Goal: Use online tool/utility: Utilize a website feature to perform a specific function

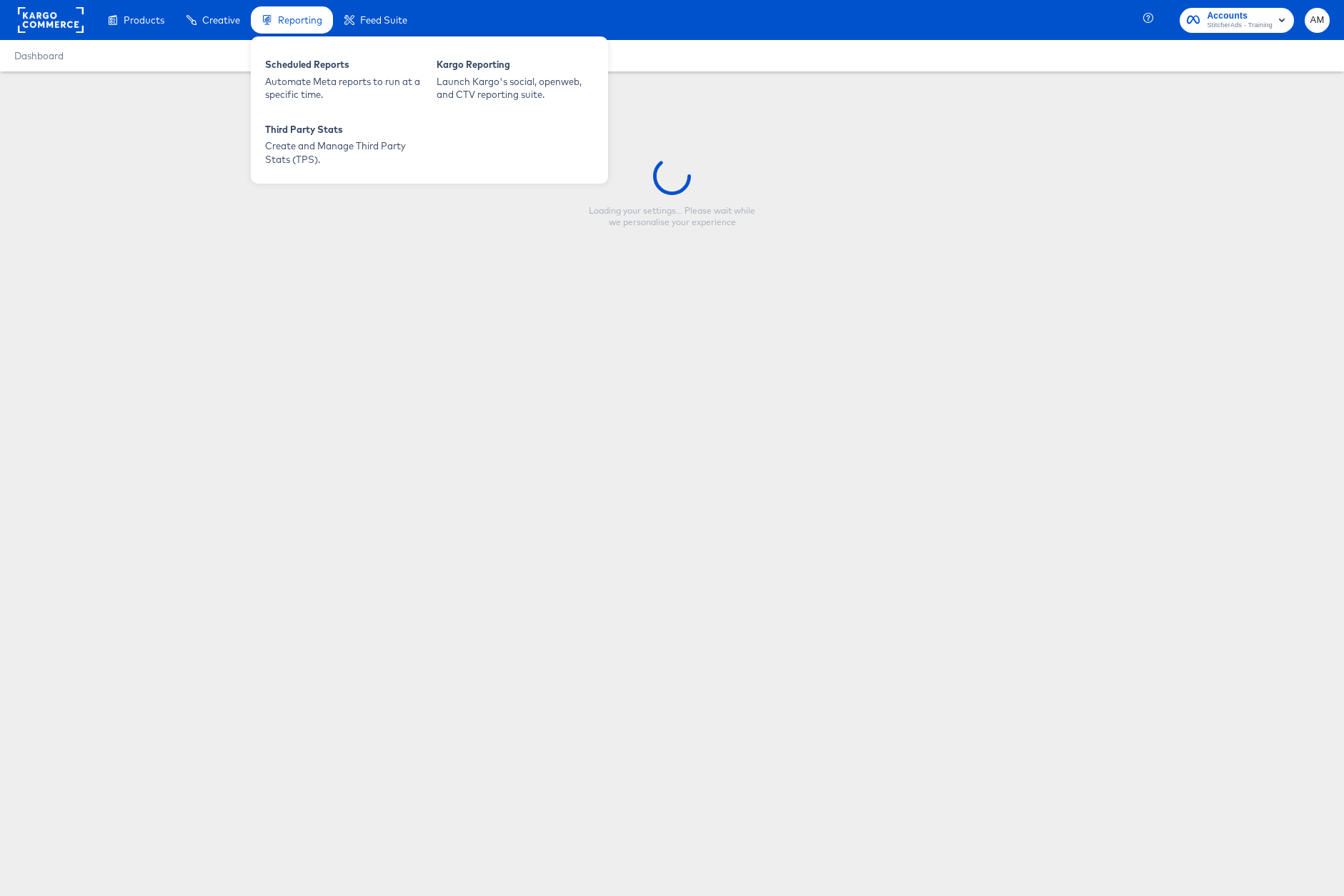
type input "[PERSON_NAME] simple test"
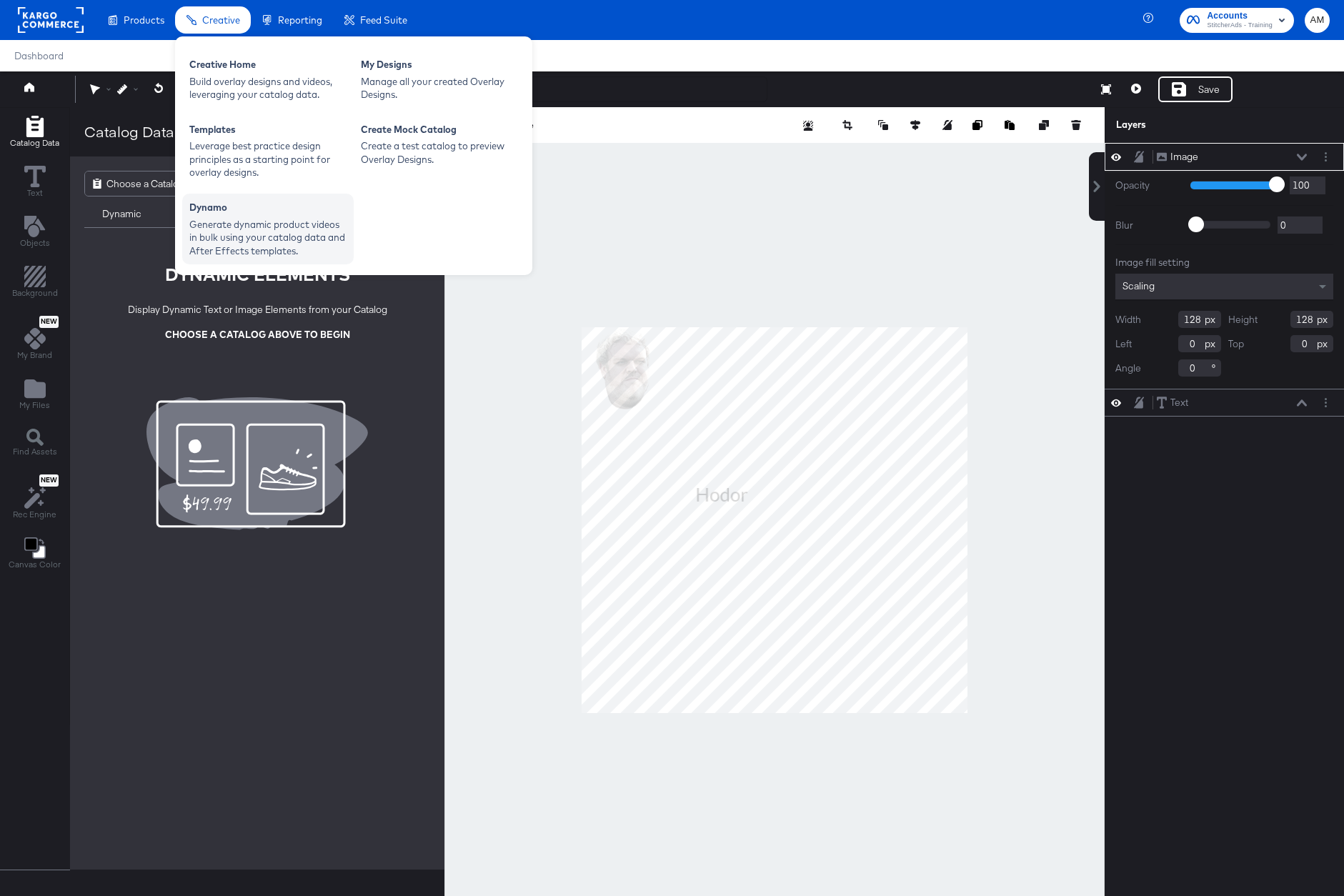
click at [338, 247] on div "Generate dynamic product videos in bulk using your catalog data and After Effec…" at bounding box center [268, 237] width 157 height 40
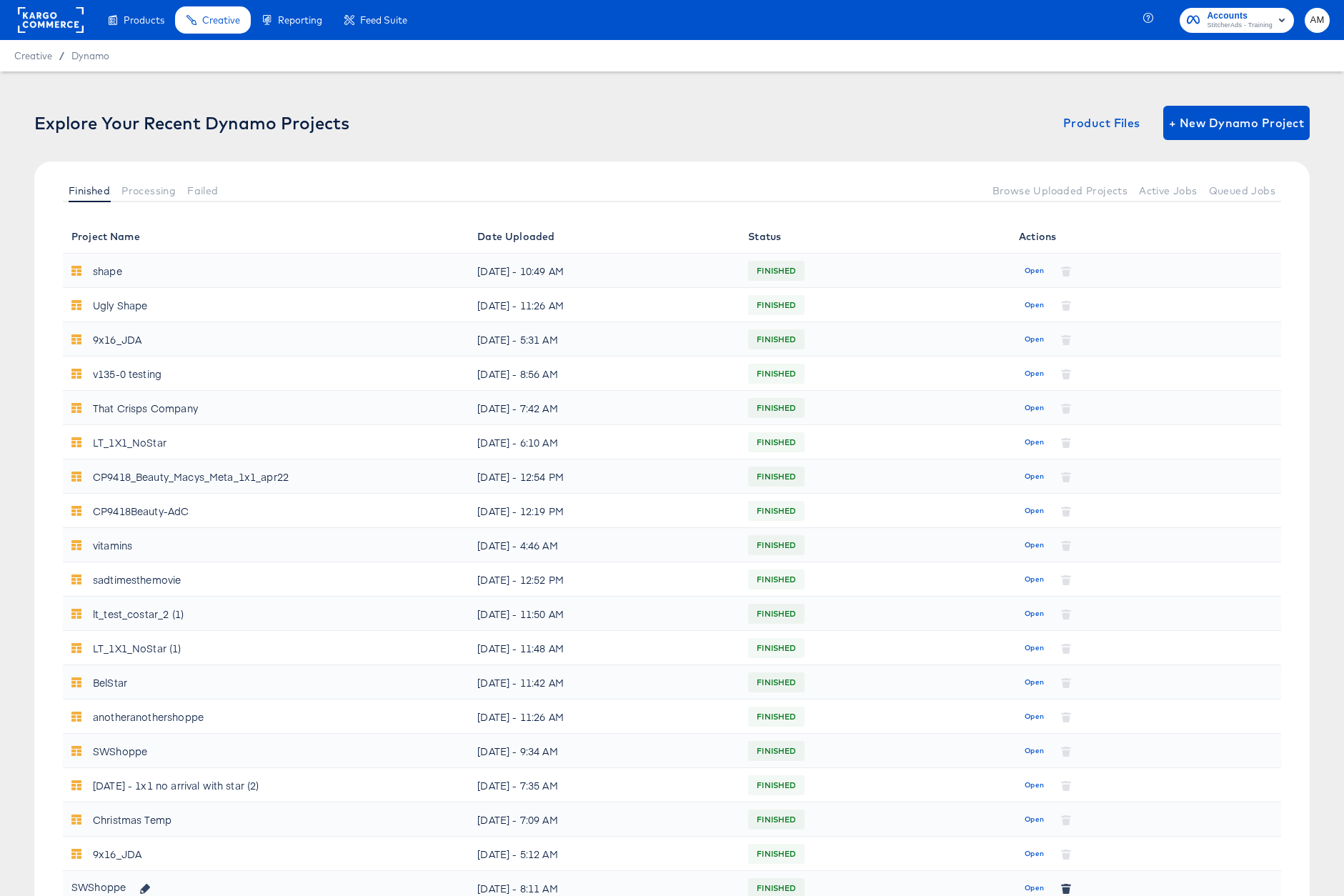
scroll to position [600, 0]
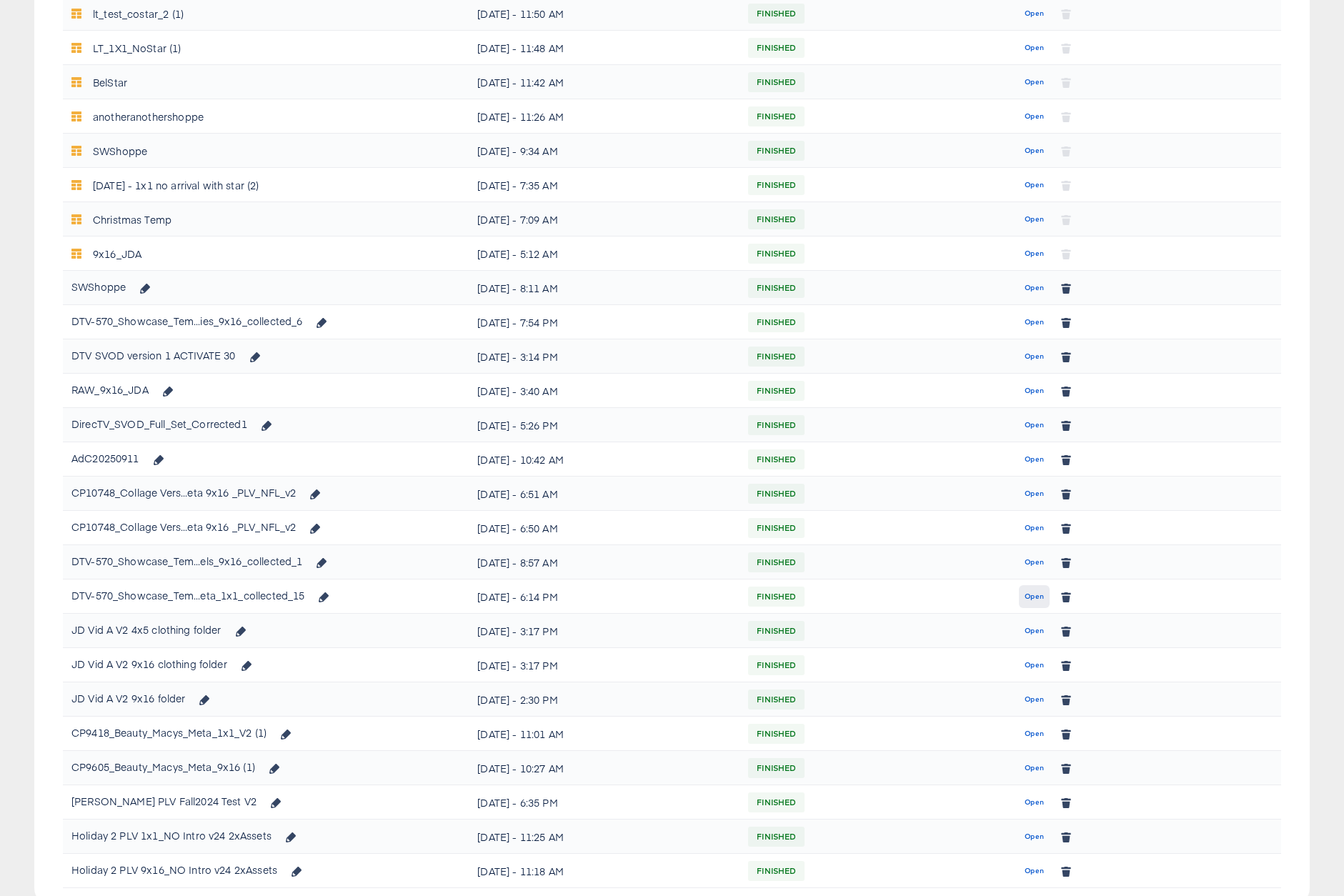
click at [1019, 596] on button "Open" at bounding box center [1034, 596] width 31 height 23
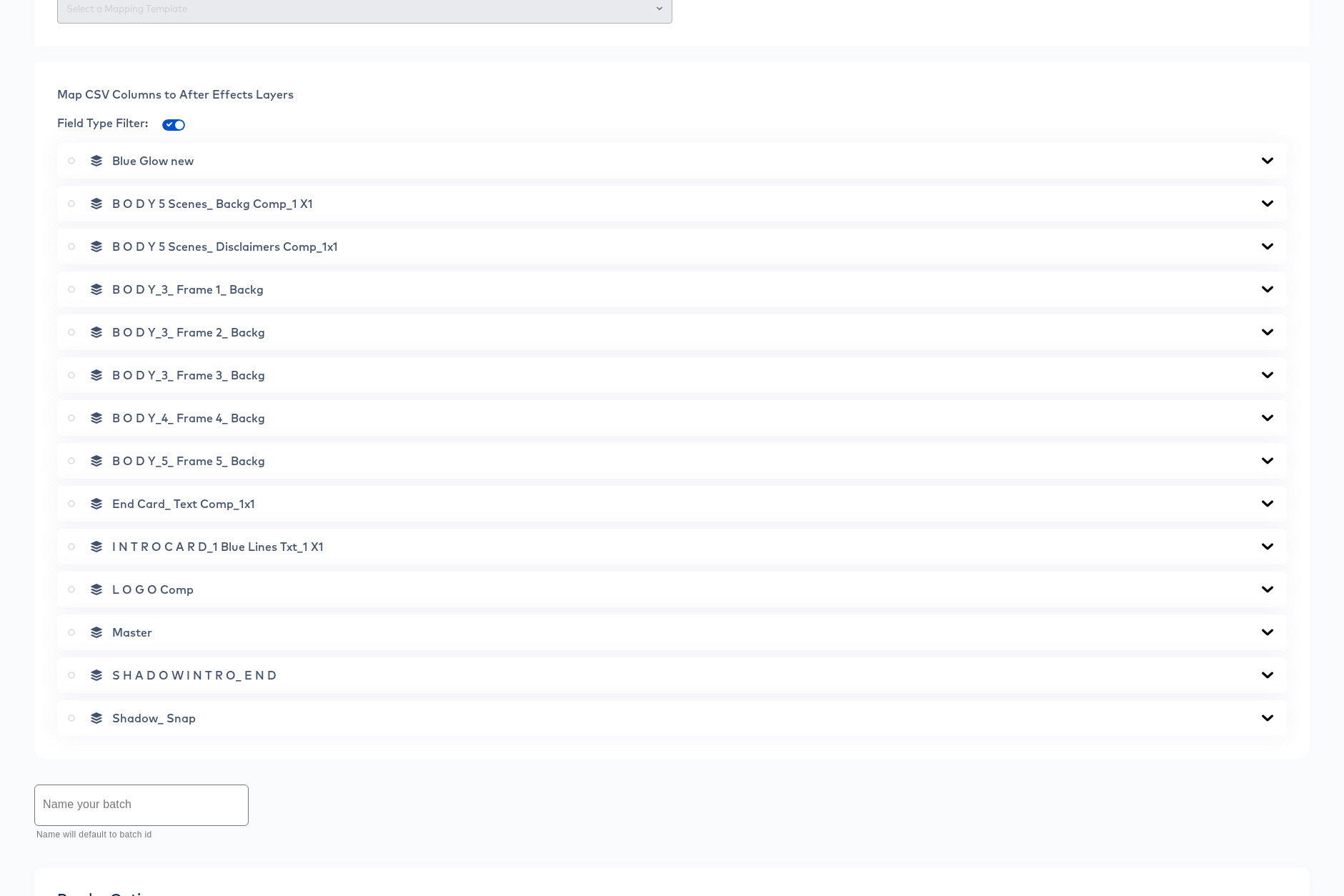
scroll to position [994, 0]
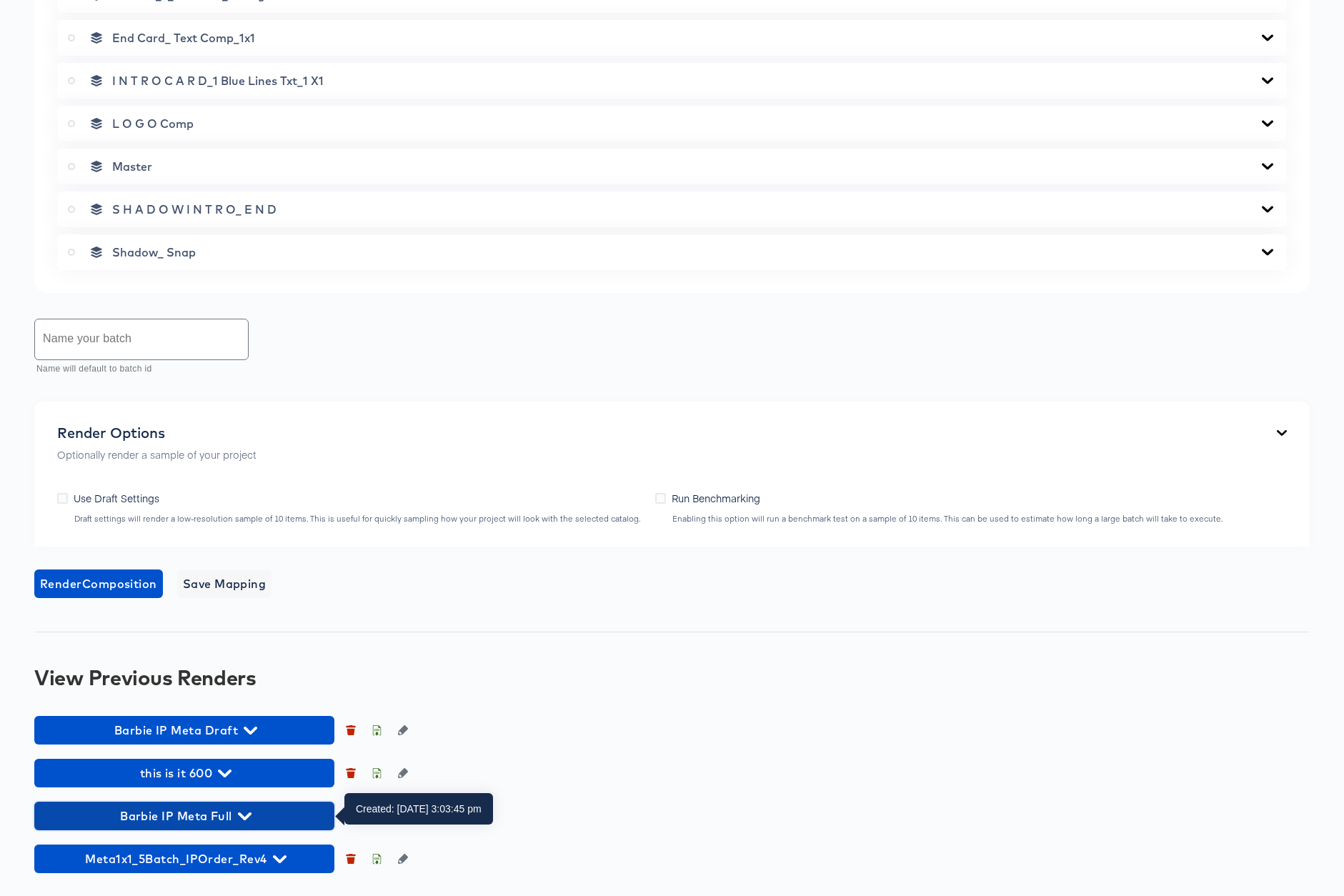
click at [244, 817] on icon "button" at bounding box center [244, 816] width 13 height 8
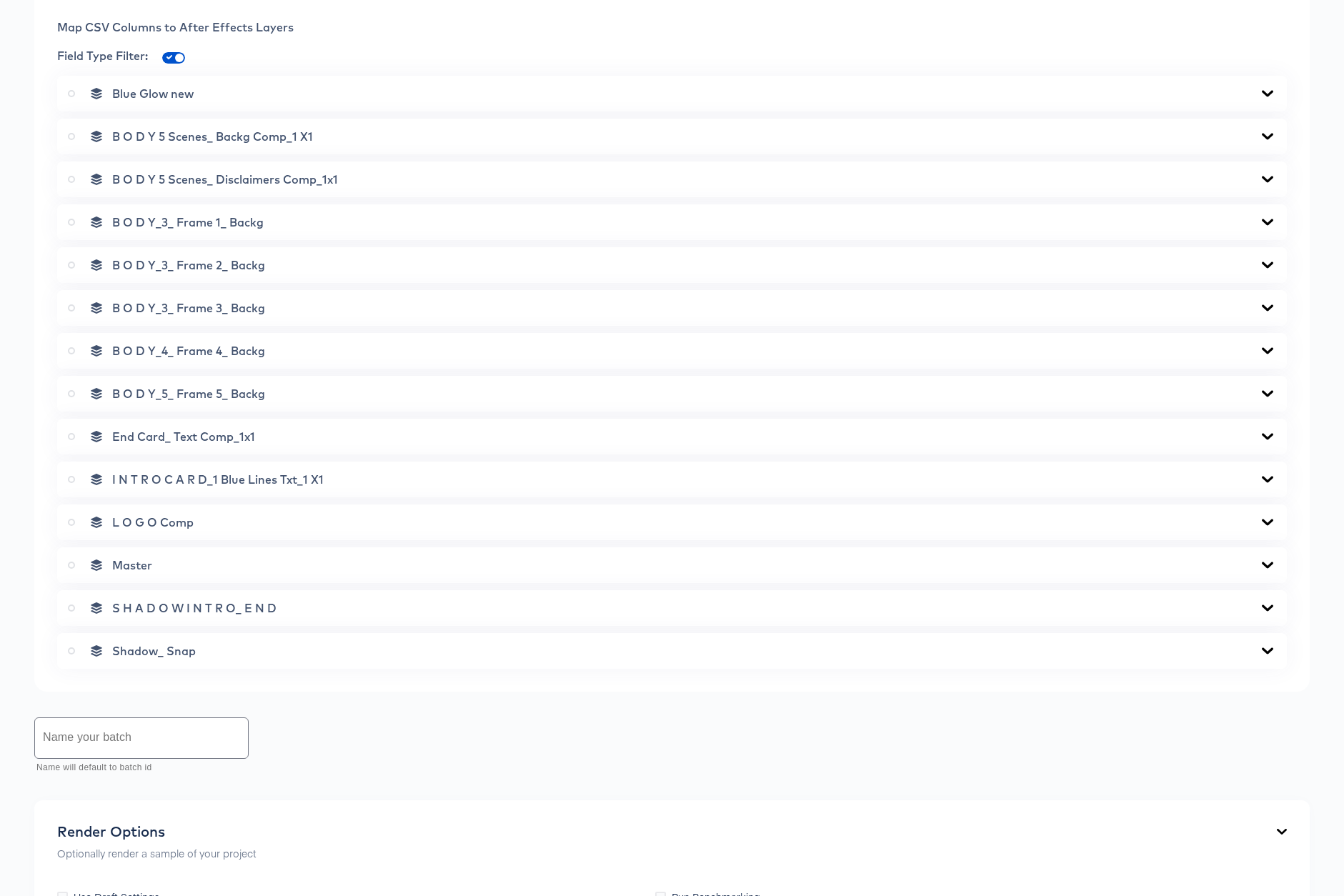
scroll to position [1279, 0]
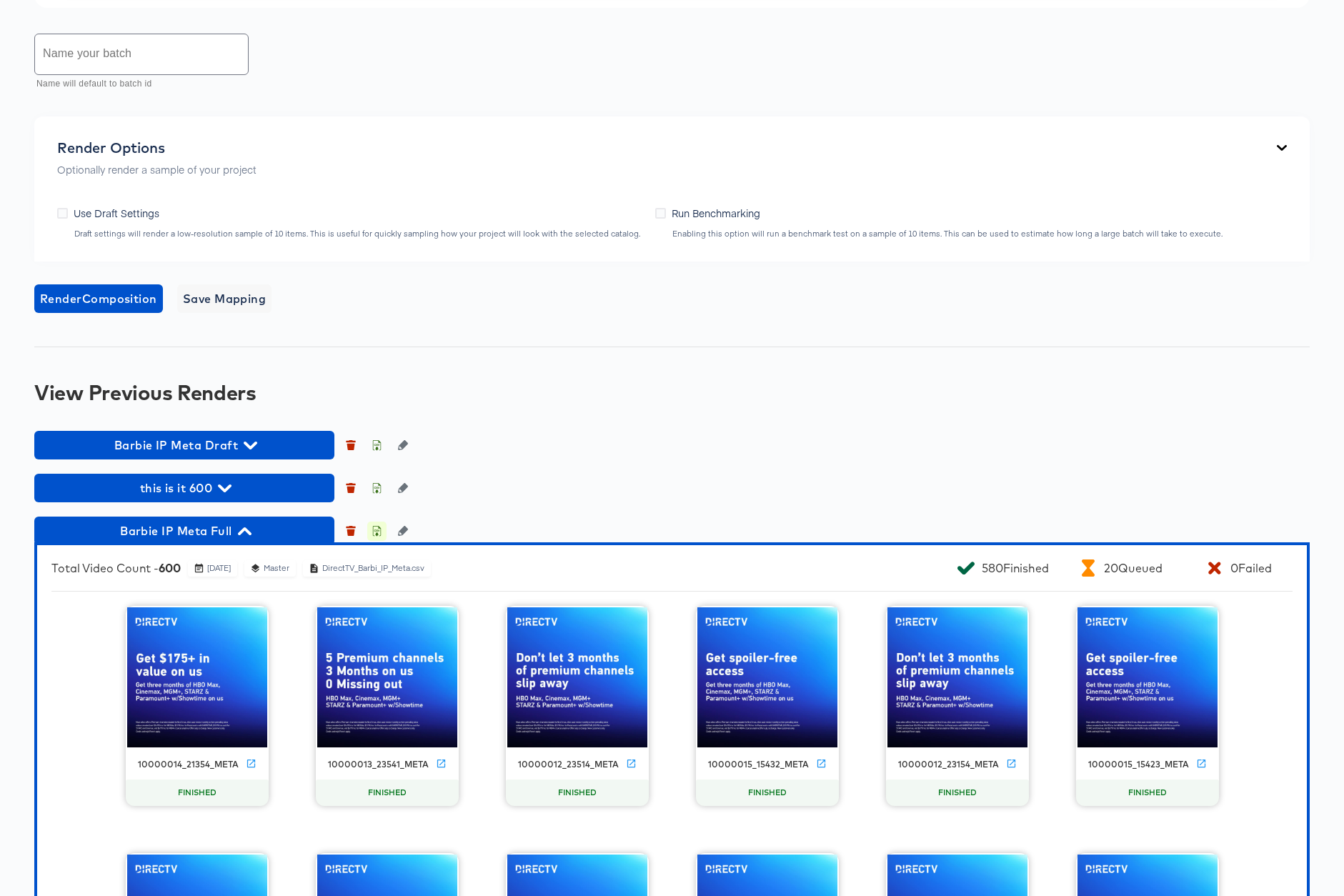
click at [375, 532] on icon "button" at bounding box center [376, 530] width 10 height 10
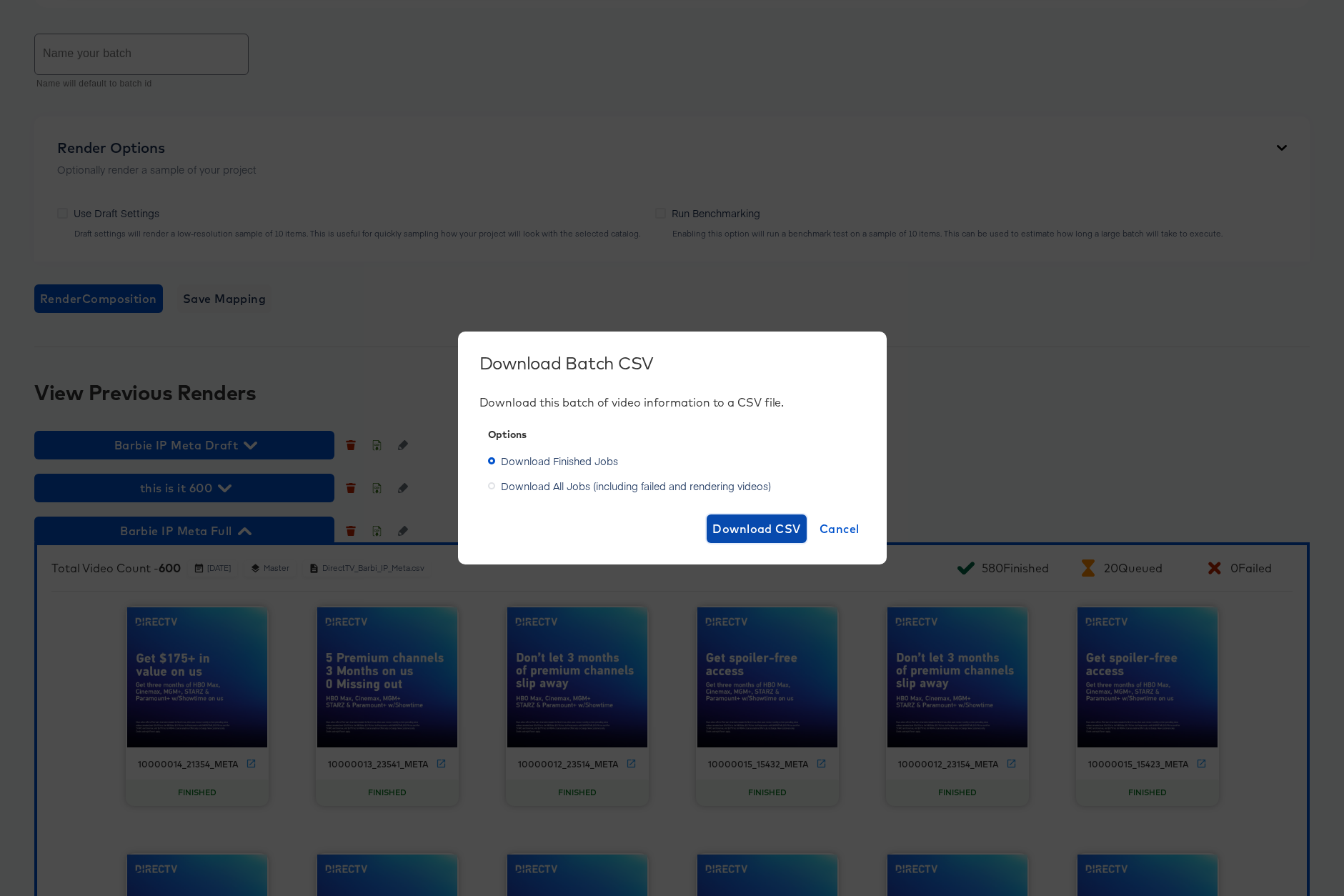
click at [752, 534] on span "Download CSV" at bounding box center [757, 528] width 88 height 20
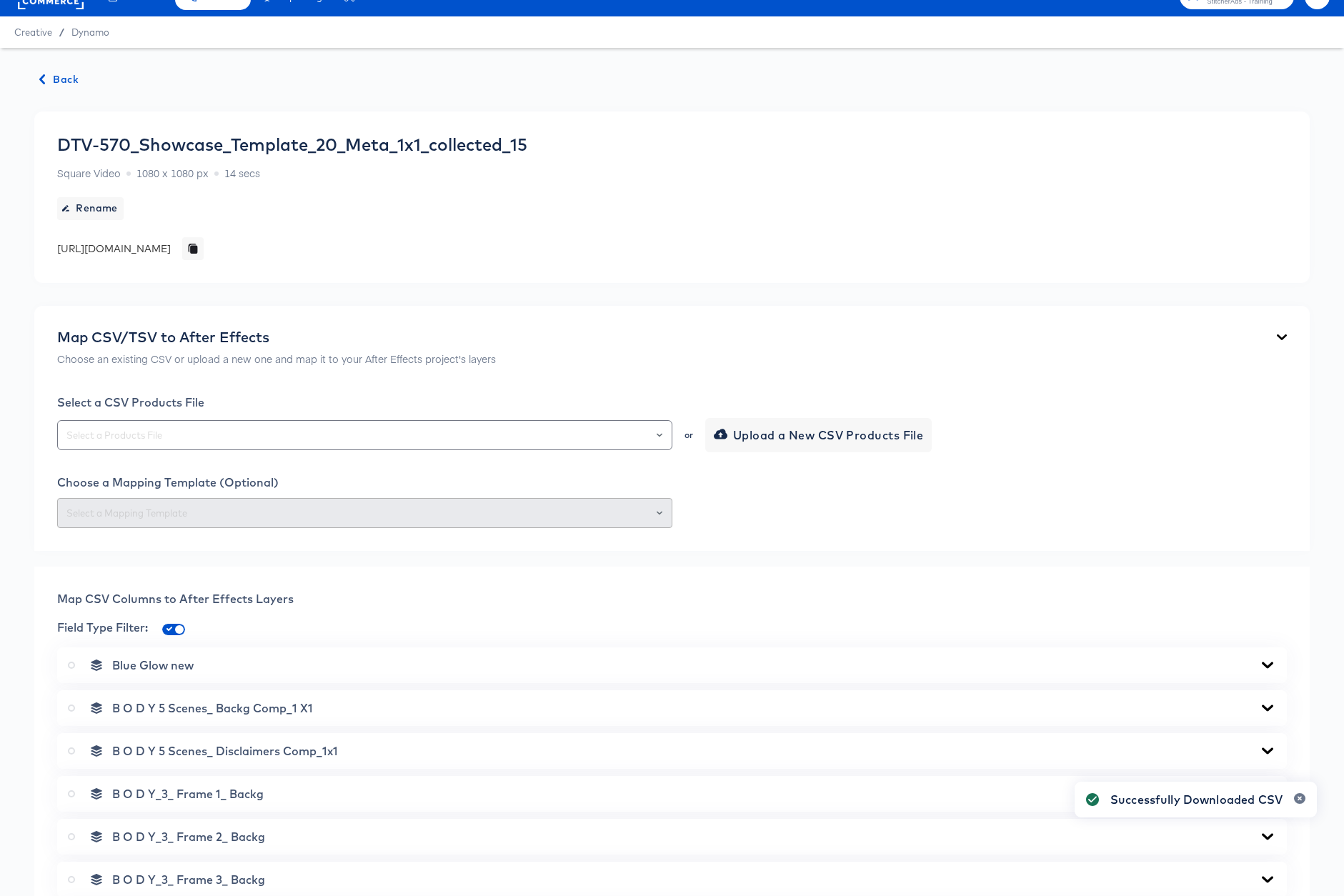
scroll to position [0, 0]
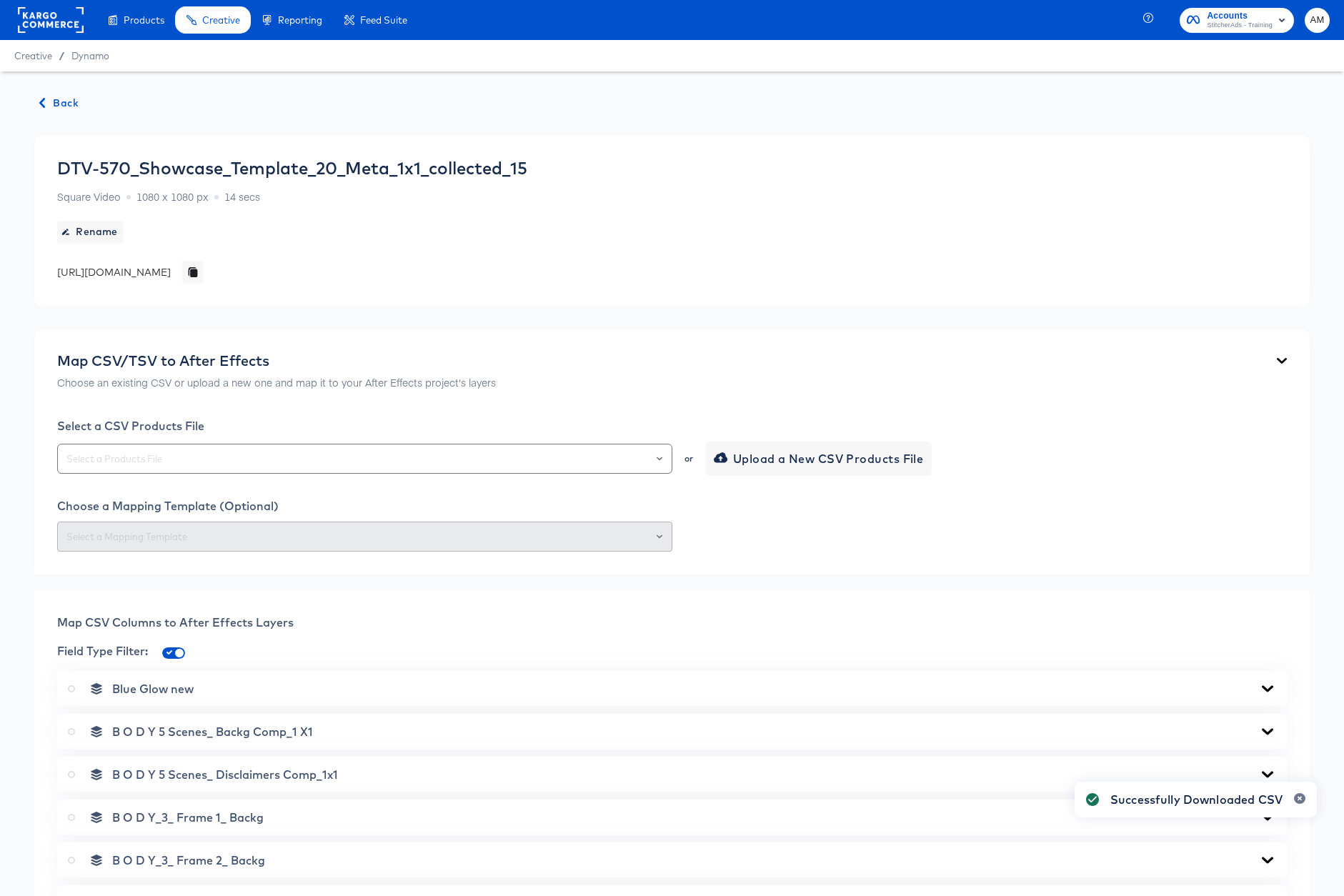
click at [43, 106] on icon "button" at bounding box center [42, 102] width 5 height 10
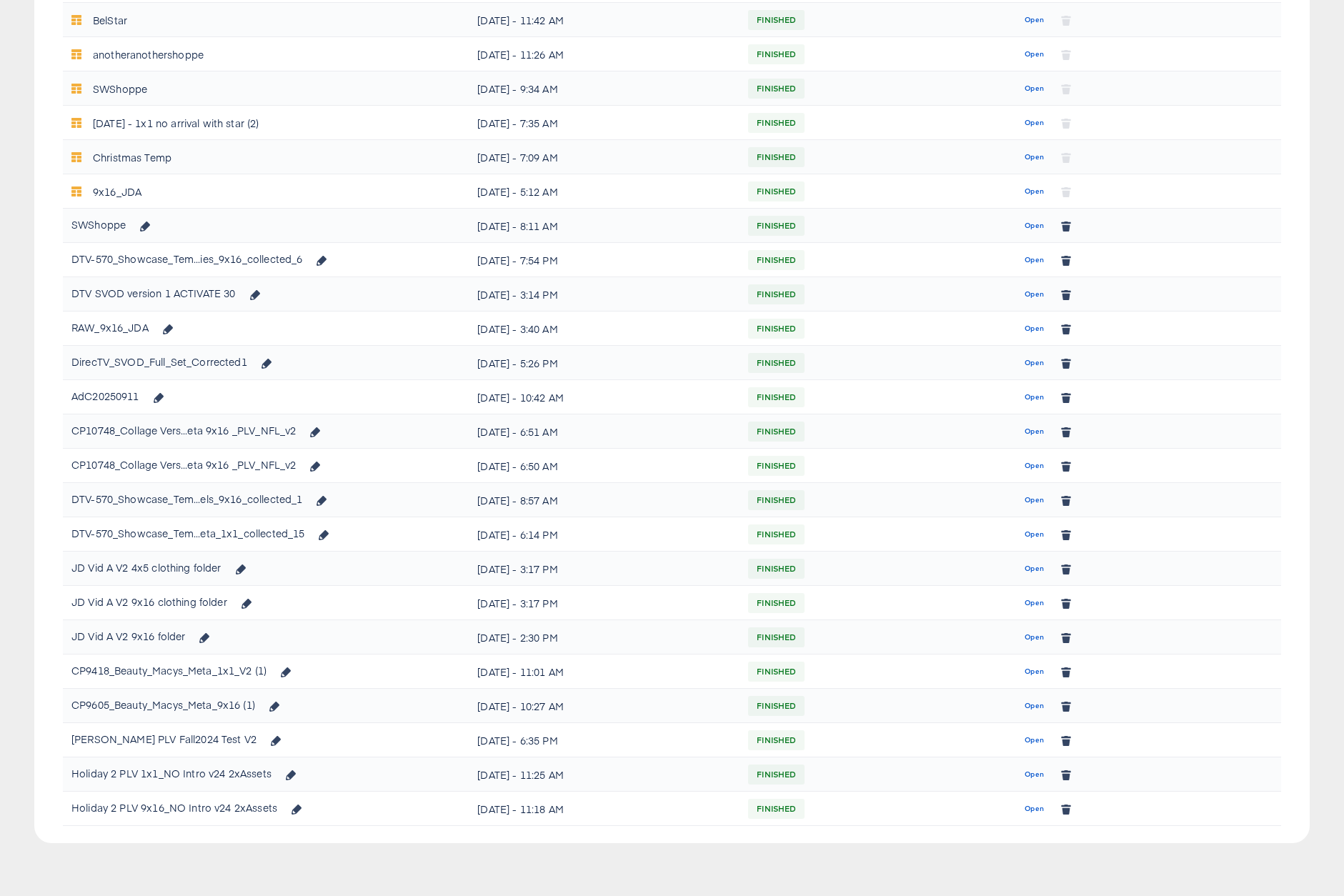
scroll to position [662, 0]
click at [1029, 261] on span "Open" at bounding box center [1034, 260] width 19 height 13
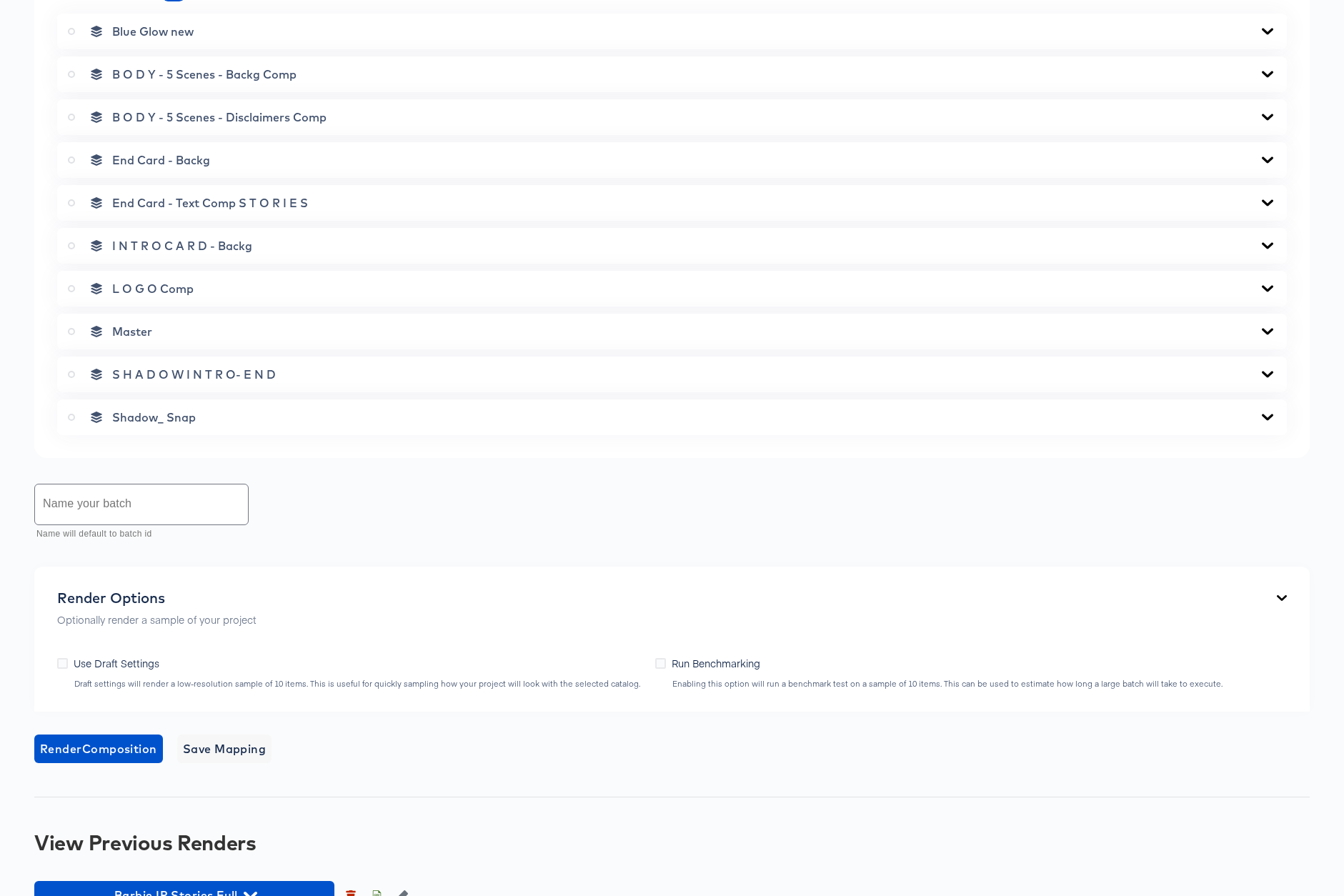
scroll to position [694, 0]
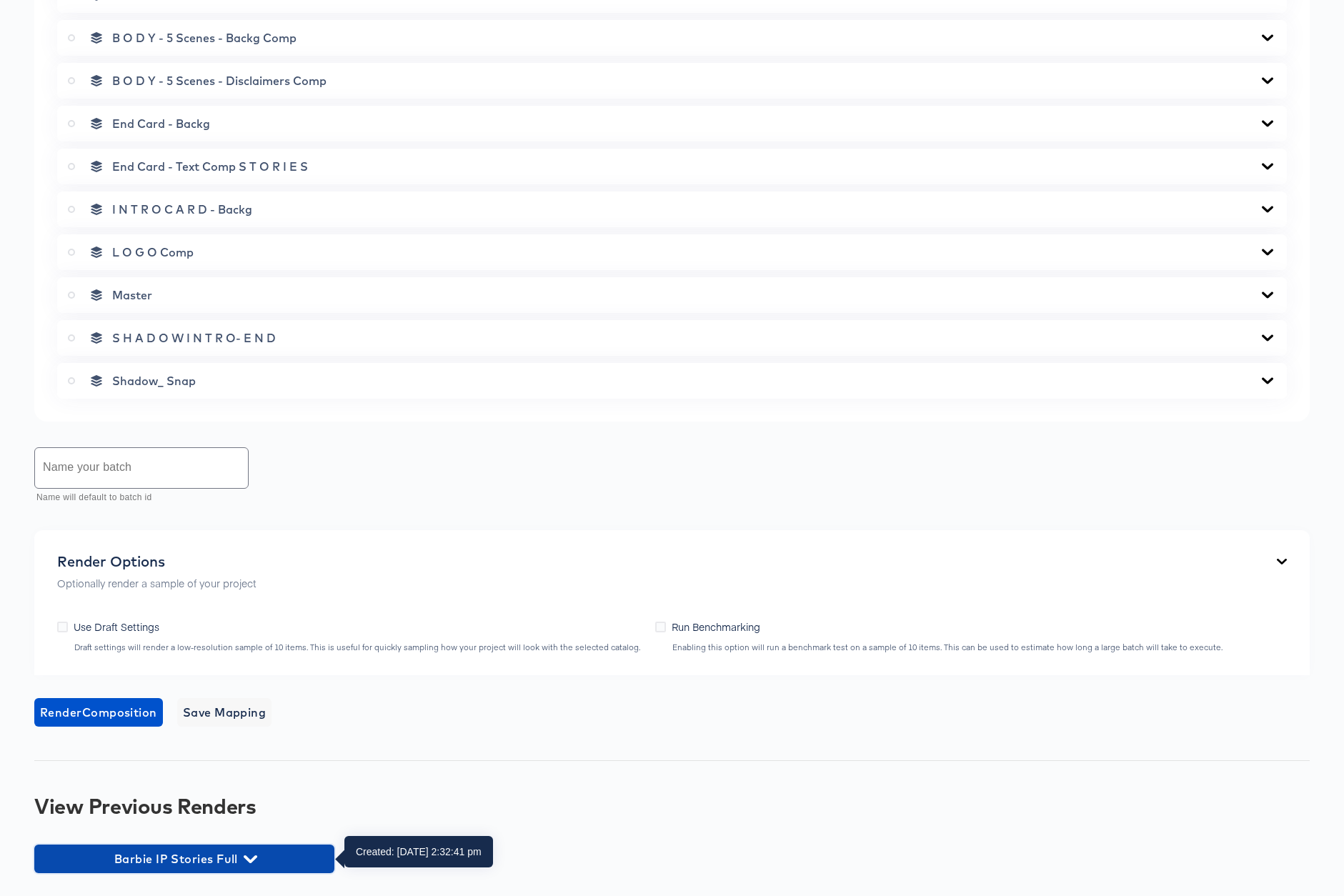
click at [250, 852] on icon "button" at bounding box center [250, 858] width 13 height 13
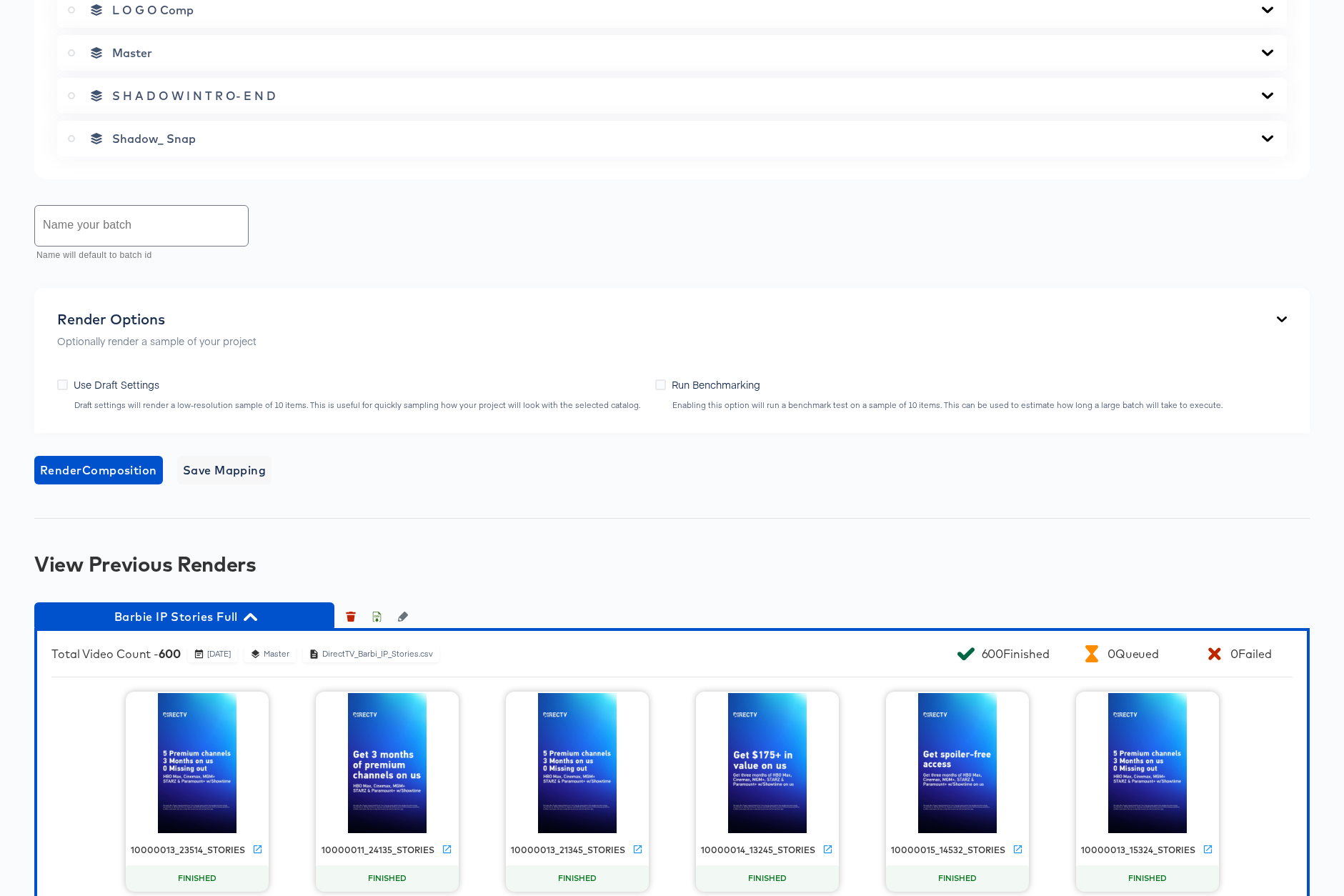
scroll to position [1236, 0]
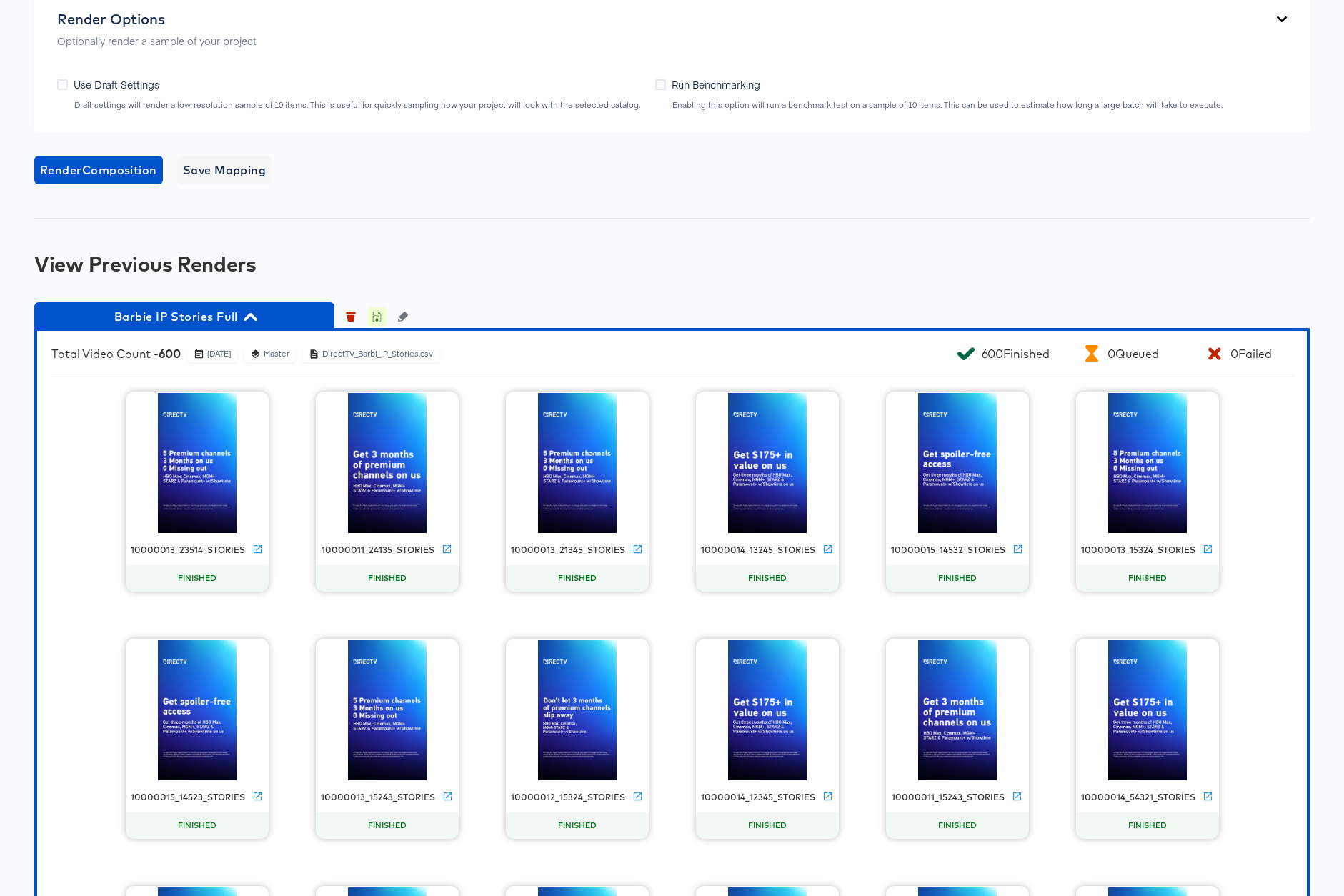
click at [380, 314] on icon "button" at bounding box center [376, 316] width 10 height 10
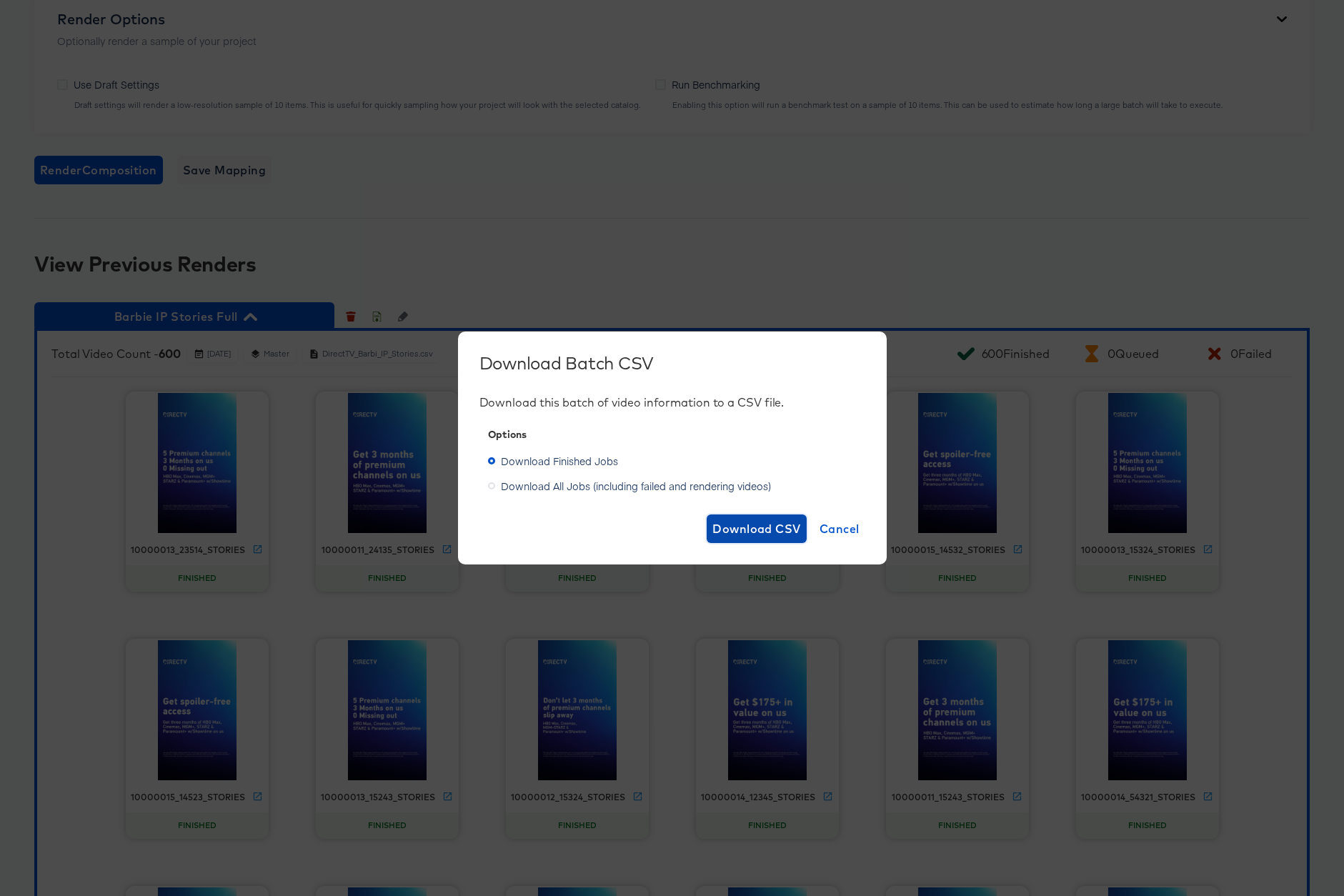
click at [758, 525] on span "Download CSV" at bounding box center [757, 528] width 88 height 20
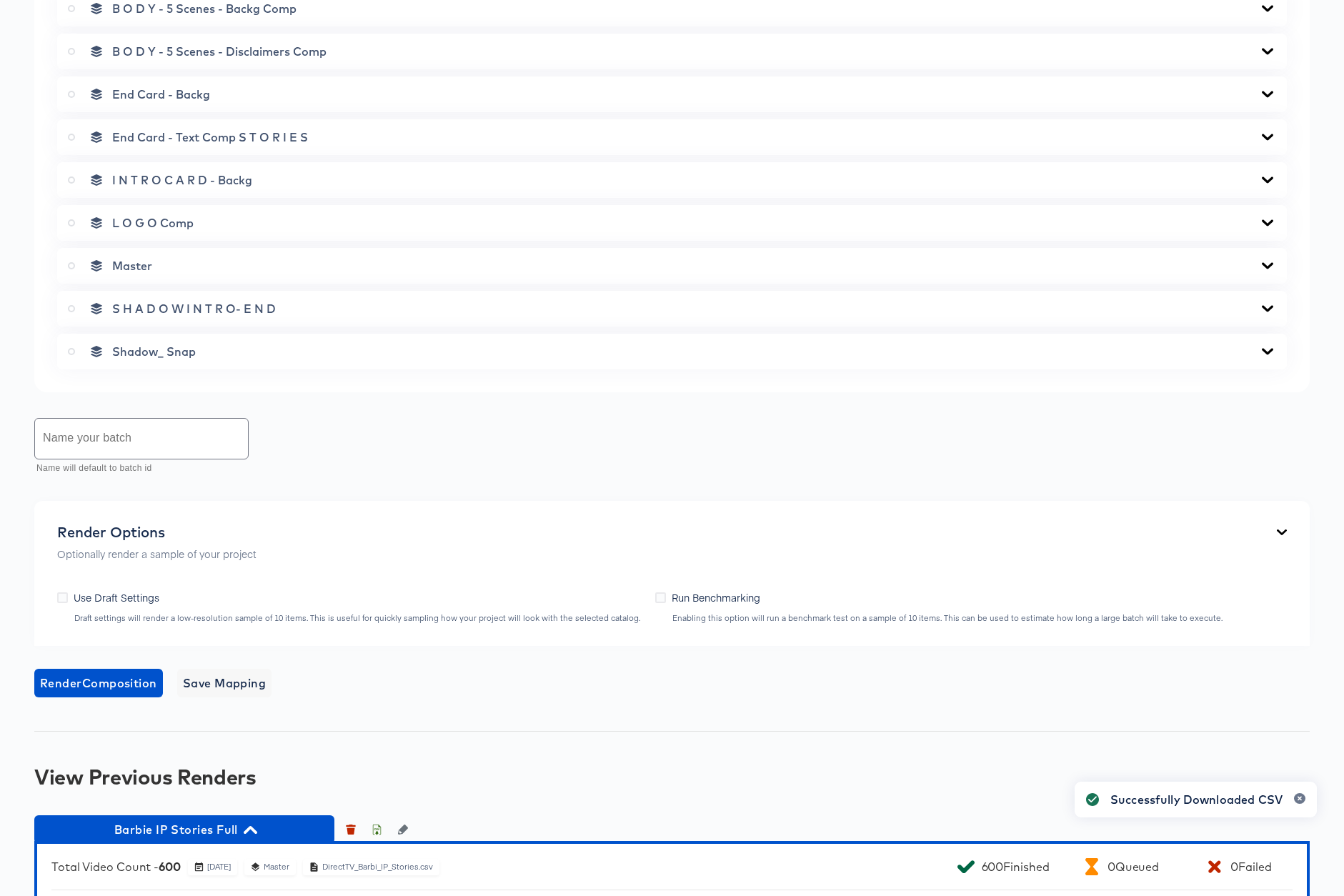
scroll to position [0, 0]
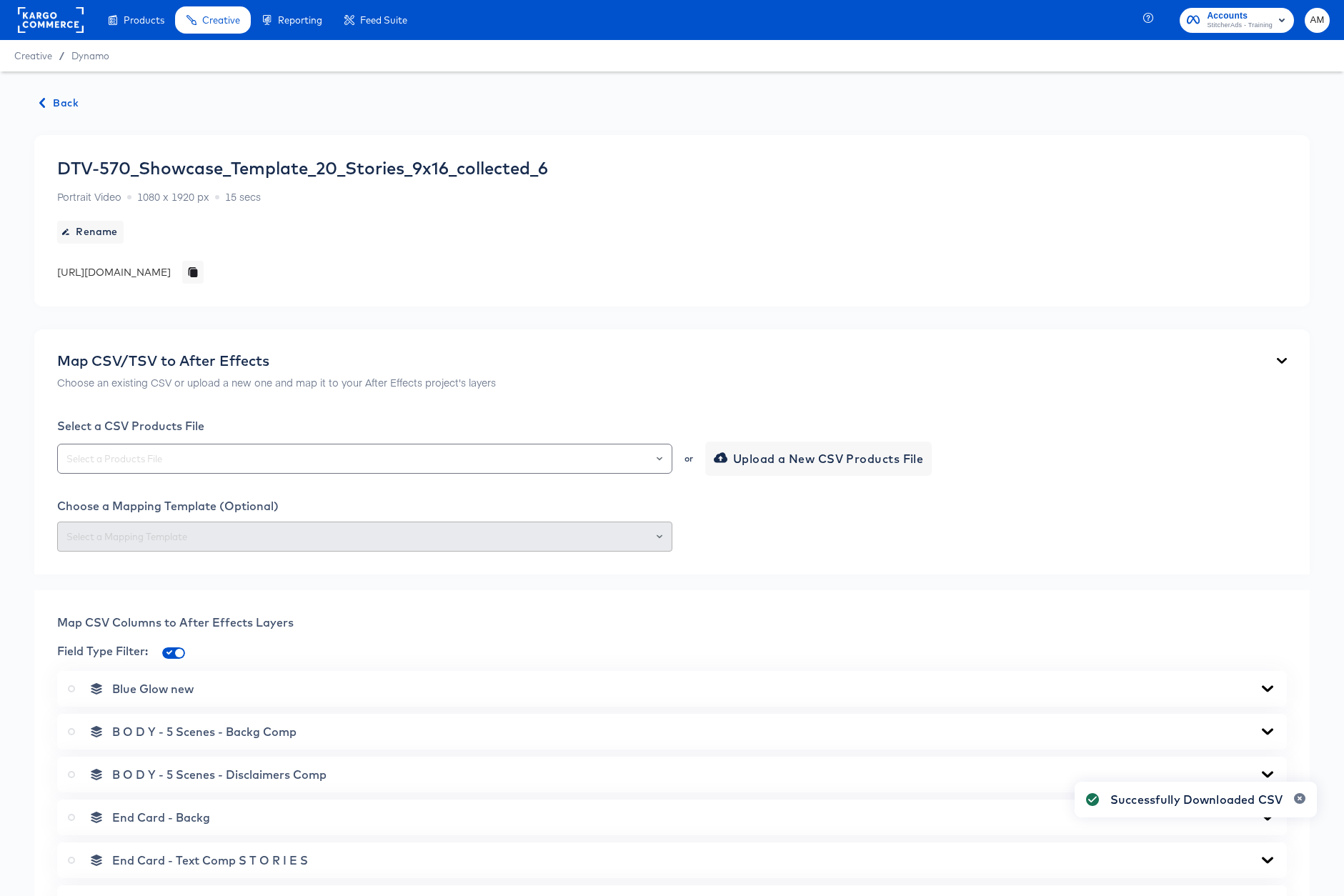
click at [43, 104] on icon "button" at bounding box center [42, 102] width 5 height 10
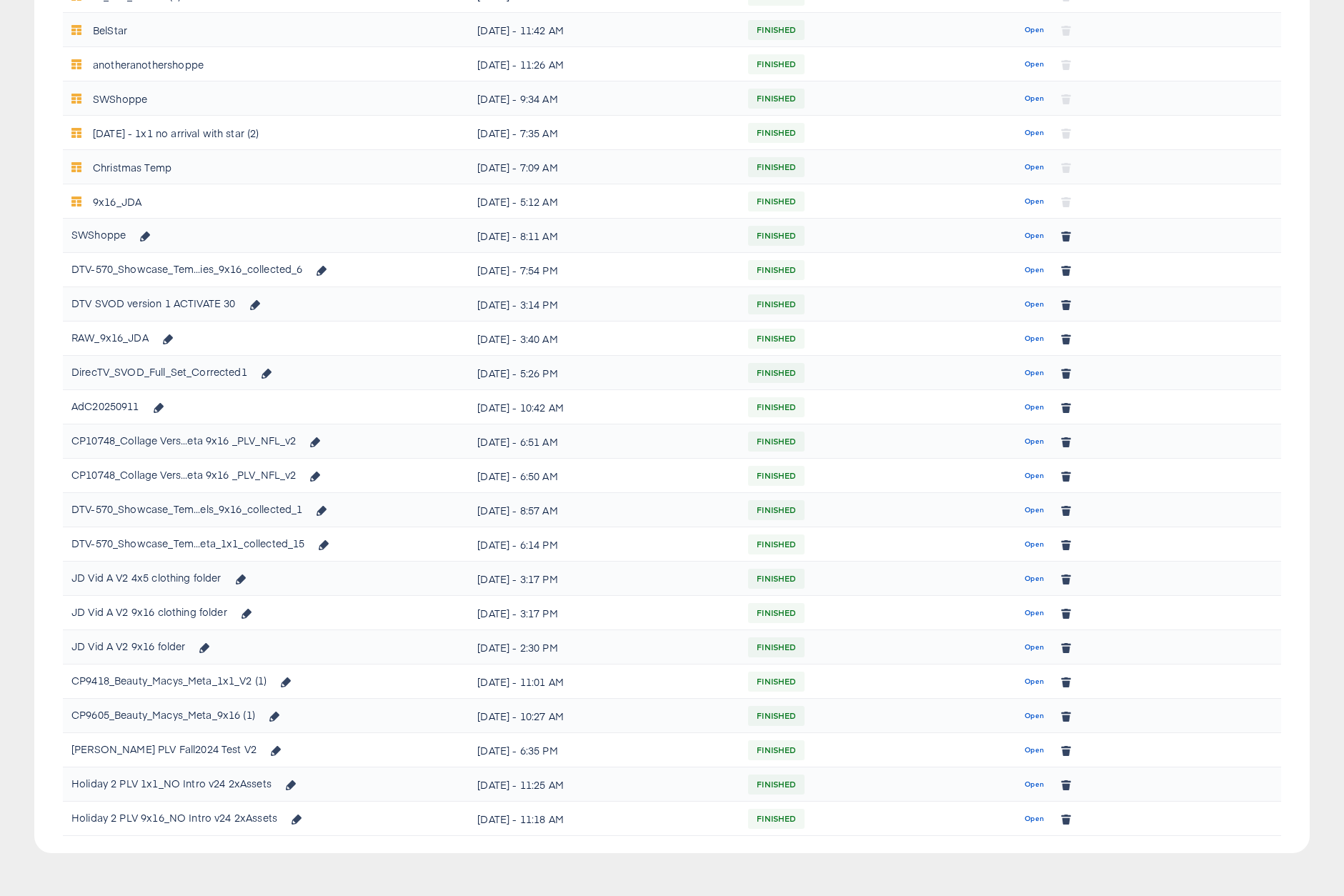
scroll to position [653, 0]
click at [1027, 510] on span "Open" at bounding box center [1034, 510] width 19 height 13
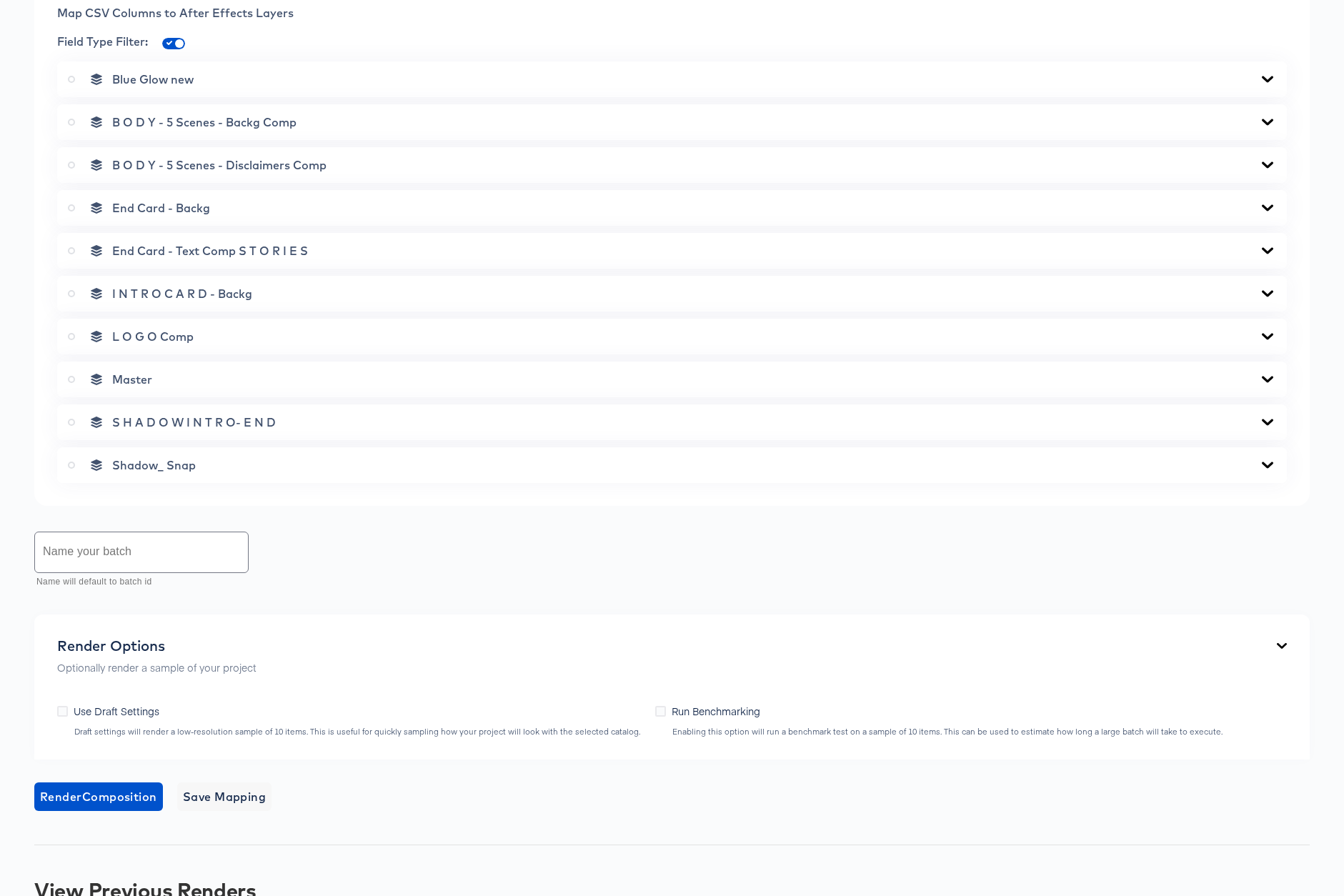
scroll to position [951, 0]
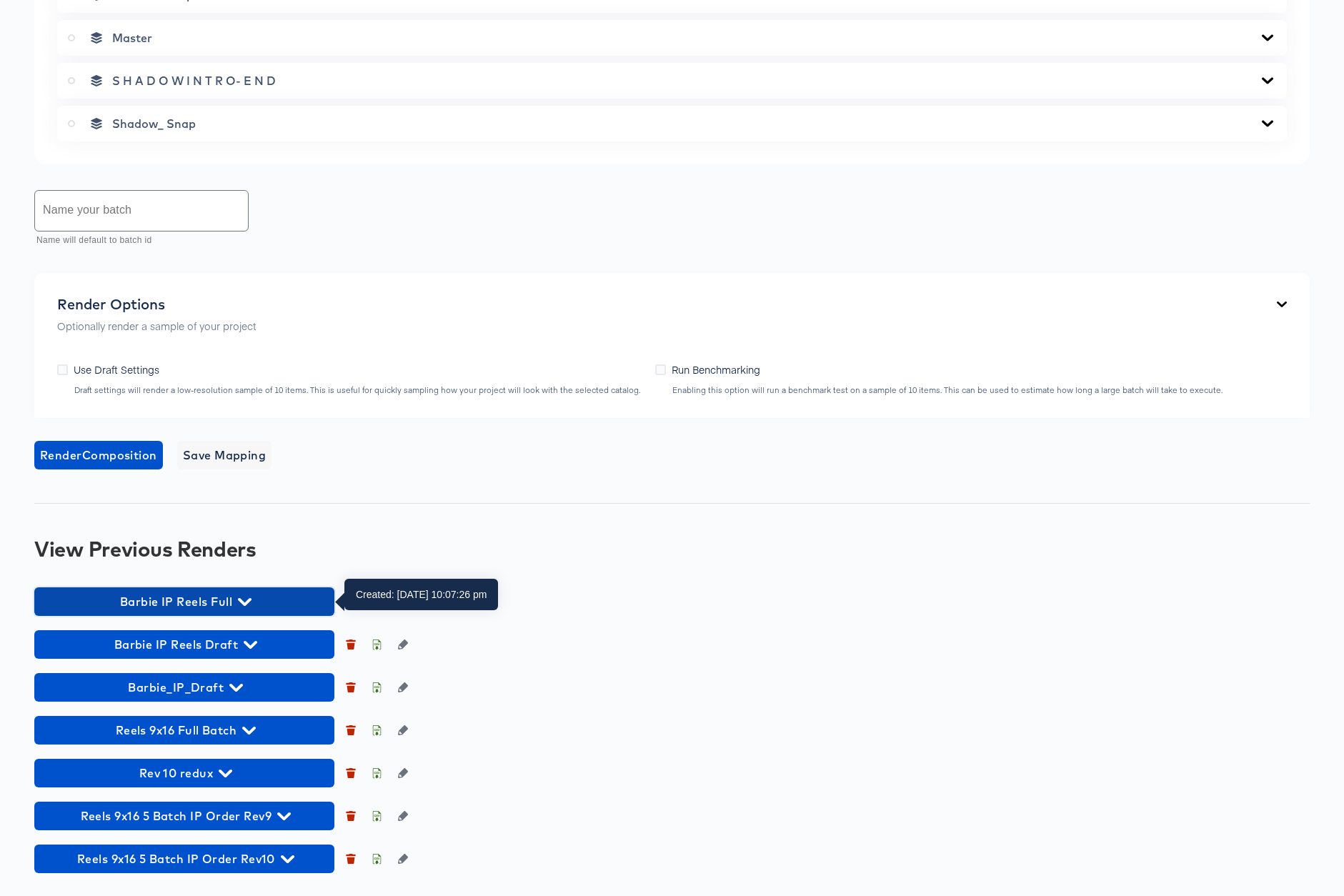
click at [240, 598] on icon "button" at bounding box center [244, 601] width 13 height 8
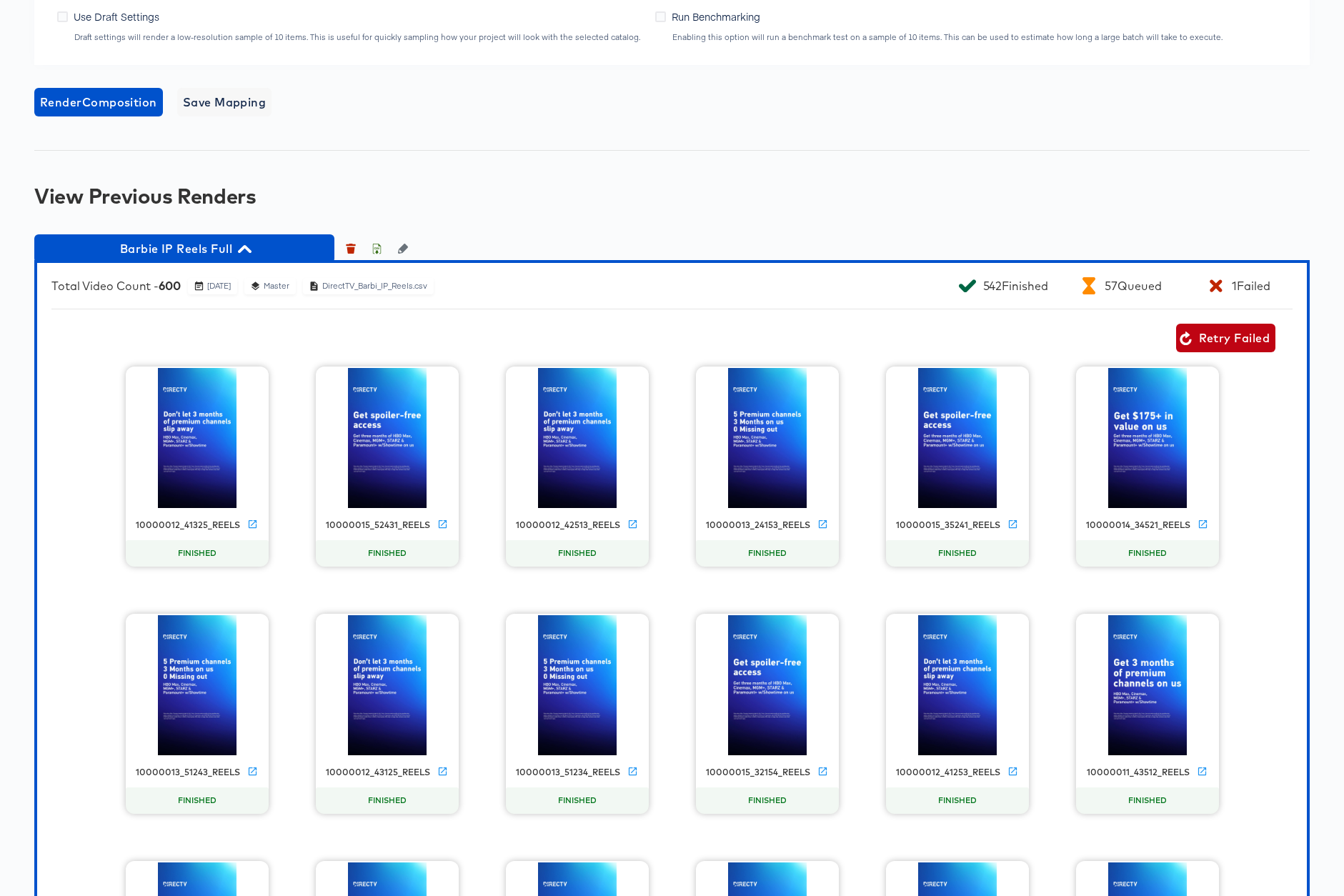
scroll to position [1303, 0]
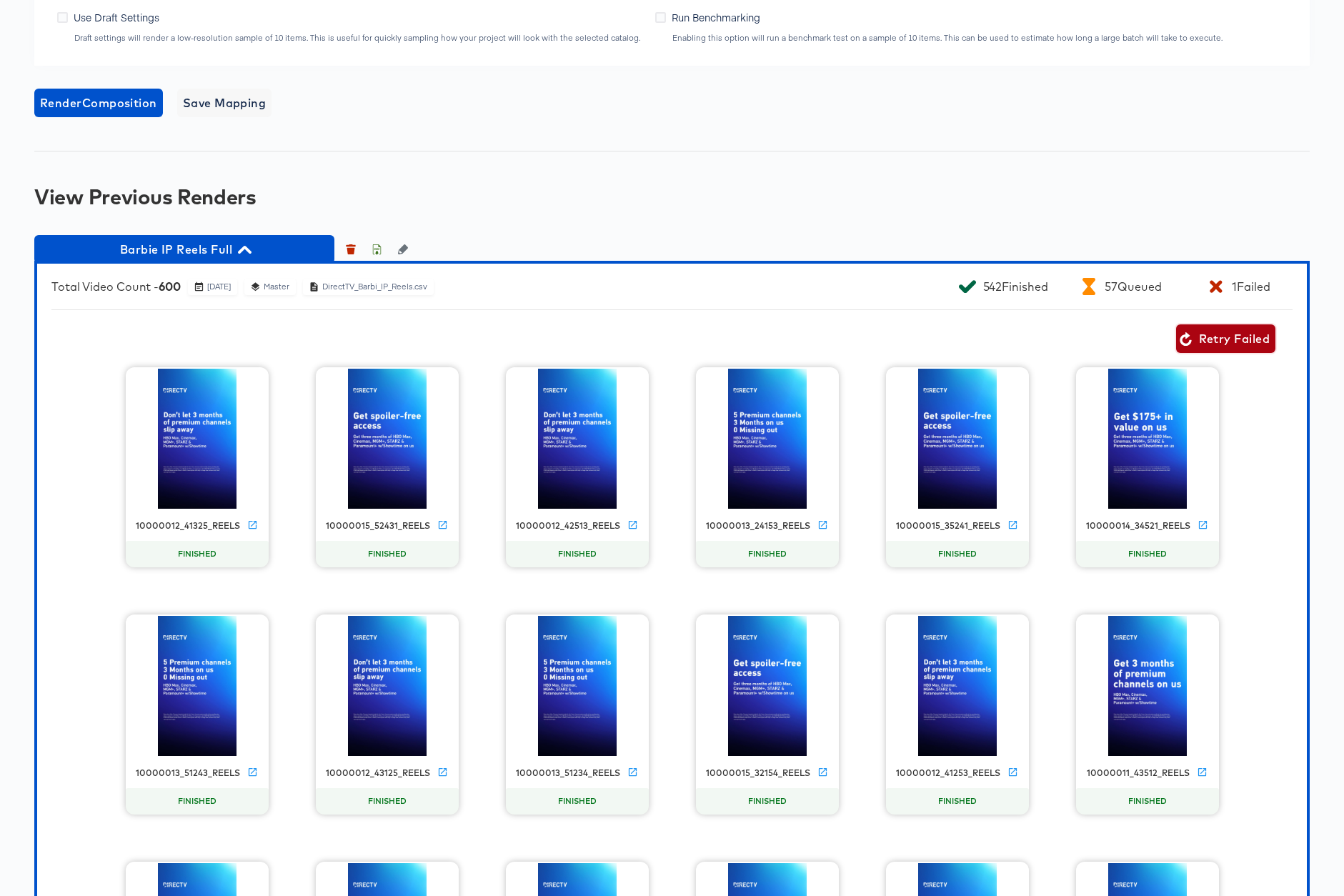
click at [1221, 341] on span "Retry Failed" at bounding box center [1226, 339] width 88 height 20
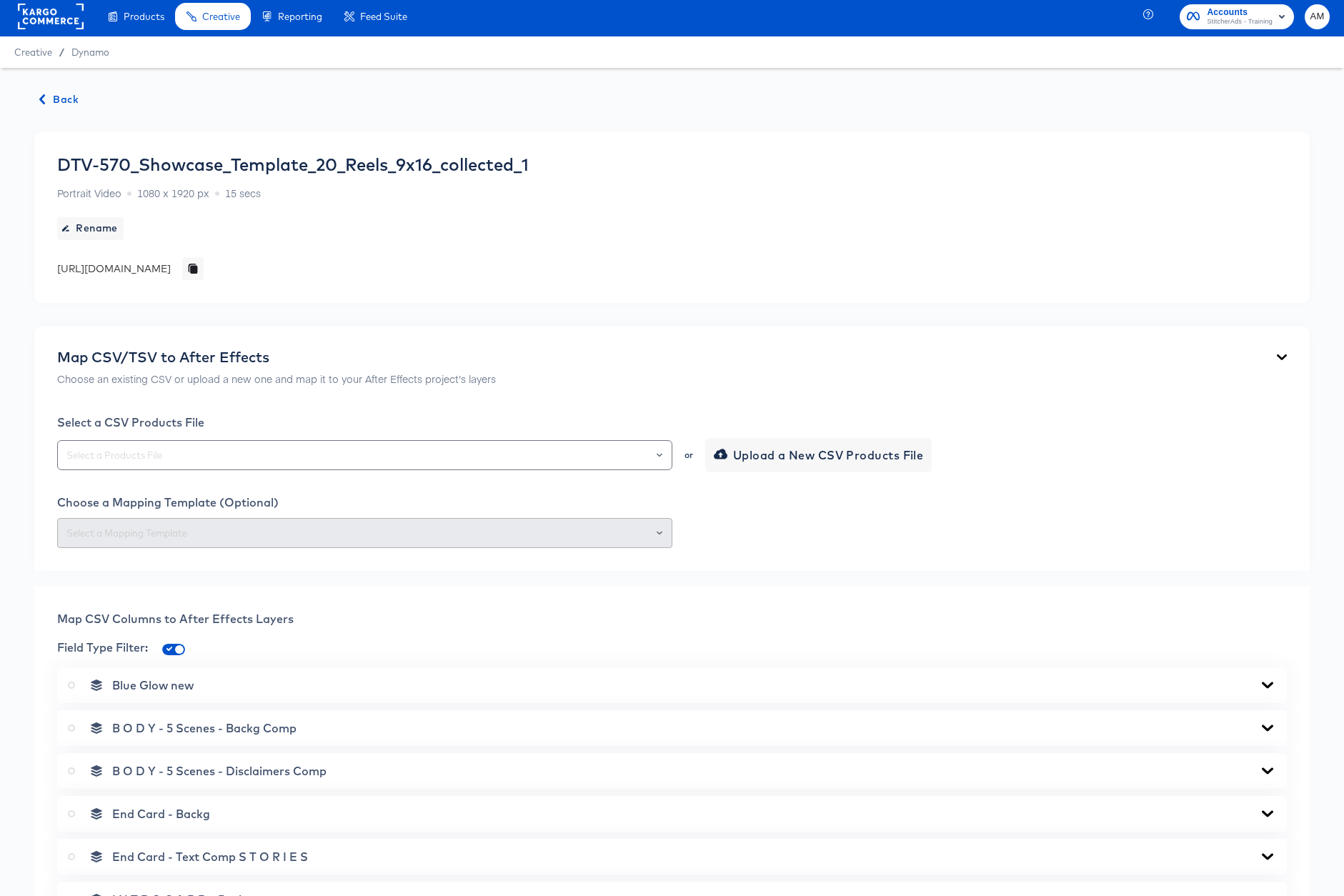
scroll to position [0, 0]
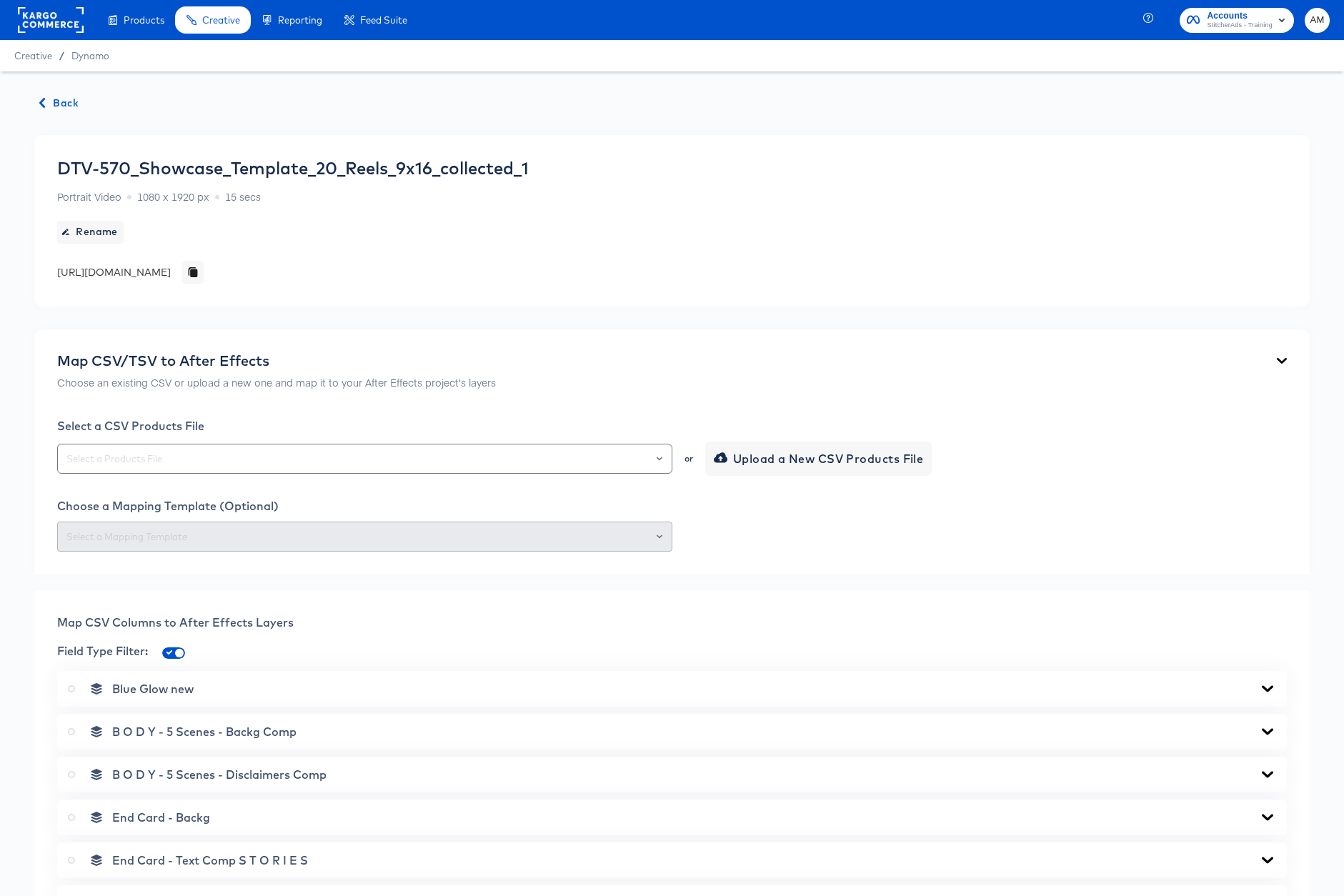
click at [64, 100] on span "Back" at bounding box center [59, 103] width 39 height 18
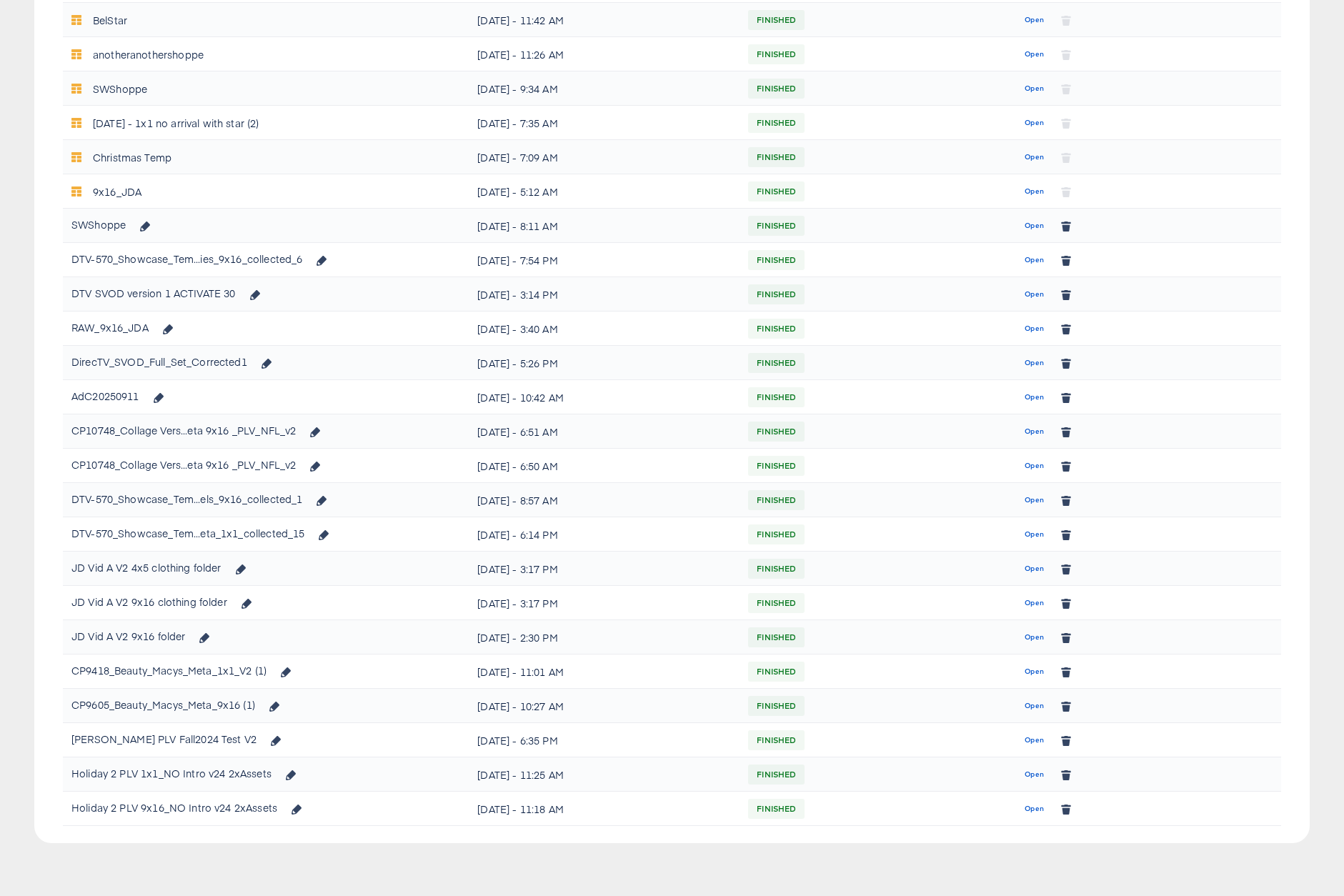
scroll to position [665, 0]
click at [1035, 533] on span "Open" at bounding box center [1034, 531] width 19 height 13
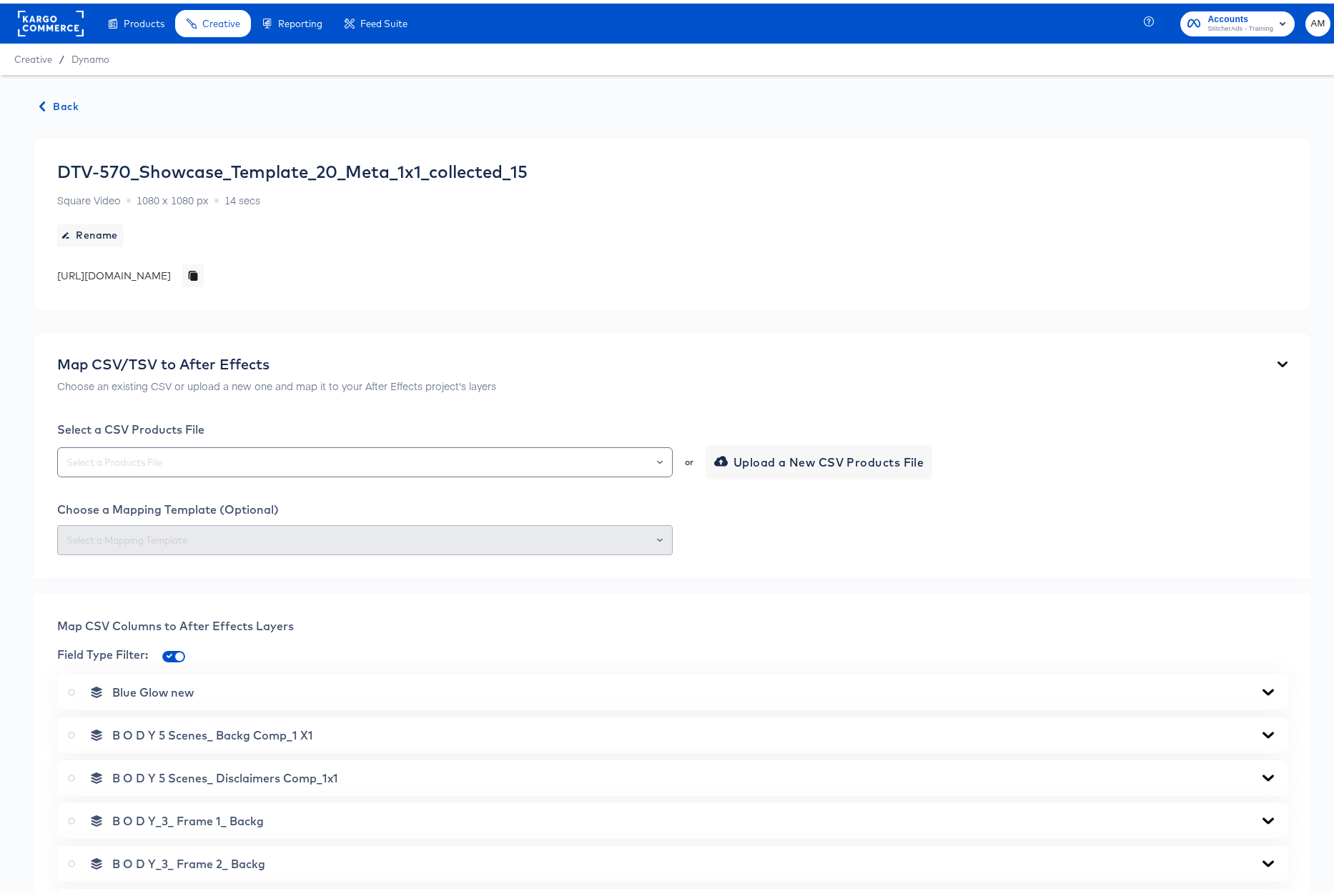
click at [52, 101] on span "Back" at bounding box center [59, 103] width 39 height 18
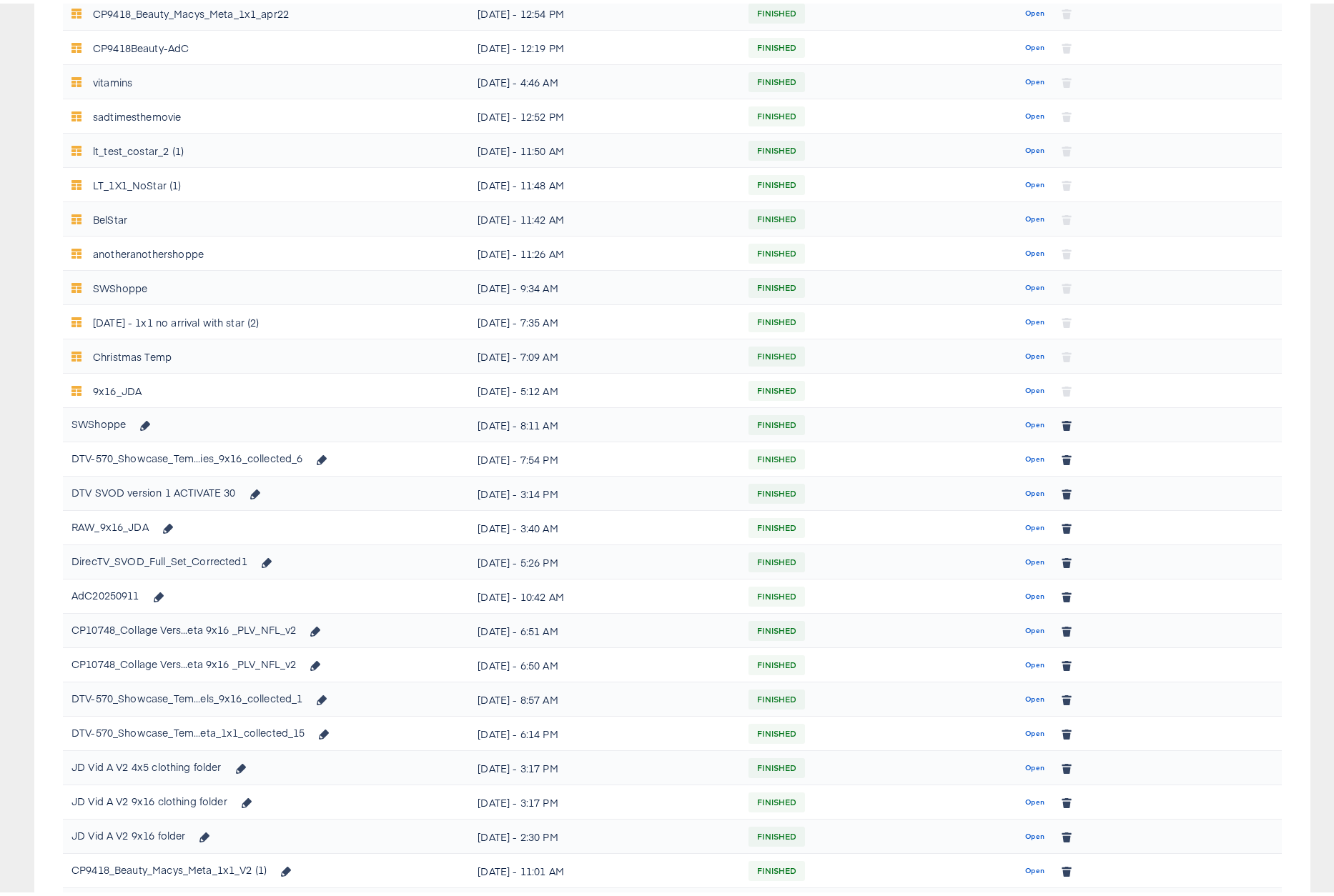
scroll to position [467, 0]
click at [1025, 730] on span "Open" at bounding box center [1035, 730] width 19 height 13
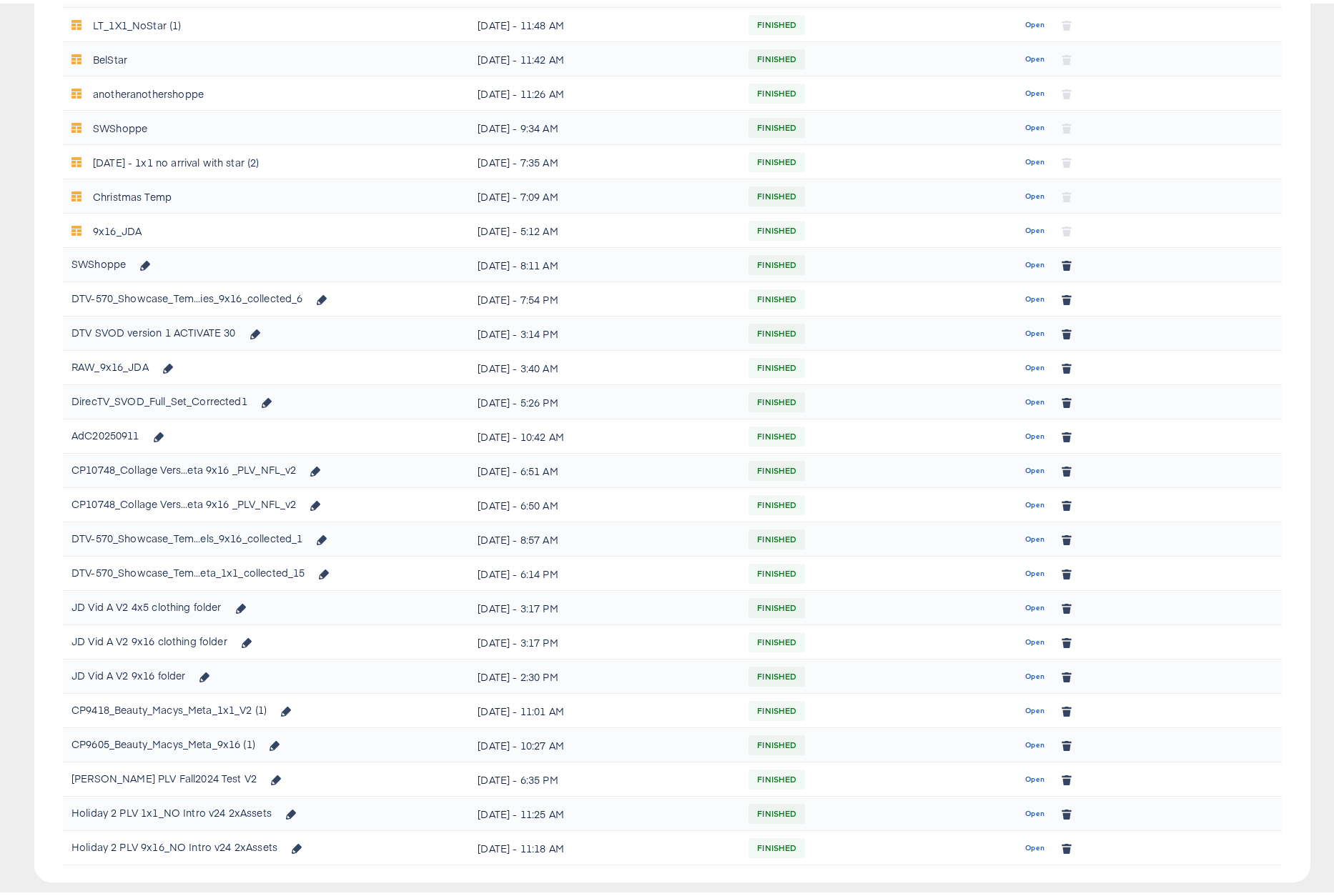
scroll to position [665, 0]
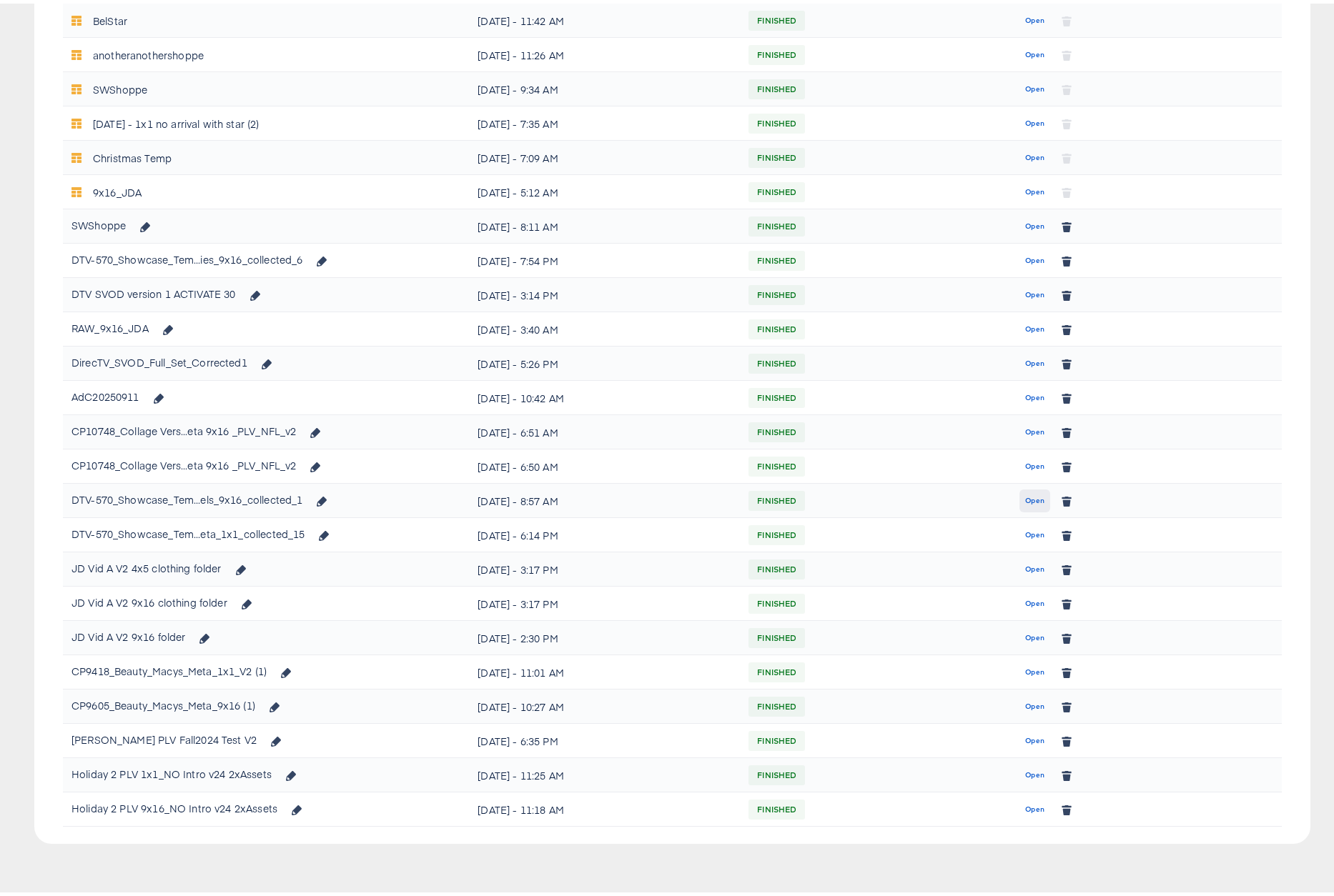
click at [1030, 494] on span "Open" at bounding box center [1035, 497] width 19 height 13
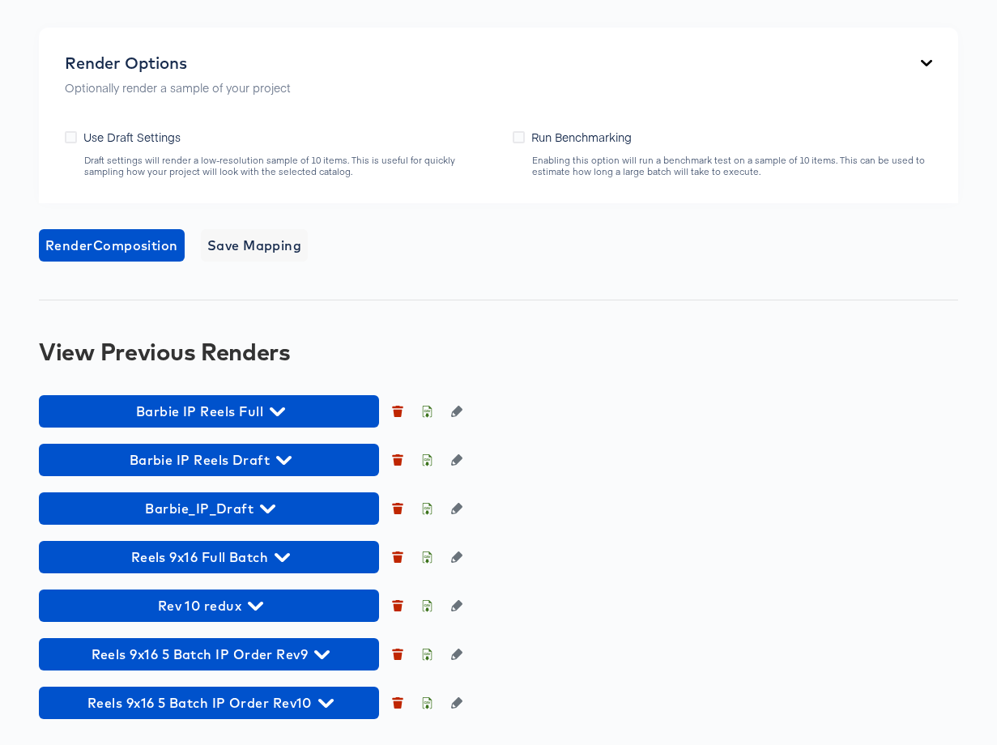
scroll to position [1363, 0]
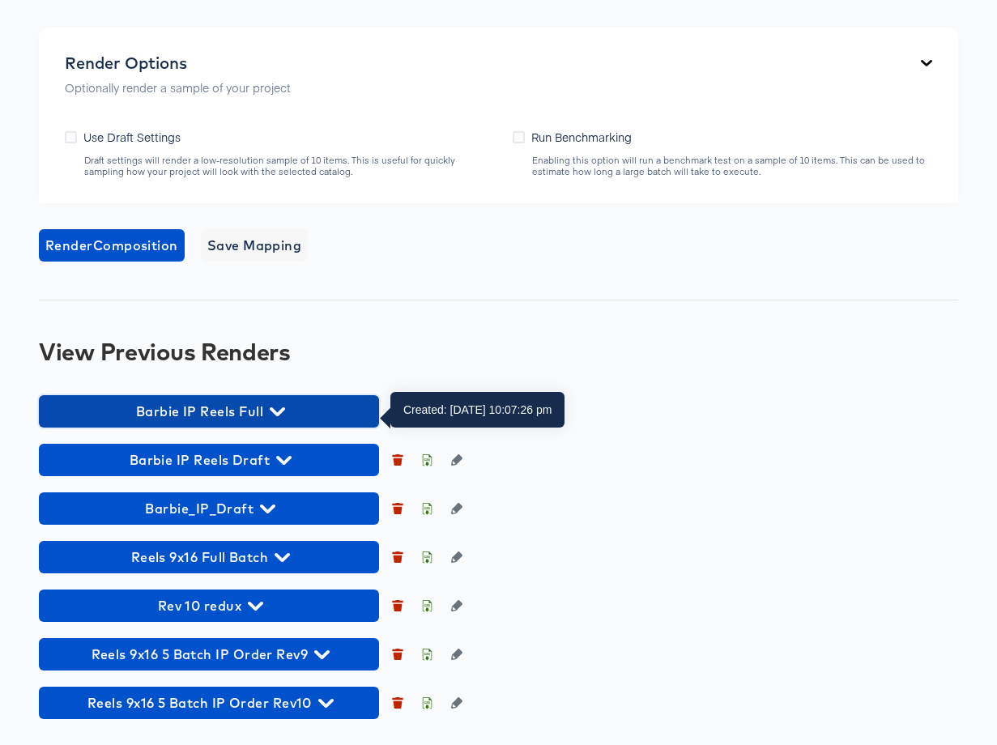
click at [266, 407] on span "Barbie IP Reels Full" at bounding box center [209, 411] width 324 height 23
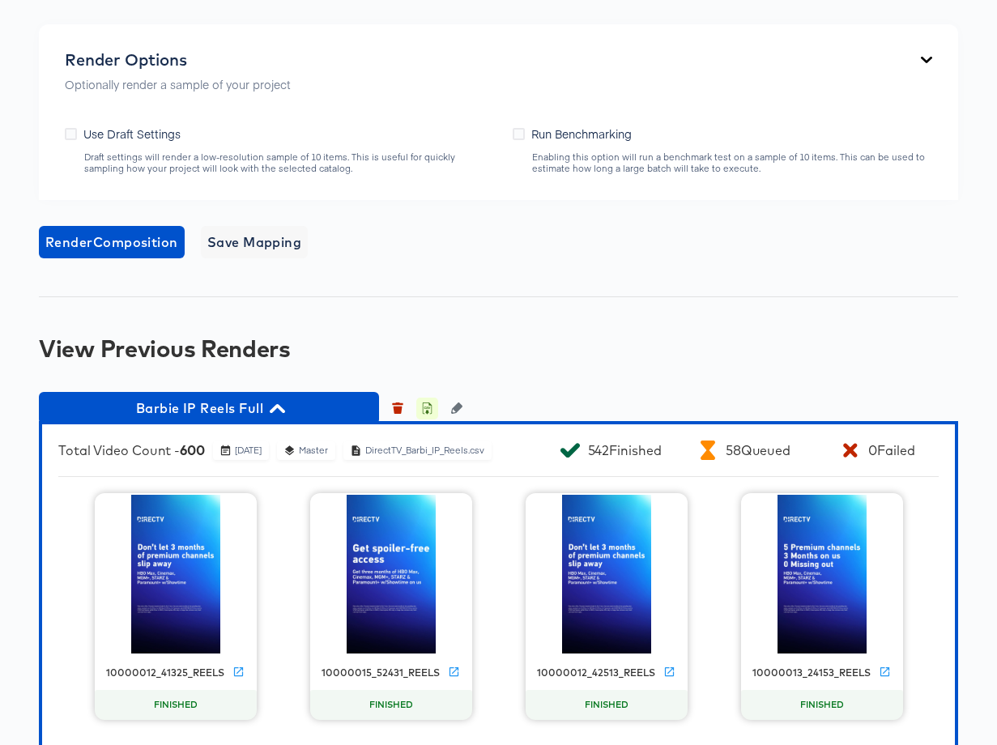
click at [427, 412] on icon "button" at bounding box center [427, 410] width 6 height 7
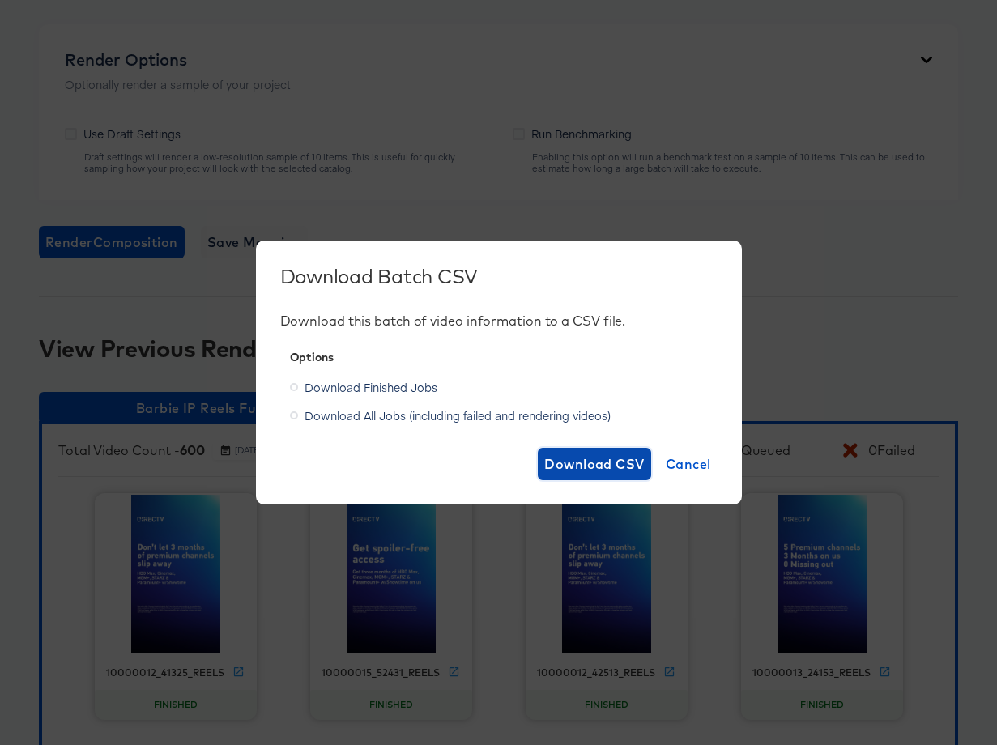
click at [584, 463] on span "Download CSV" at bounding box center [594, 464] width 100 height 23
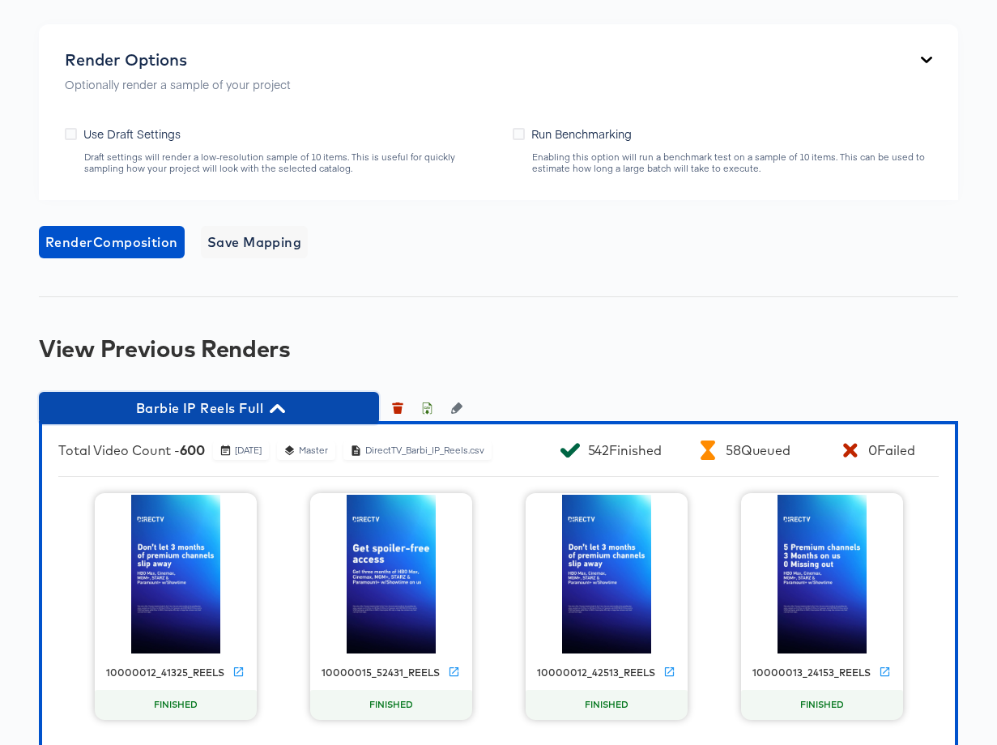
click at [273, 412] on icon "button" at bounding box center [277, 408] width 15 height 15
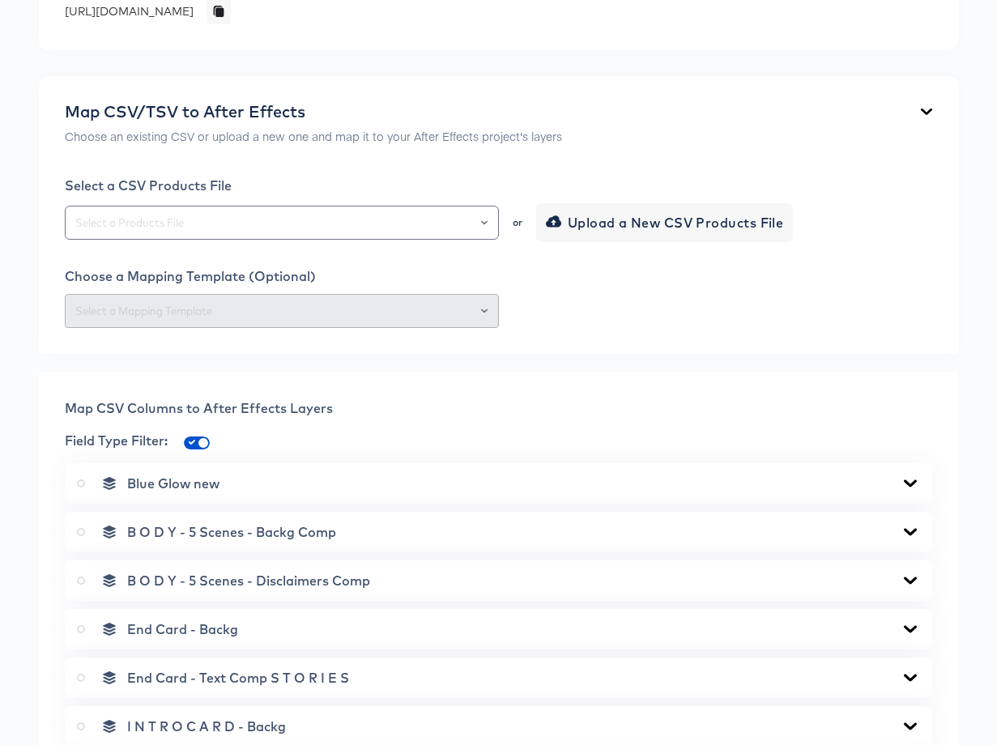
scroll to position [56, 0]
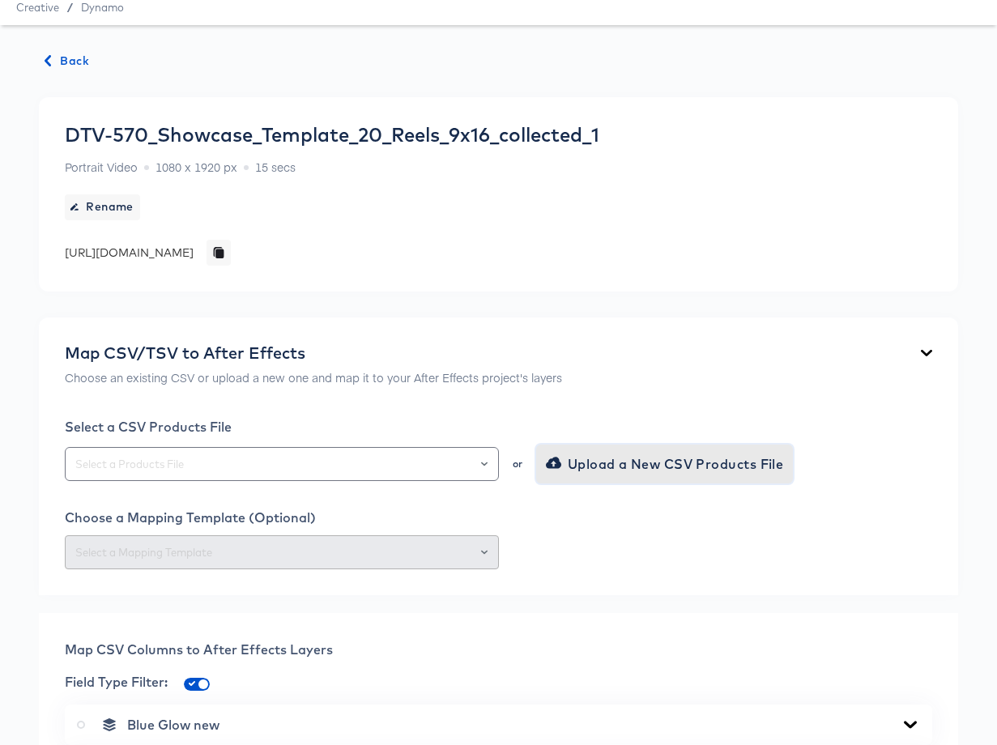
click at [580, 471] on span "Upload a New CSV Products File" at bounding box center [666, 464] width 235 height 23
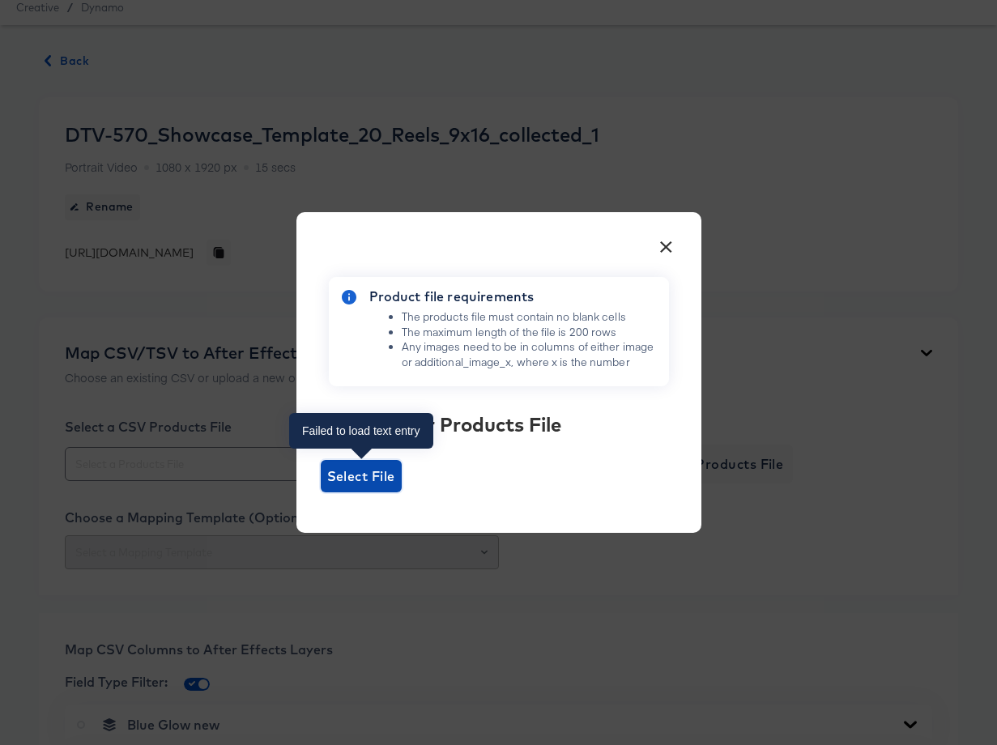
click at [352, 471] on span "Select File" at bounding box center [361, 476] width 68 height 23
click at [321, 493] on input "Select File" at bounding box center [321, 493] width 0 height 0
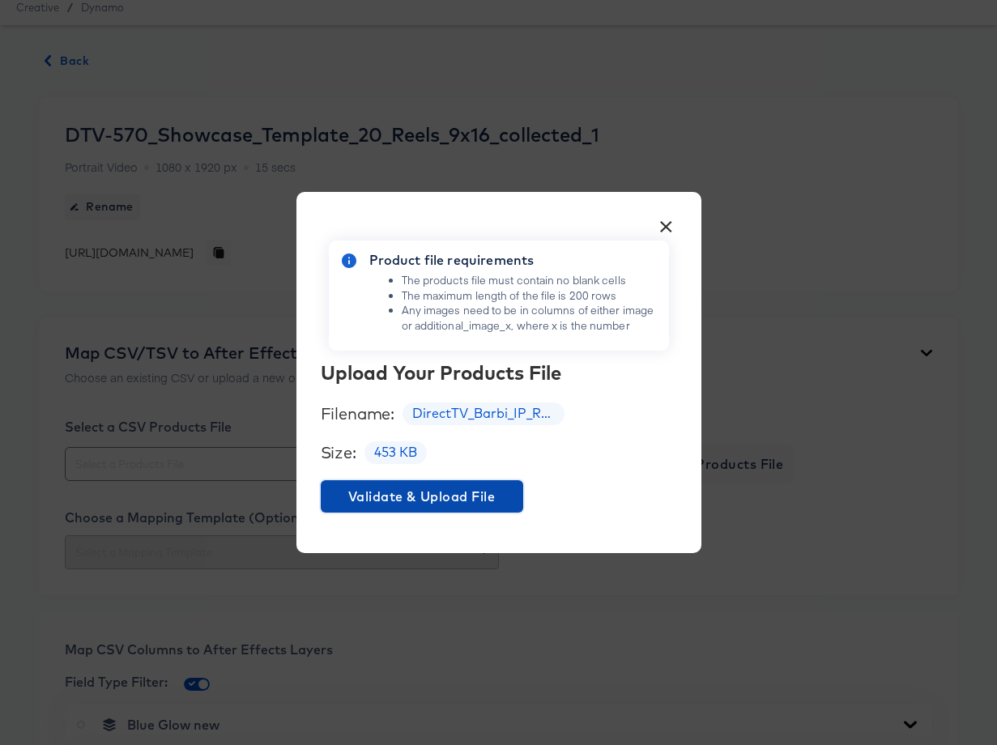
click at [401, 493] on span "Validate & Upload File" at bounding box center [422, 496] width 190 height 23
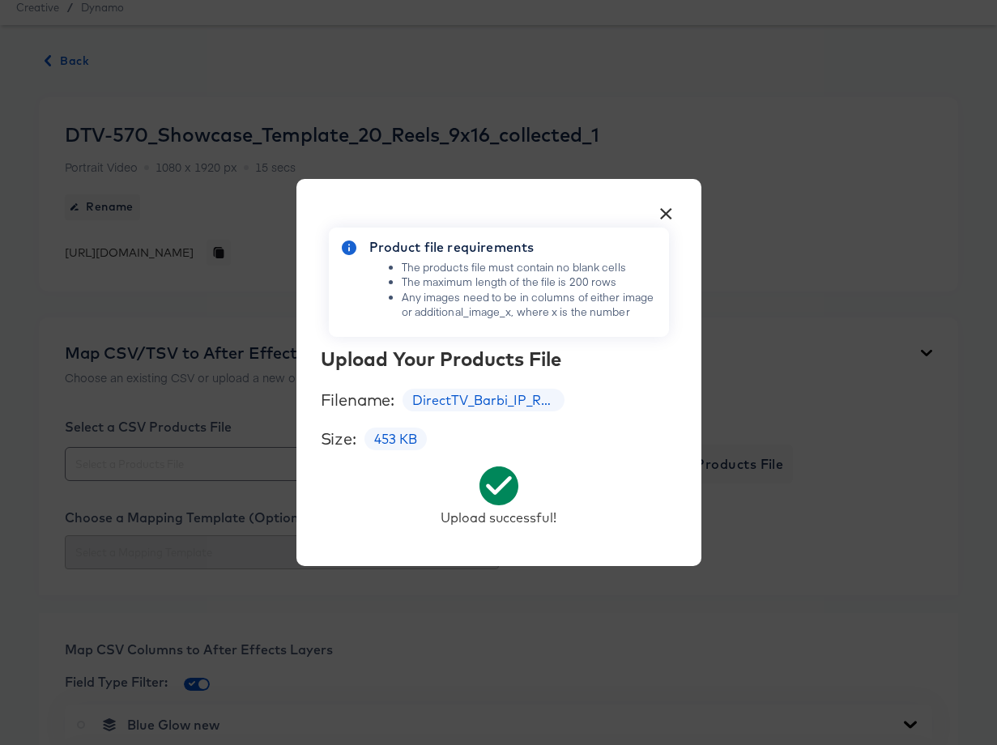
click at [666, 211] on button "×" at bounding box center [666, 209] width 29 height 29
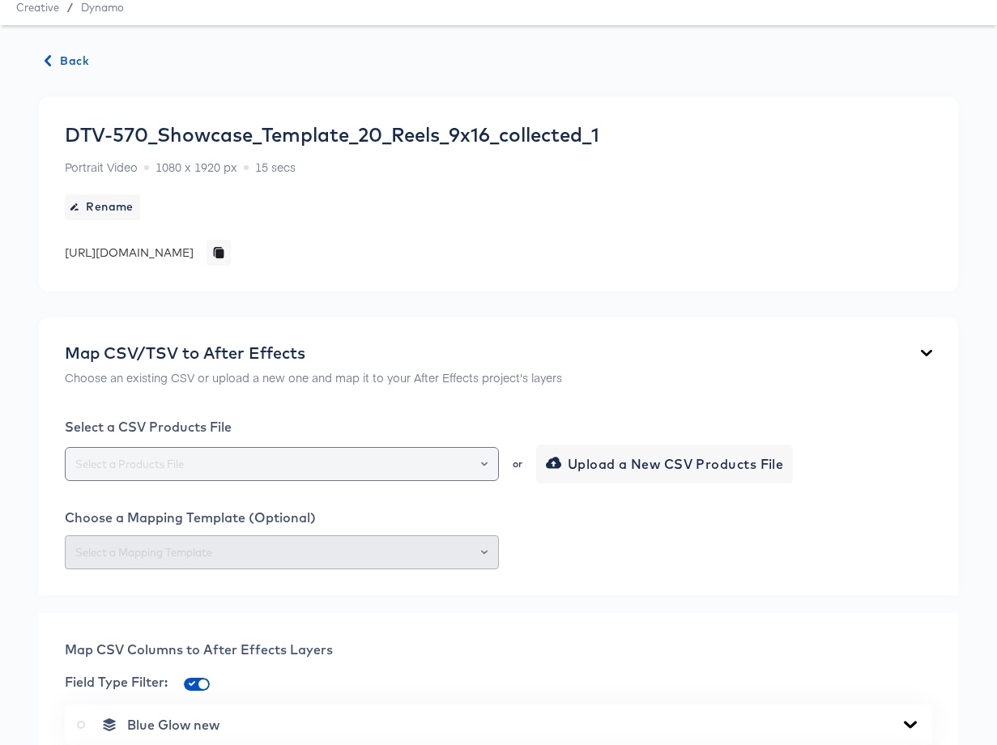
click at [484, 475] on button "Open" at bounding box center [484, 464] width 6 height 23
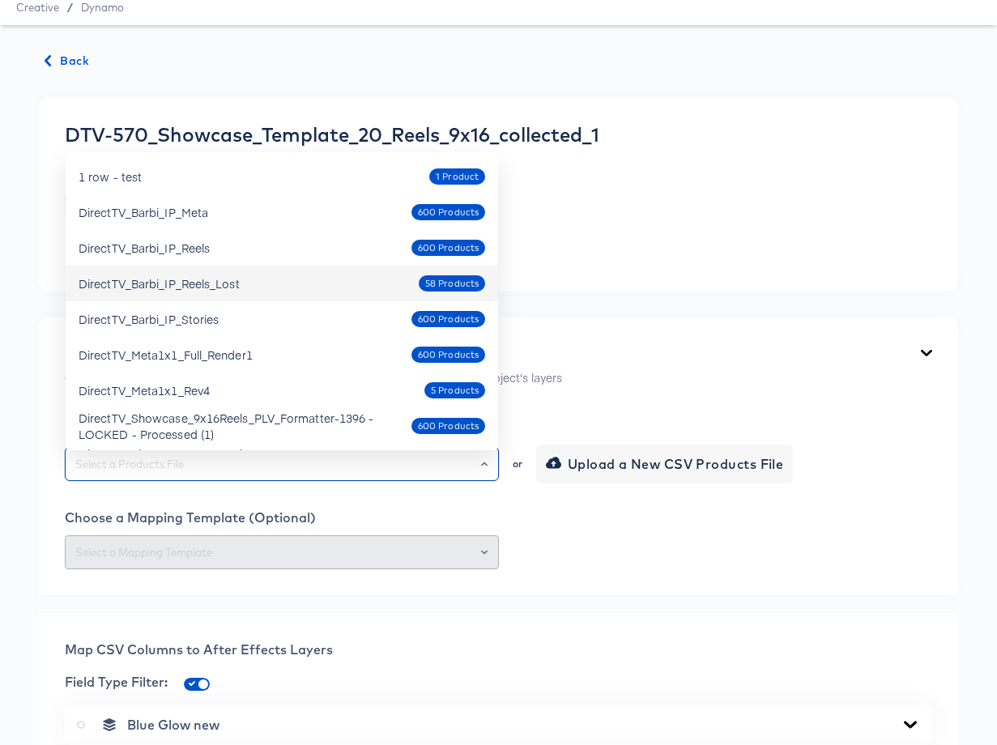
click at [316, 283] on div "DirectTV_Barbi_IP_Reels_Lost 58 Products" at bounding box center [282, 284] width 407 height 26
type input "DirectTV_Barbi_IP_Reels_Lost"
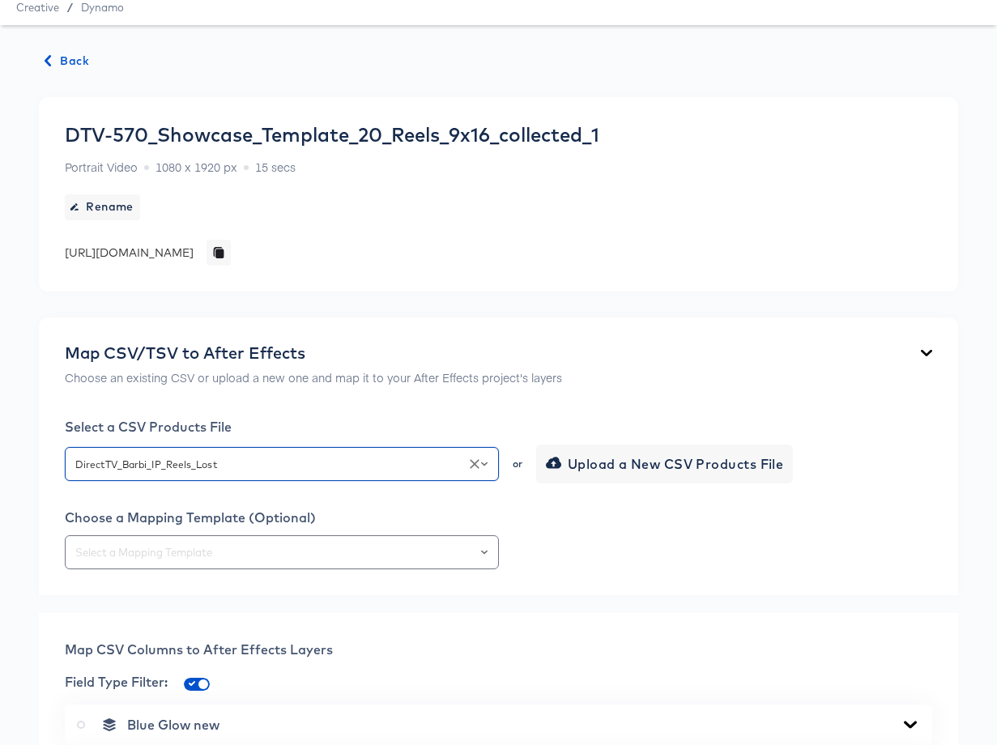
scroll to position [326, 0]
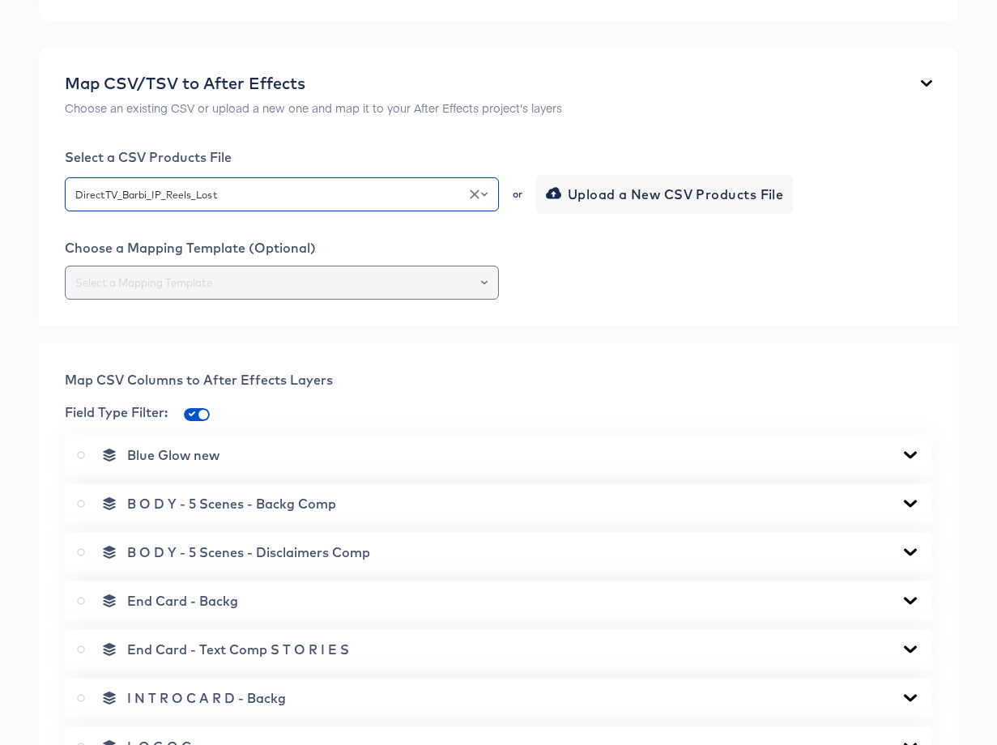
click at [483, 284] on icon "Open" at bounding box center [484, 282] width 6 height 4
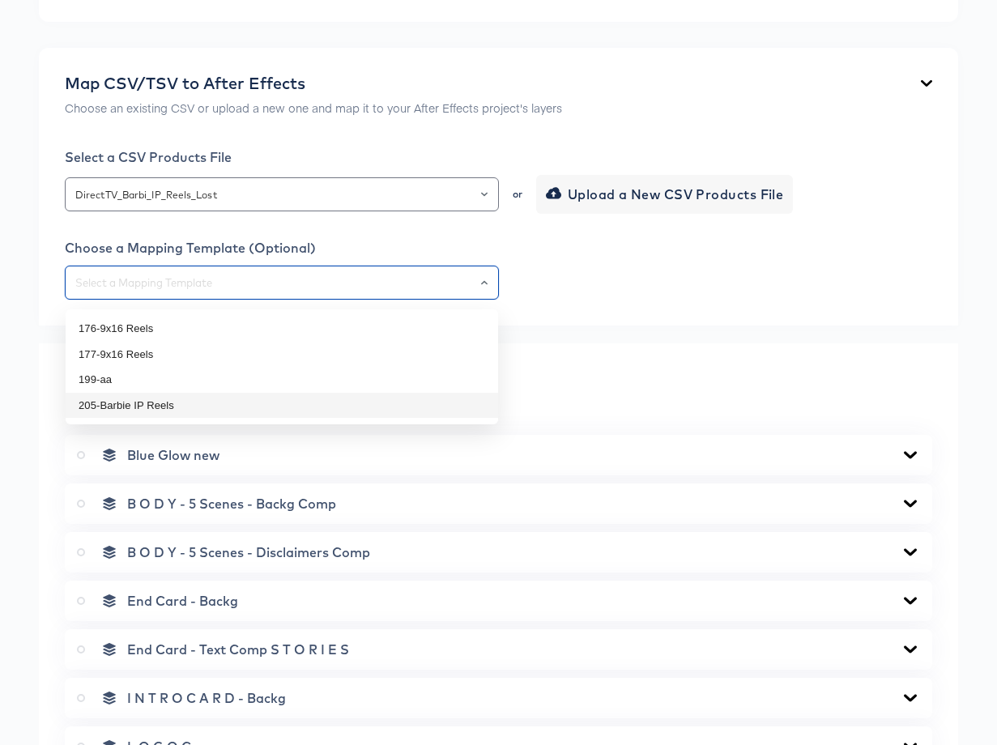
click at [254, 408] on li "205-Barbie IP Reels" at bounding box center [282, 406] width 433 height 26
type input "205-Barbie IP Reels"
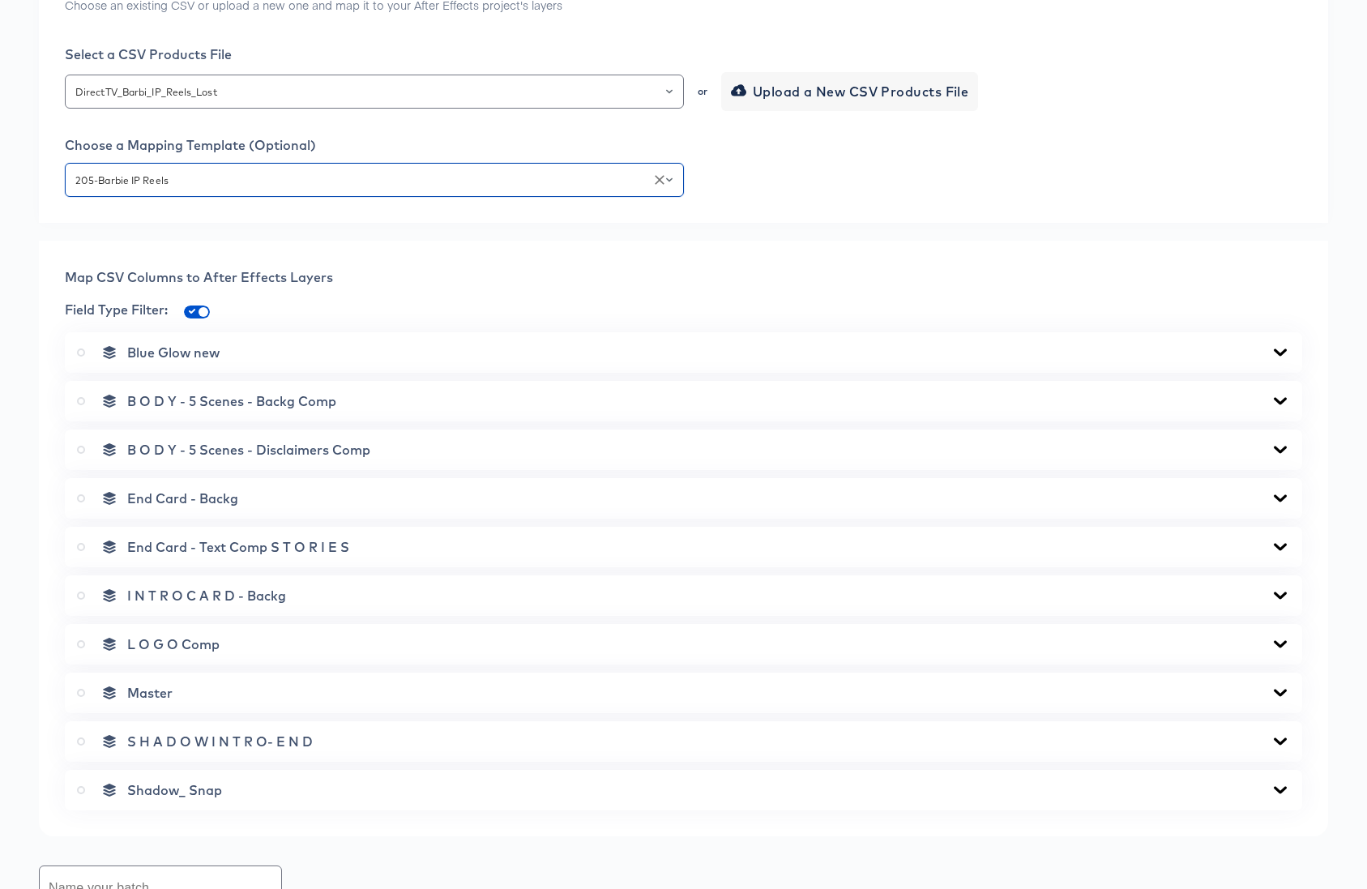
scroll to position [429, 0]
click at [1281, 352] on icon at bounding box center [1279, 351] width 13 height 7
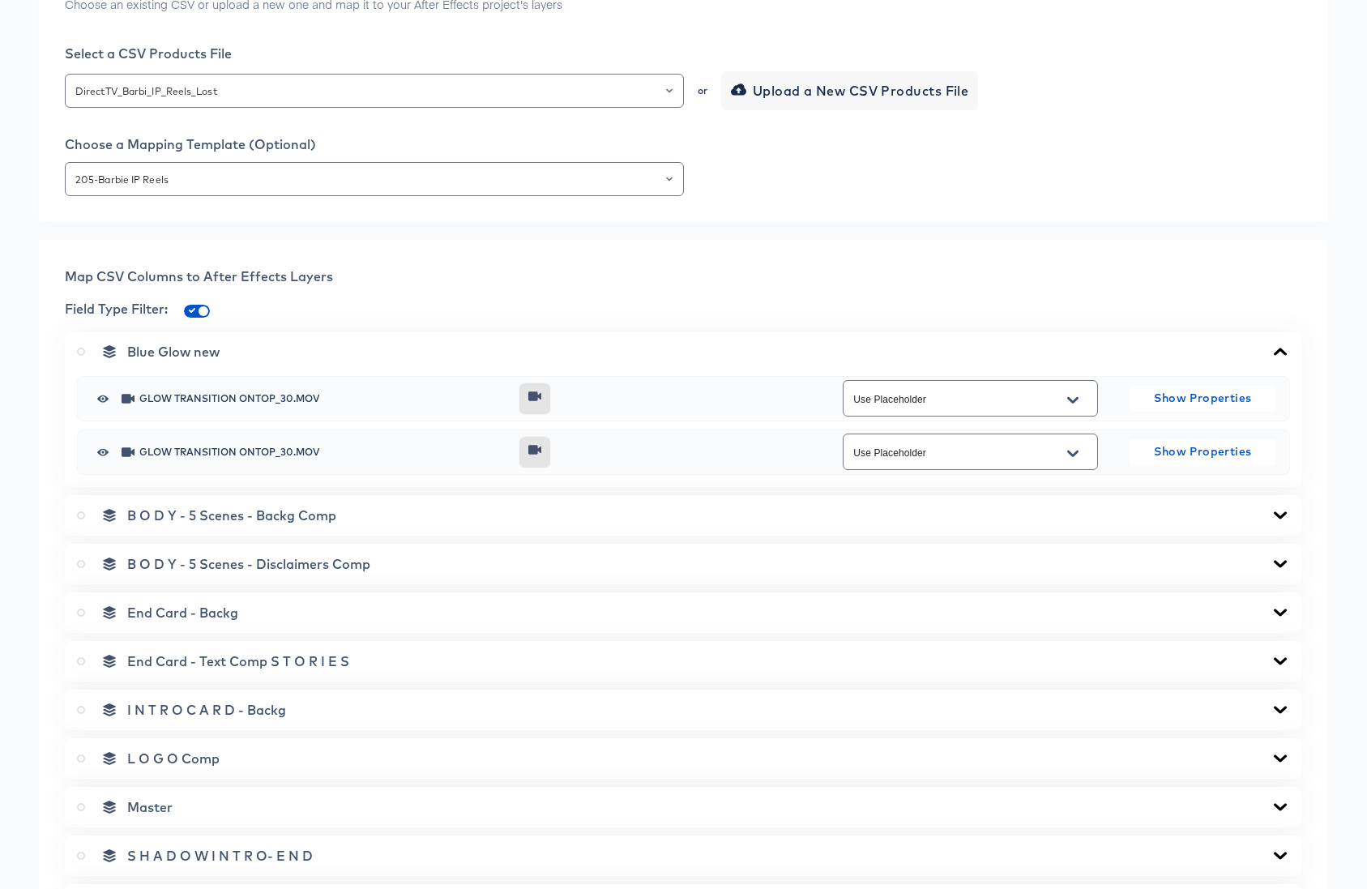
click at [1278, 351] on icon at bounding box center [1279, 351] width 13 height 7
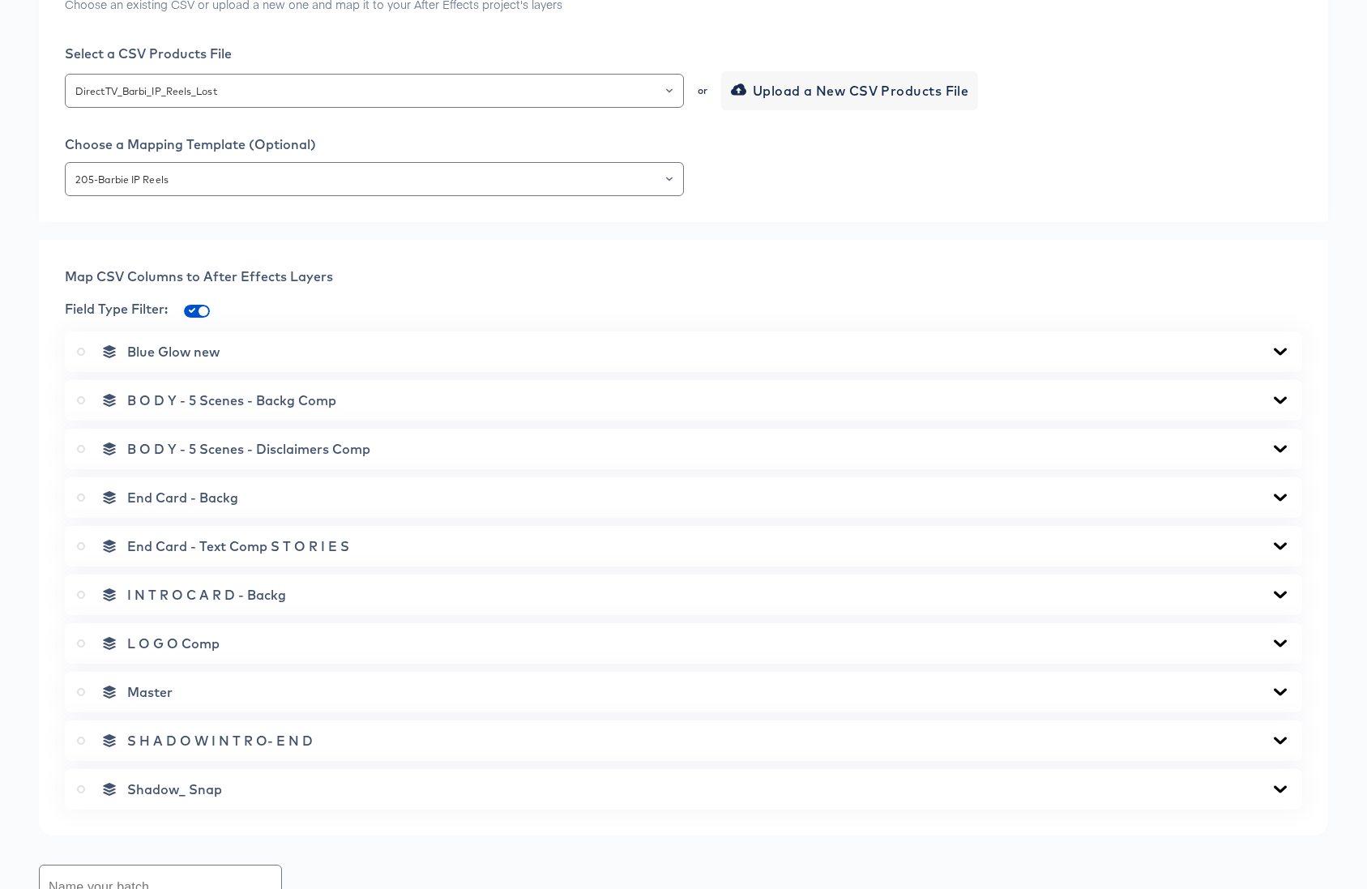
click at [1279, 398] on icon at bounding box center [1279, 400] width 19 height 13
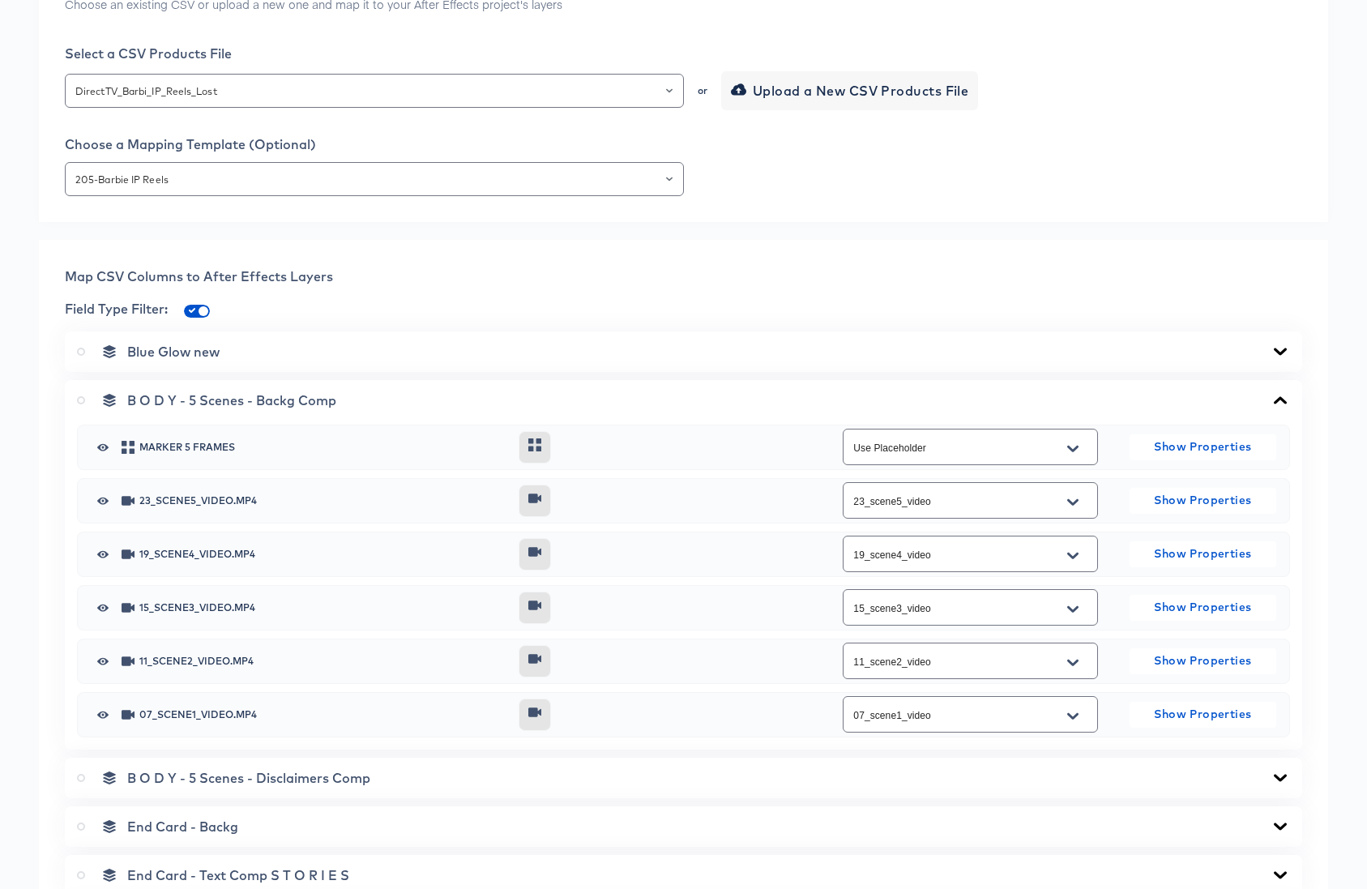
click at [1279, 398] on icon at bounding box center [1279, 399] width 13 height 7
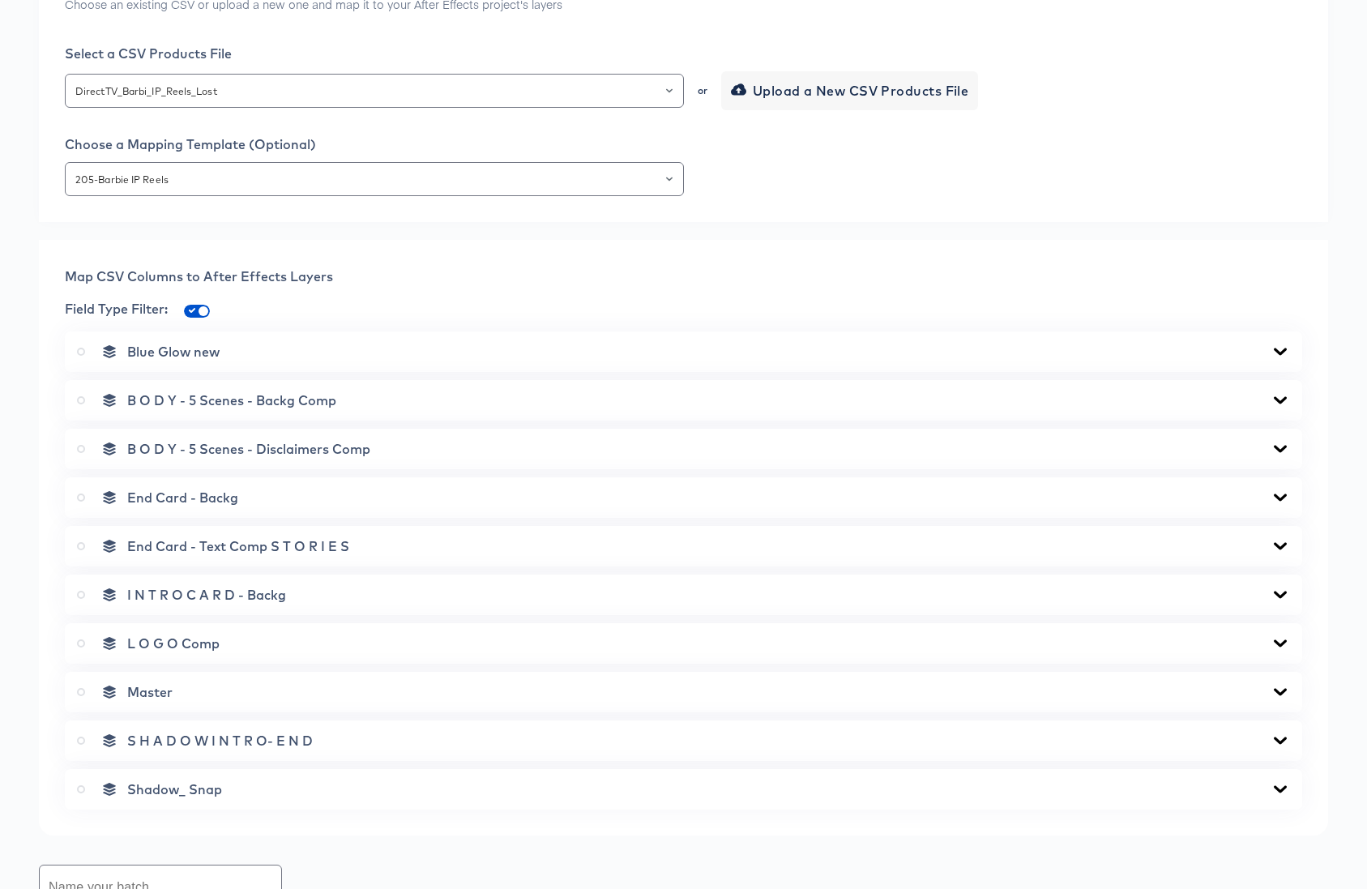
click at [1283, 446] on icon at bounding box center [1279, 448] width 13 height 7
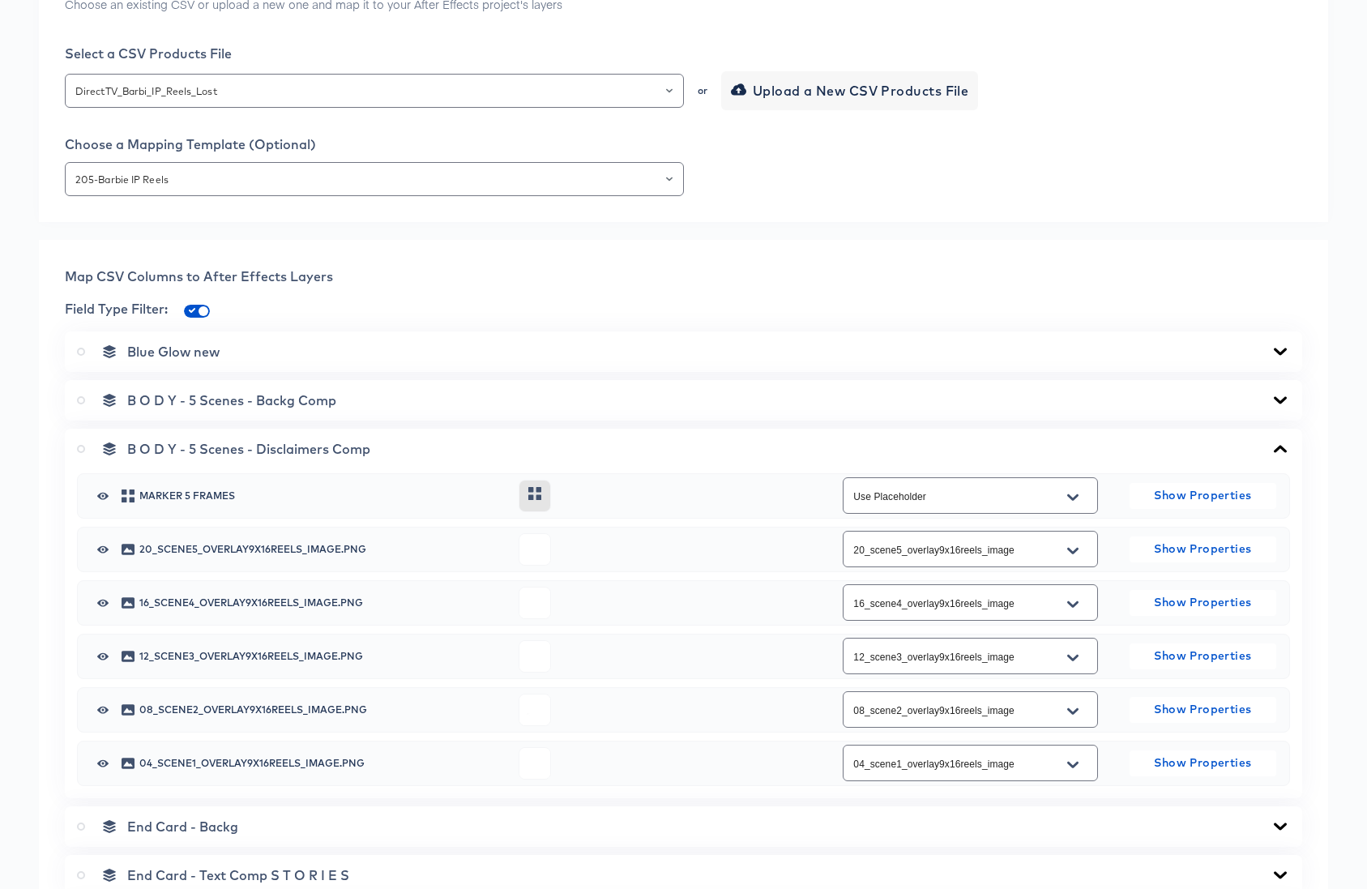
click at [1283, 446] on icon at bounding box center [1279, 448] width 19 height 13
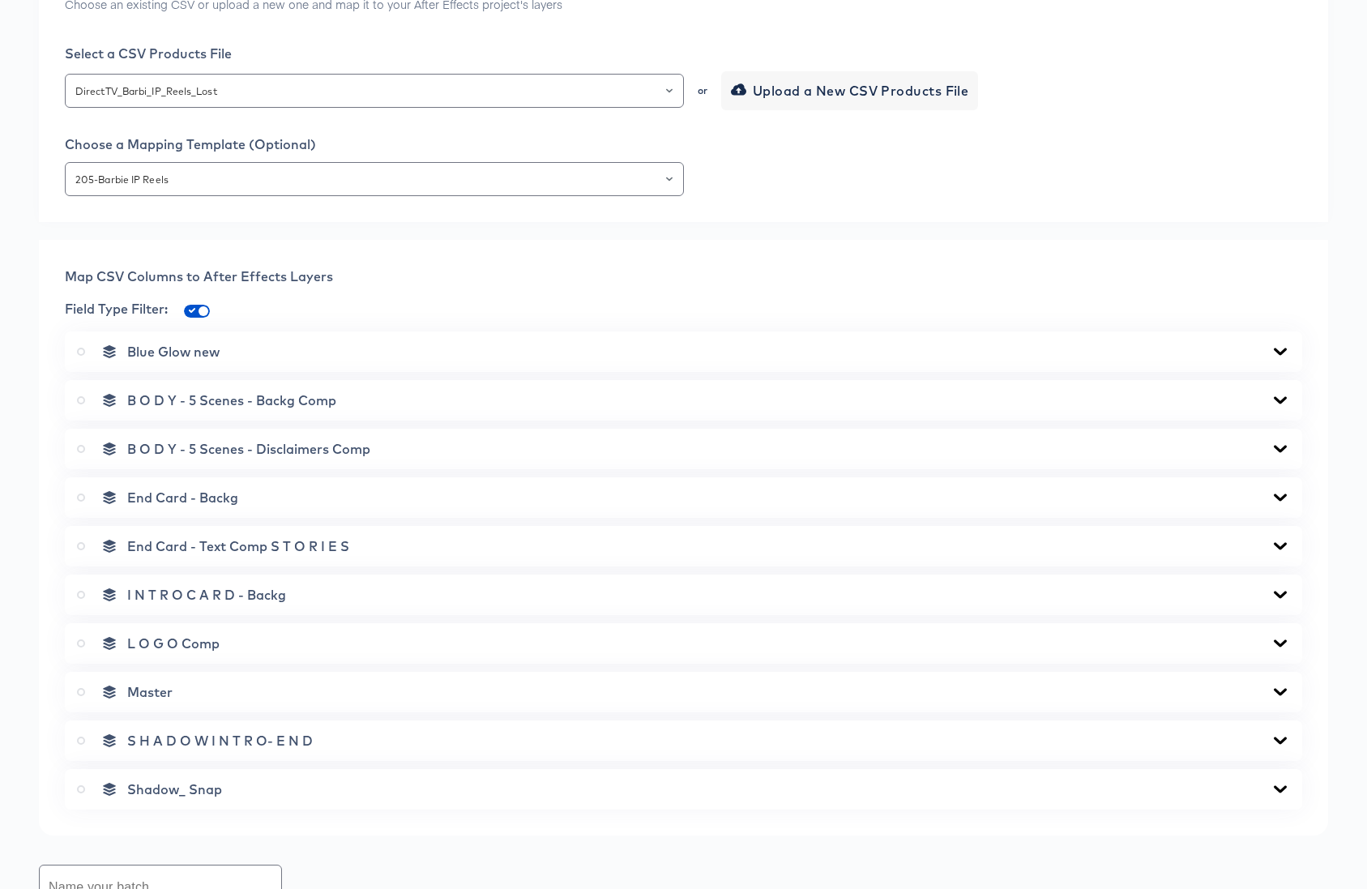
click at [1278, 499] on icon at bounding box center [1279, 497] width 19 height 13
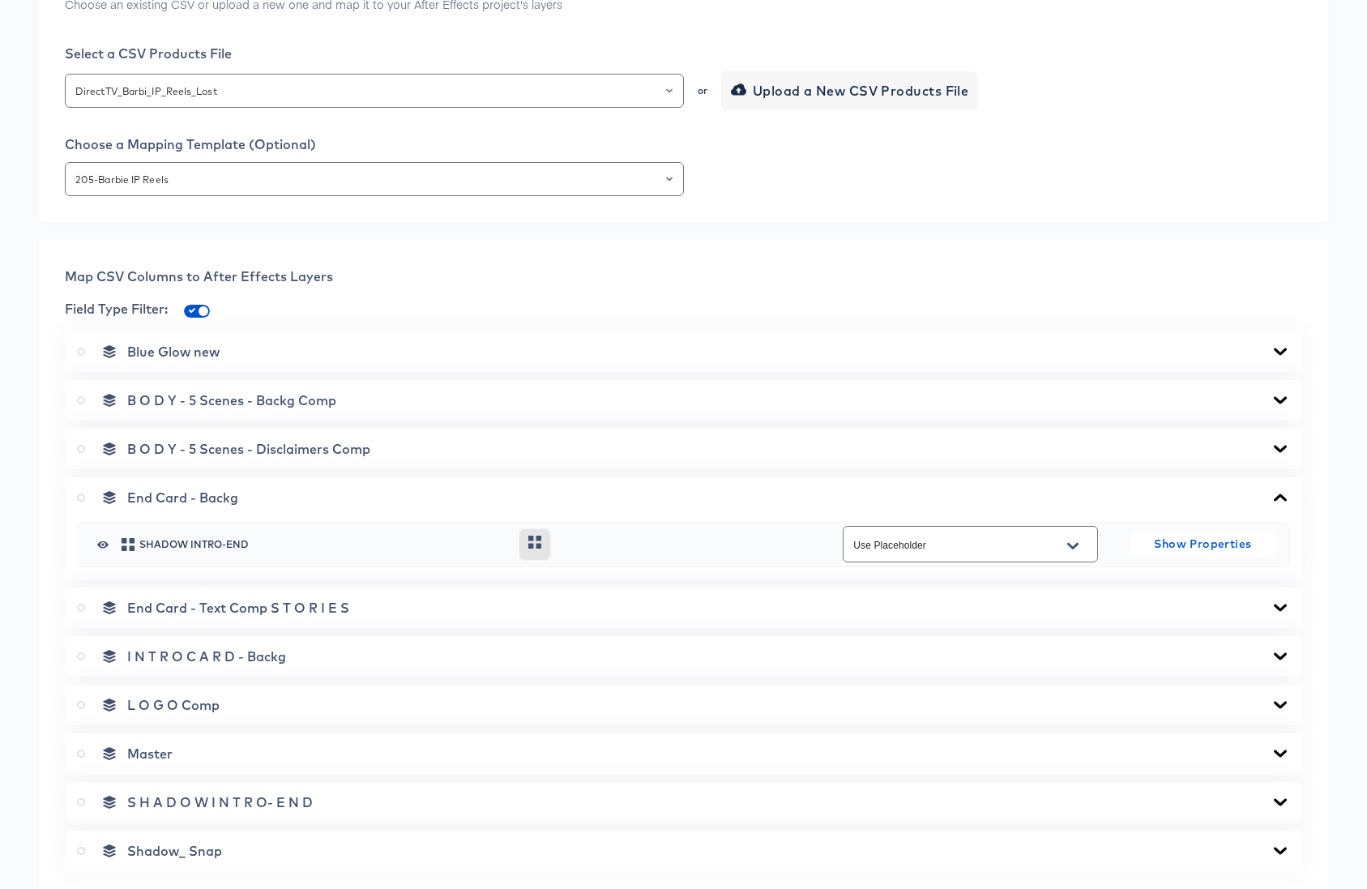
click at [1278, 499] on icon at bounding box center [1279, 497] width 19 height 13
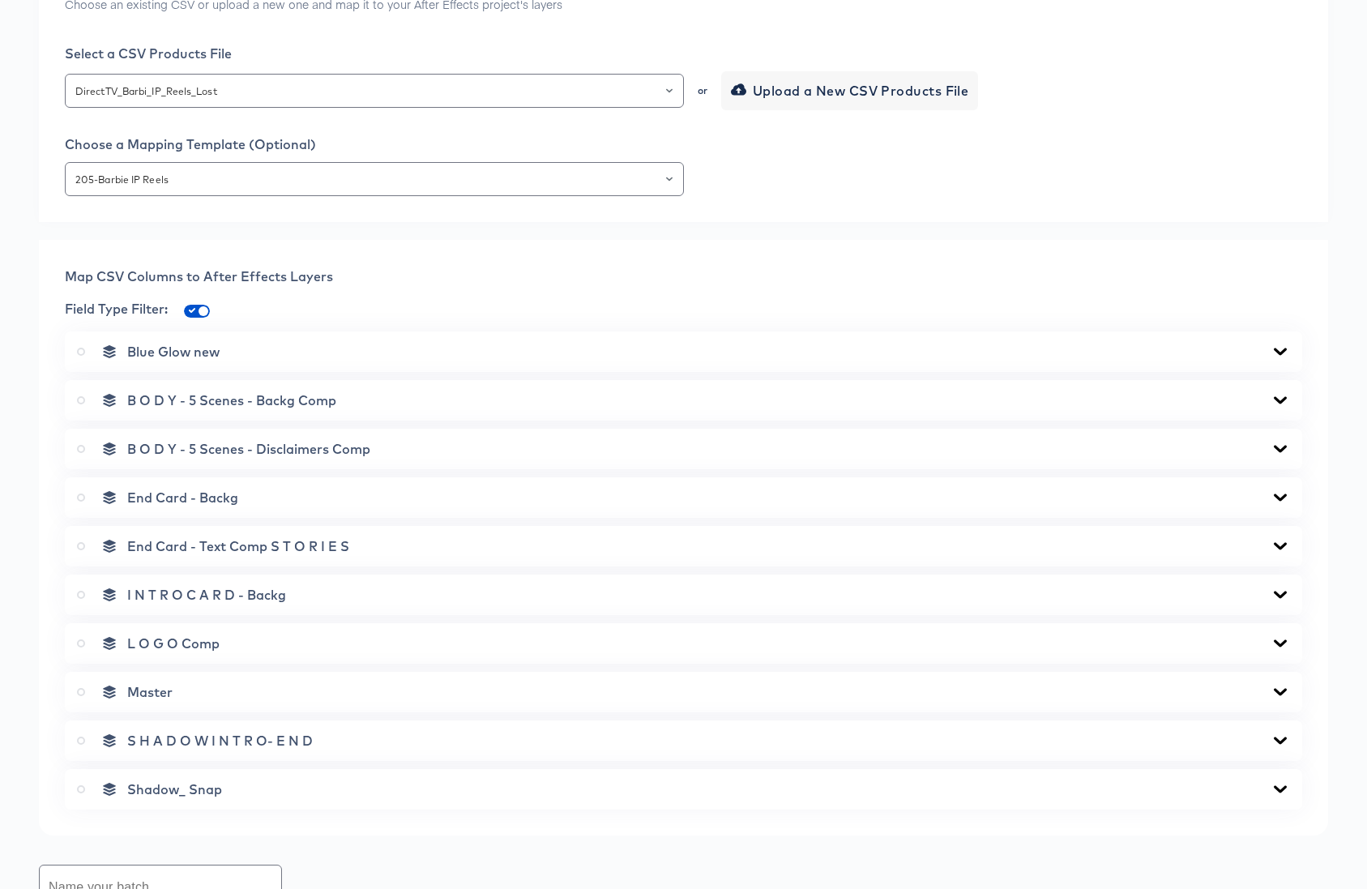
click at [1279, 545] on icon at bounding box center [1279, 545] width 13 height 7
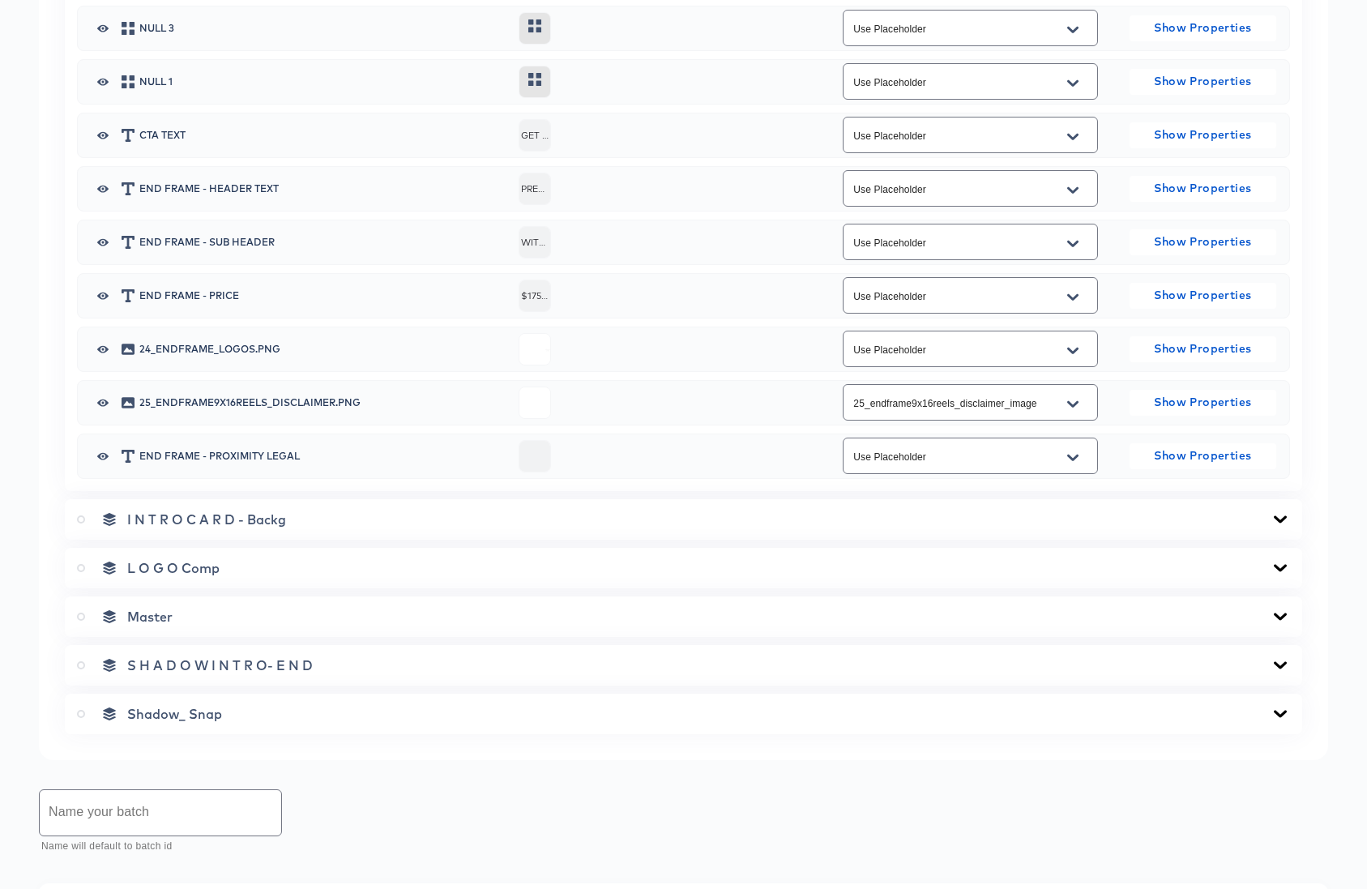
scroll to position [1336, 0]
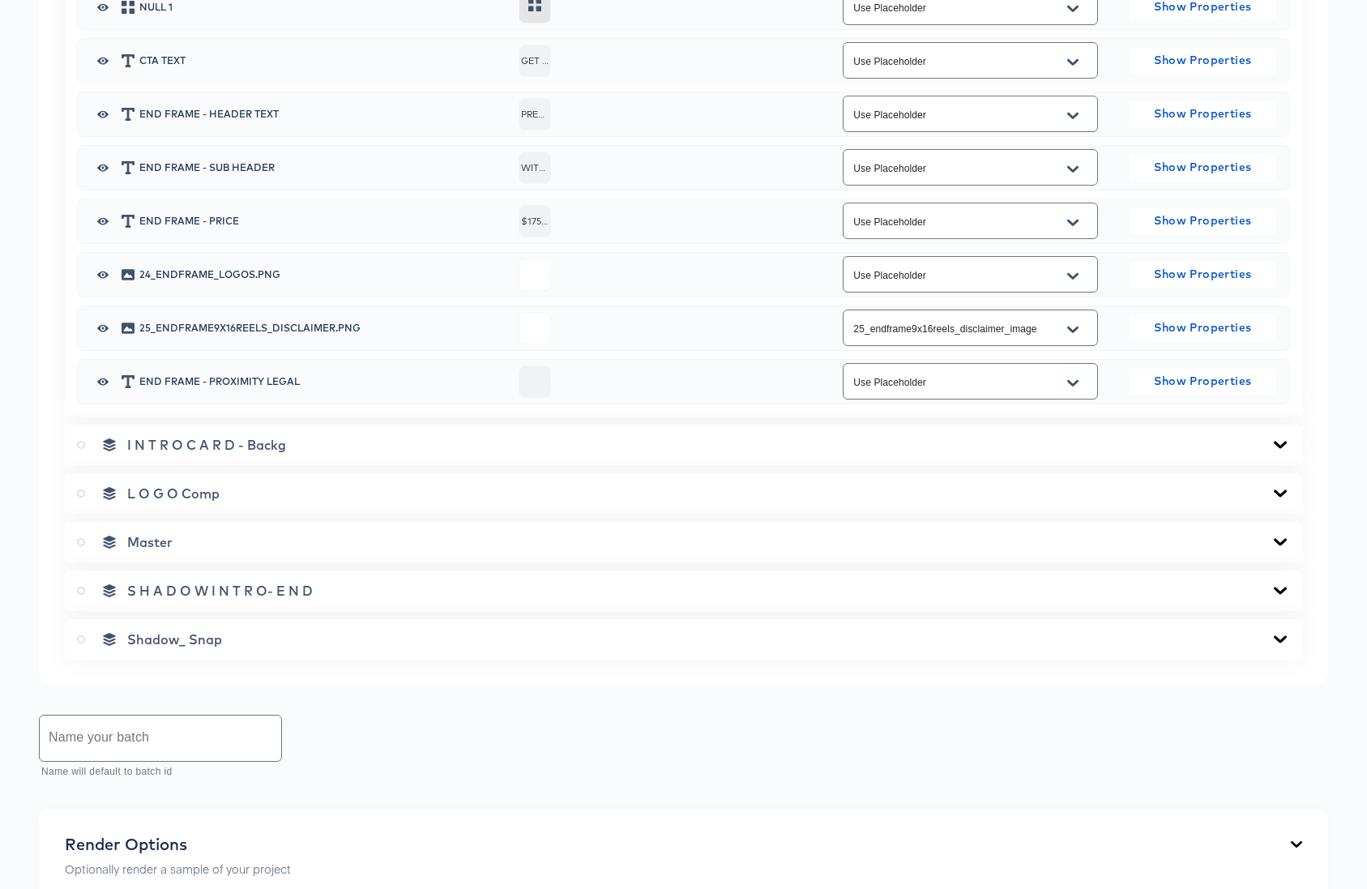
click at [81, 542] on icon at bounding box center [81, 542] width 8 height 8
click at [0, 0] on input "radio" at bounding box center [0, 0] width 0 height 0
click at [1279, 439] on icon at bounding box center [1279, 444] width 19 height 13
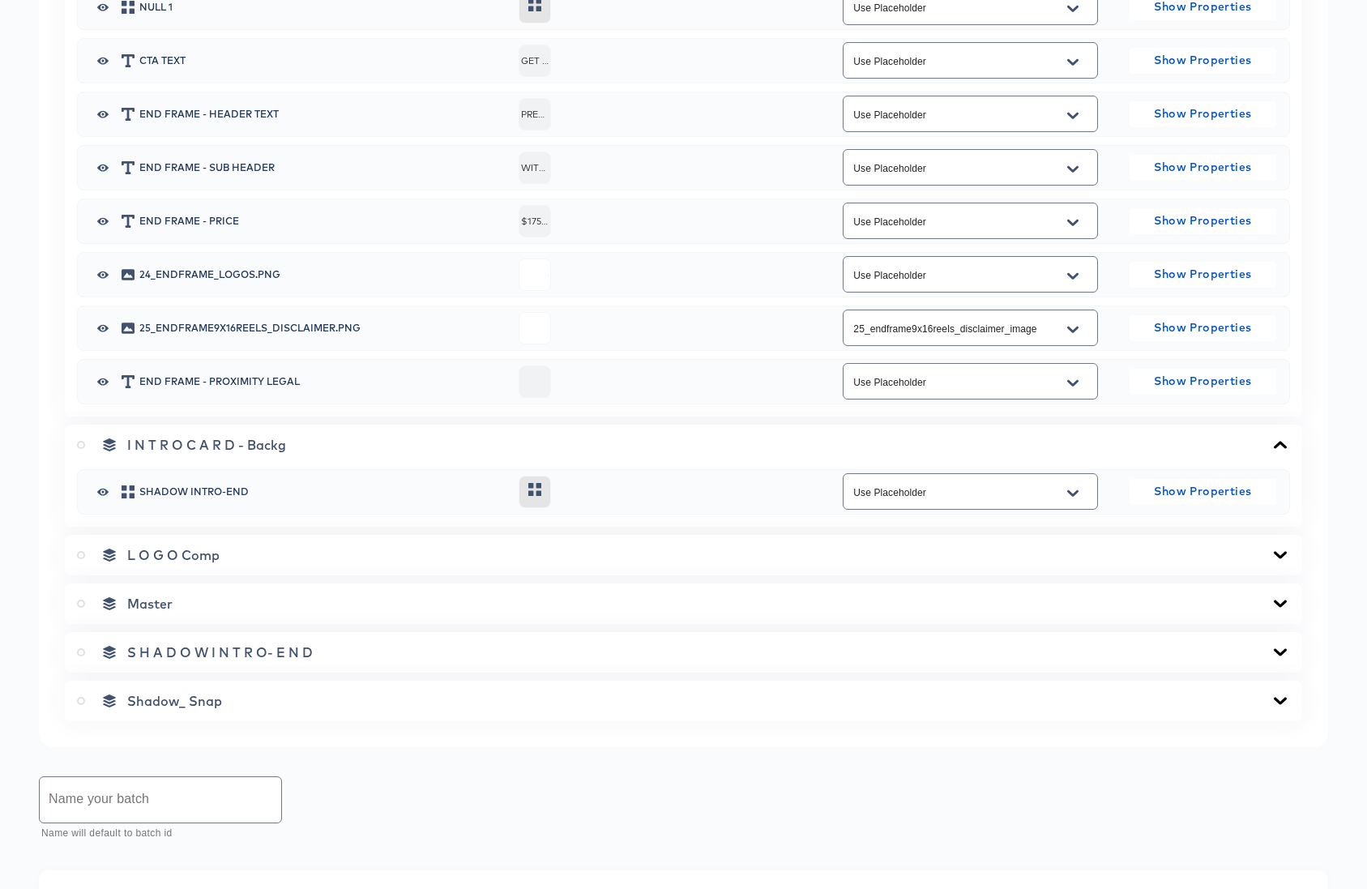
click at [1279, 552] on icon at bounding box center [1279, 554] width 19 height 13
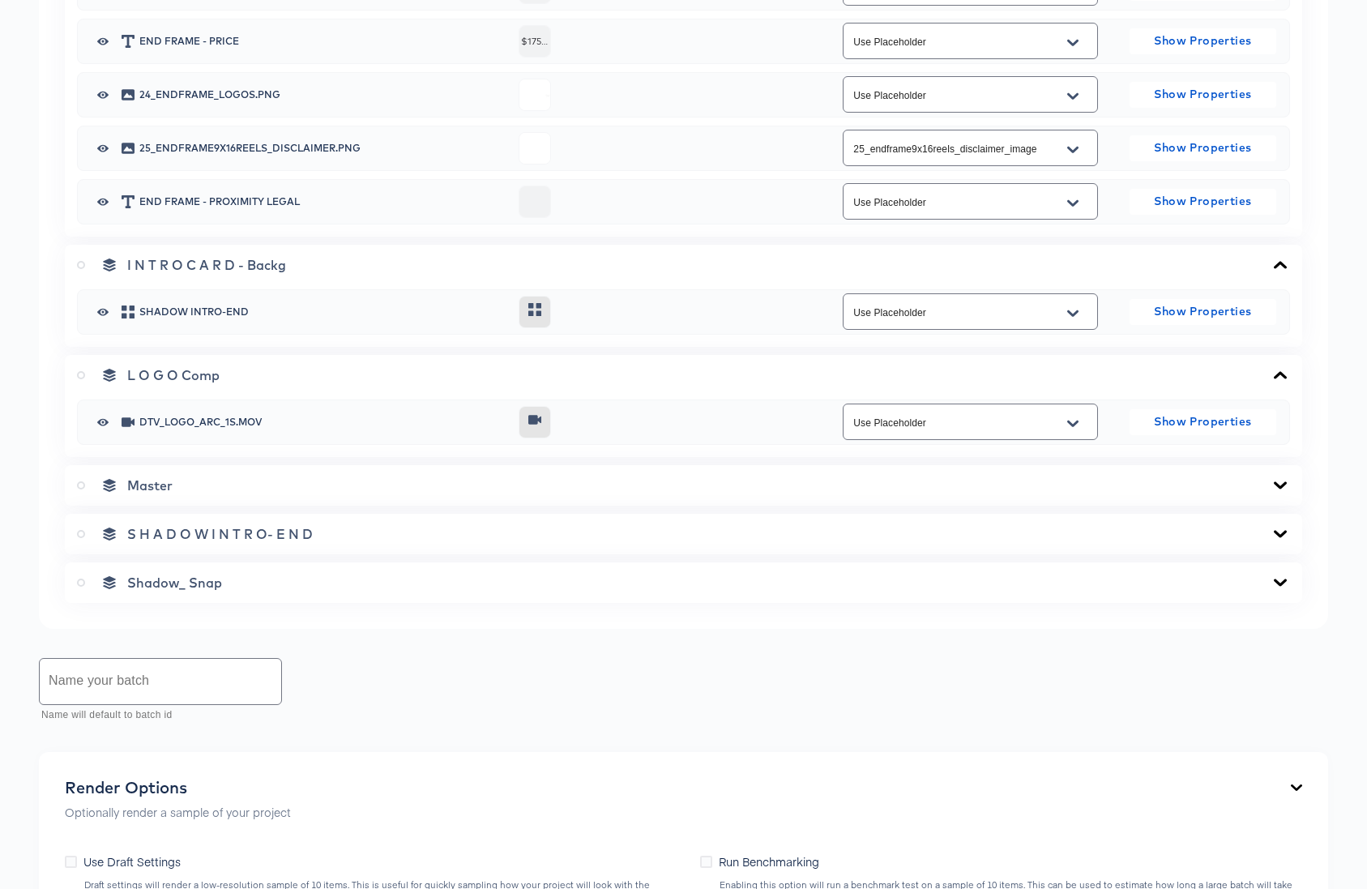
scroll to position [1555, 0]
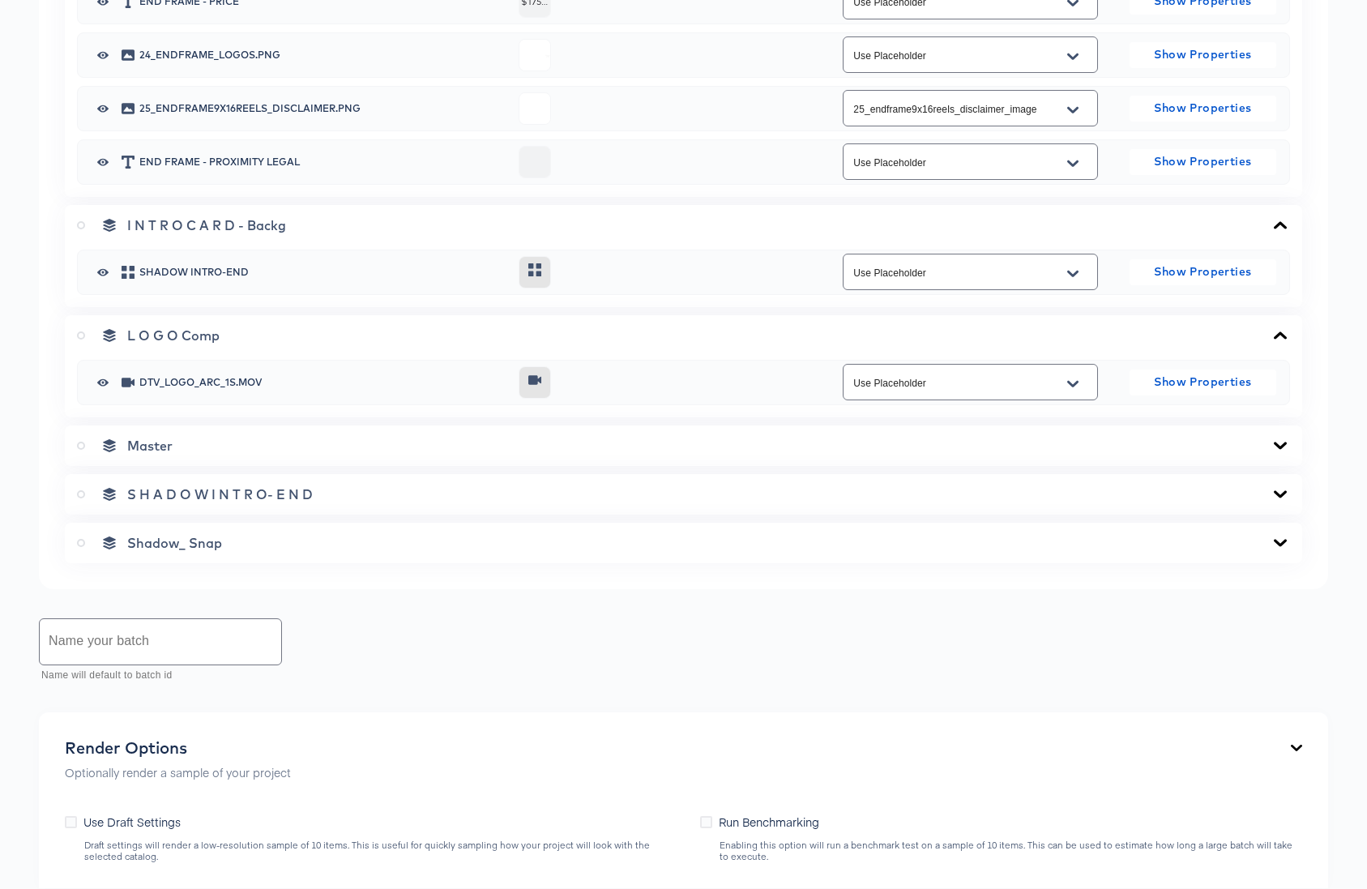
click at [1278, 442] on icon at bounding box center [1279, 445] width 19 height 13
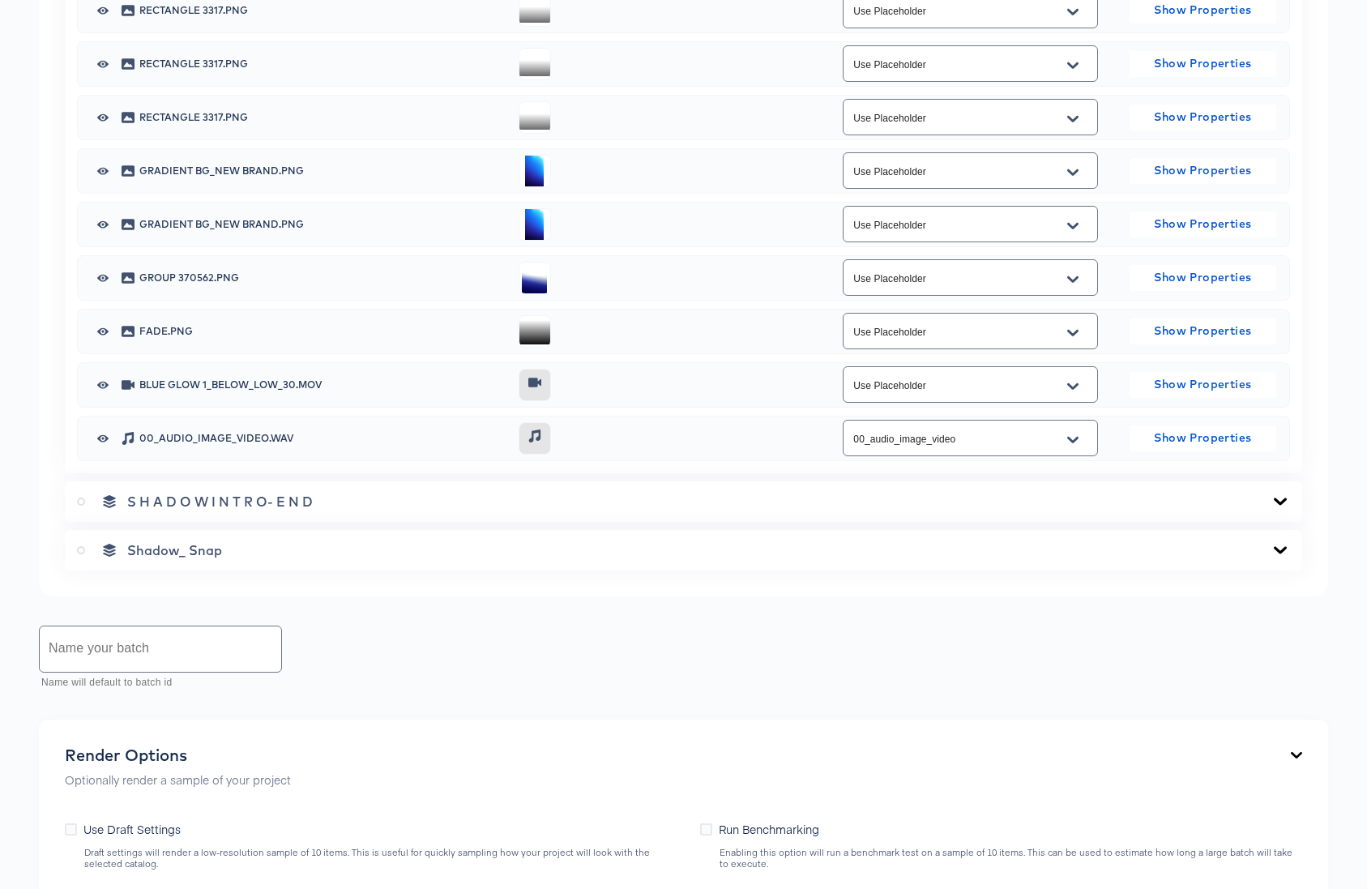
scroll to position [3045, 0]
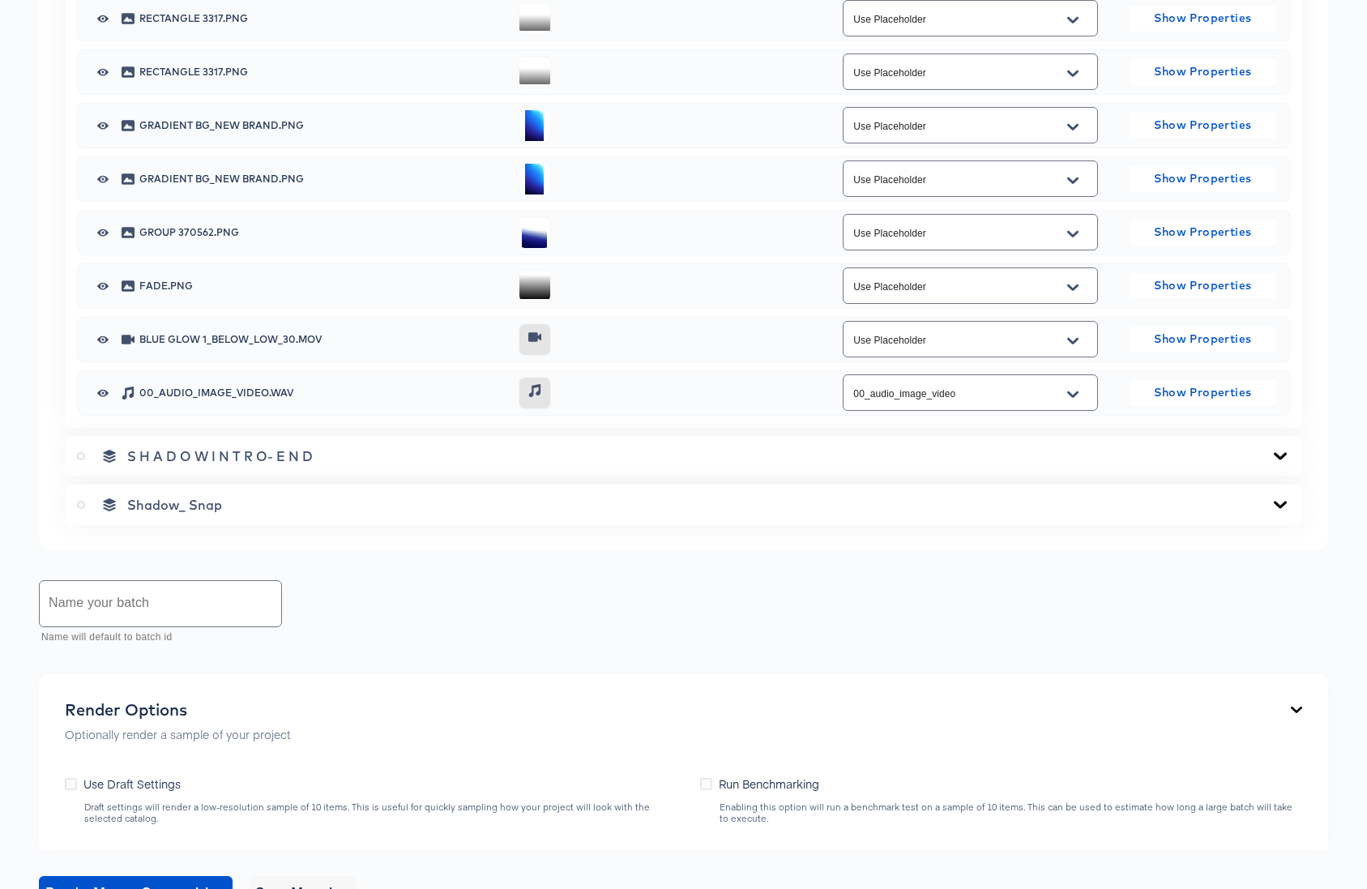
click at [1280, 452] on icon at bounding box center [1279, 456] width 19 height 13
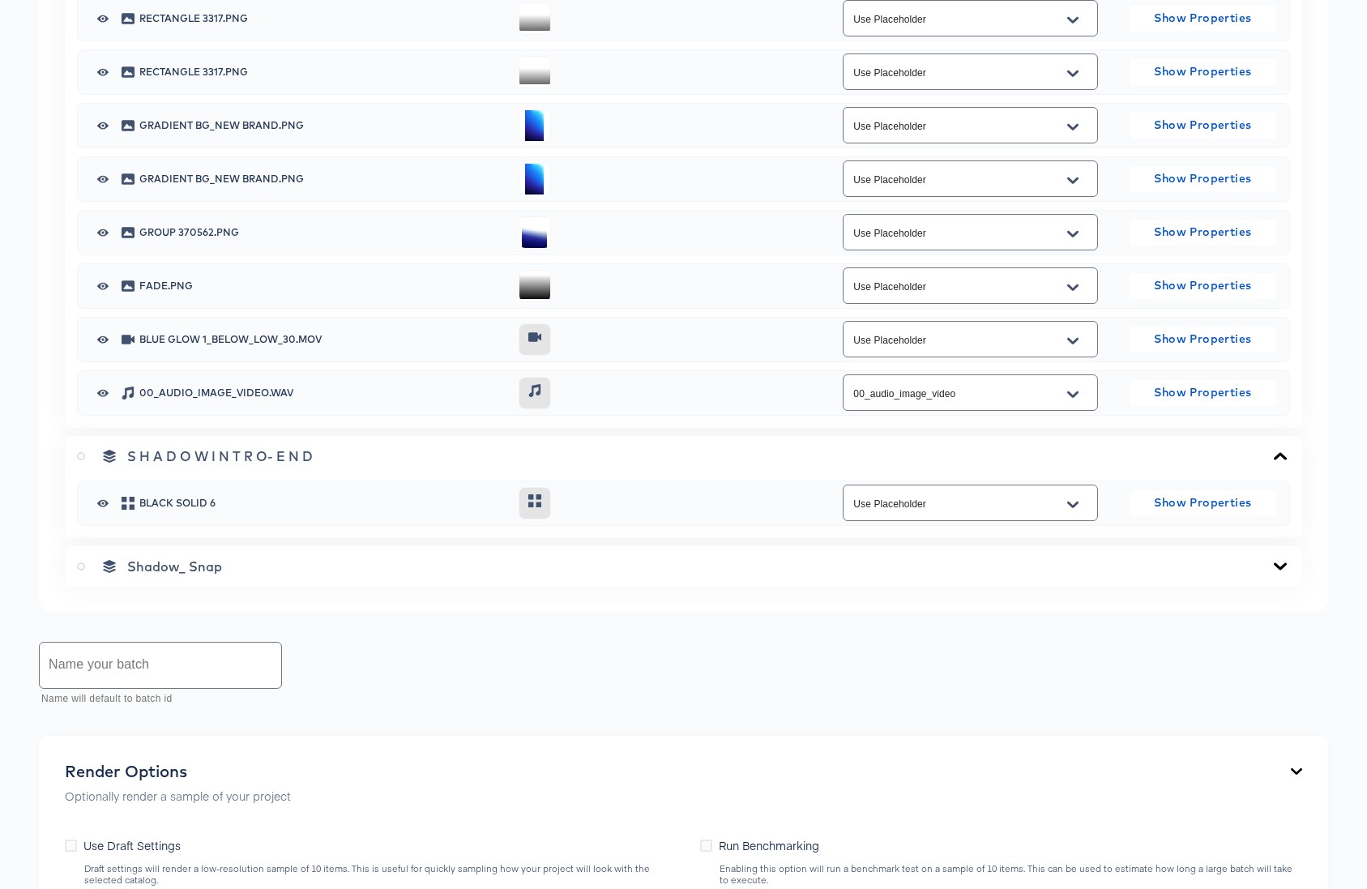
click at [1278, 565] on icon at bounding box center [1279, 565] width 13 height 7
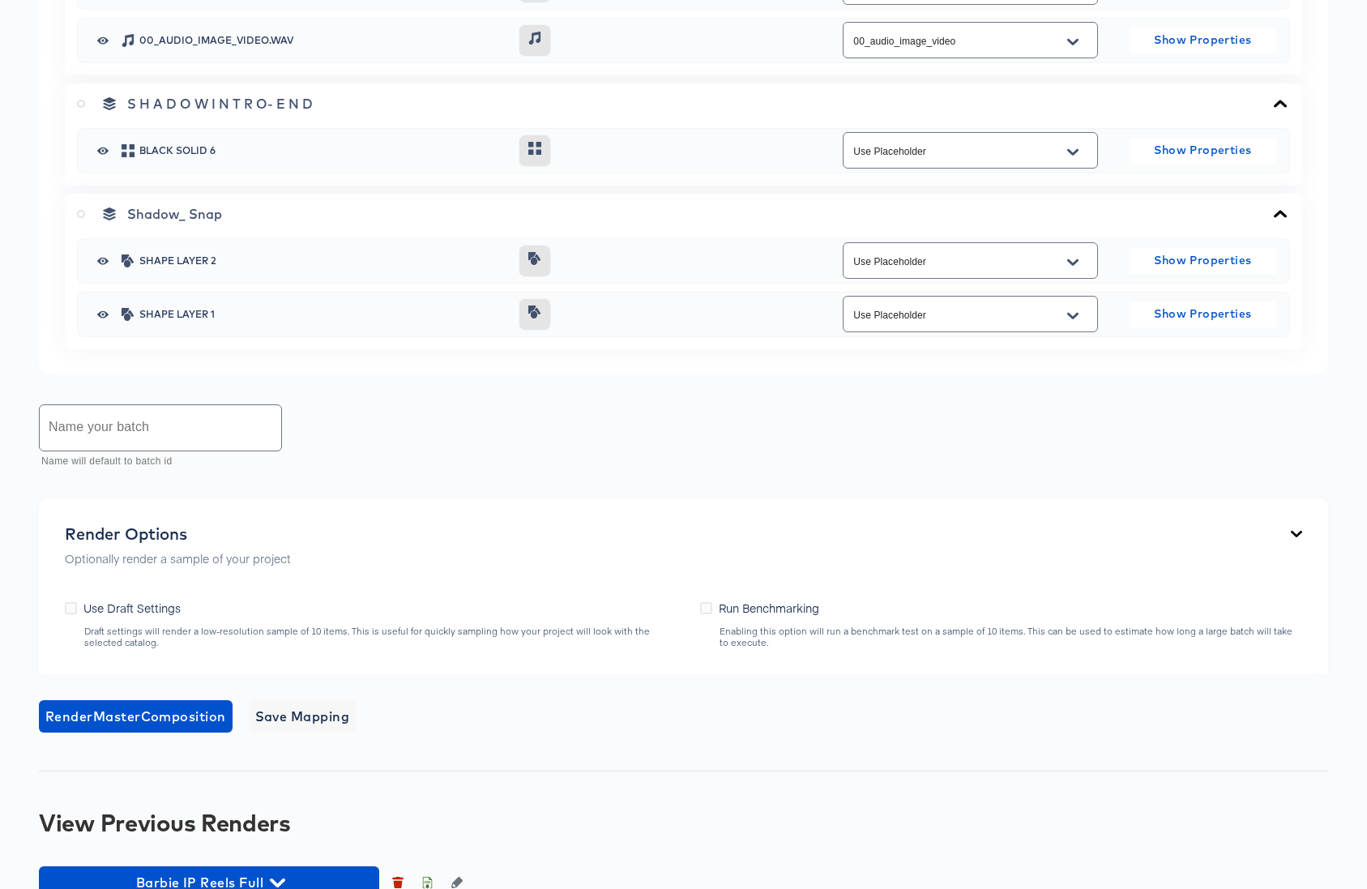
scroll to position [3489, 0]
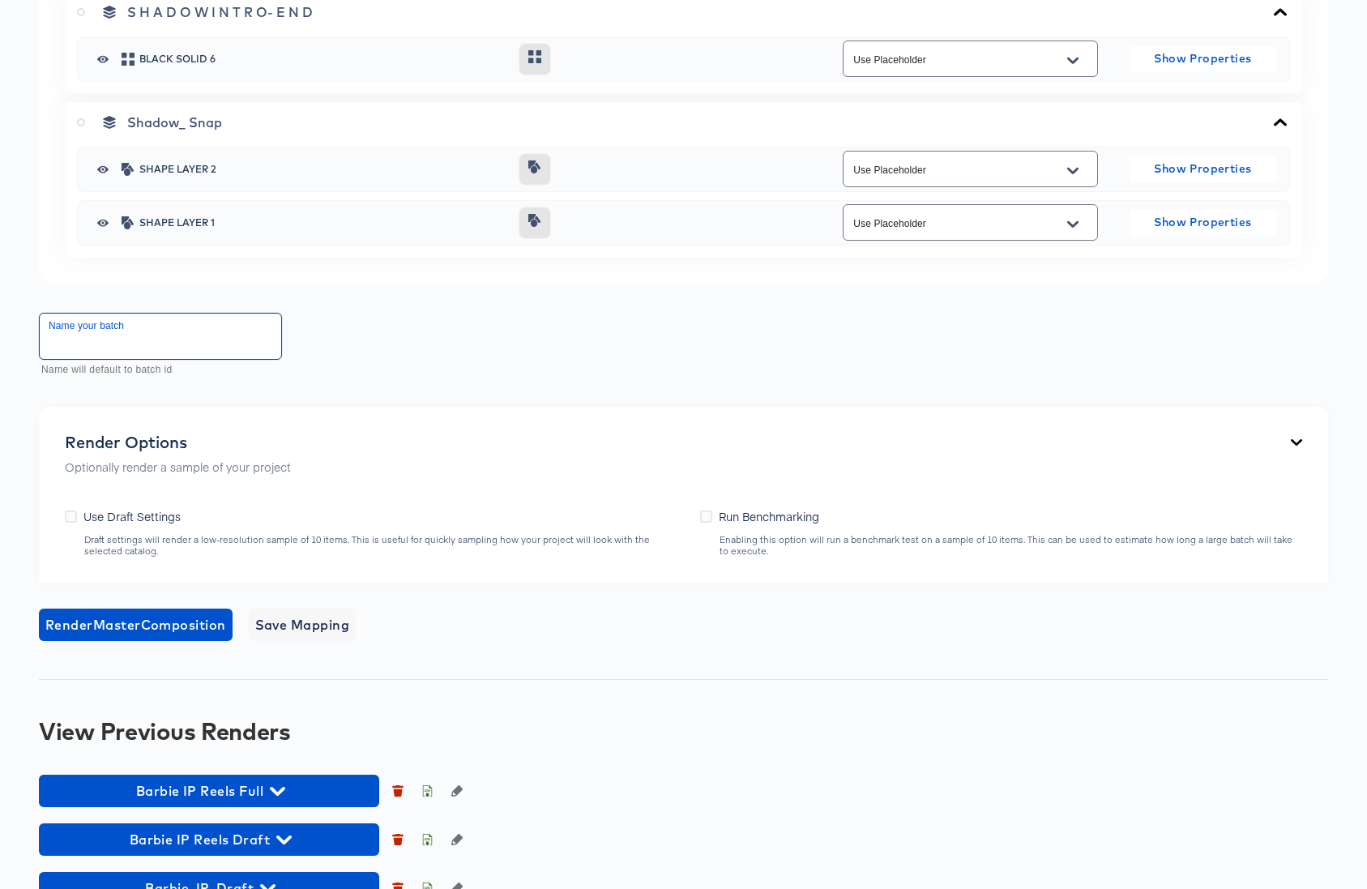
click at [164, 331] on input "text" at bounding box center [160, 336] width 241 height 45
type input "Barbie IP Reels Lost"
click at [164, 625] on span "Render Master Composition" at bounding box center [135, 624] width 181 height 23
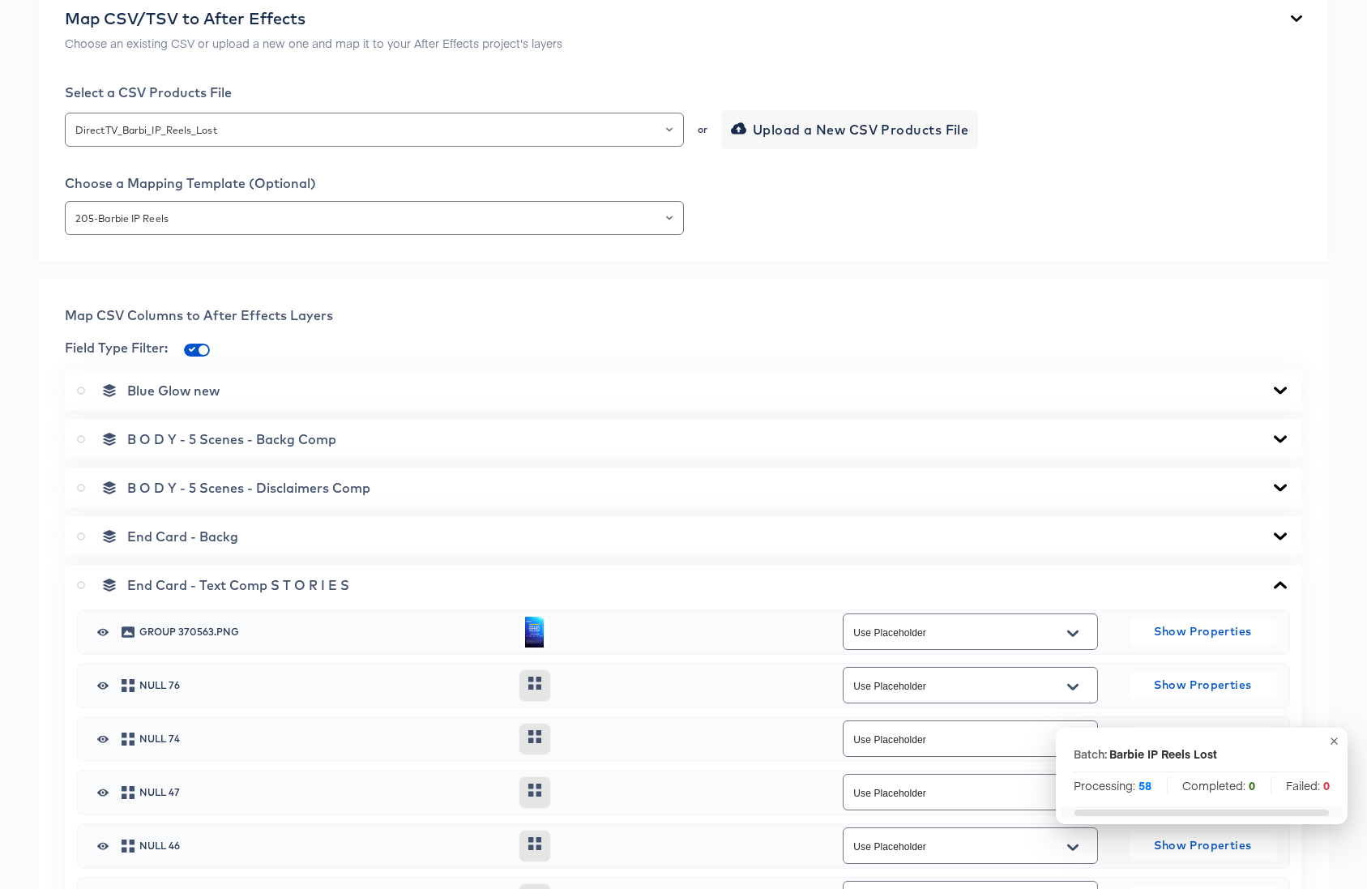
scroll to position [0, 0]
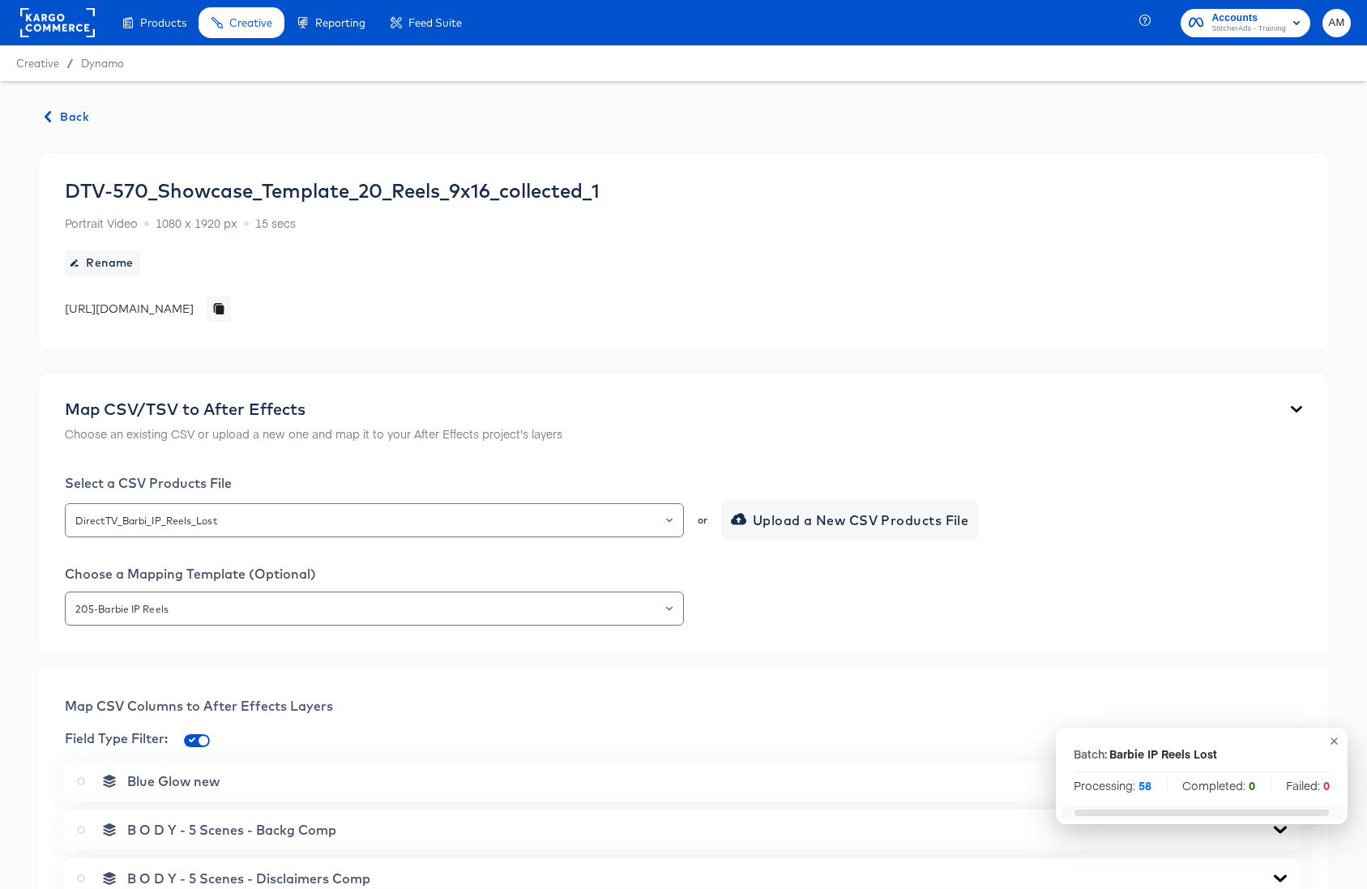
click at [74, 116] on span "Back" at bounding box center [67, 117] width 44 height 20
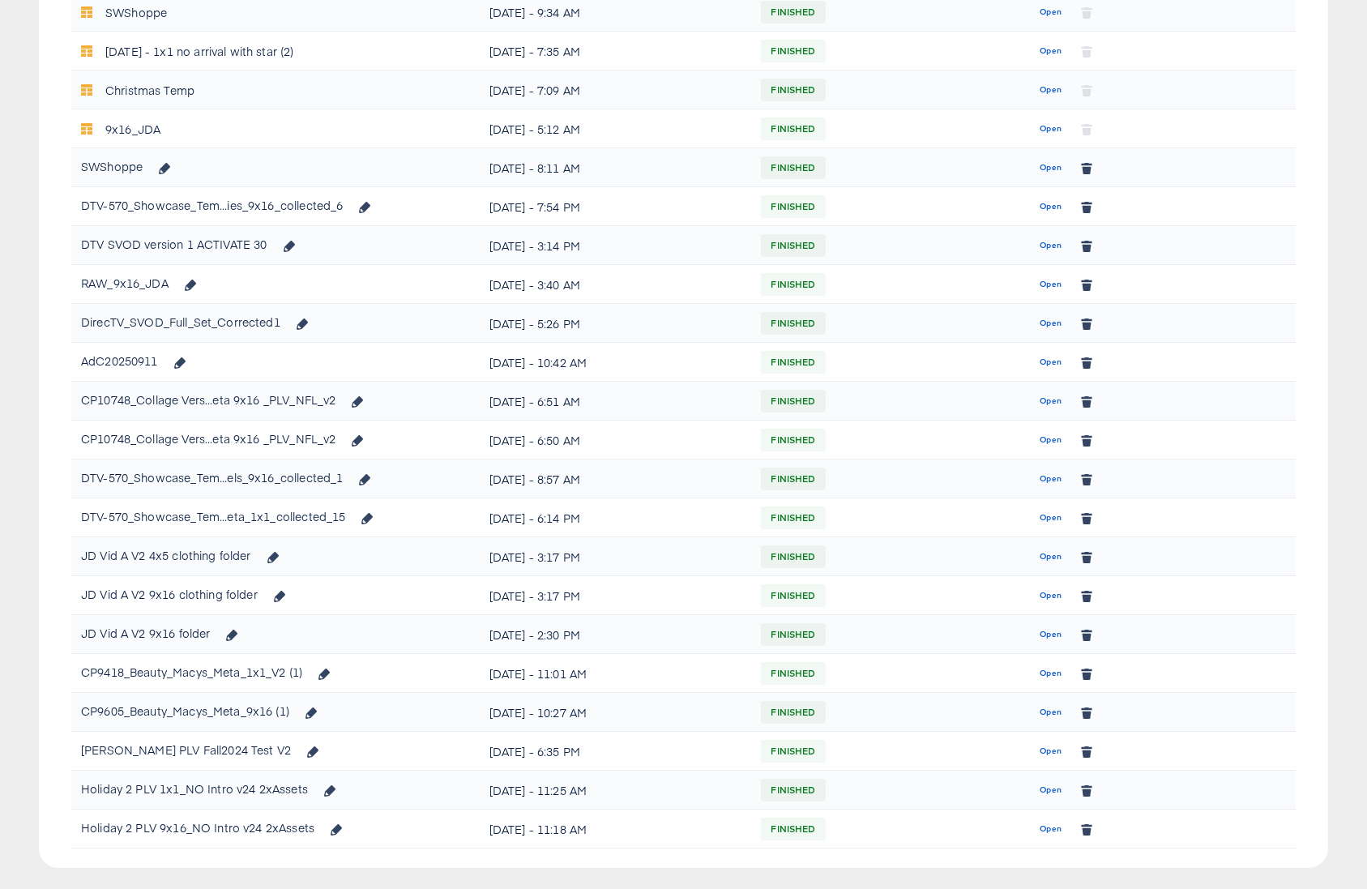
scroll to position [881, 0]
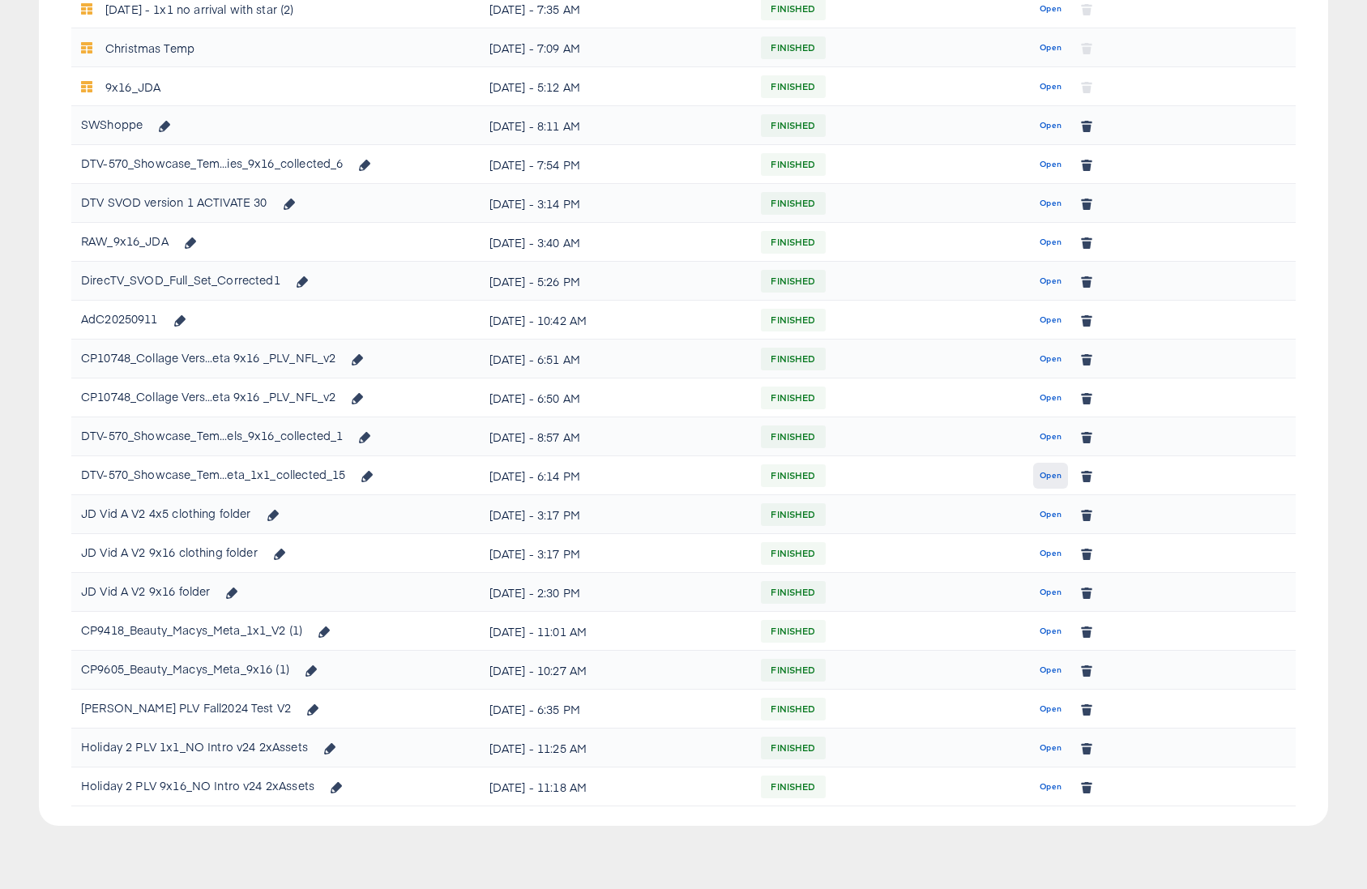
click at [1052, 471] on span "Open" at bounding box center [1050, 475] width 22 height 15
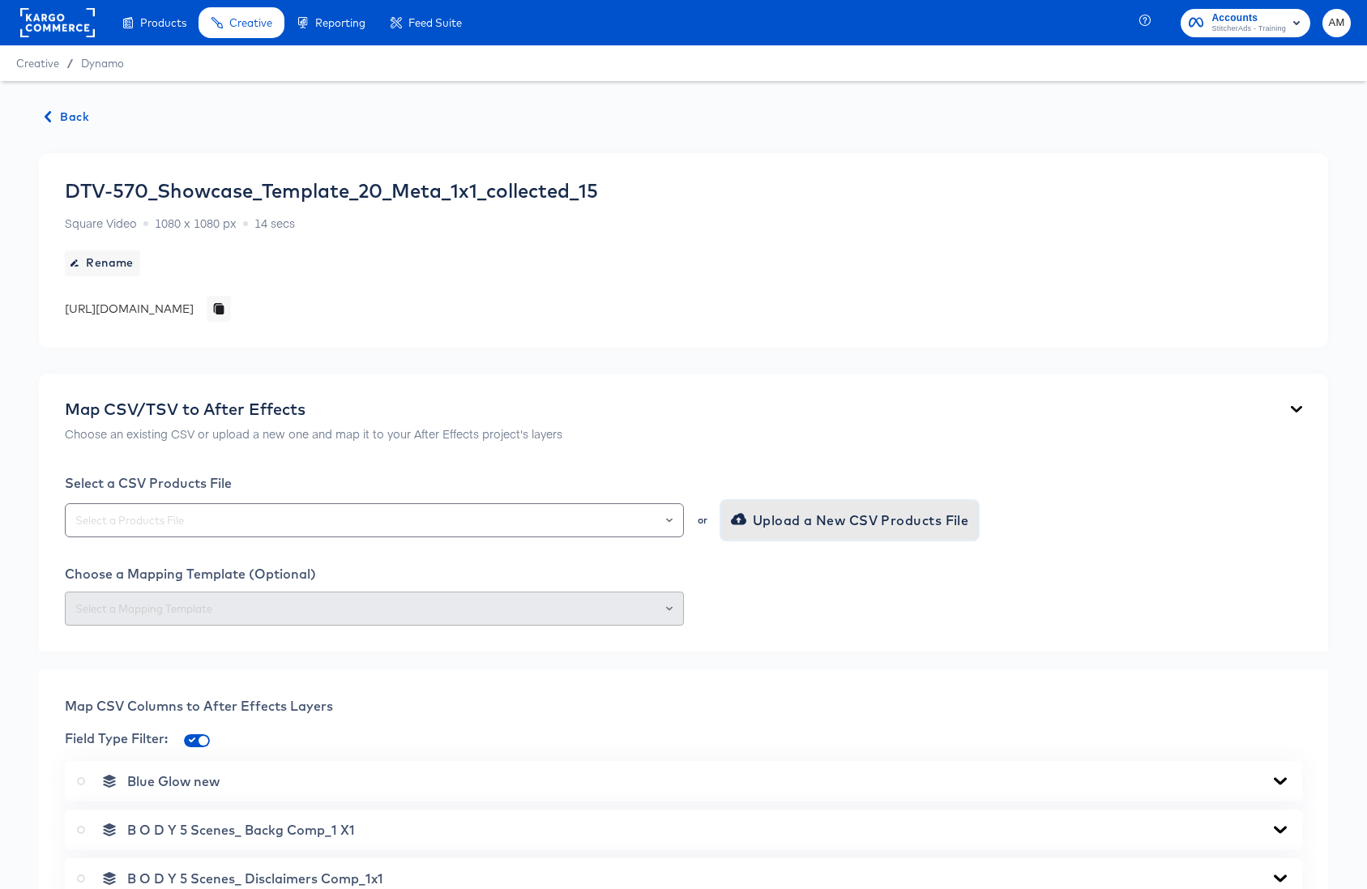
click at [766, 523] on span "Upload a New CSV Products File" at bounding box center [851, 520] width 235 height 23
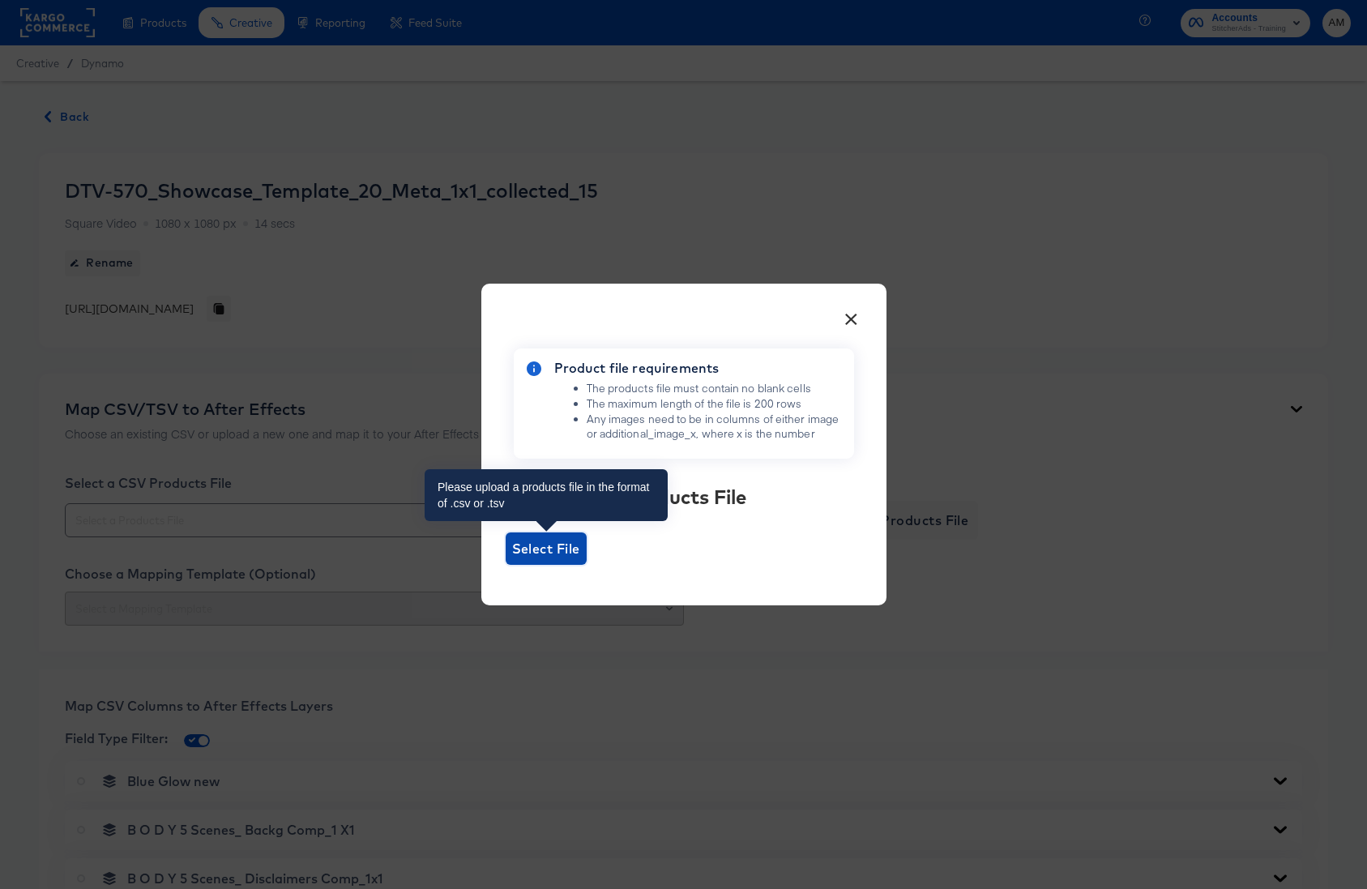
click at [538, 541] on span "Select File" at bounding box center [546, 548] width 68 height 23
click at [506, 565] on input "Select File" at bounding box center [506, 565] width 0 height 0
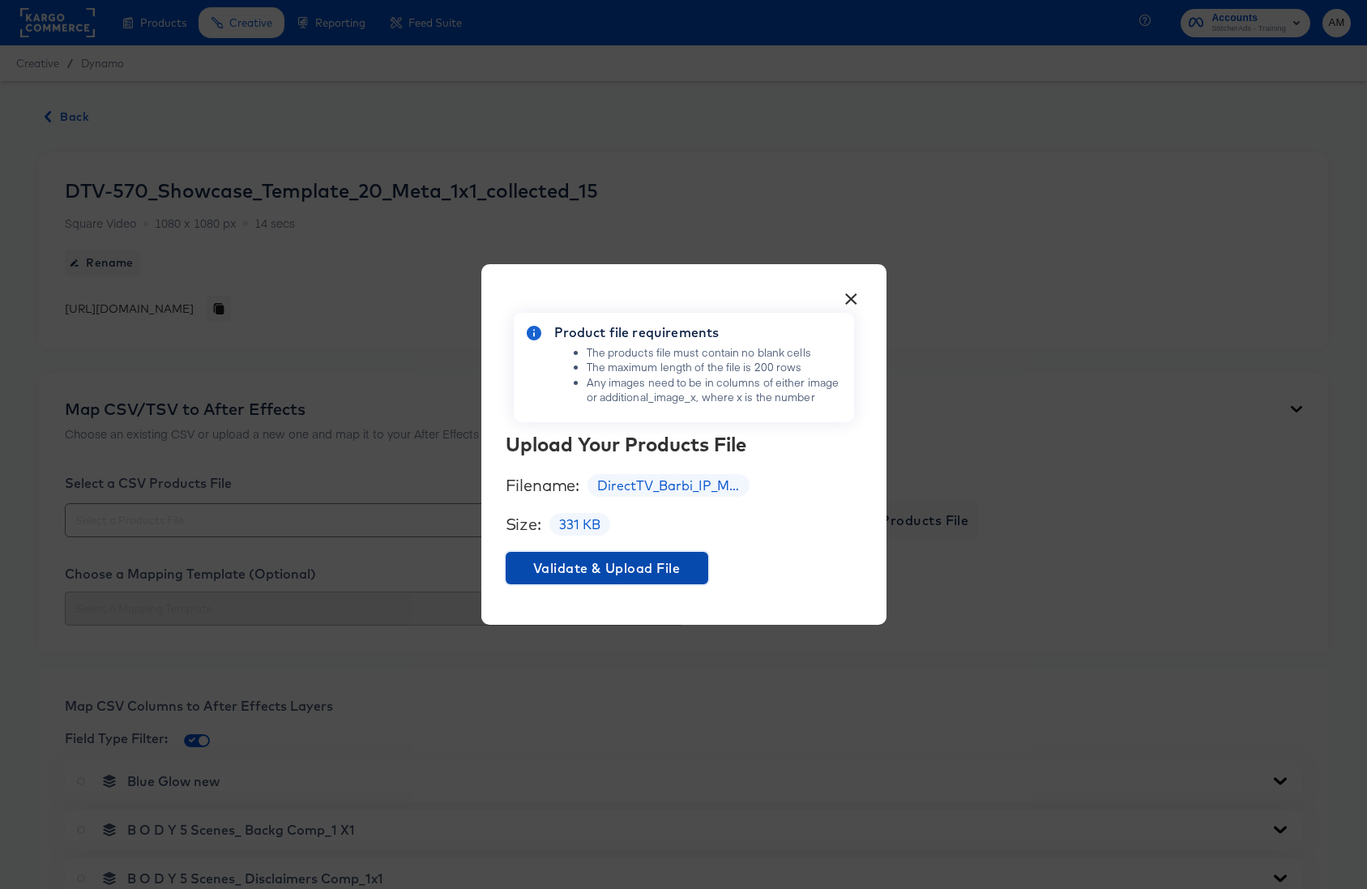
click at [570, 573] on span "Validate & Upload File" at bounding box center [607, 568] width 190 height 23
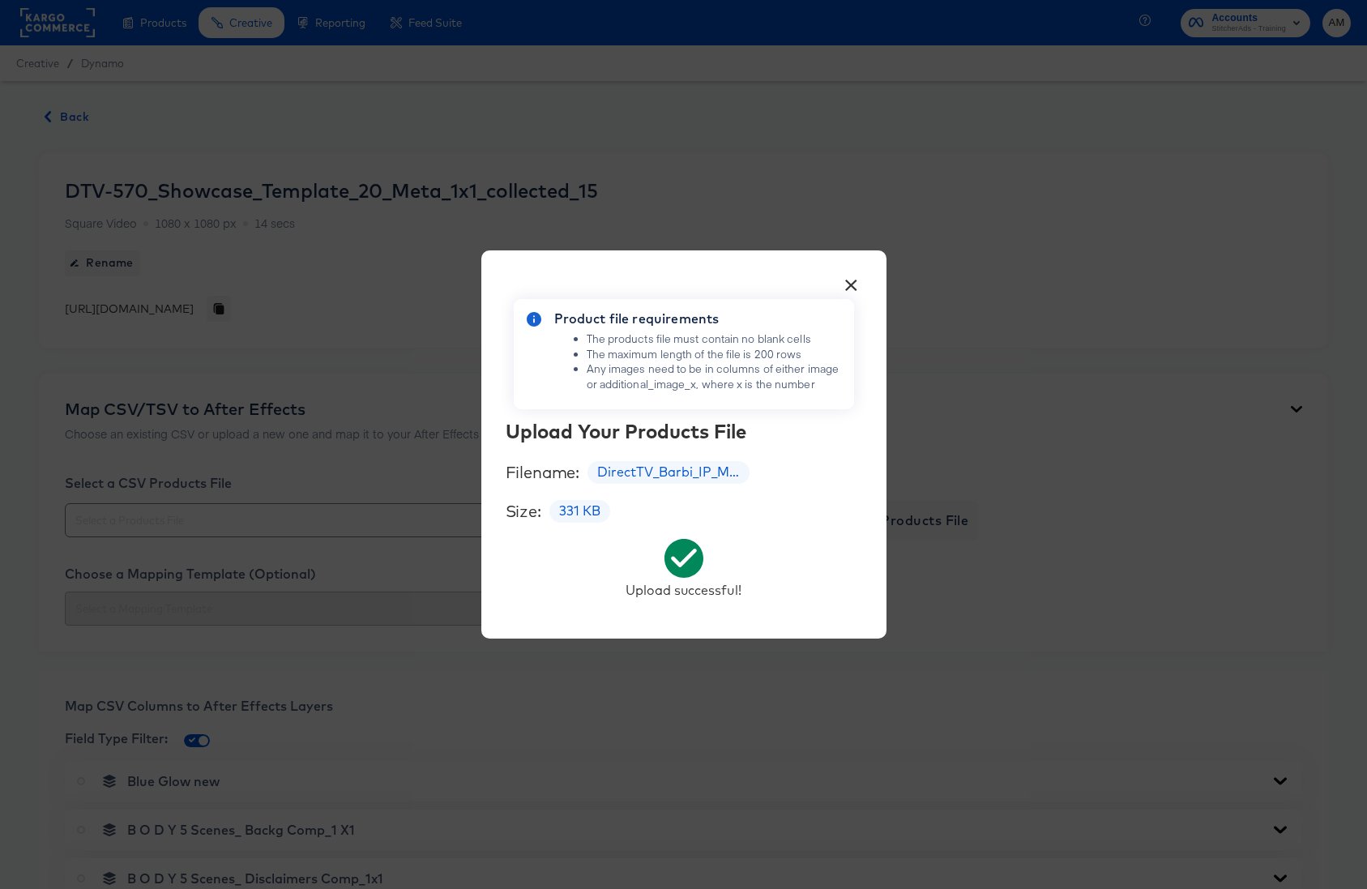
click at [847, 283] on button "×" at bounding box center [851, 281] width 29 height 29
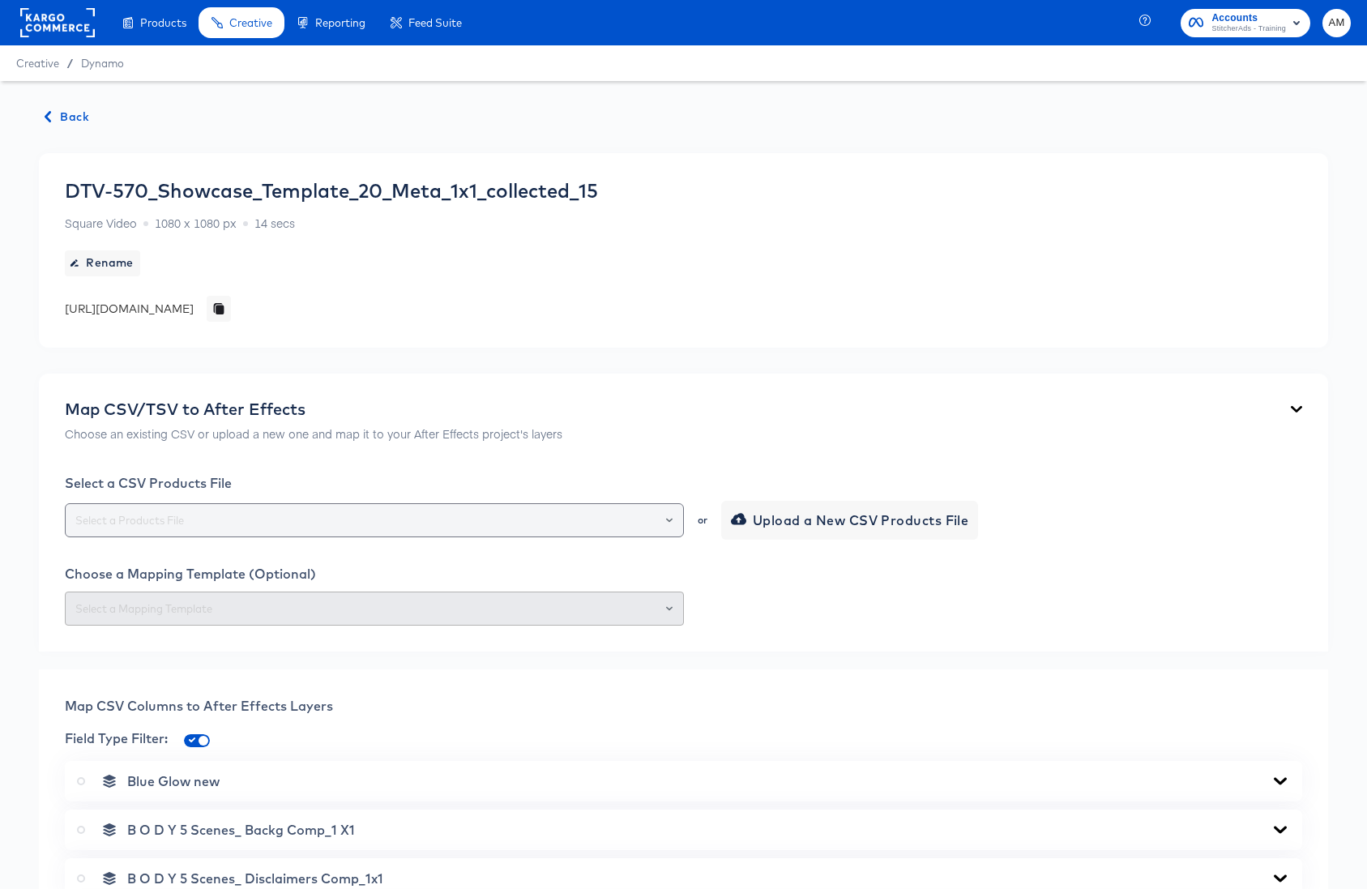
click at [668, 521] on icon "Open" at bounding box center [669, 520] width 6 height 6
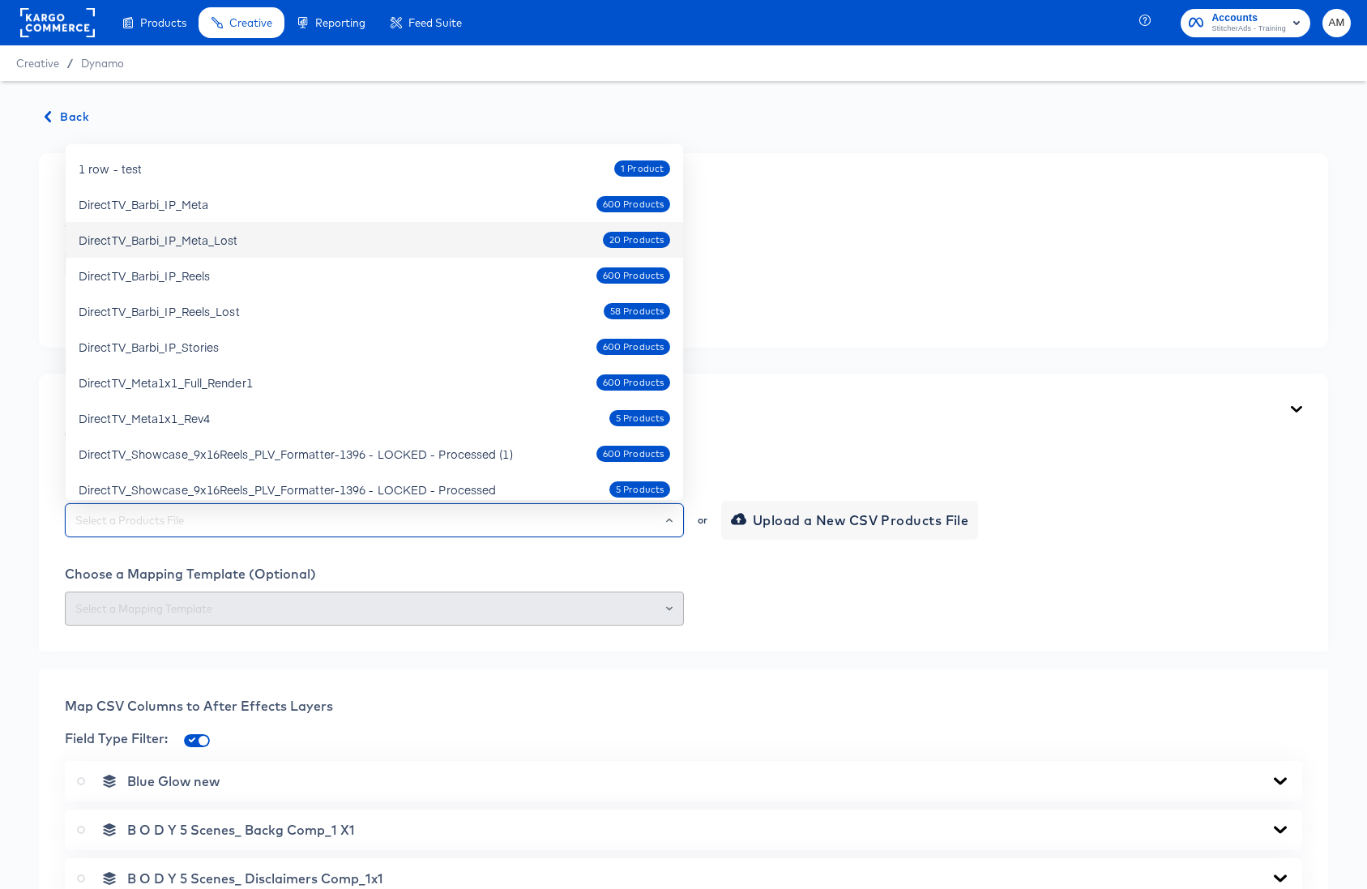
click at [225, 237] on div "DirectTV_Barbi_IP_Meta_Lost" at bounding box center [159, 240] width 160 height 16
type input "DirectTV_Barbi_IP_Meta_Lost"
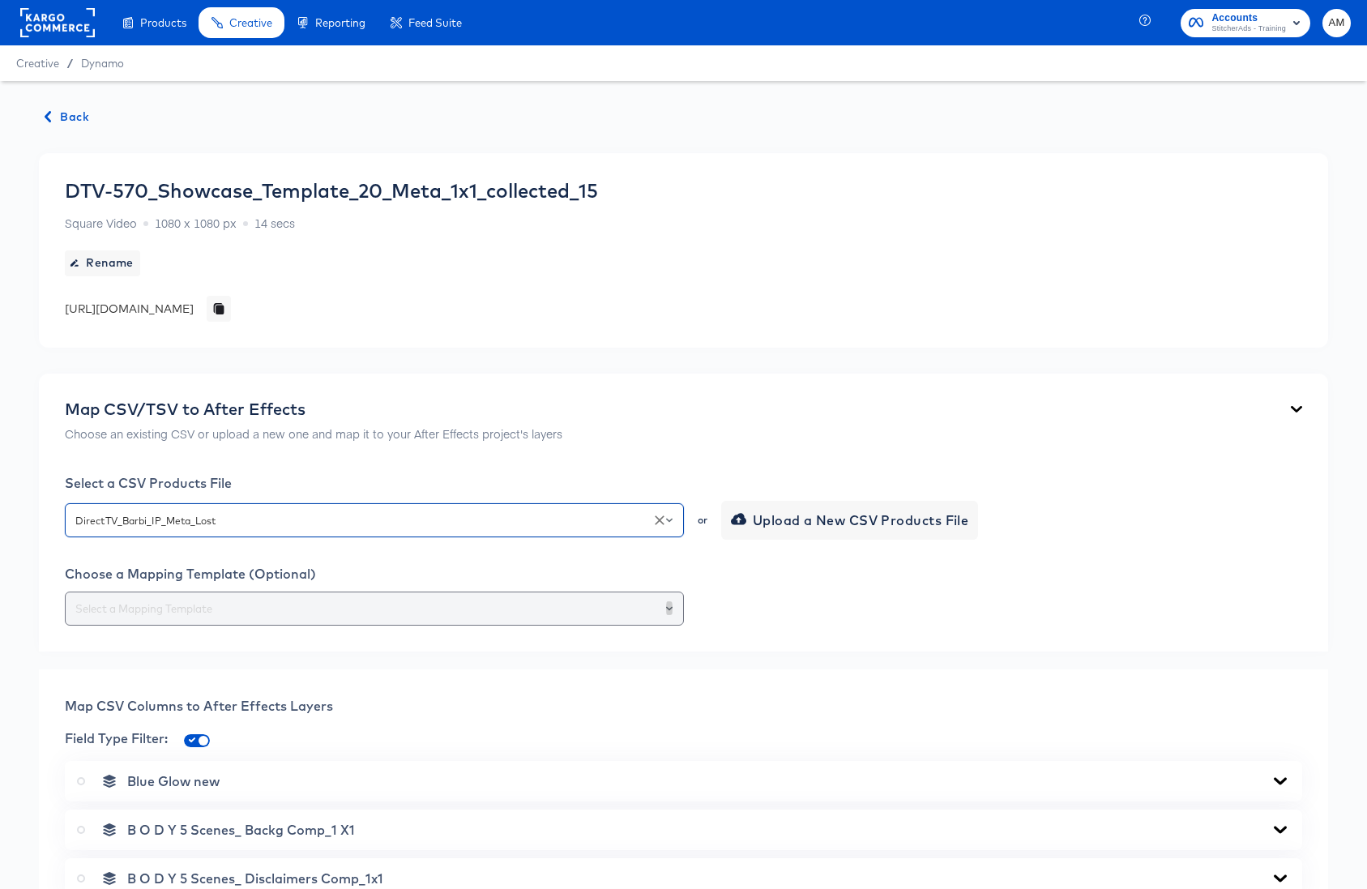
click at [667, 606] on icon "Open" at bounding box center [669, 608] width 6 height 6
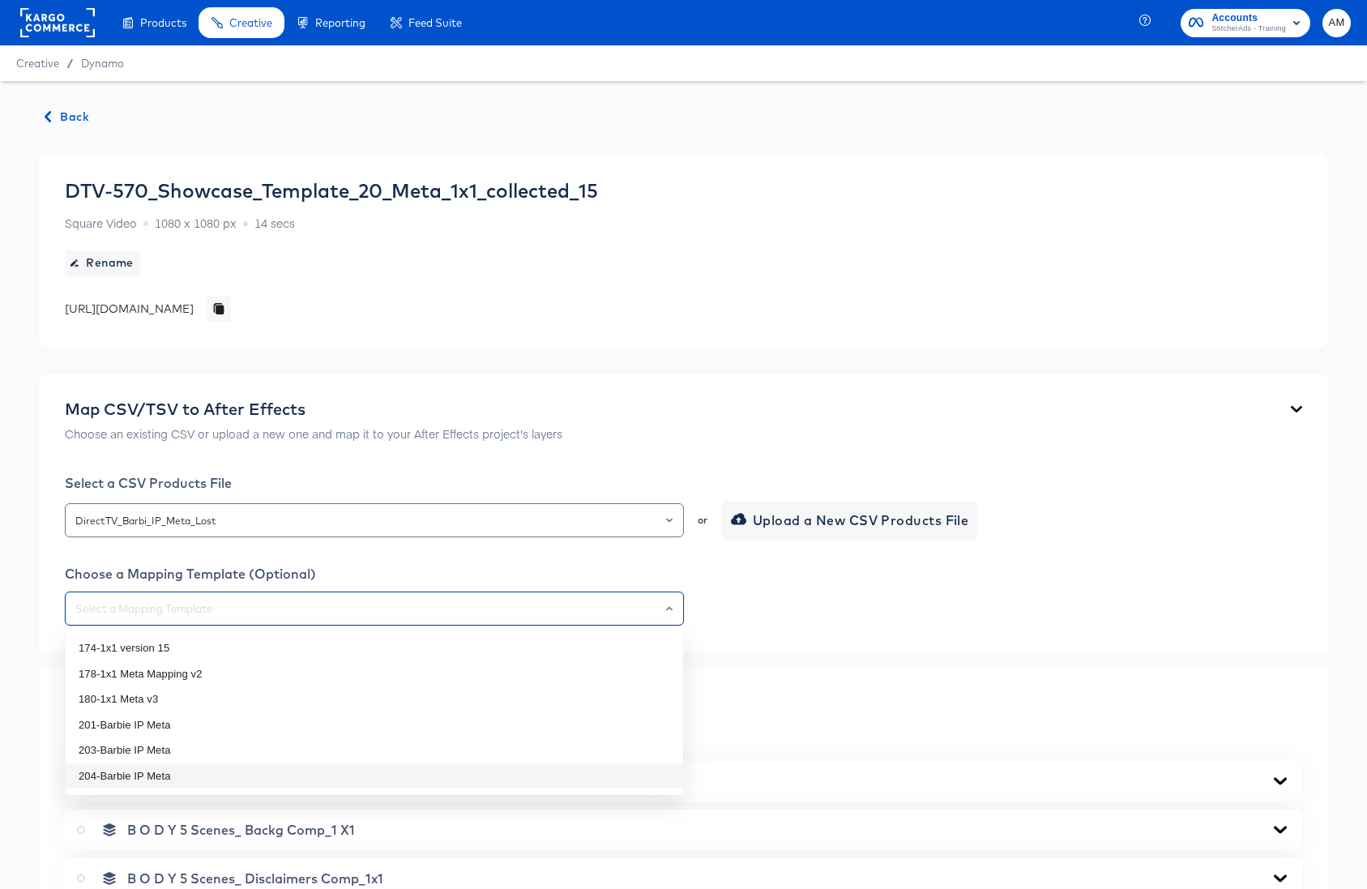
click at [168, 779] on li "204-Barbie IP Meta" at bounding box center [374, 776] width 617 height 26
type input "204-Barbie IP Meta"
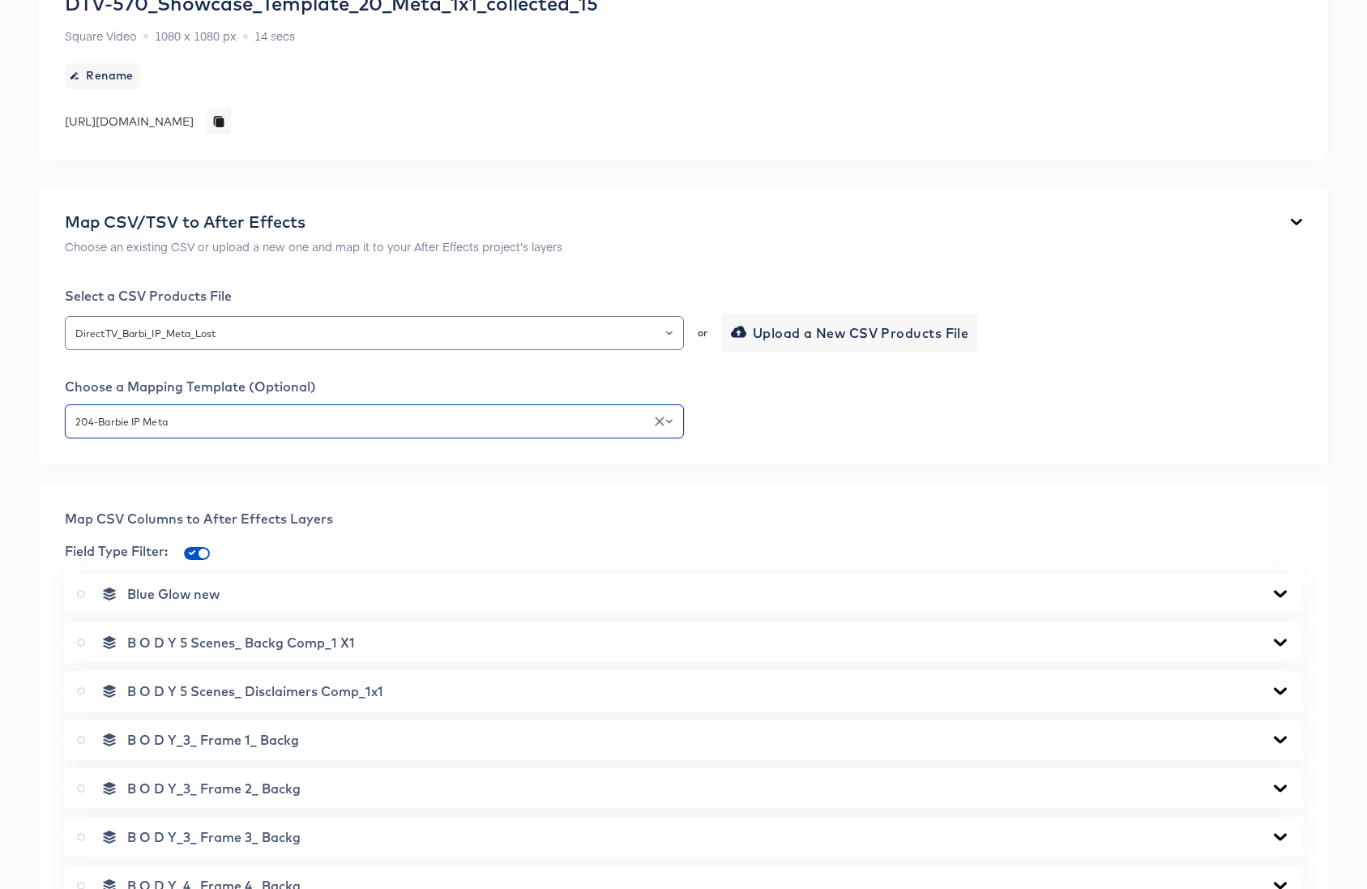
scroll to position [475, 0]
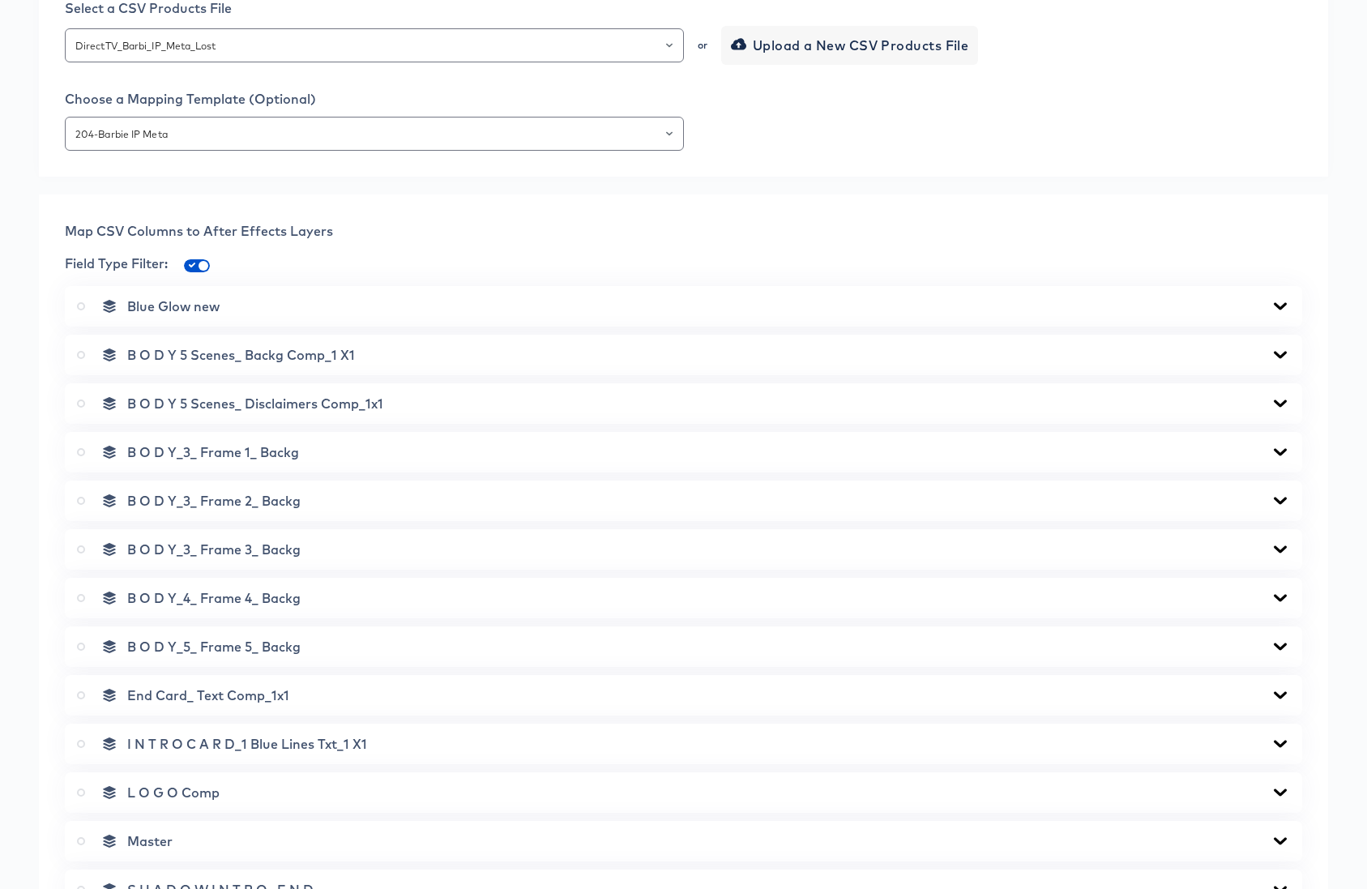
click at [1282, 351] on icon at bounding box center [1279, 354] width 19 height 13
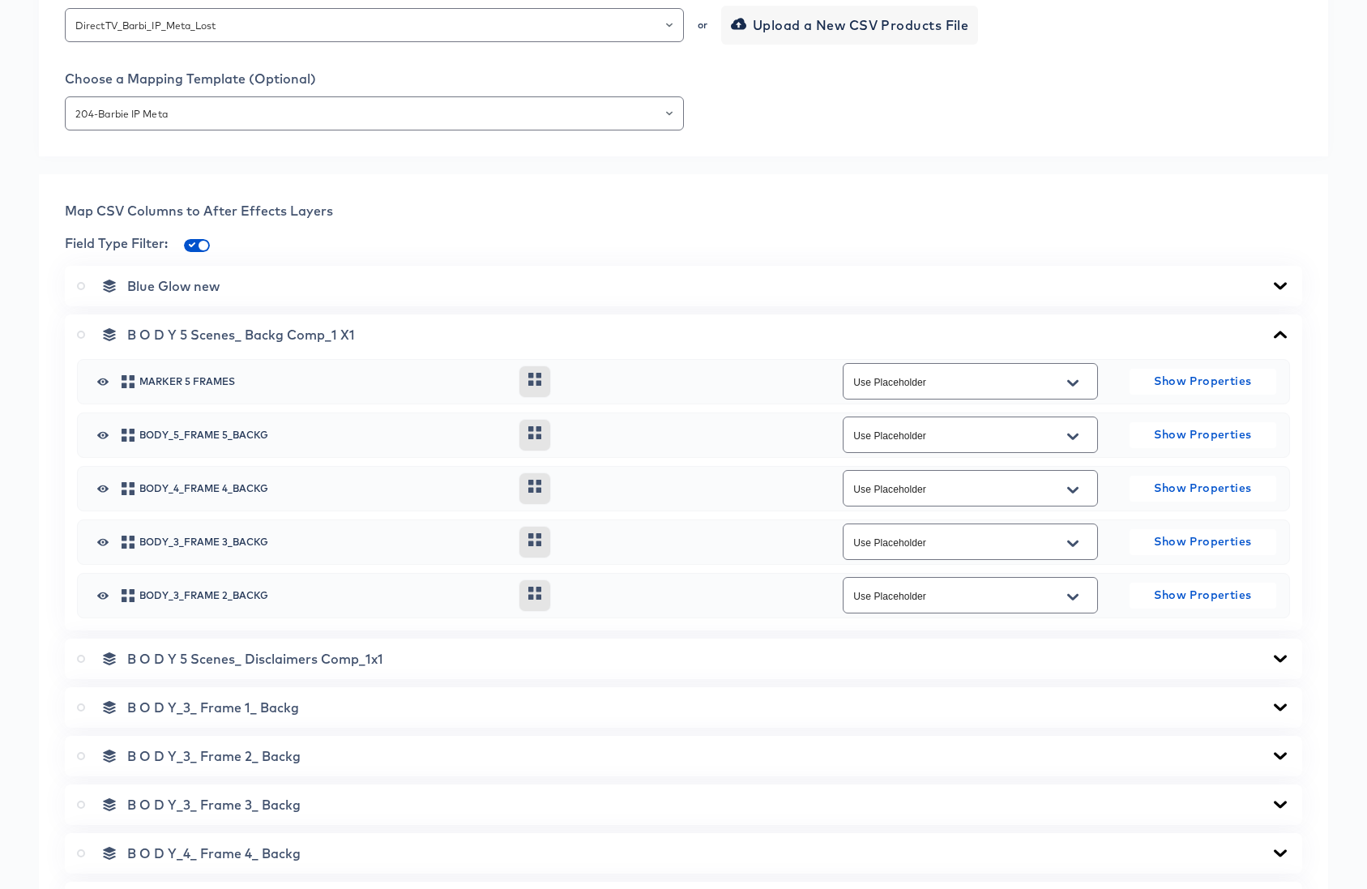
scroll to position [731, 0]
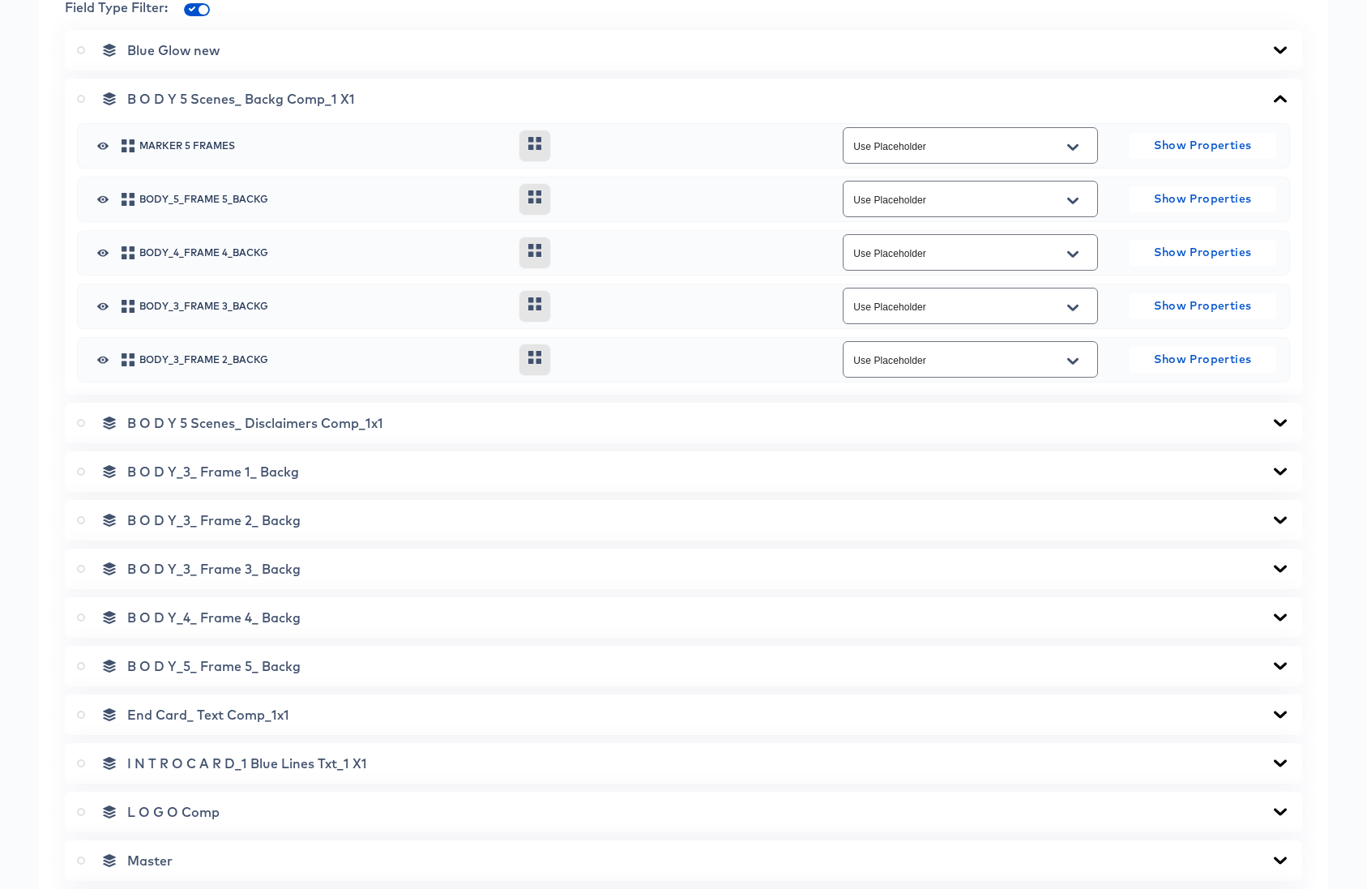
click at [1278, 420] on icon at bounding box center [1279, 422] width 19 height 13
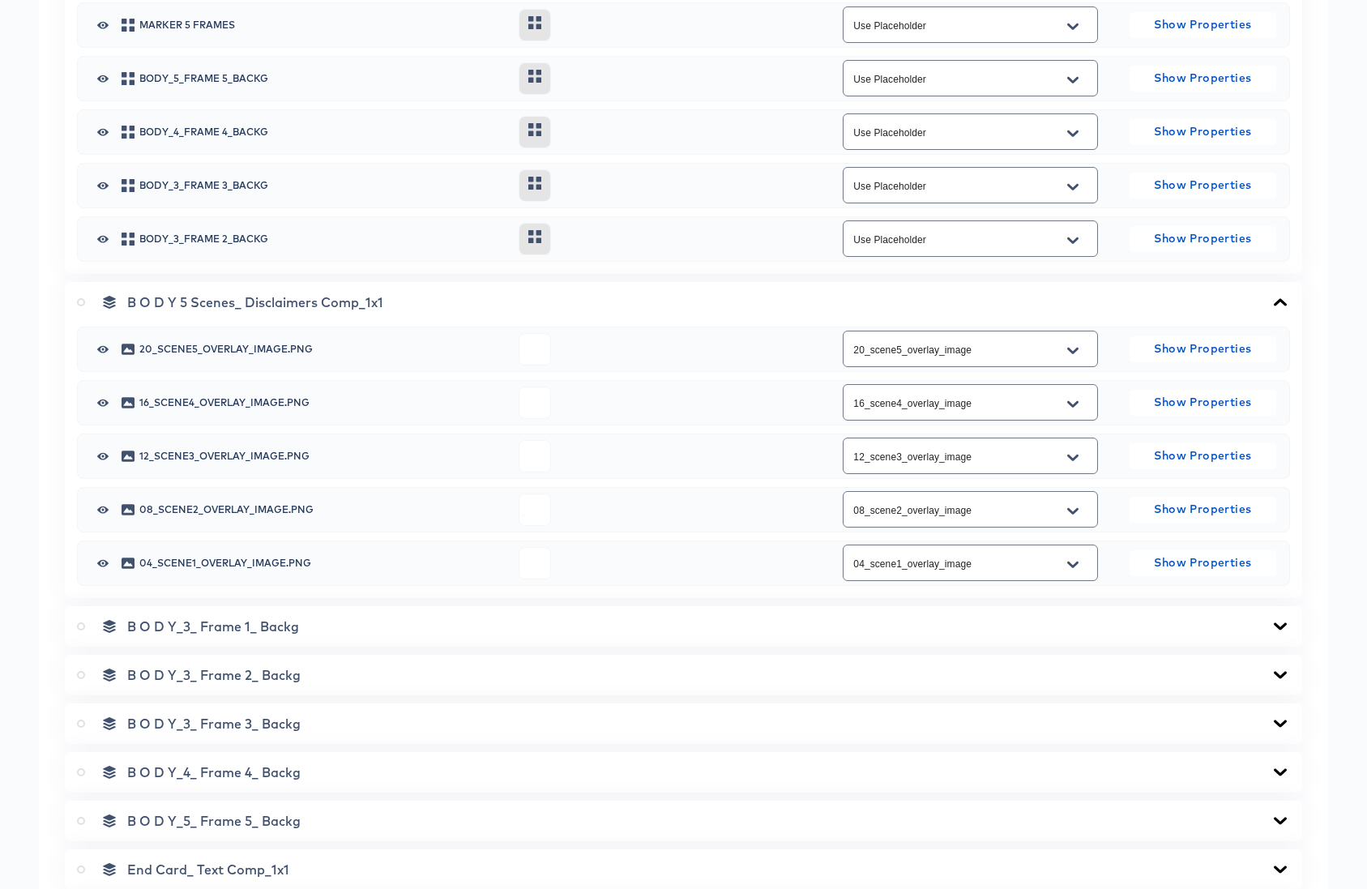
scroll to position [1047, 0]
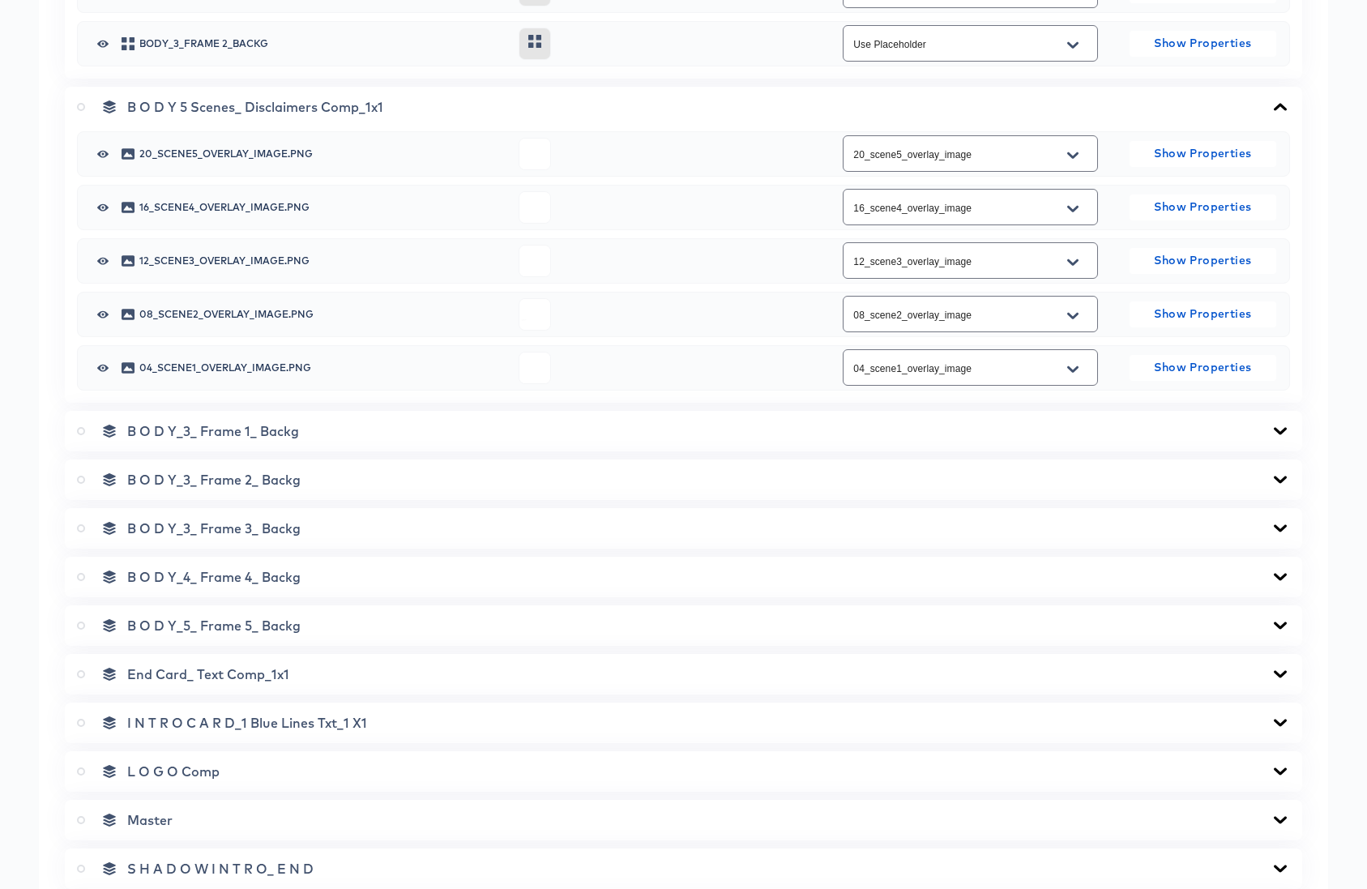
click at [1281, 434] on icon at bounding box center [1279, 430] width 19 height 13
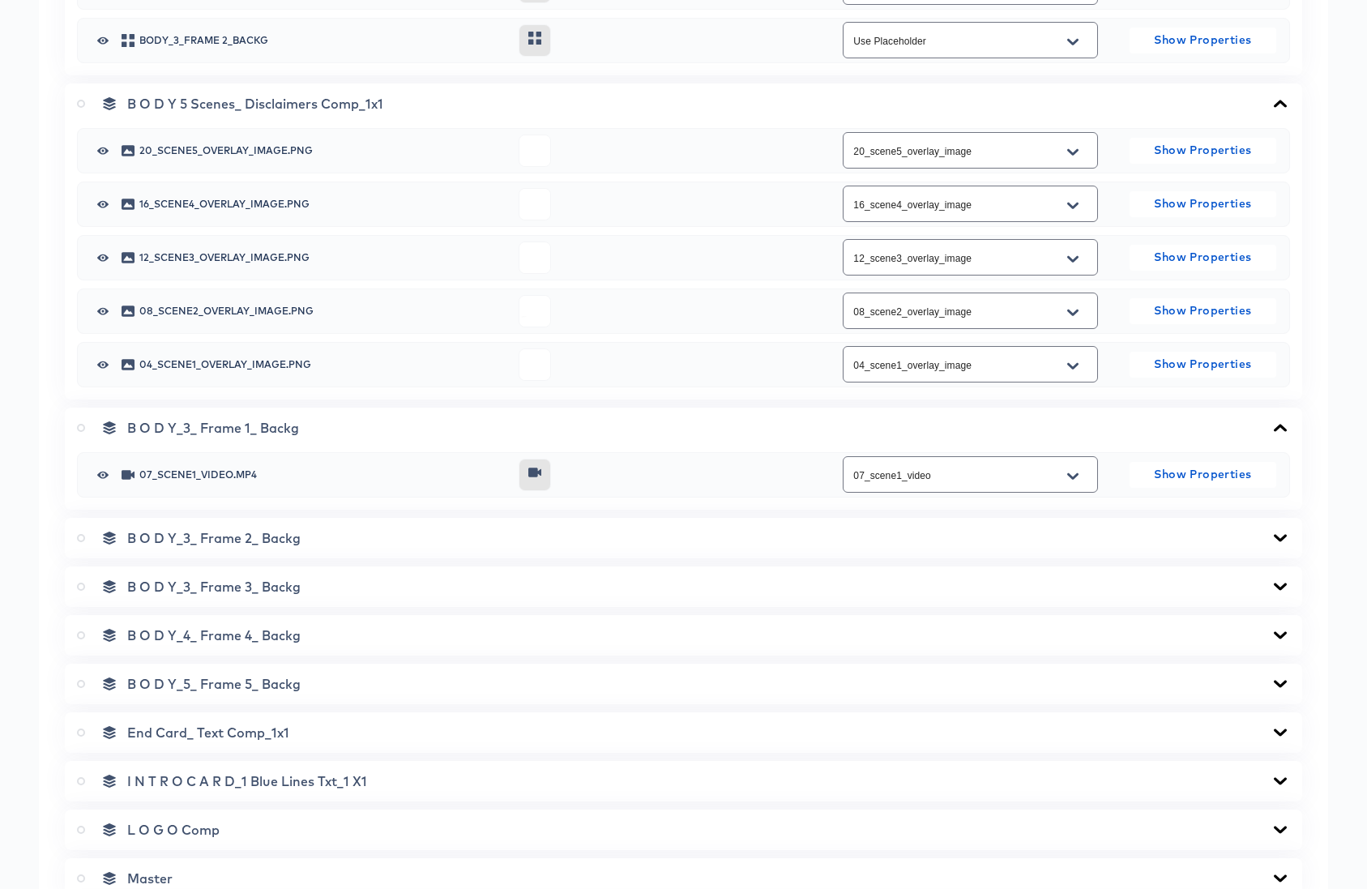
scroll to position [1050, 0]
click at [1282, 534] on icon at bounding box center [1279, 537] width 19 height 13
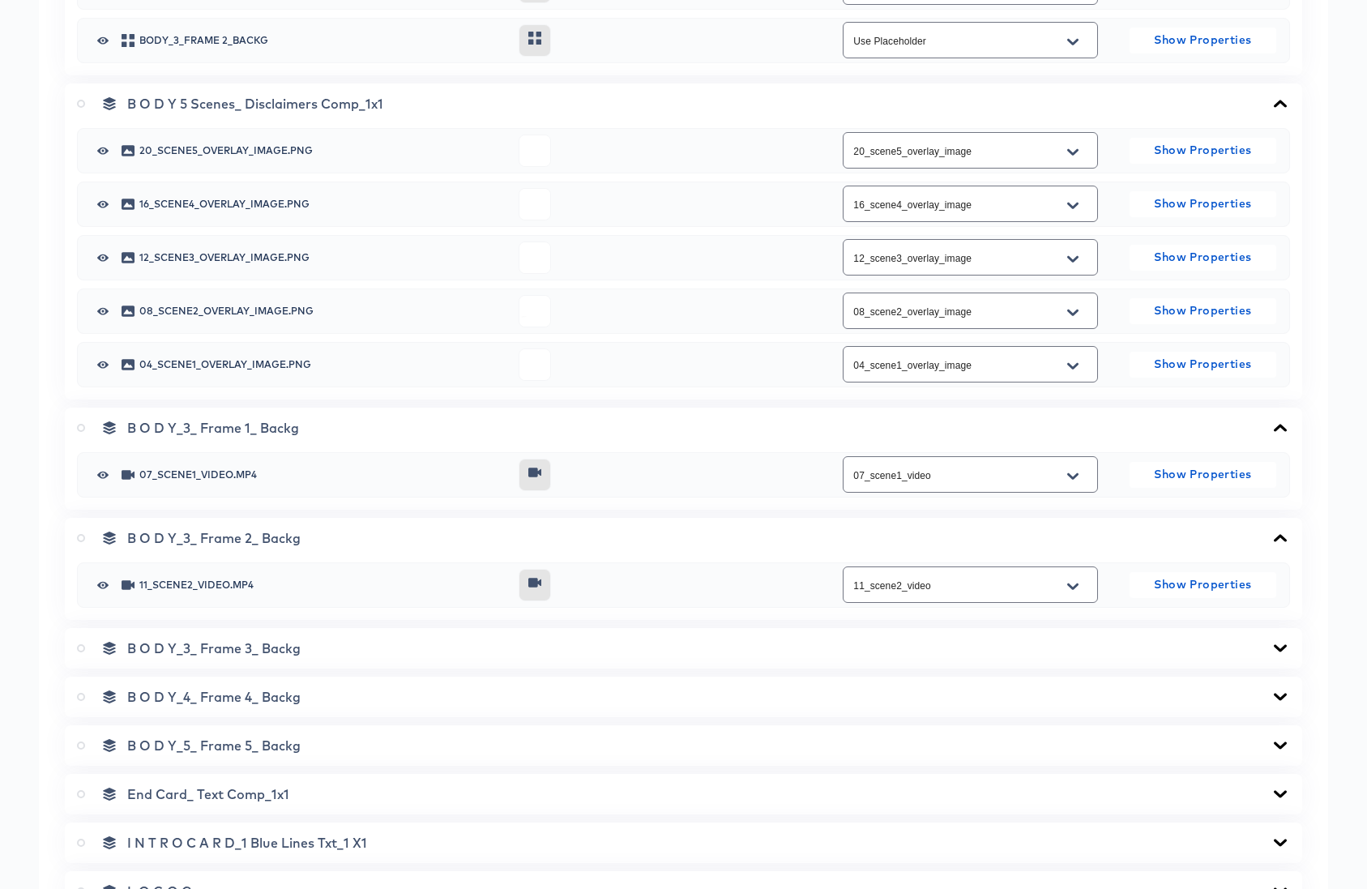
click at [1280, 648] on icon at bounding box center [1279, 647] width 13 height 7
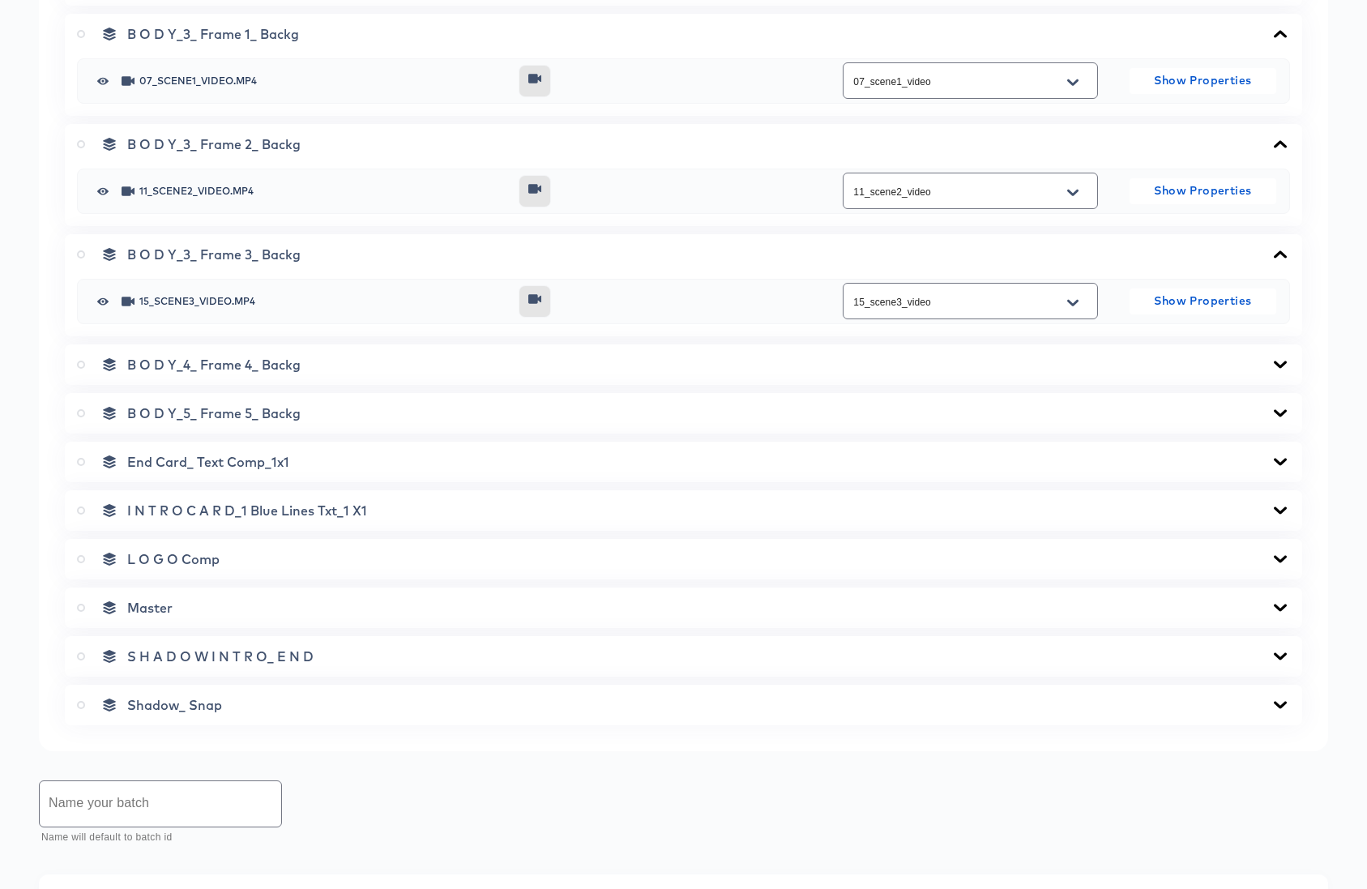
scroll to position [1517, 0]
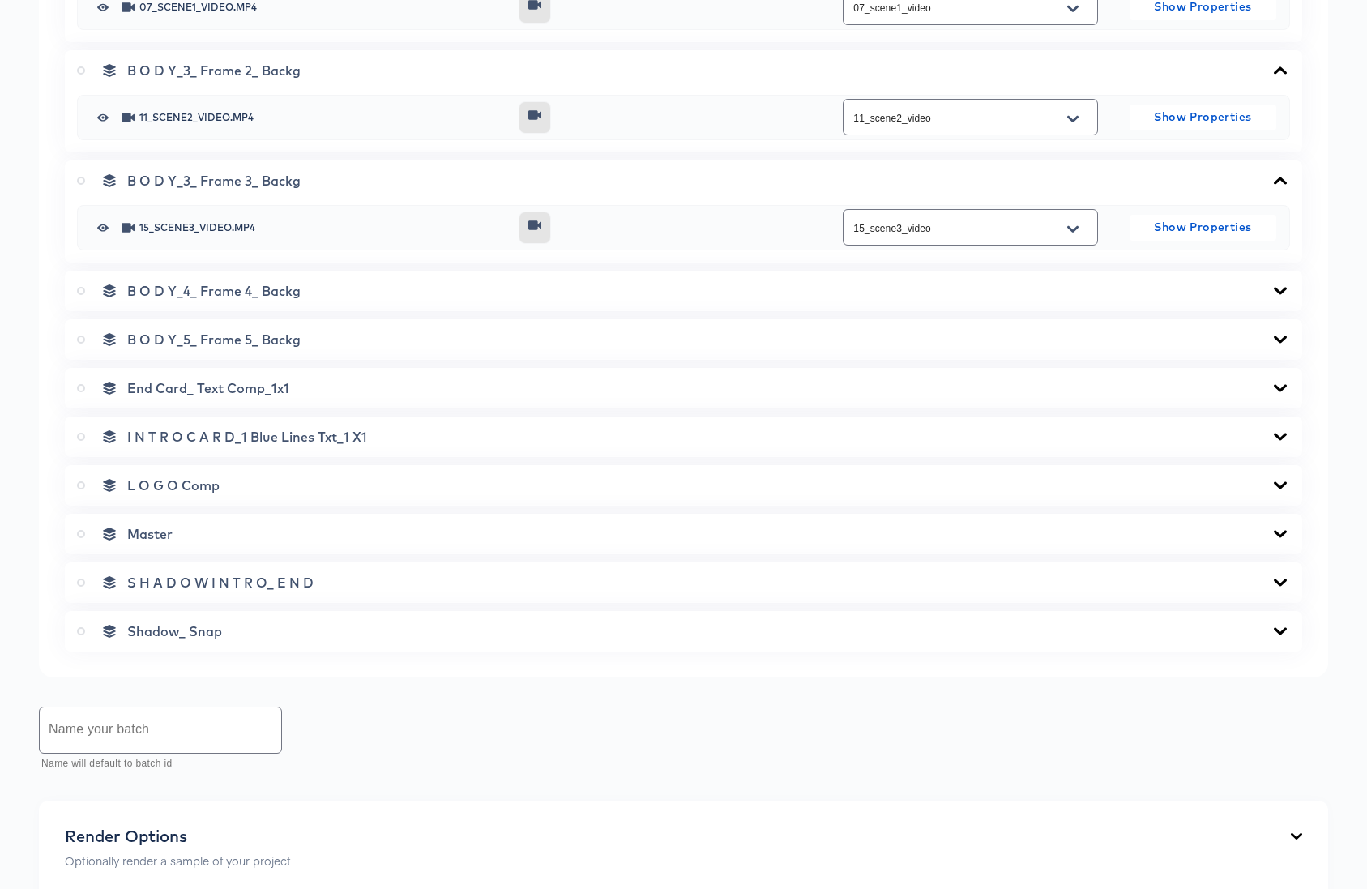
click at [1278, 293] on icon at bounding box center [1279, 290] width 19 height 13
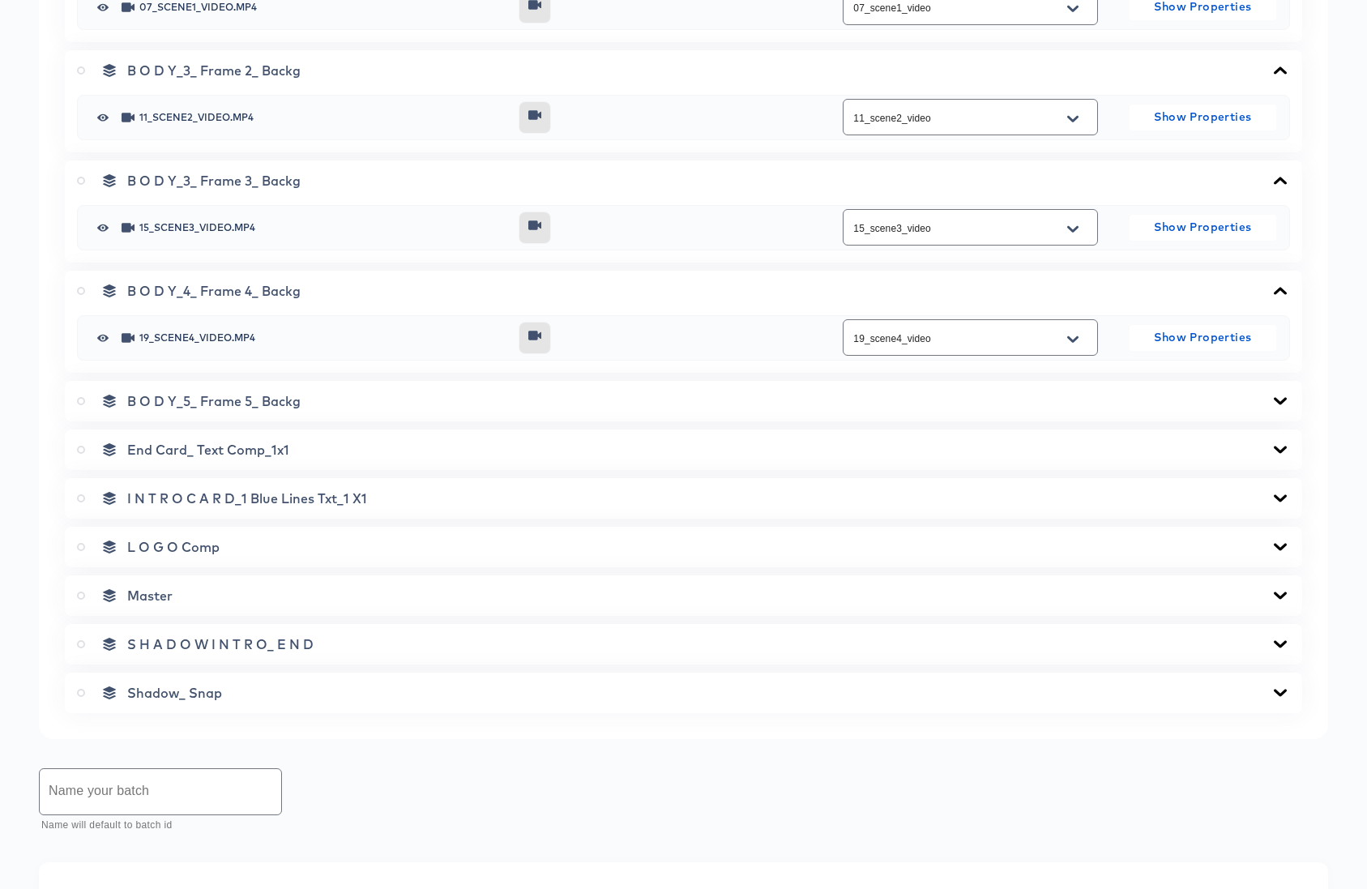
click at [1280, 405] on icon at bounding box center [1279, 401] width 19 height 13
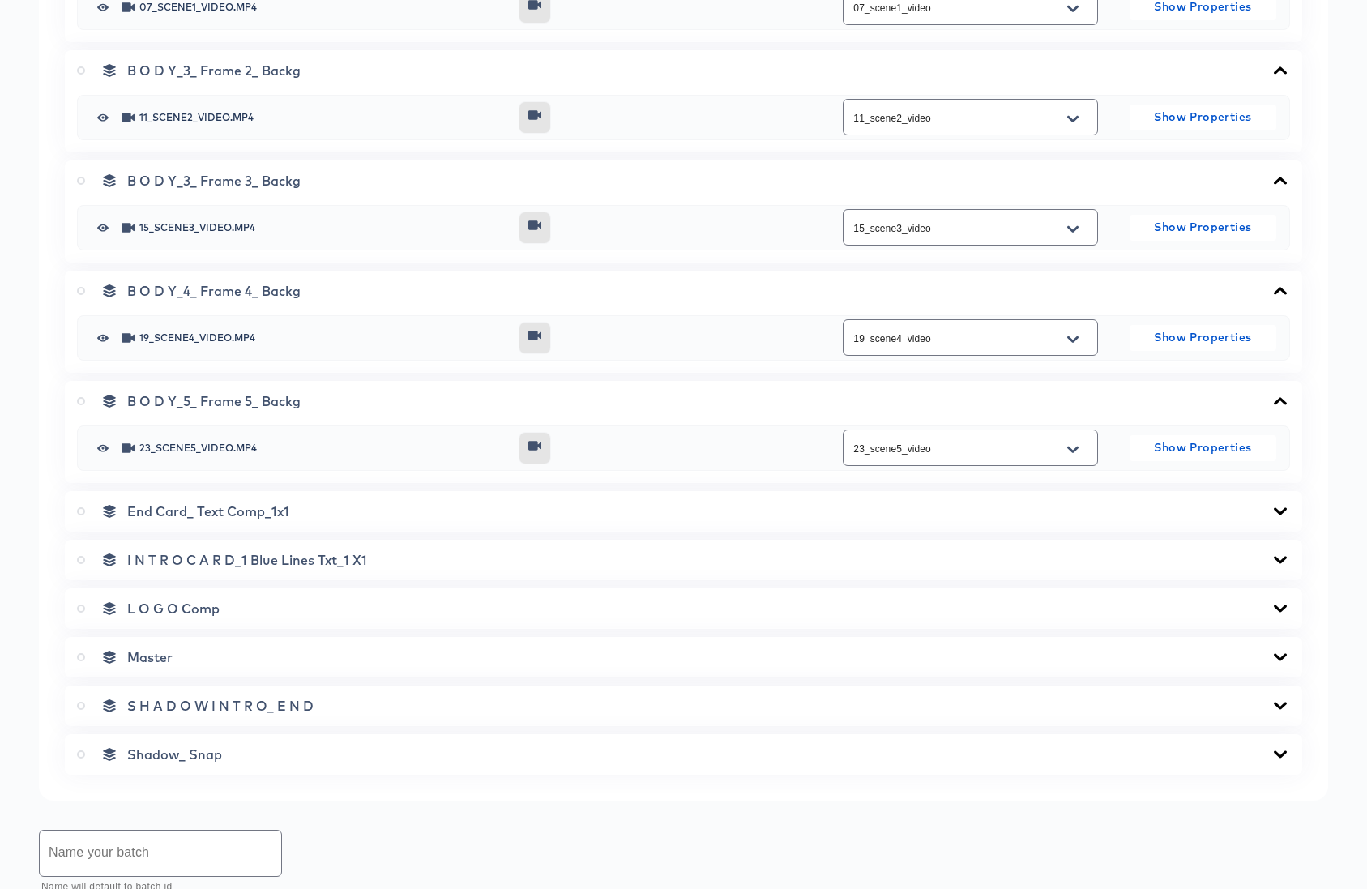
click at [1277, 510] on icon at bounding box center [1279, 510] width 13 height 7
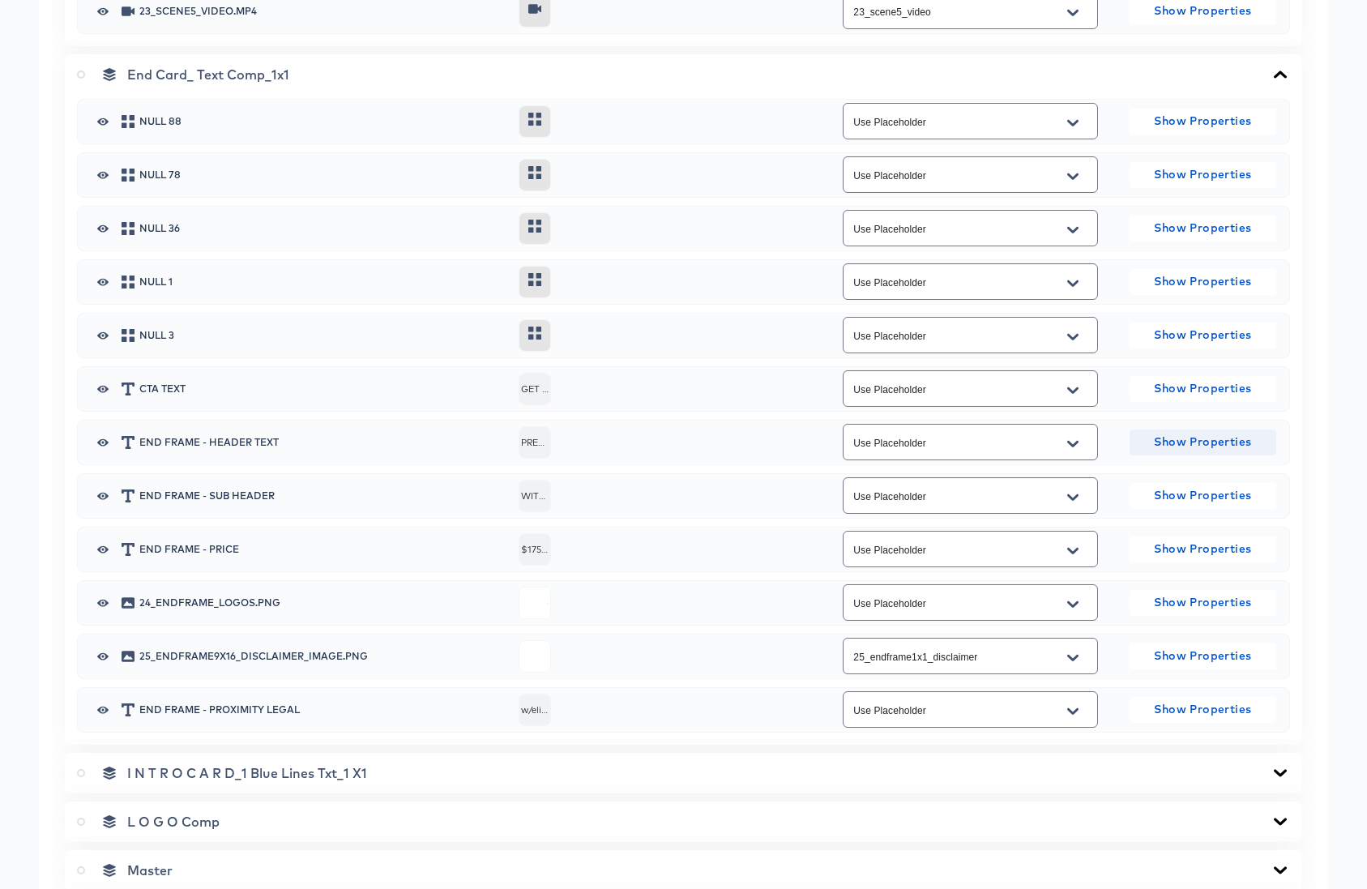
scroll to position [2134, 0]
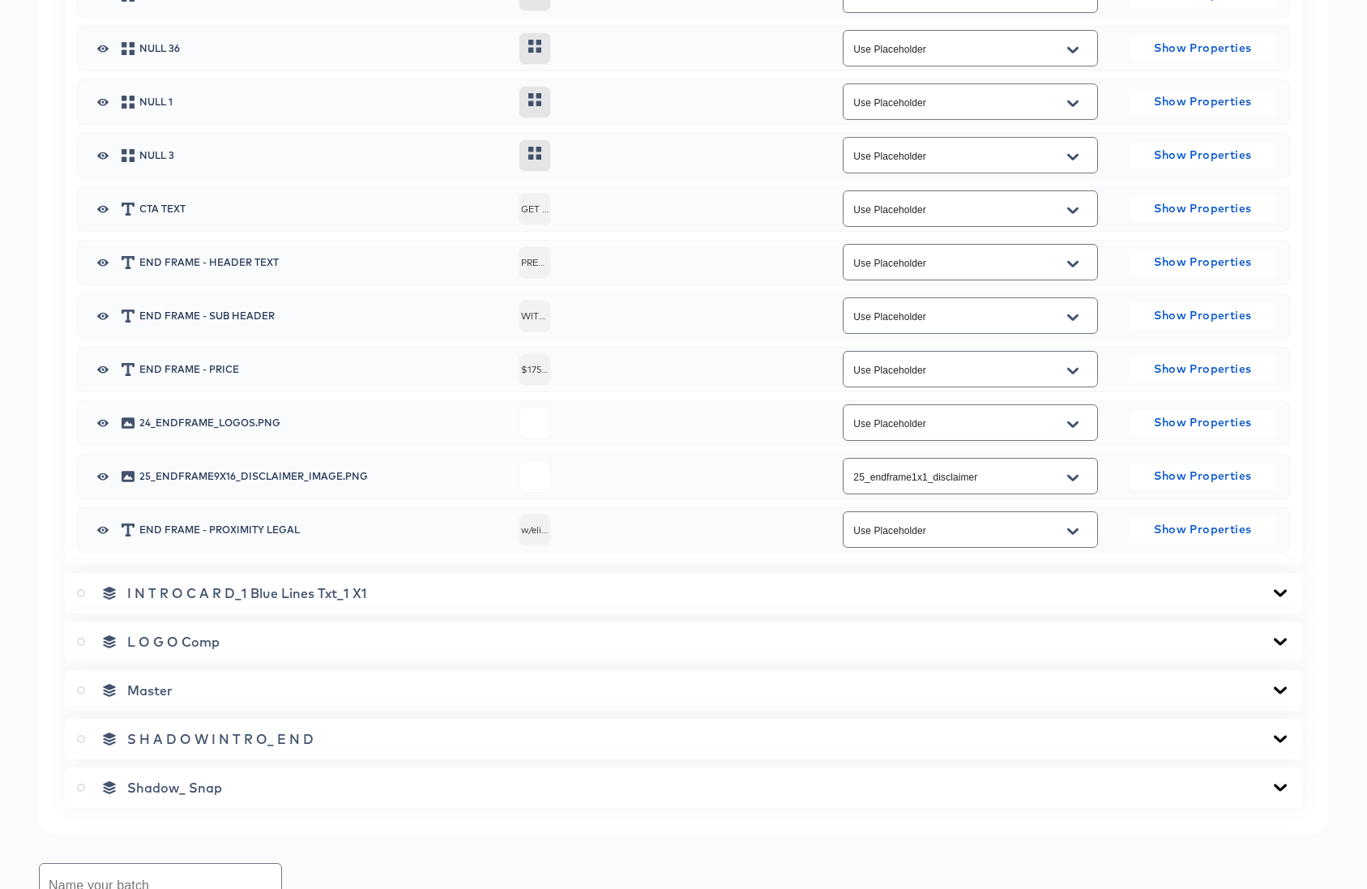
click at [1278, 591] on icon at bounding box center [1279, 593] width 19 height 13
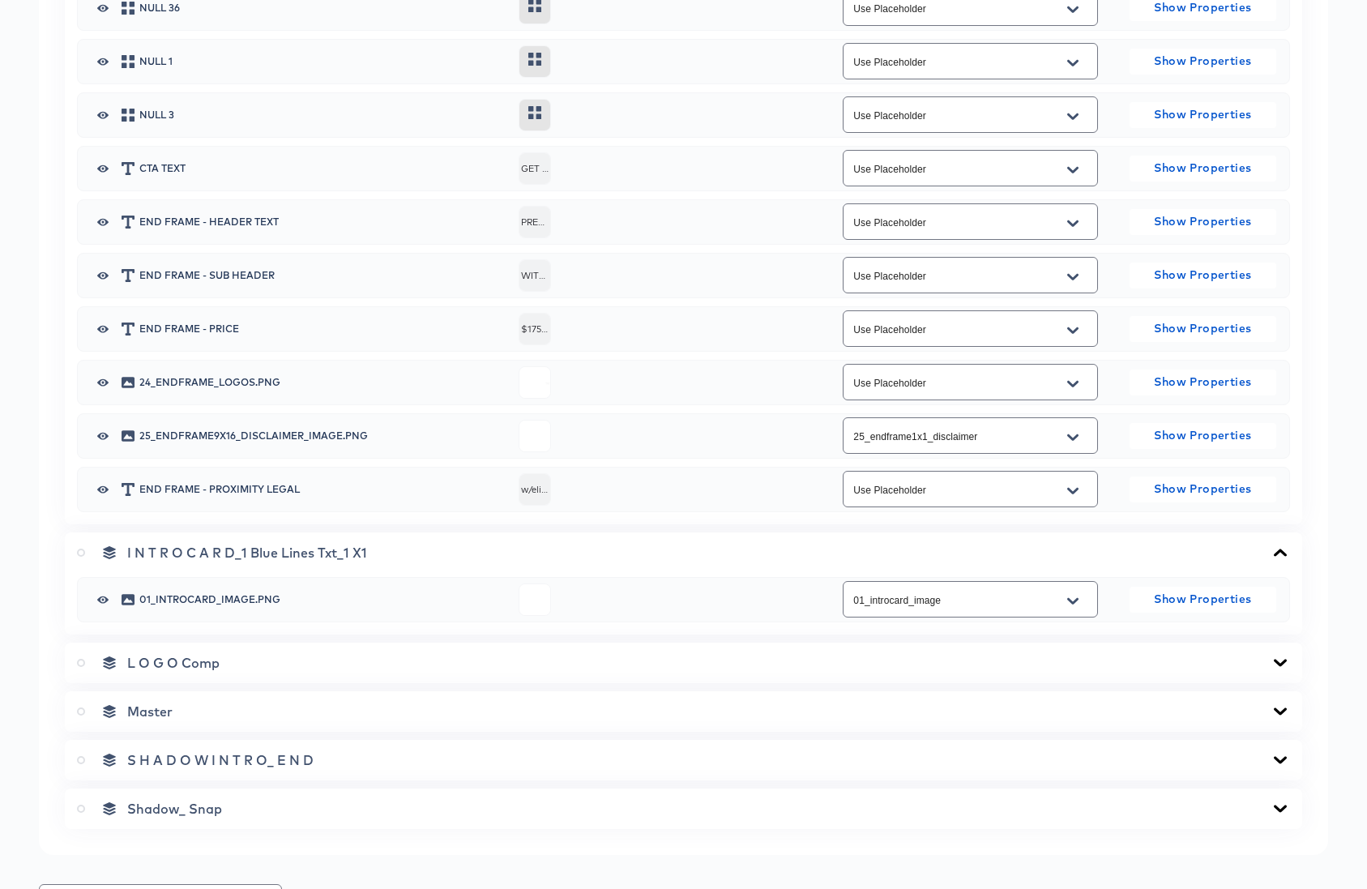
scroll to position [2405, 0]
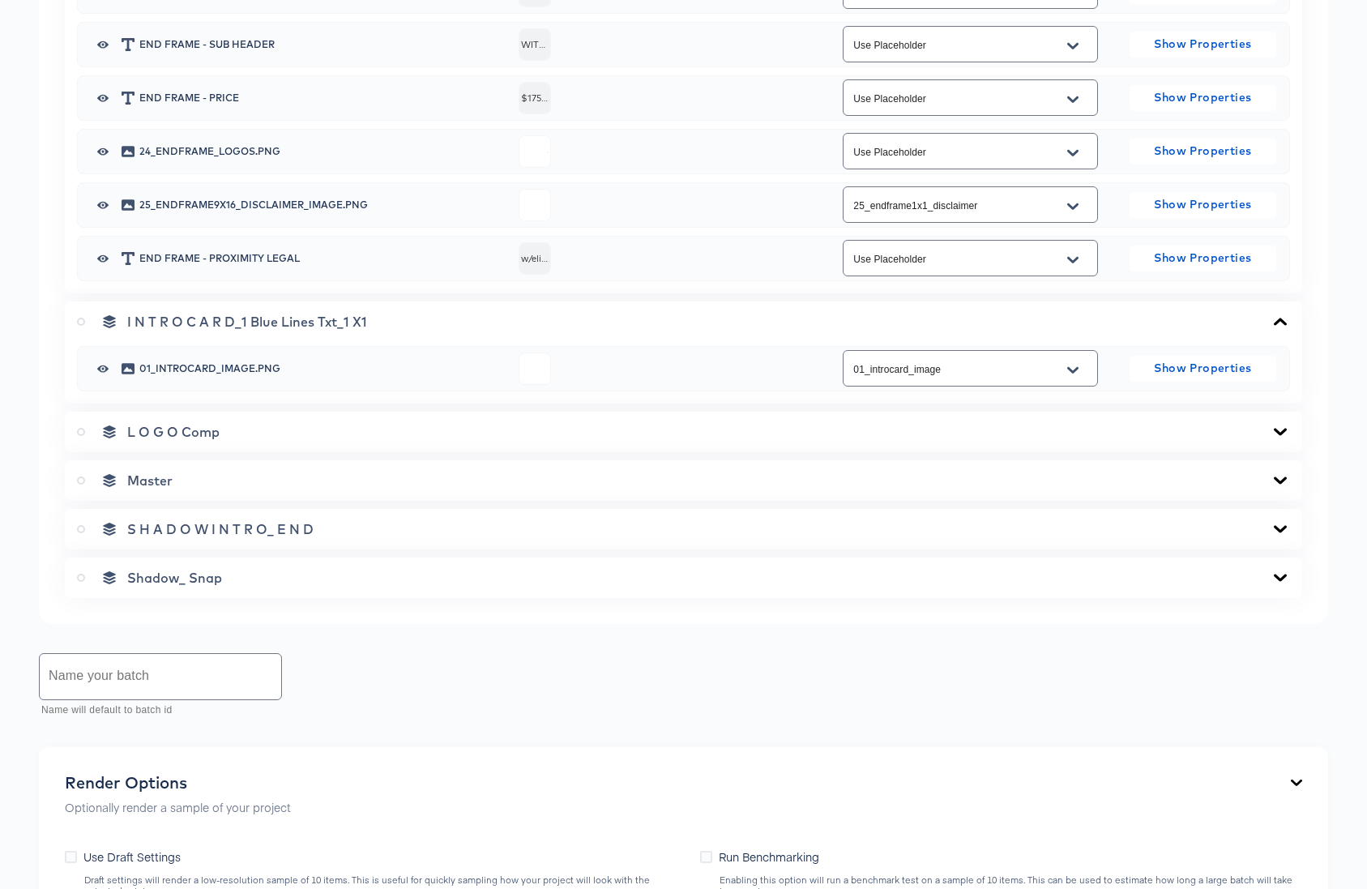
click at [1280, 427] on icon at bounding box center [1279, 431] width 19 height 13
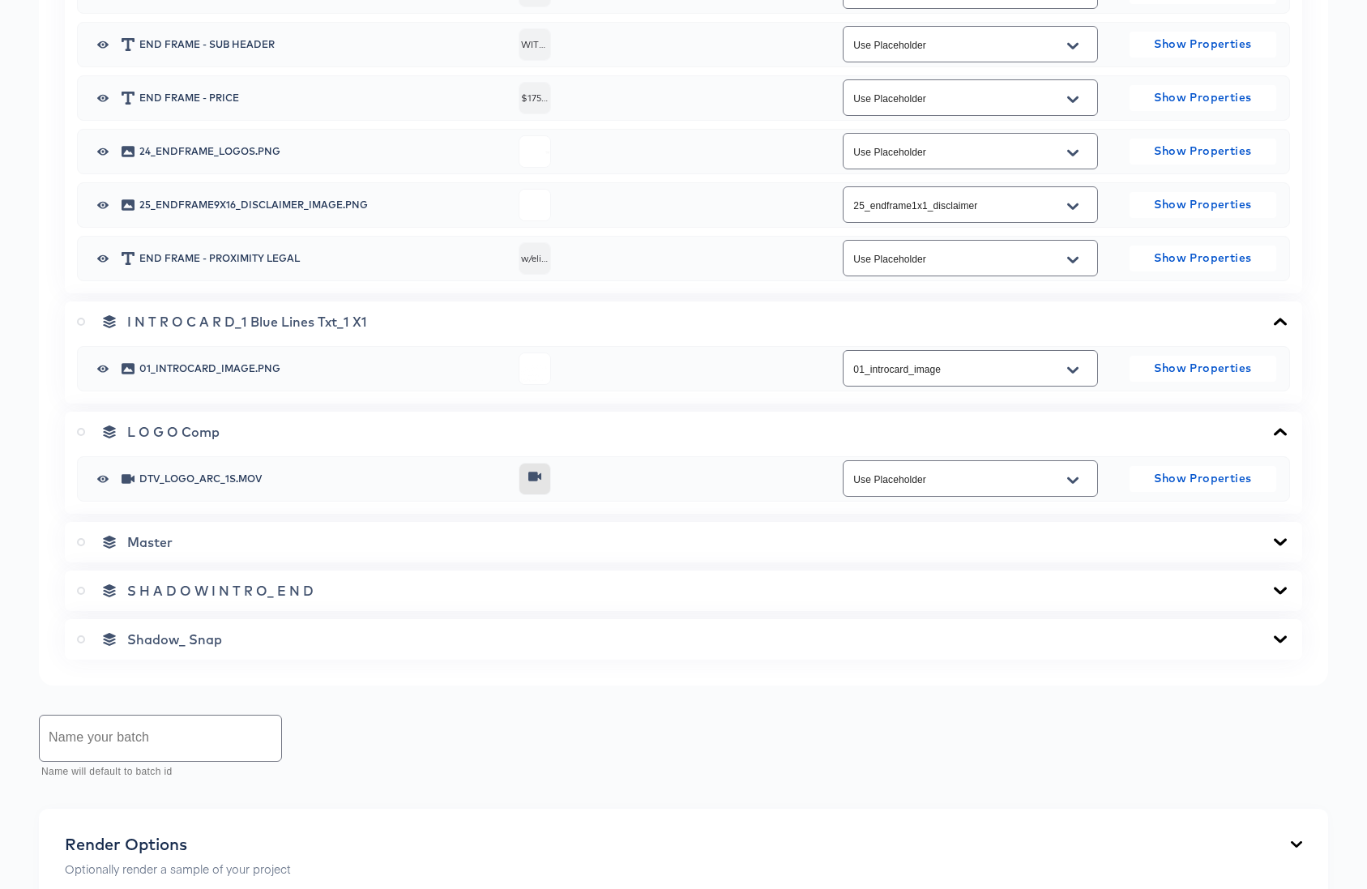
click at [1278, 541] on icon at bounding box center [1279, 541] width 13 height 7
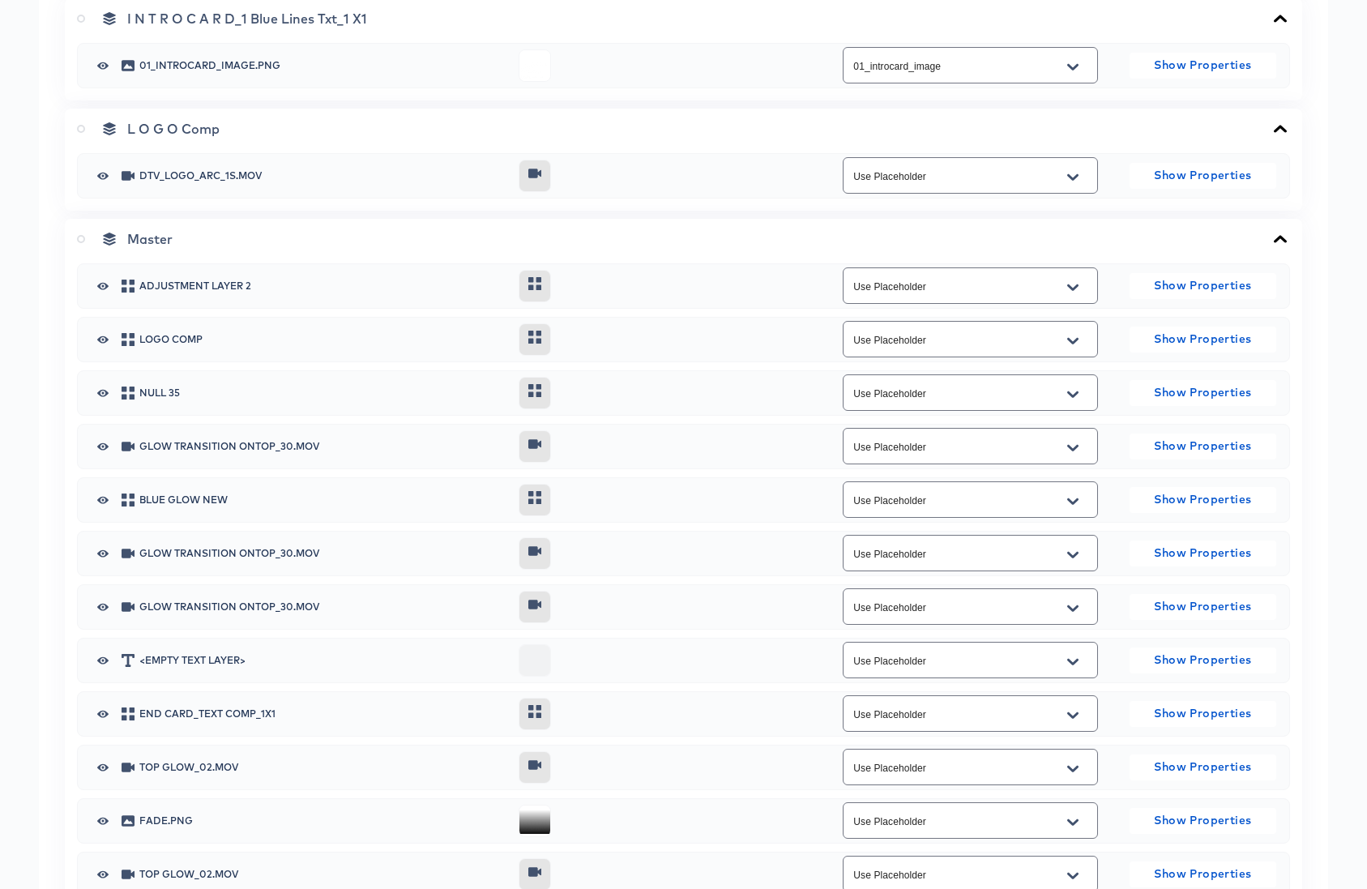
scroll to position [2591, 0]
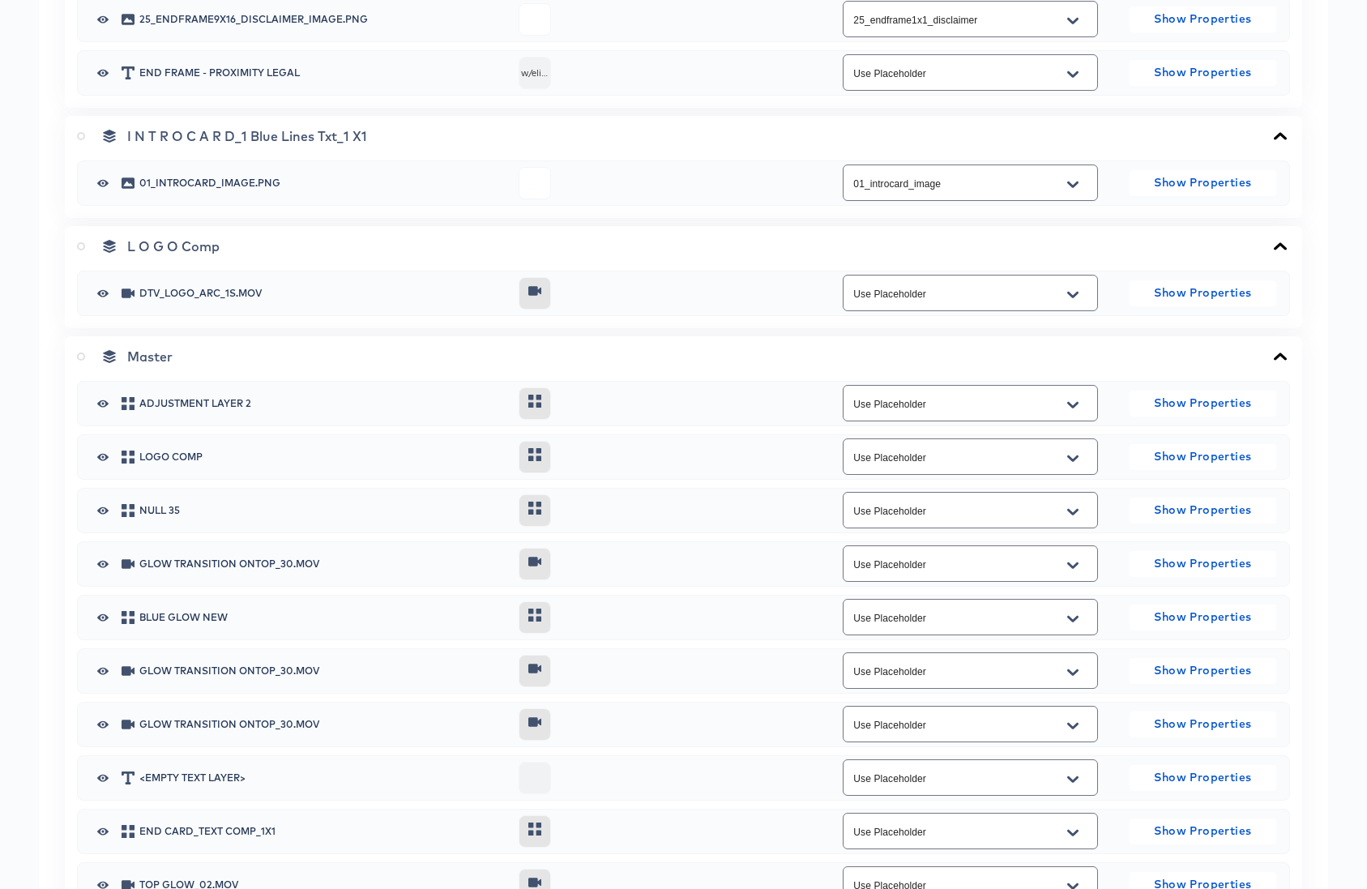
click at [83, 355] on icon at bounding box center [81, 356] width 8 height 8
click at [0, 0] on input "radio" at bounding box center [0, 0] width 0 height 0
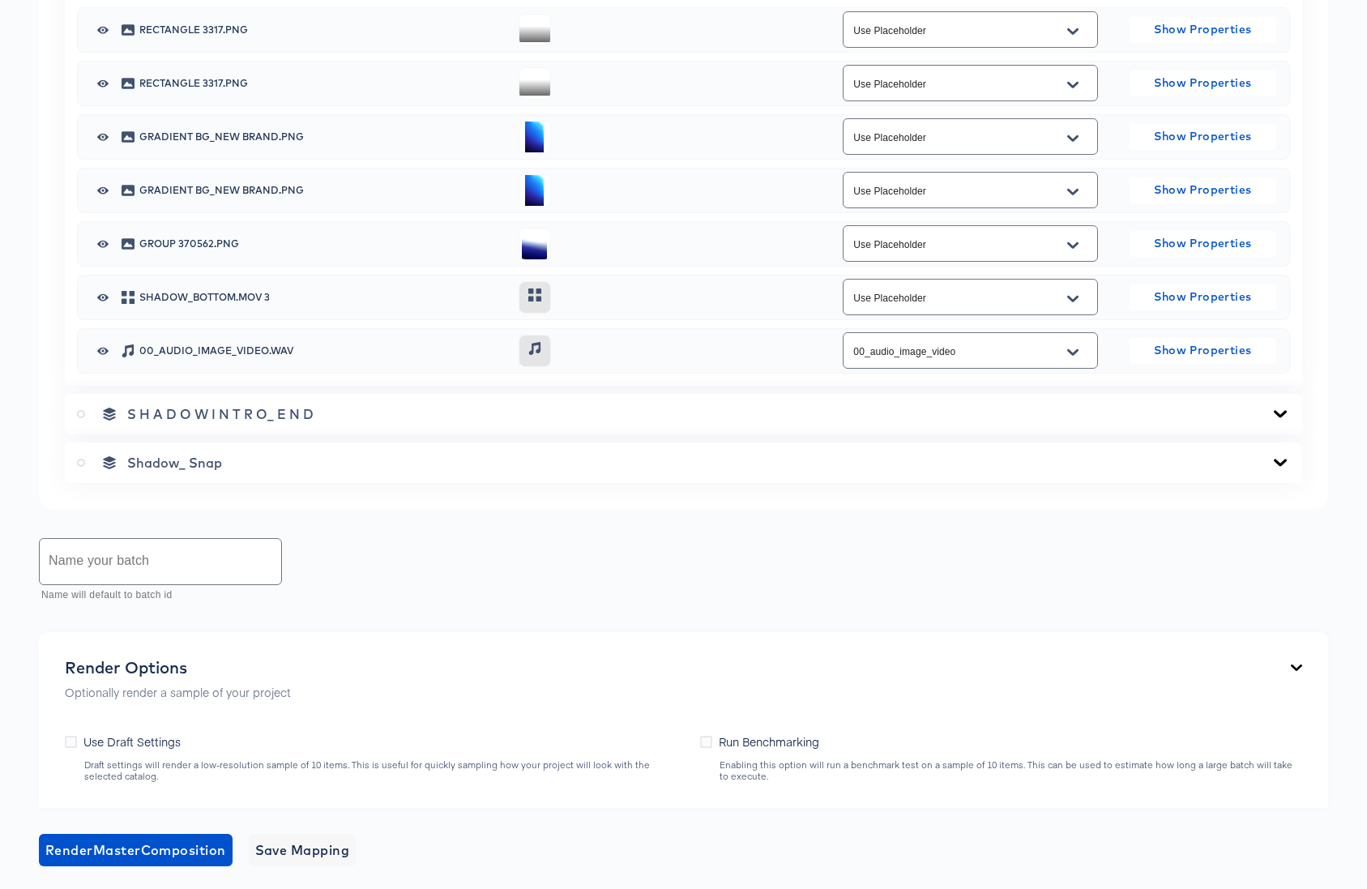
scroll to position [4006, 0]
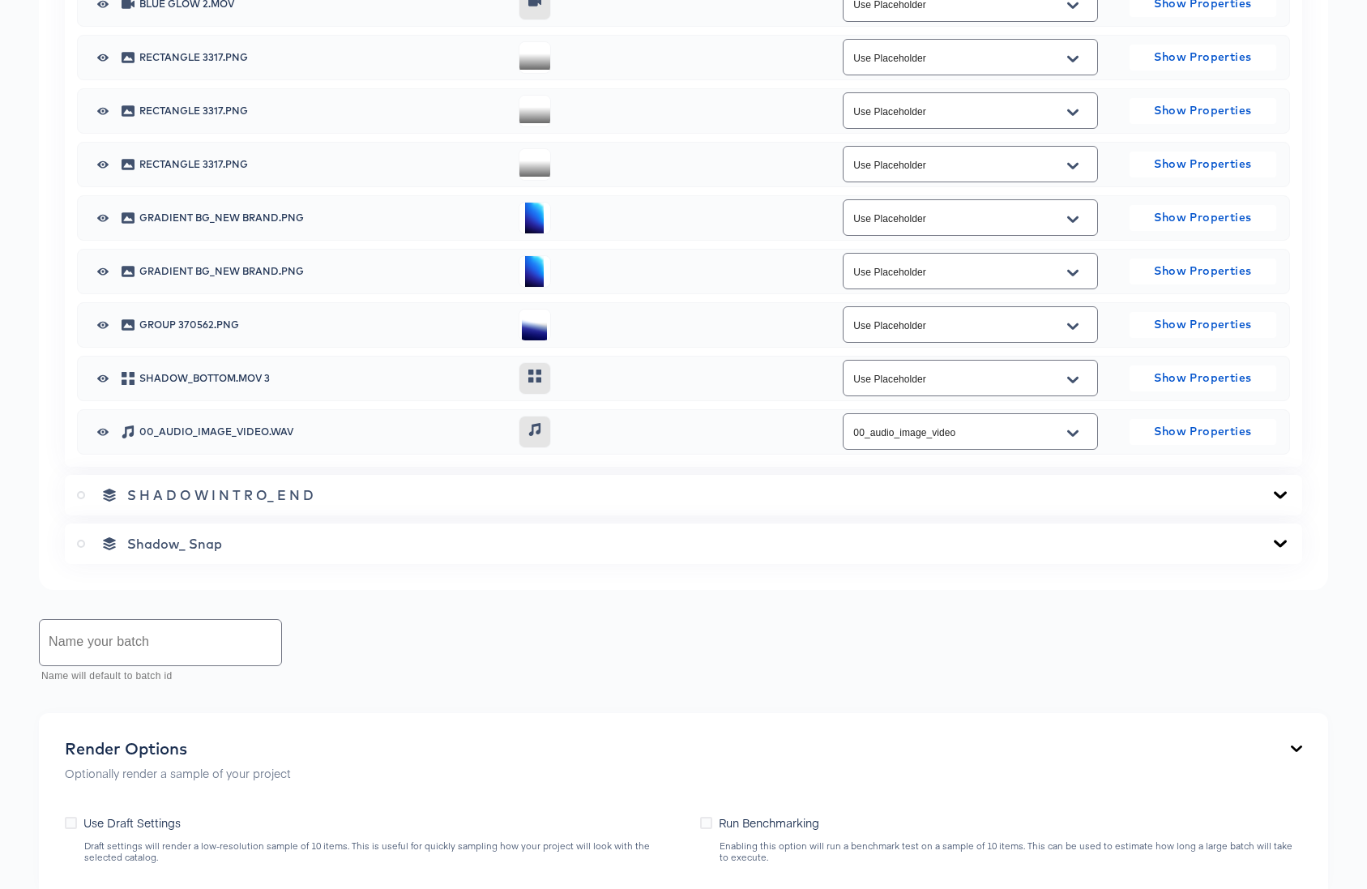
click at [1282, 493] on icon at bounding box center [1279, 494] width 13 height 7
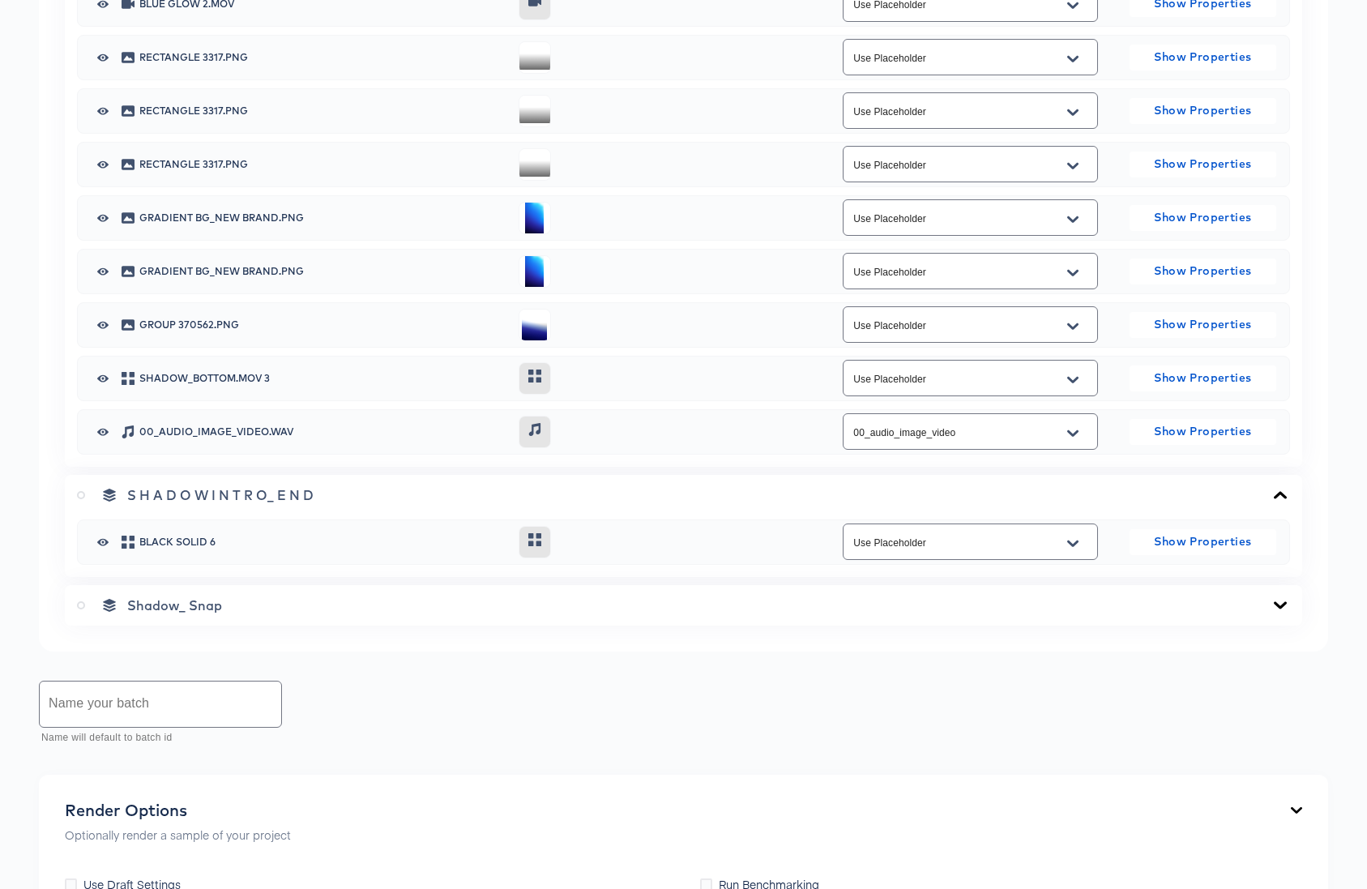
click at [1284, 608] on icon at bounding box center [1279, 605] width 19 height 13
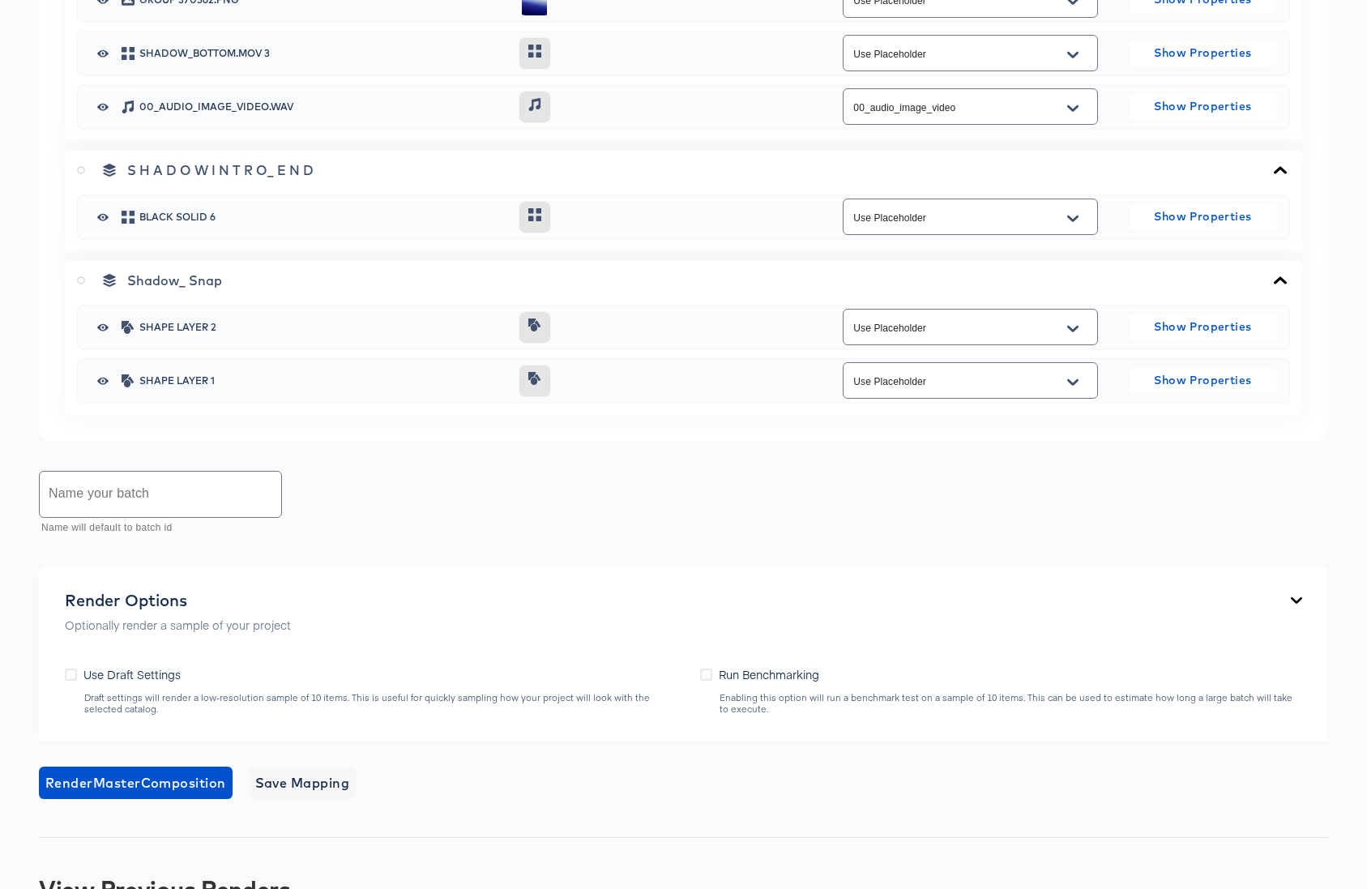
scroll to position [4422, 0]
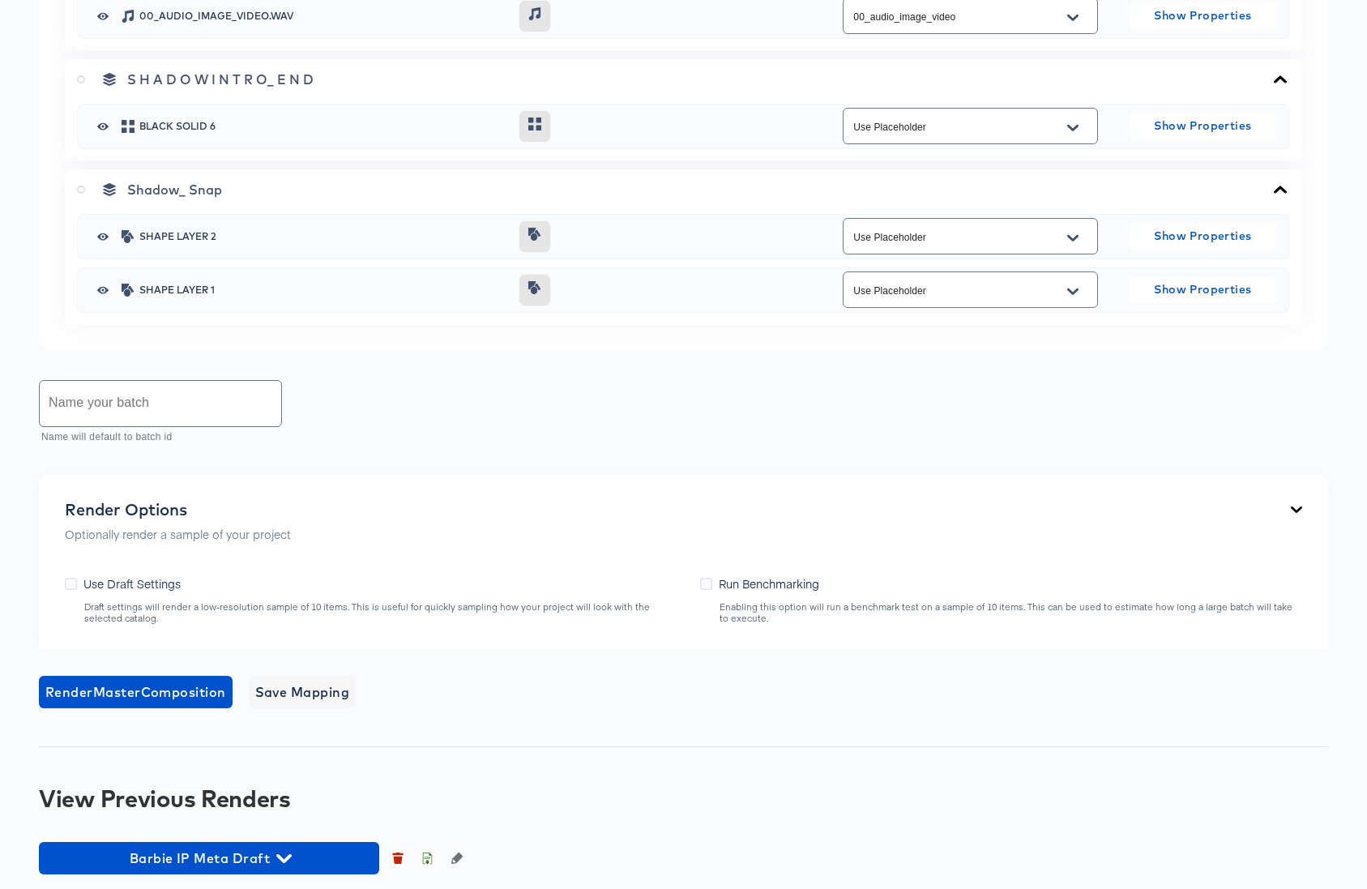
click at [171, 407] on input "text" at bounding box center [160, 403] width 241 height 45
type input "Barbie IP Meta Lost"
click at [188, 693] on span "Render Master Composition" at bounding box center [135, 691] width 181 height 23
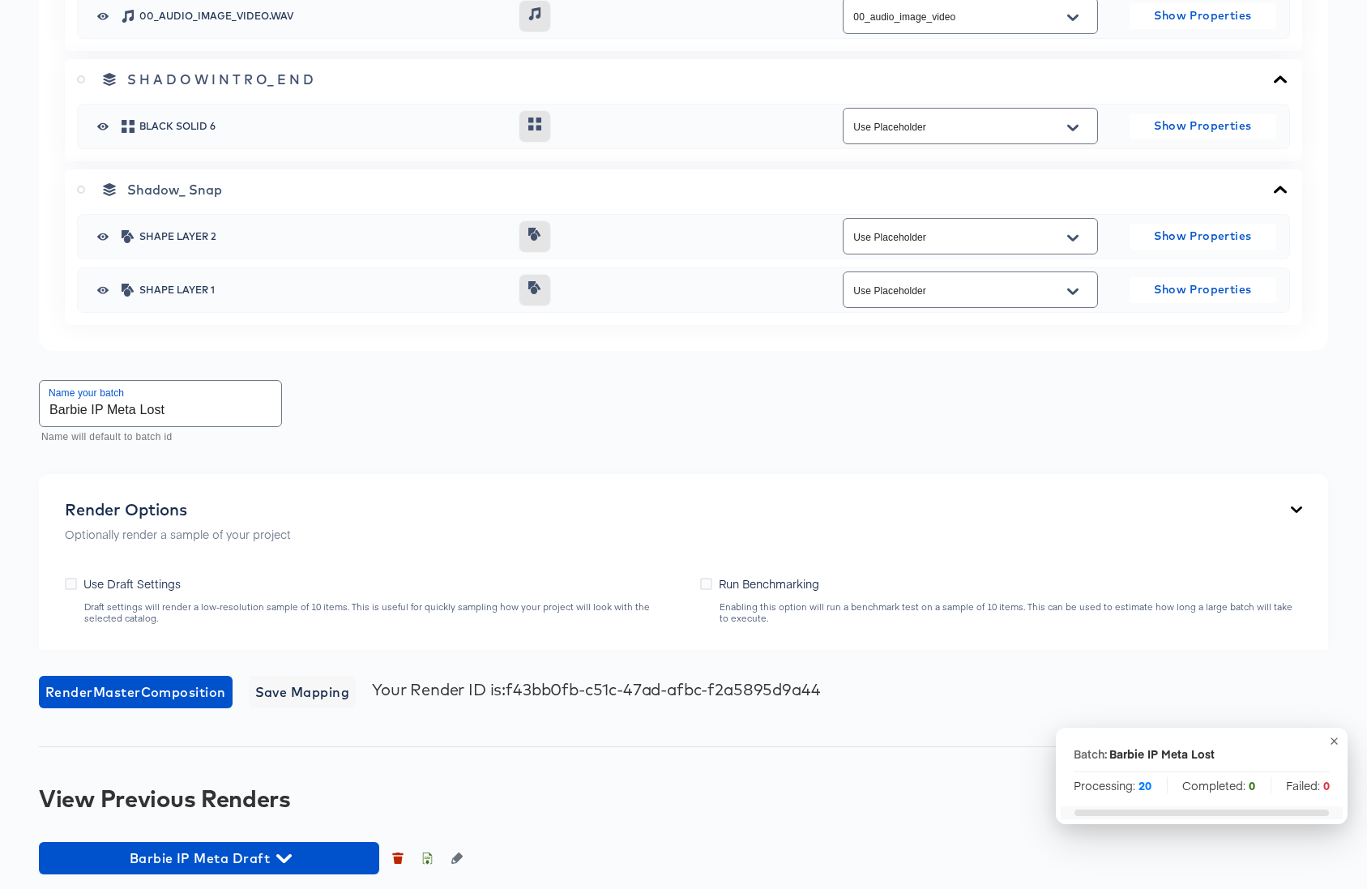
click at [591, 792] on div "View Previous Renders" at bounding box center [683, 798] width 1289 height 26
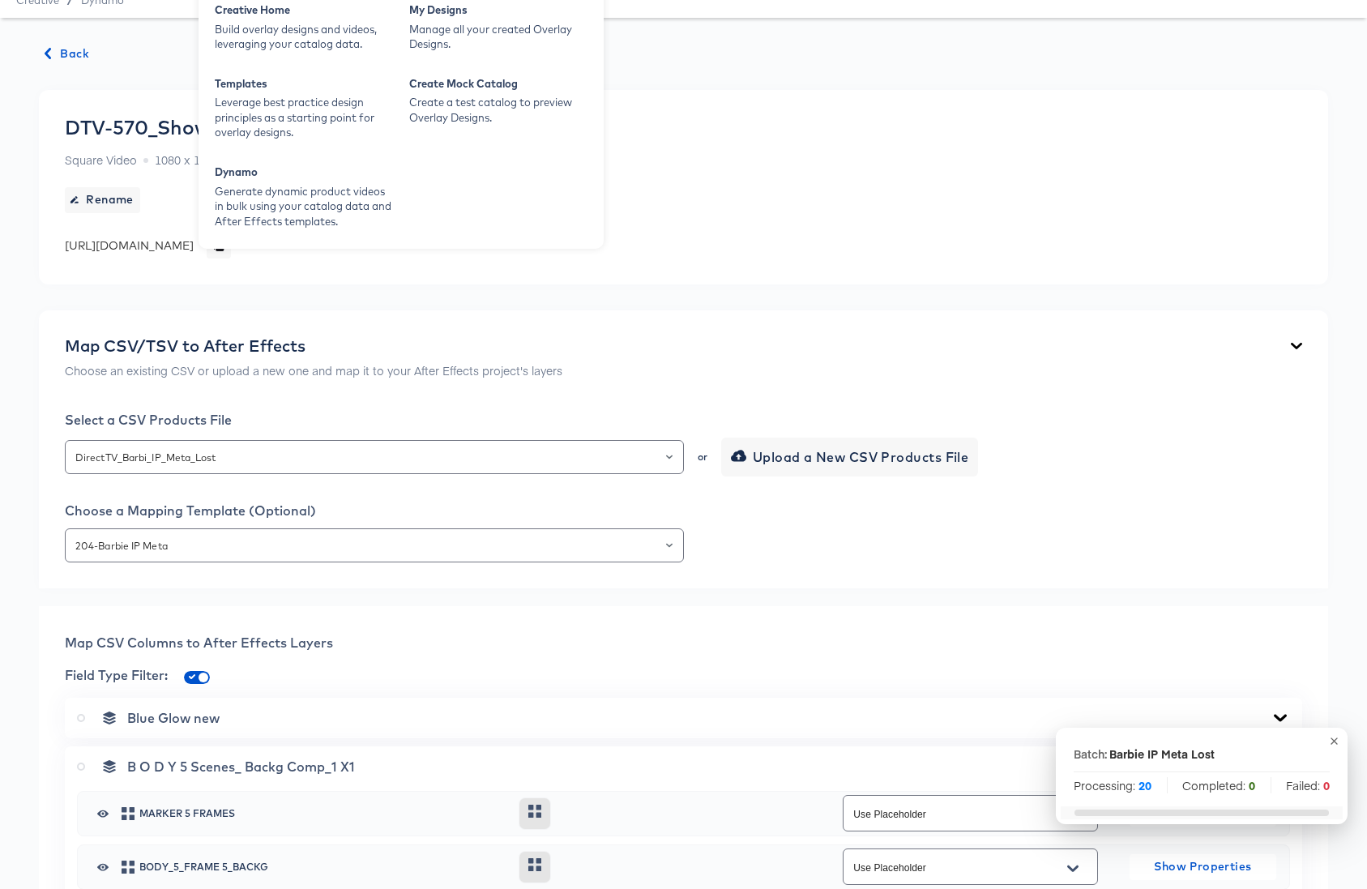
scroll to position [0, 0]
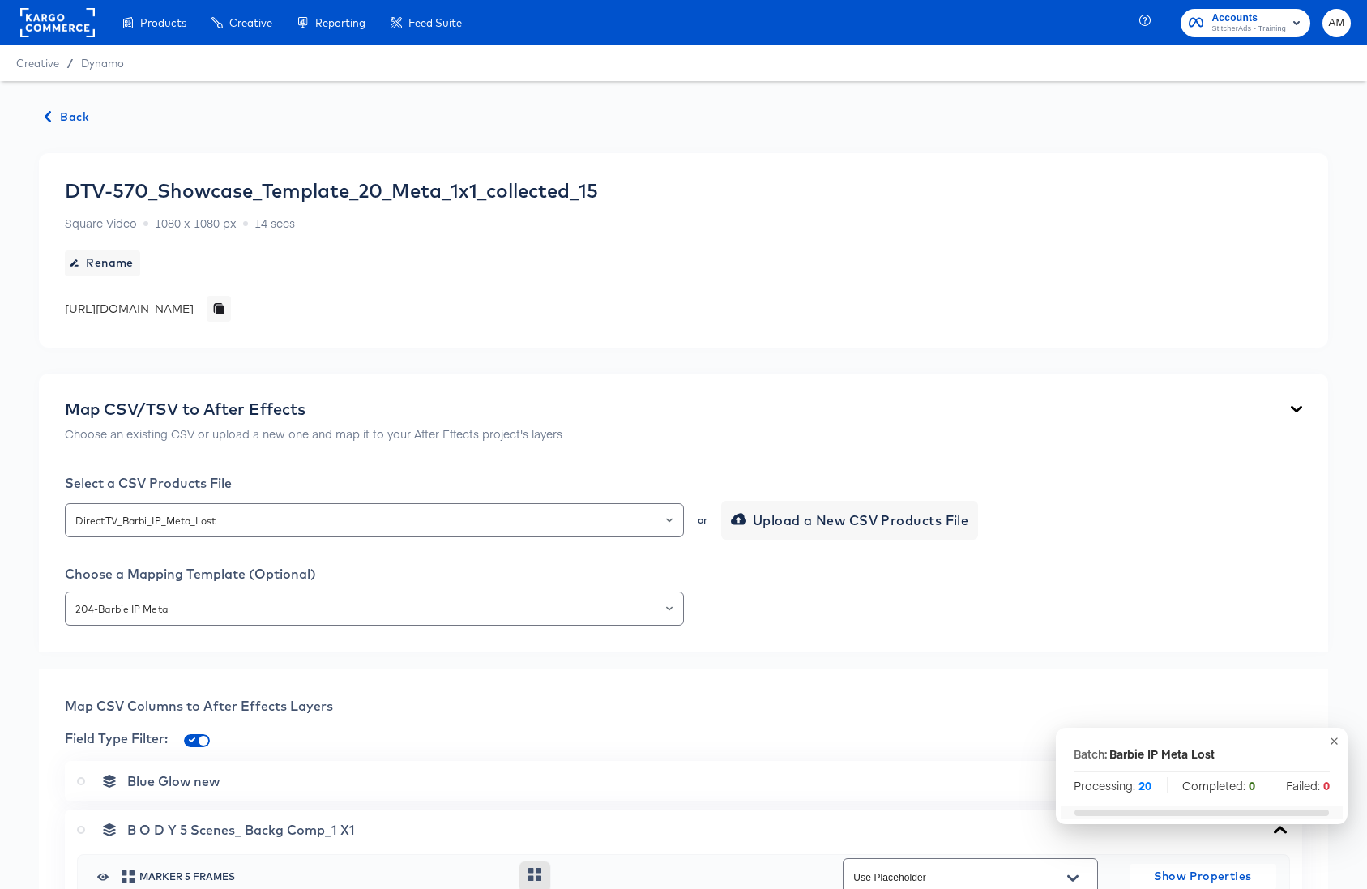
click at [71, 110] on span "Back" at bounding box center [67, 117] width 44 height 20
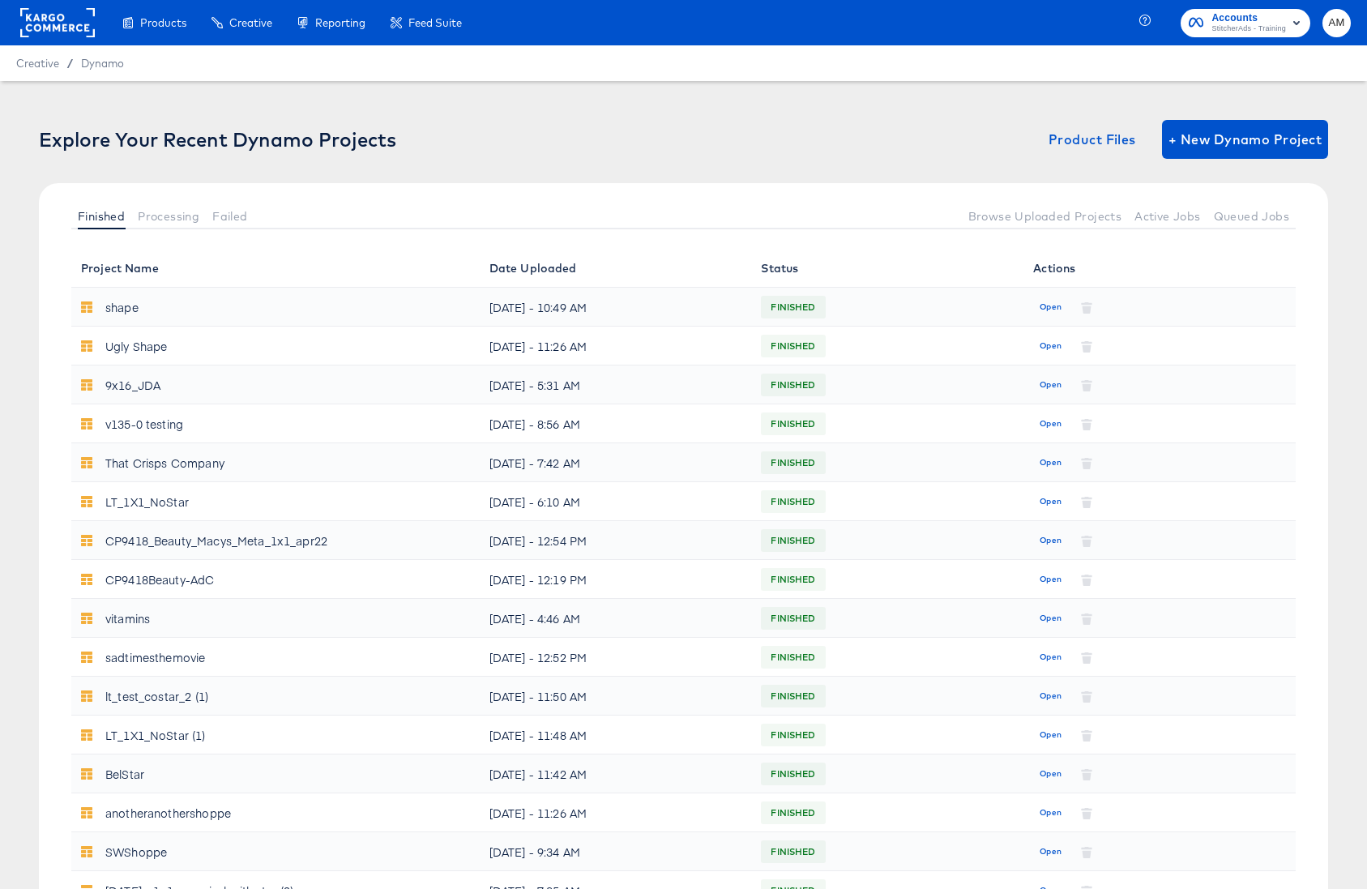
scroll to position [881, 0]
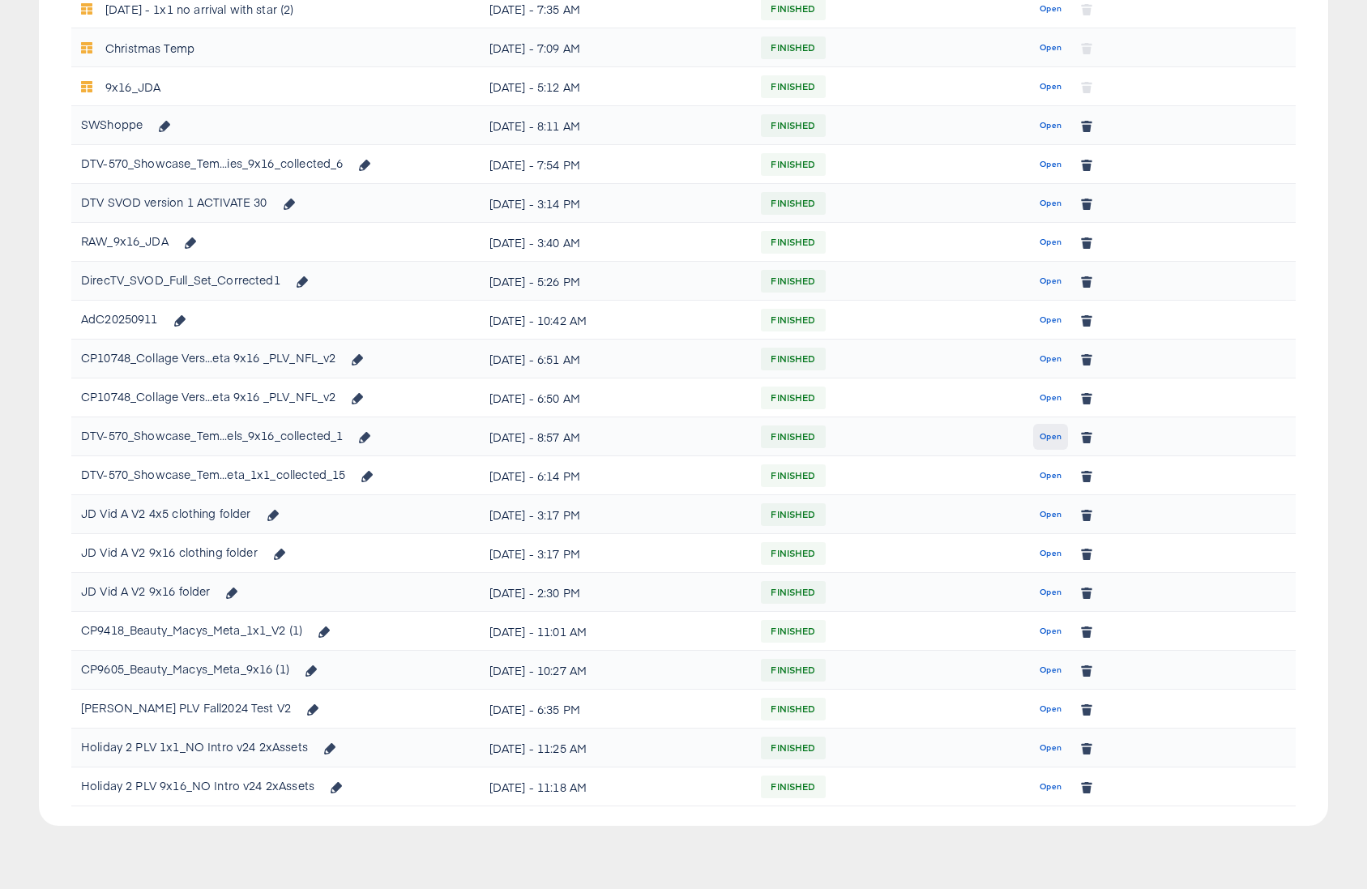
click at [1044, 435] on span "Open" at bounding box center [1050, 436] width 22 height 15
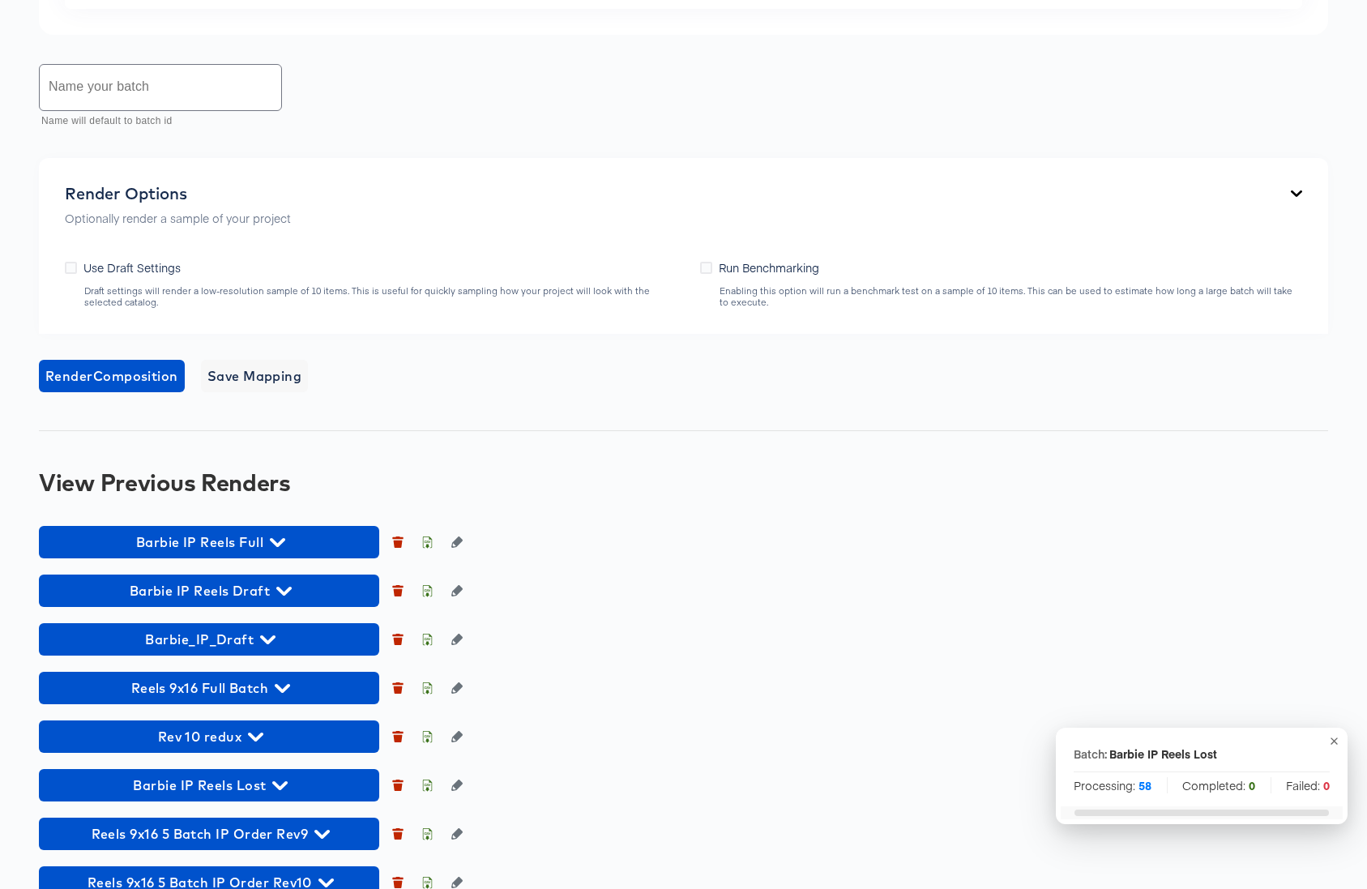
scroll to position [1260, 0]
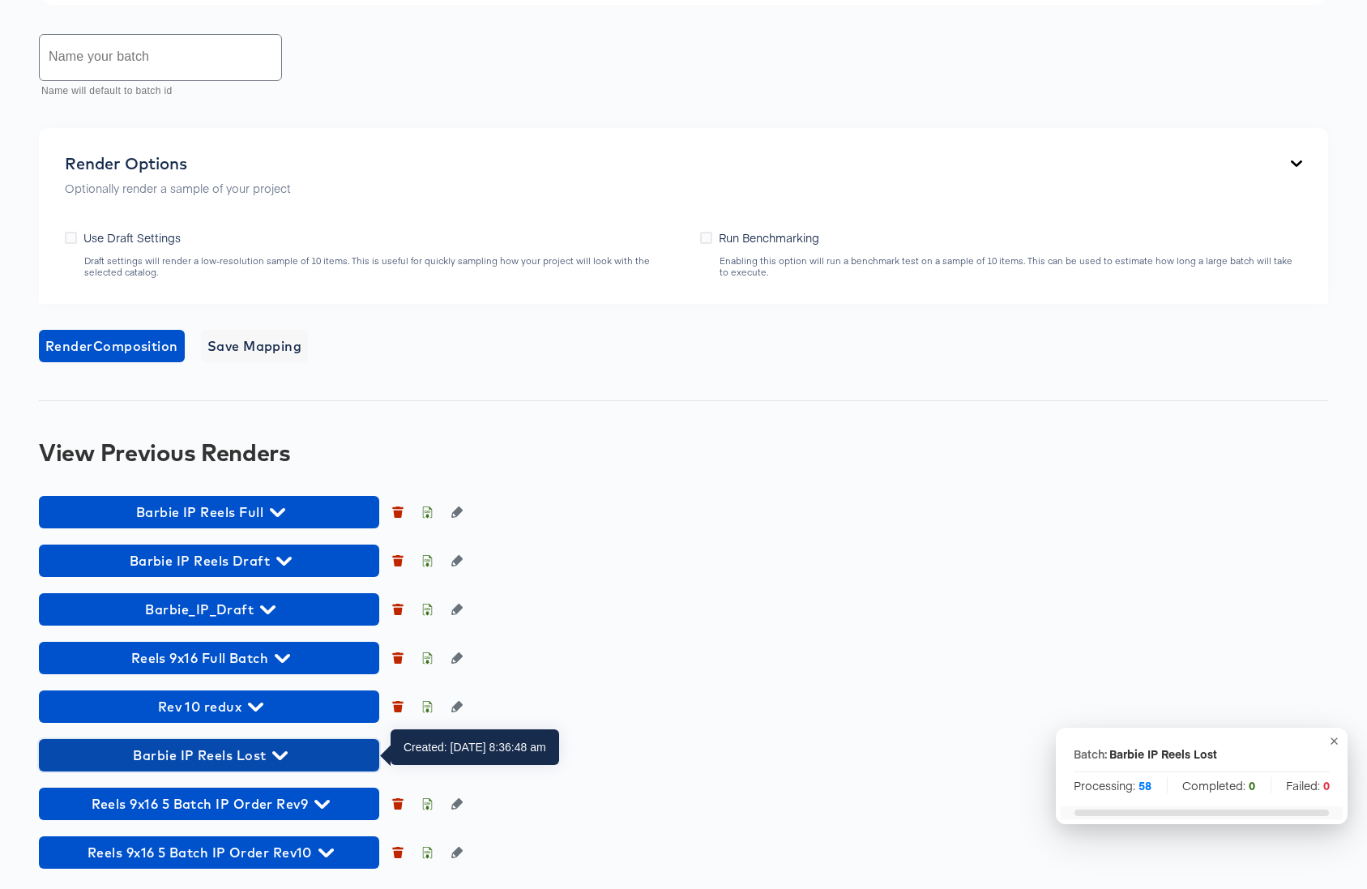
click at [284, 753] on icon "button" at bounding box center [279, 755] width 15 height 9
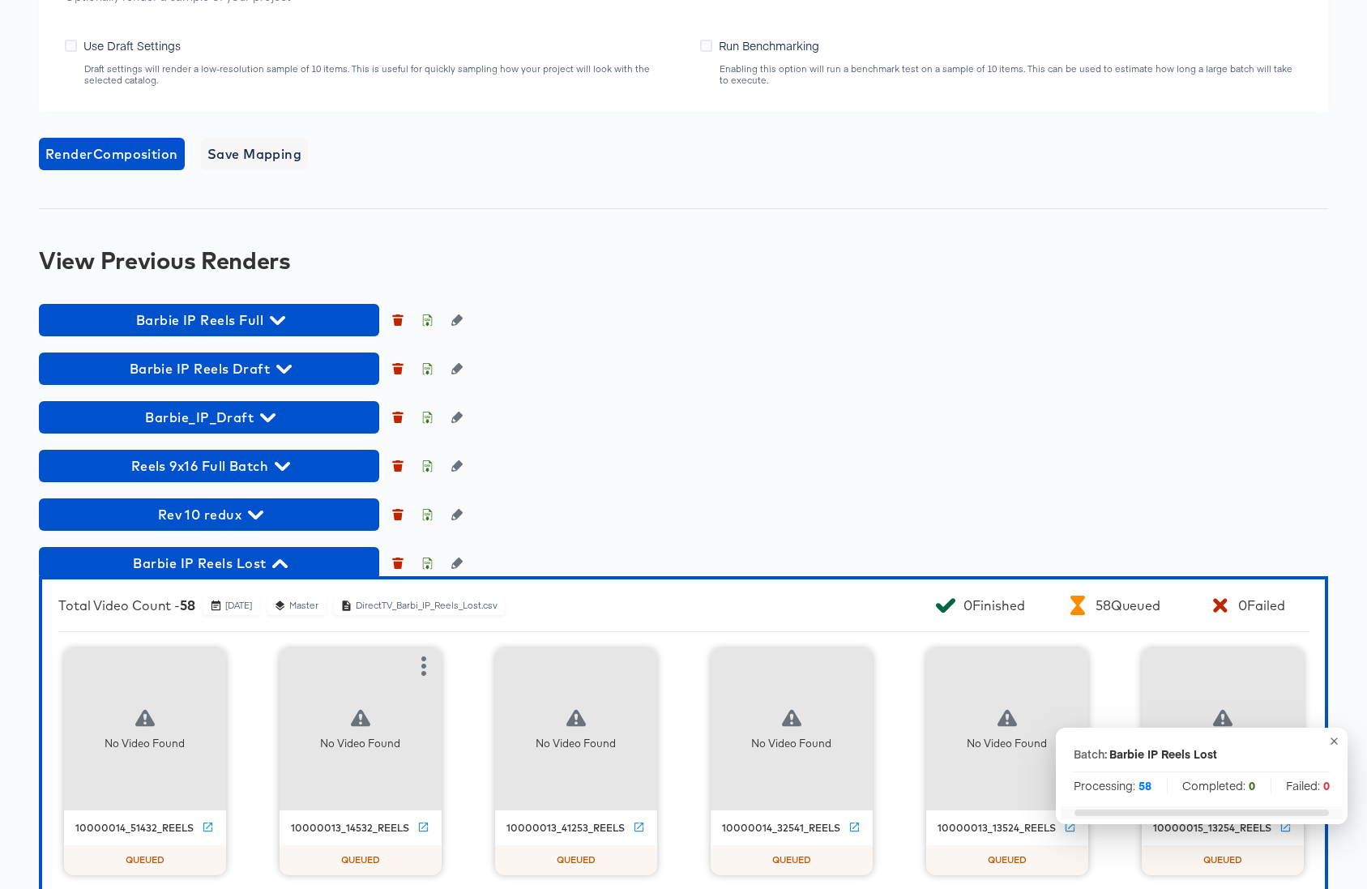
scroll to position [1789, 0]
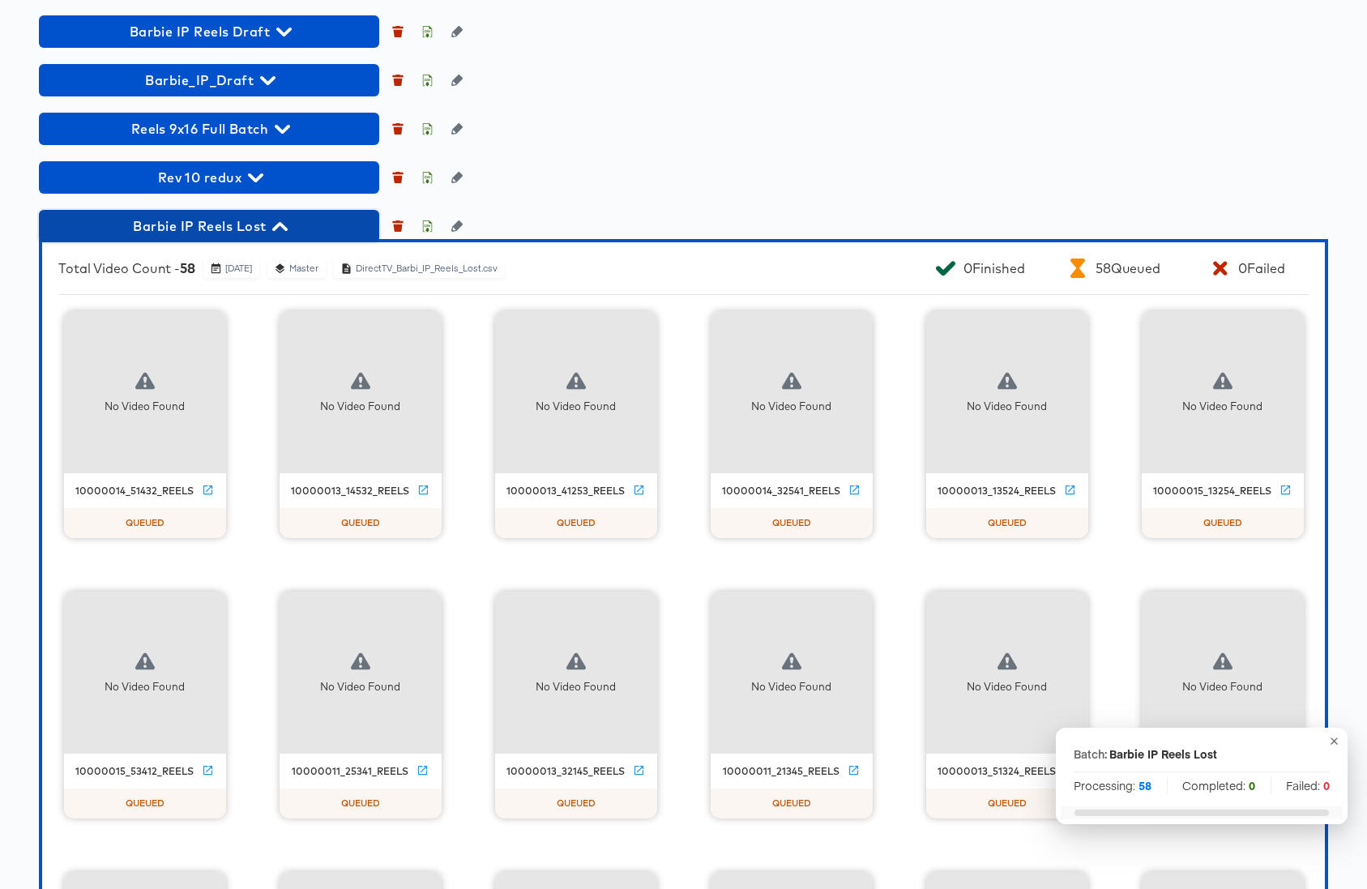
click at [284, 224] on icon "button" at bounding box center [279, 226] width 15 height 15
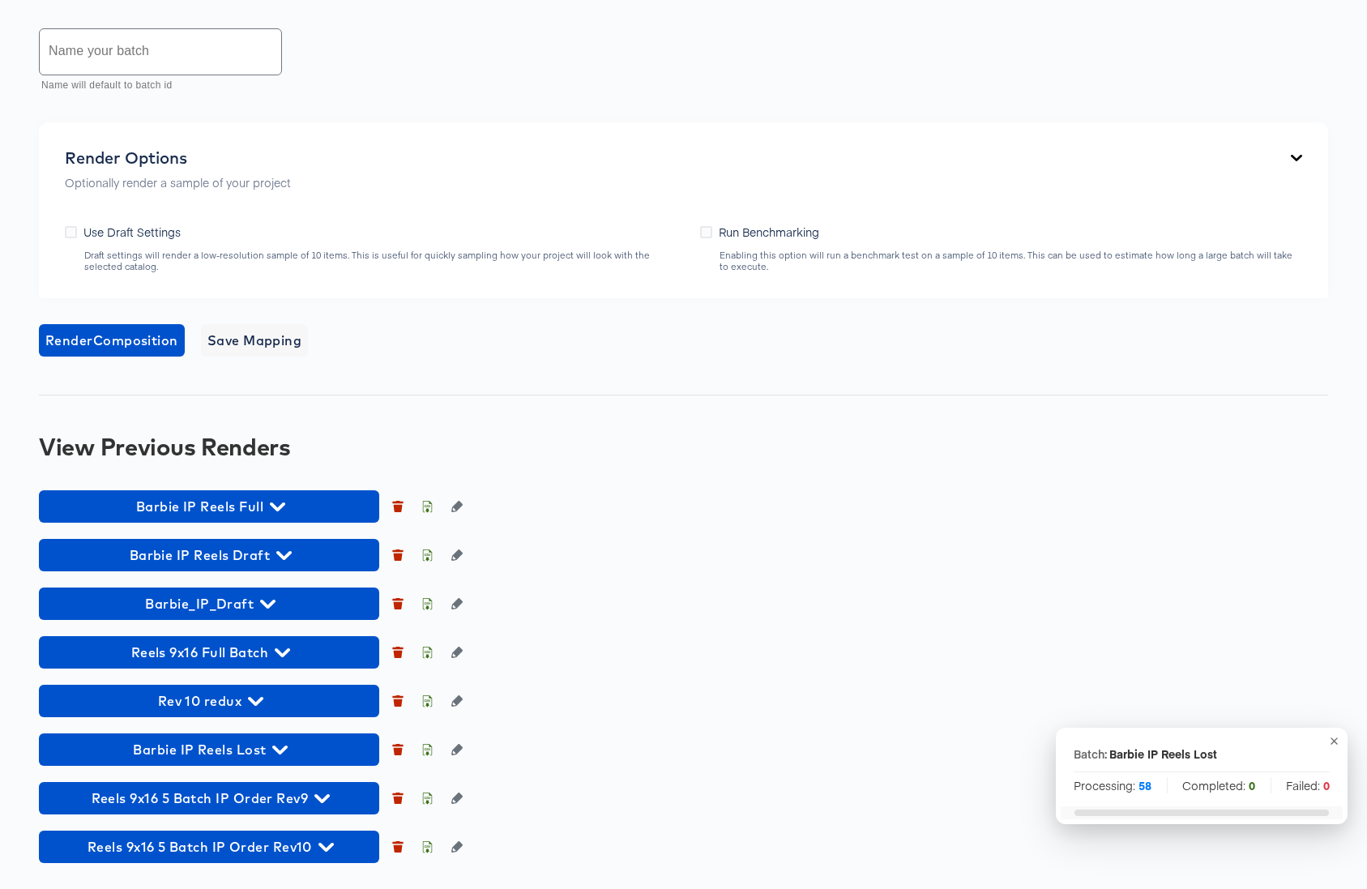
scroll to position [1265, 0]
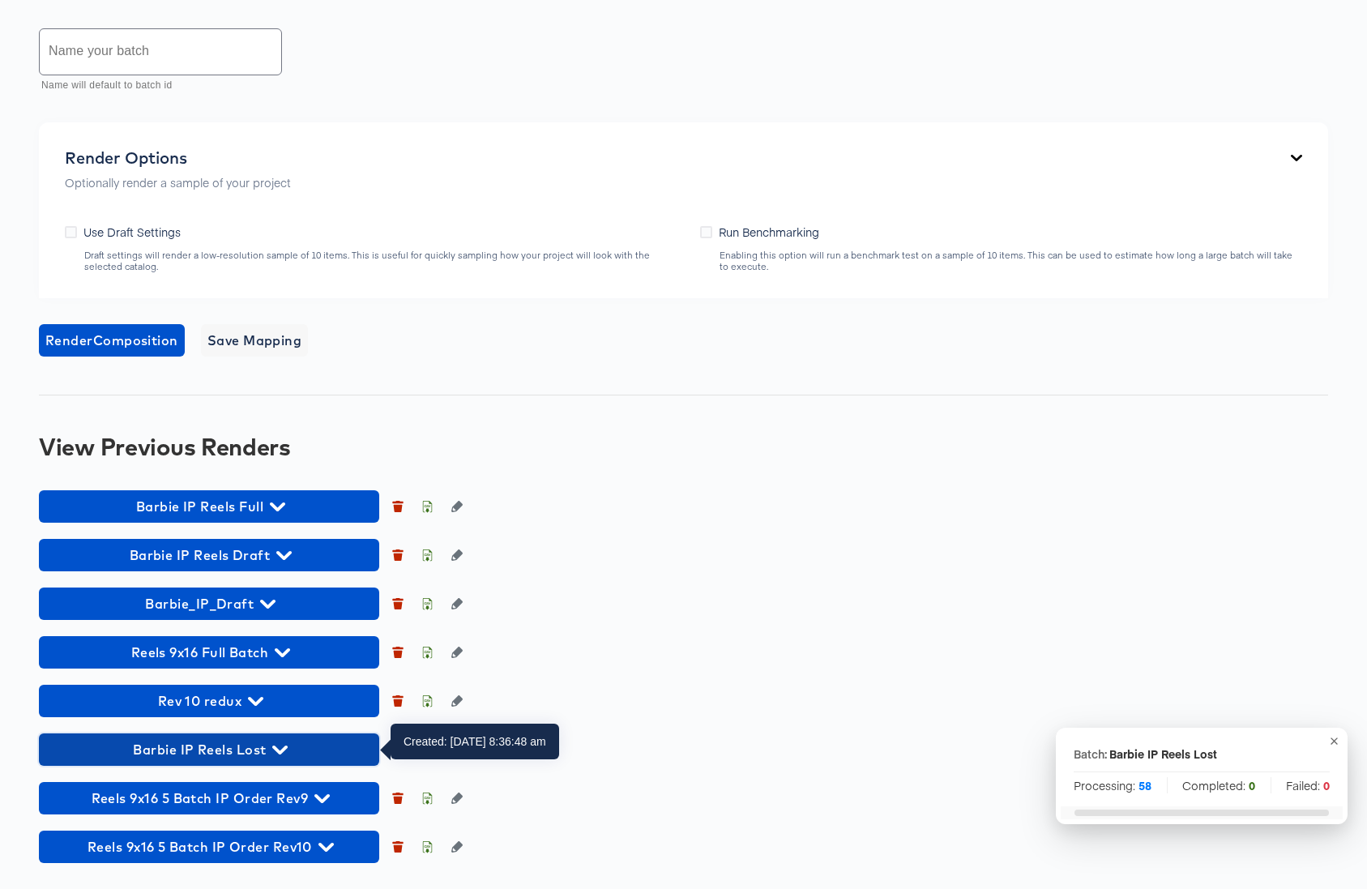
click at [284, 746] on icon "button" at bounding box center [279, 749] width 15 height 15
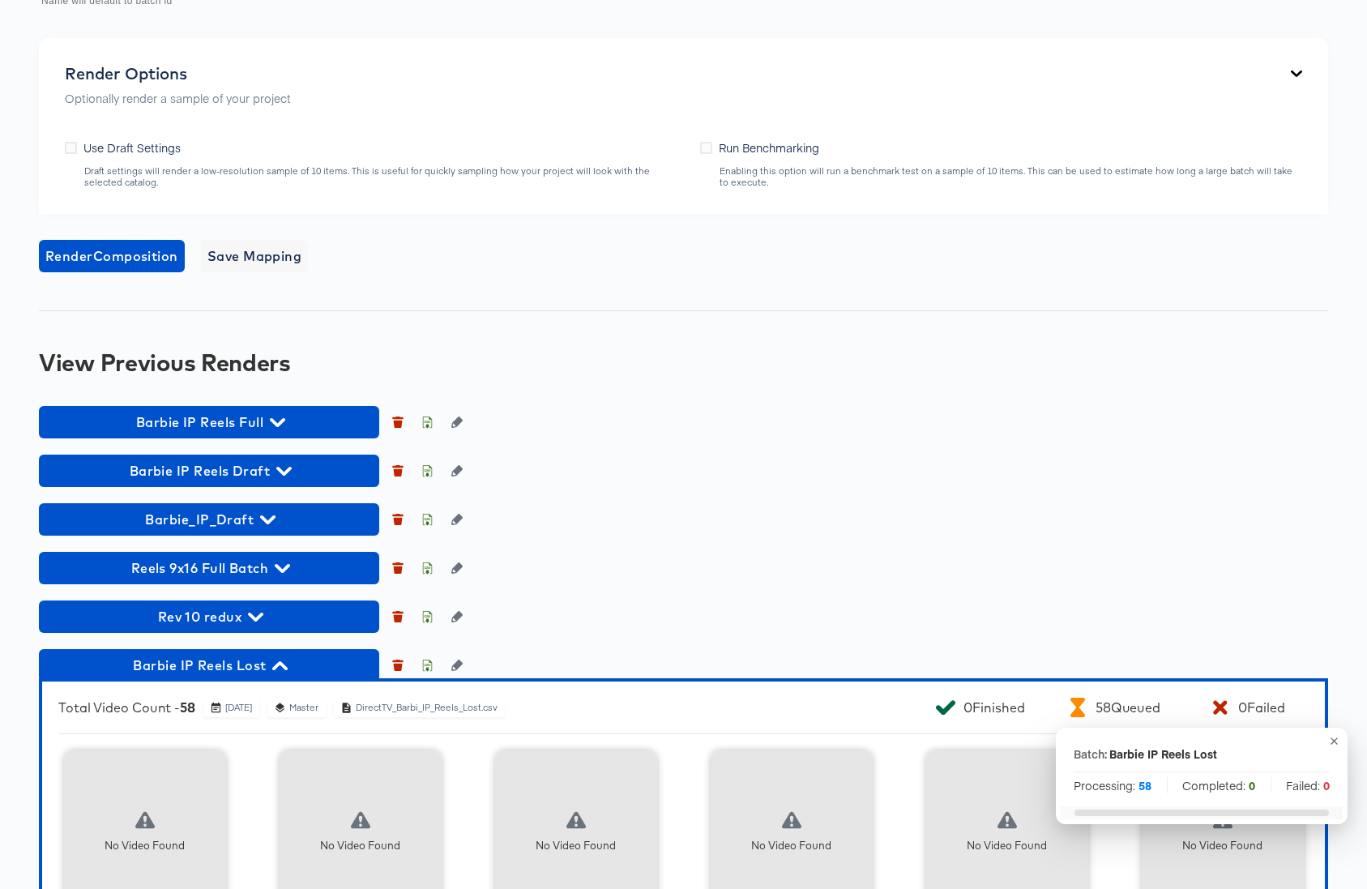
scroll to position [1700, 0]
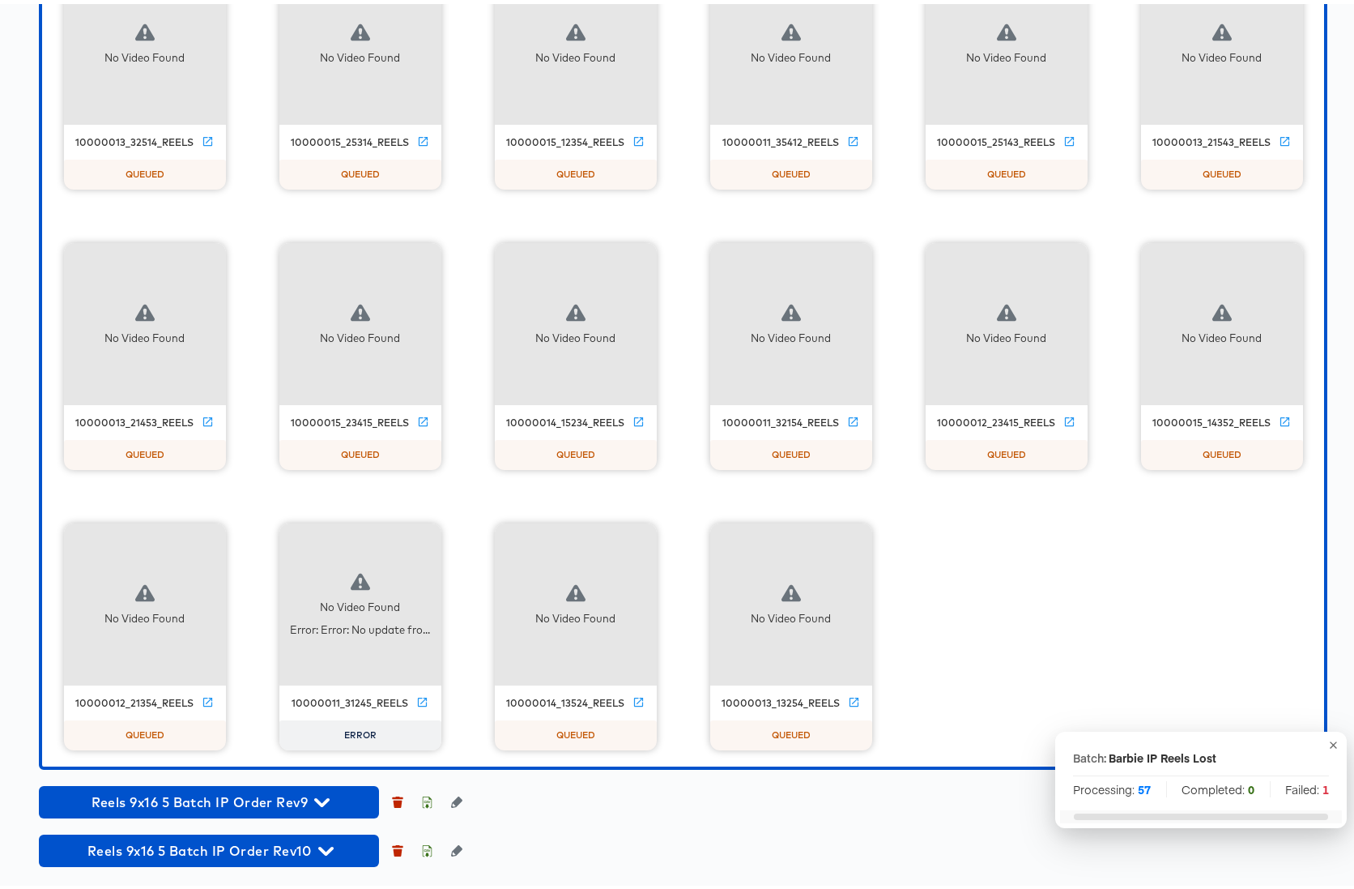
scroll to position [4709, 0]
click at [421, 540] on icon "button" at bounding box center [423, 536] width 5 height 19
click at [467, 541] on div "Retry" at bounding box center [483, 535] width 32 height 13
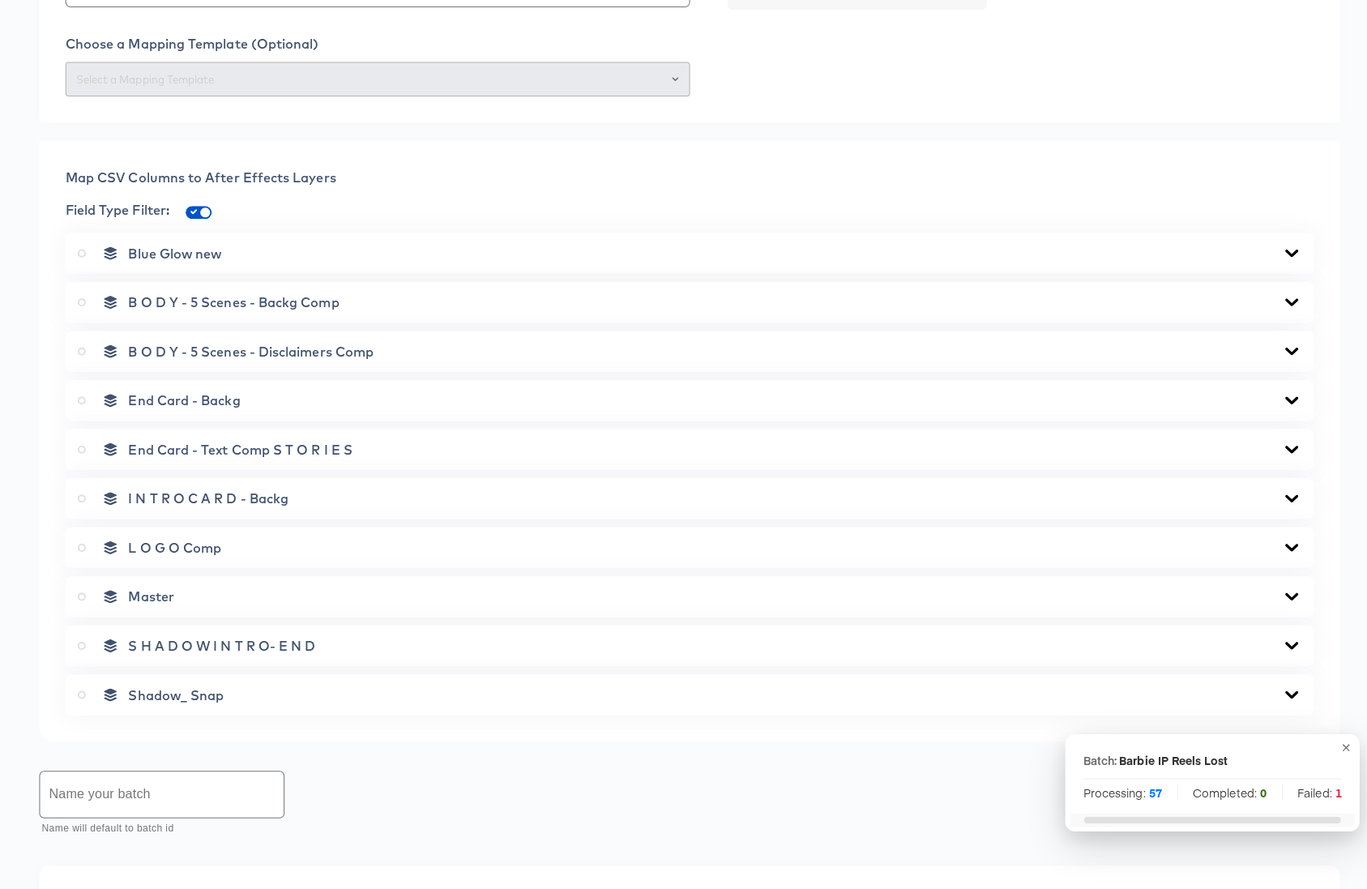
scroll to position [0, 0]
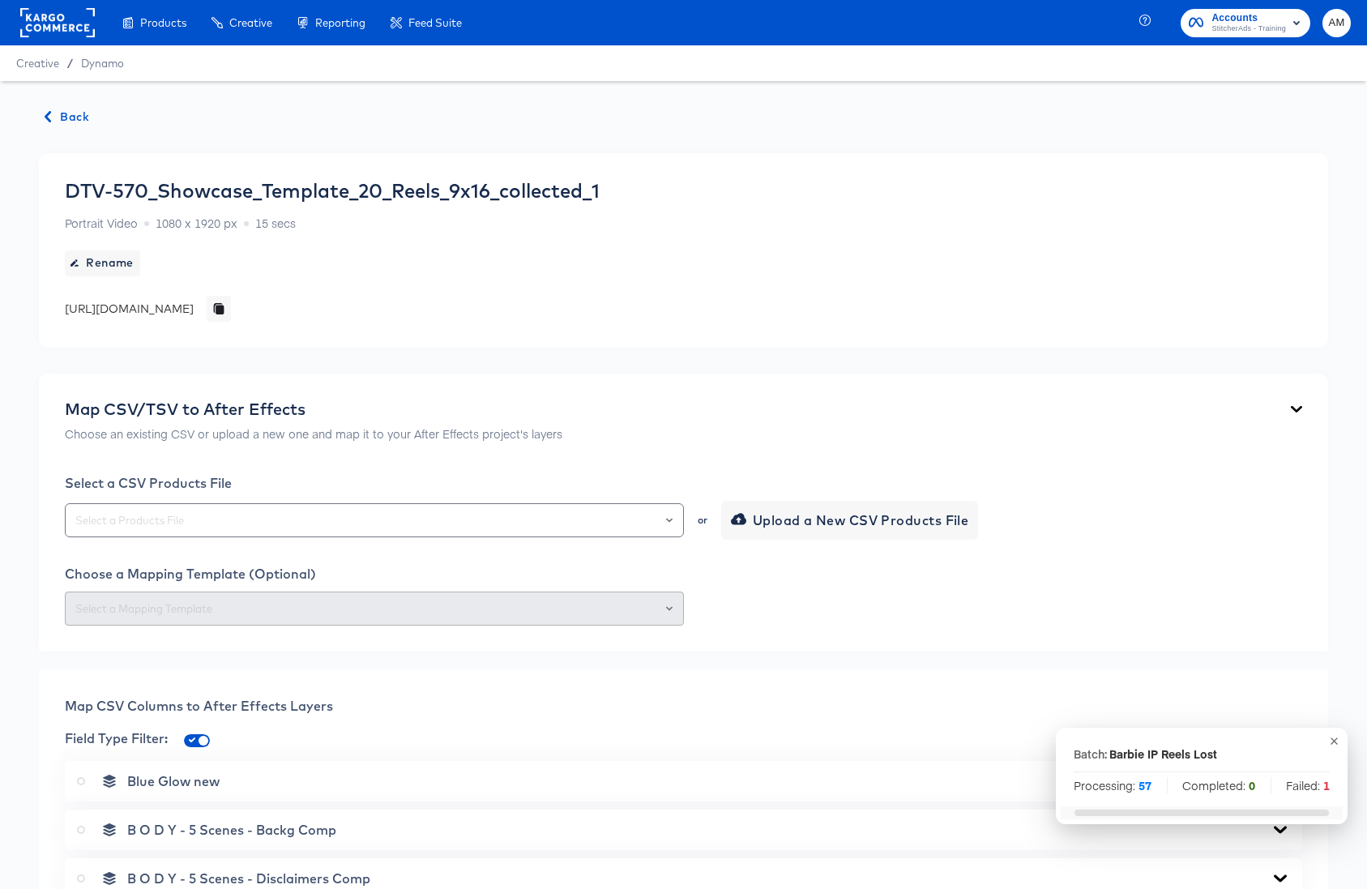
click at [71, 117] on span "Back" at bounding box center [67, 117] width 44 height 20
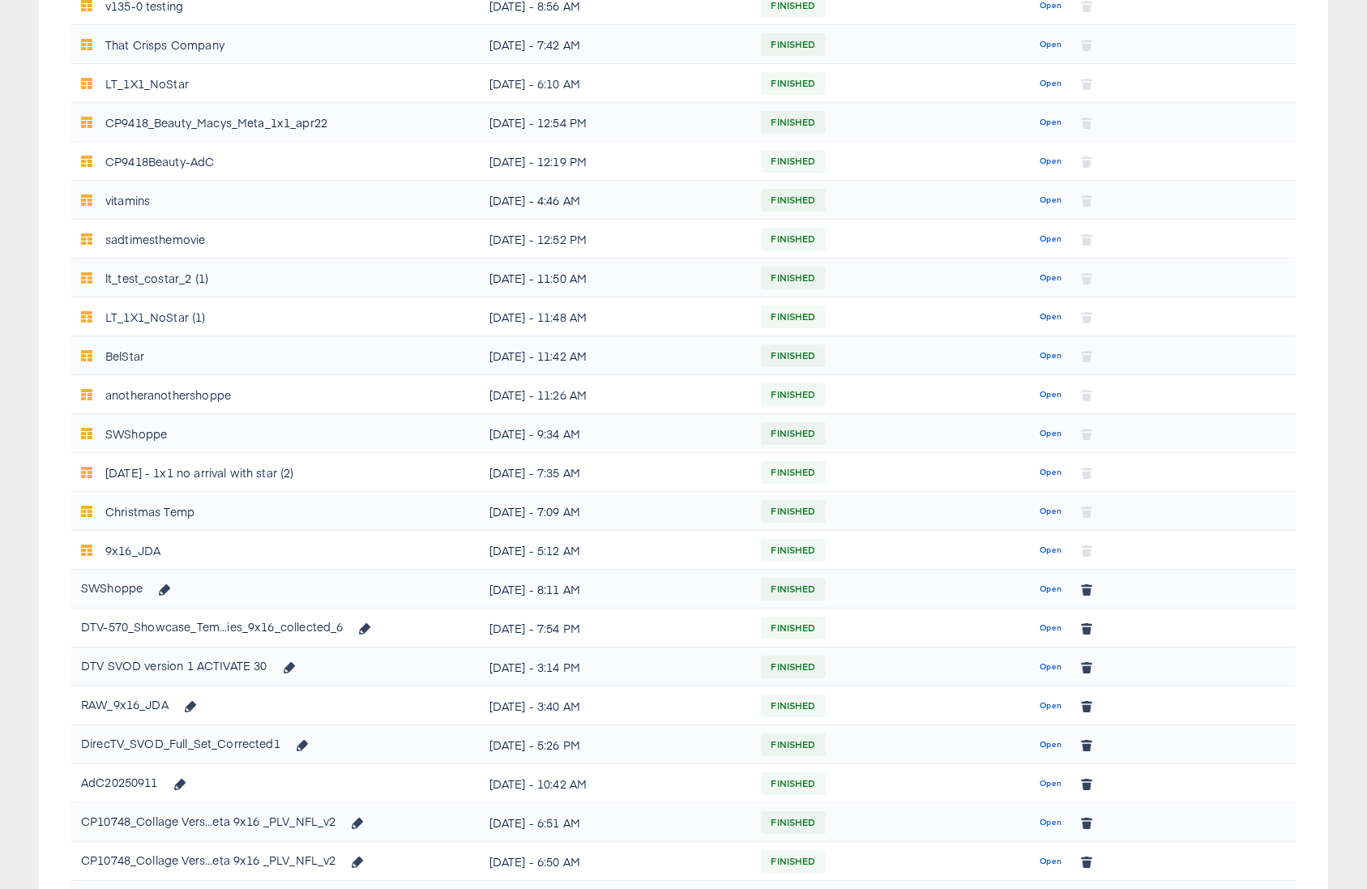
scroll to position [714, 0]
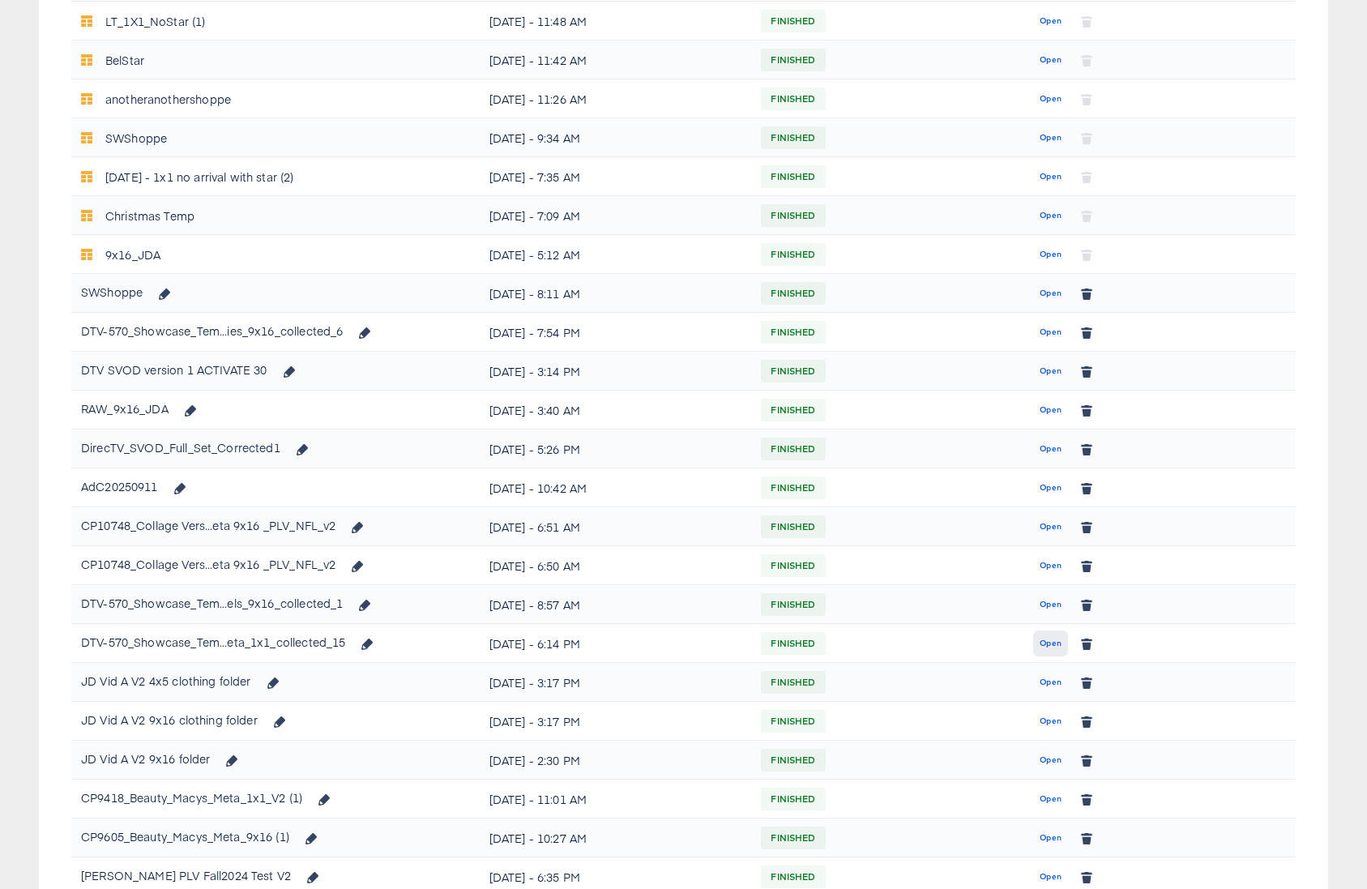
click at [1059, 642] on span "Open" at bounding box center [1050, 643] width 22 height 15
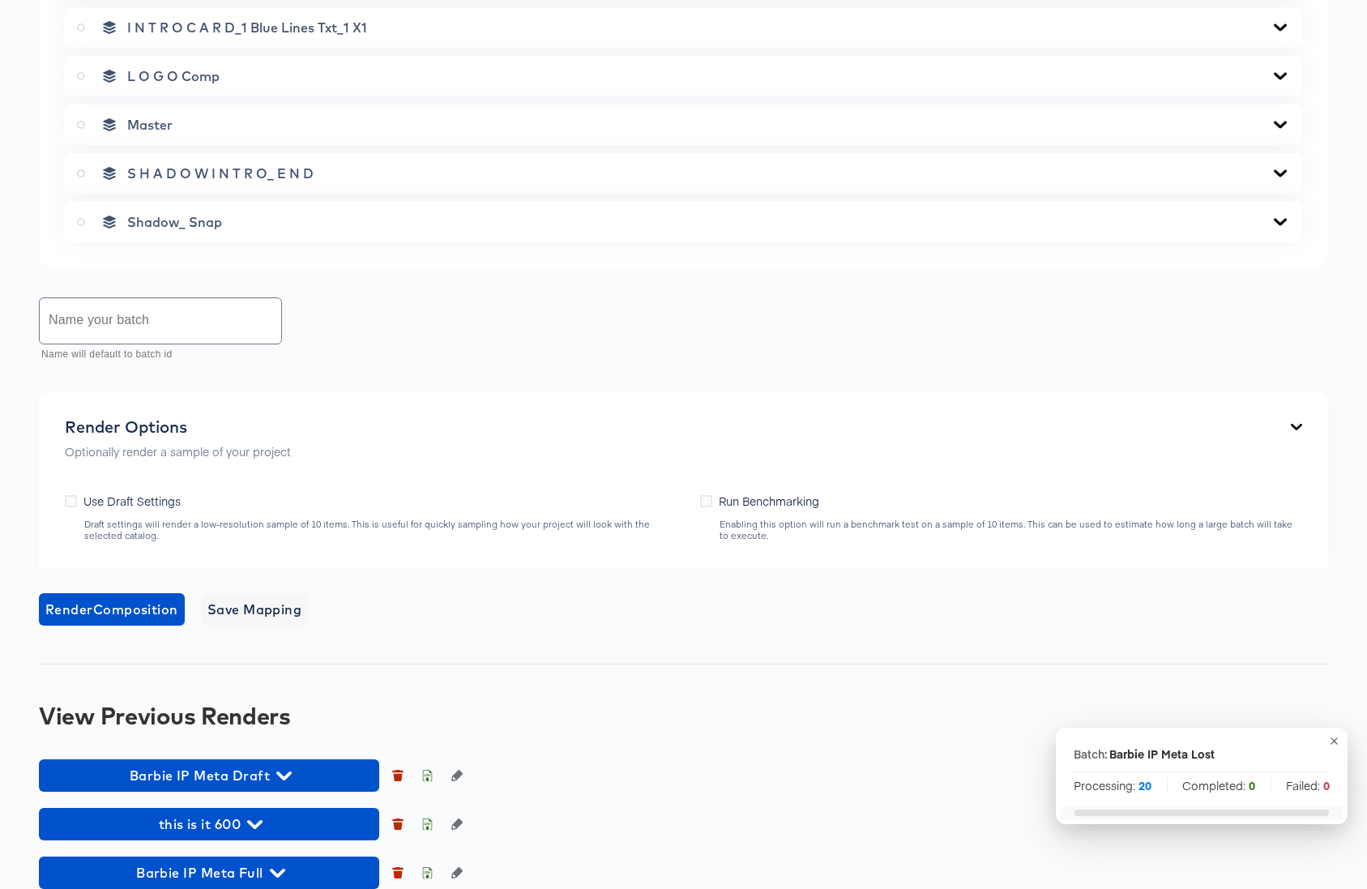
scroll to position [1314, 0]
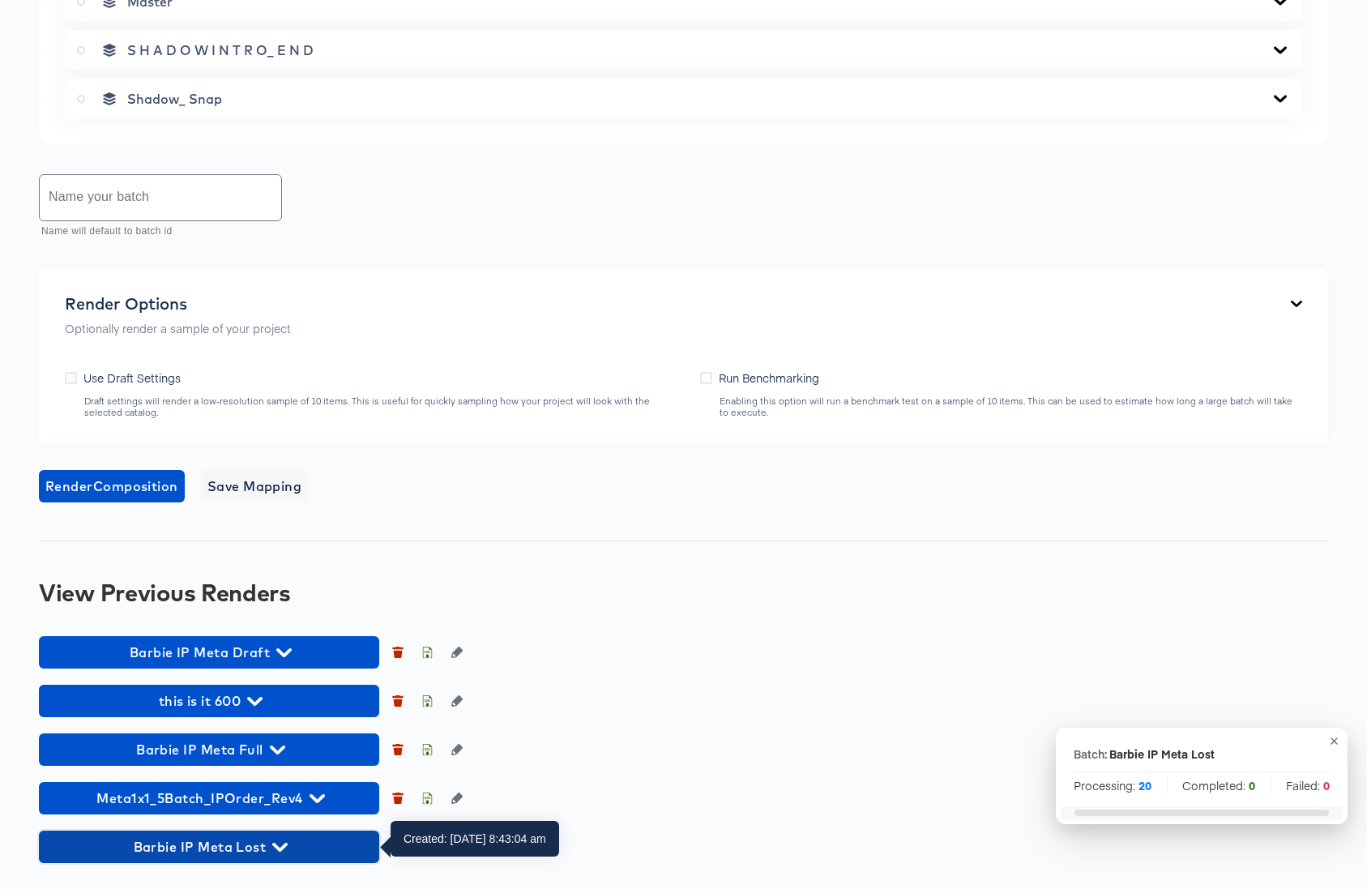
click at [280, 843] on icon "button" at bounding box center [279, 846] width 15 height 15
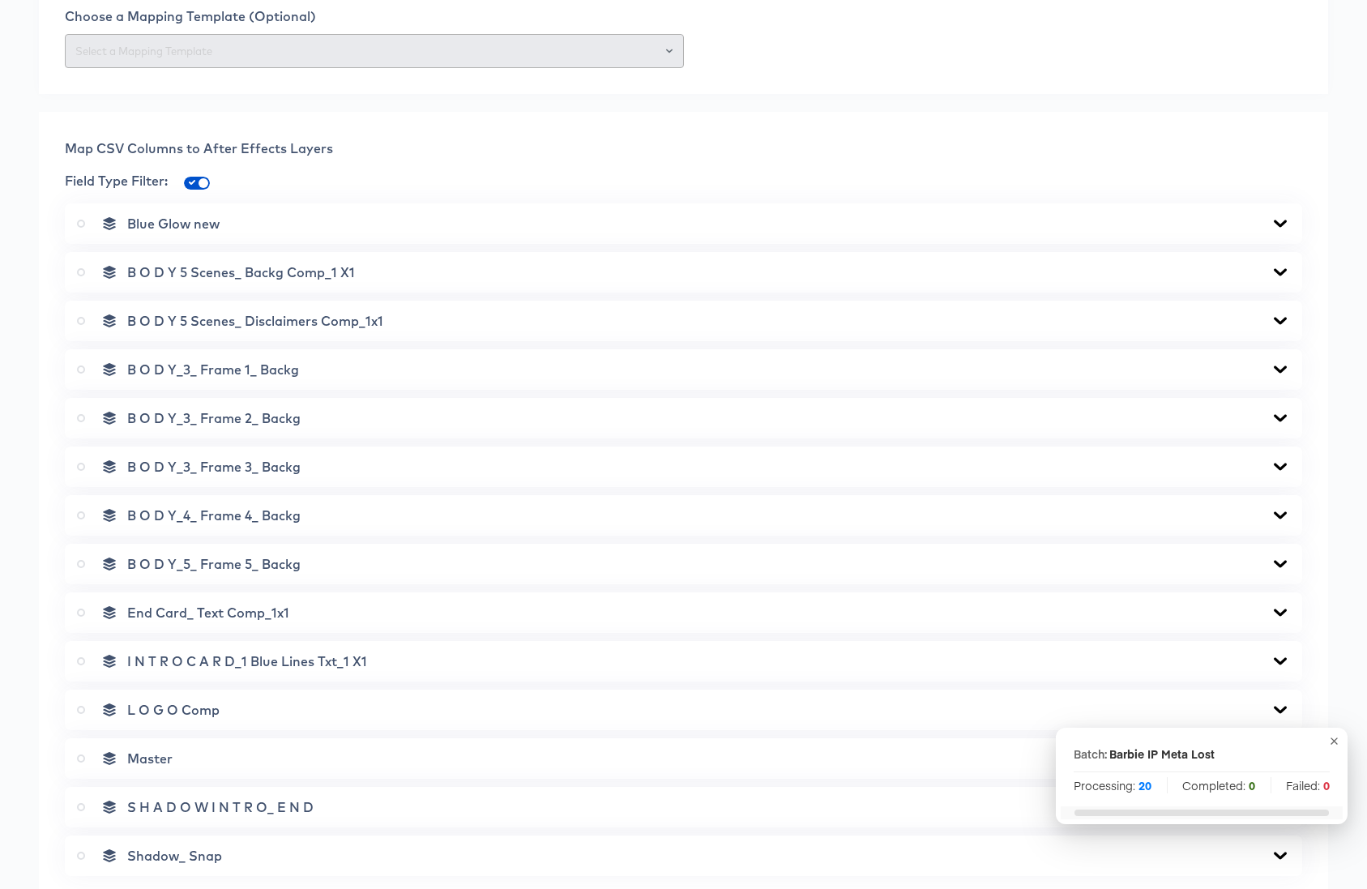
scroll to position [0, 0]
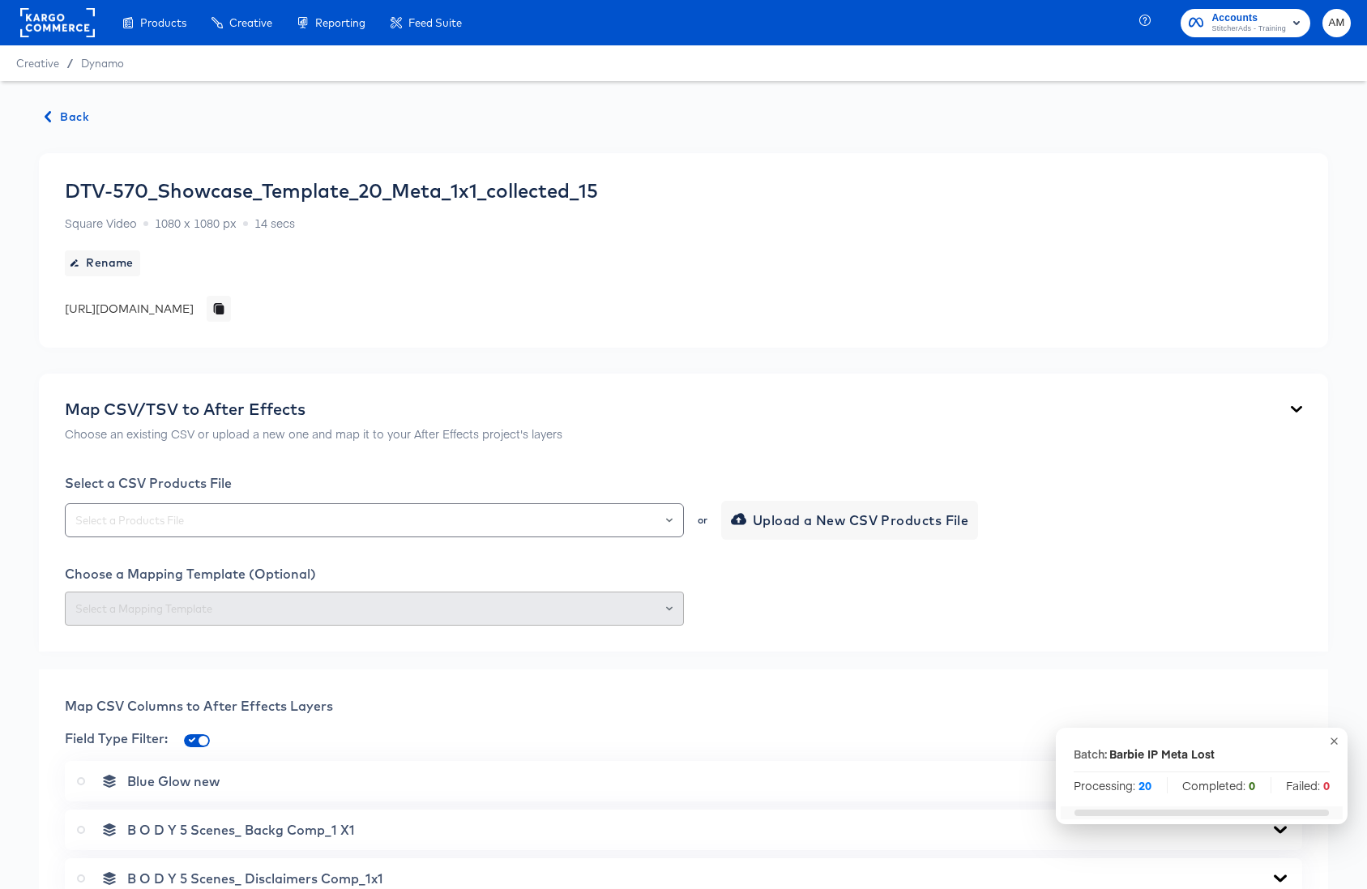
click at [71, 122] on span "Back" at bounding box center [67, 117] width 44 height 20
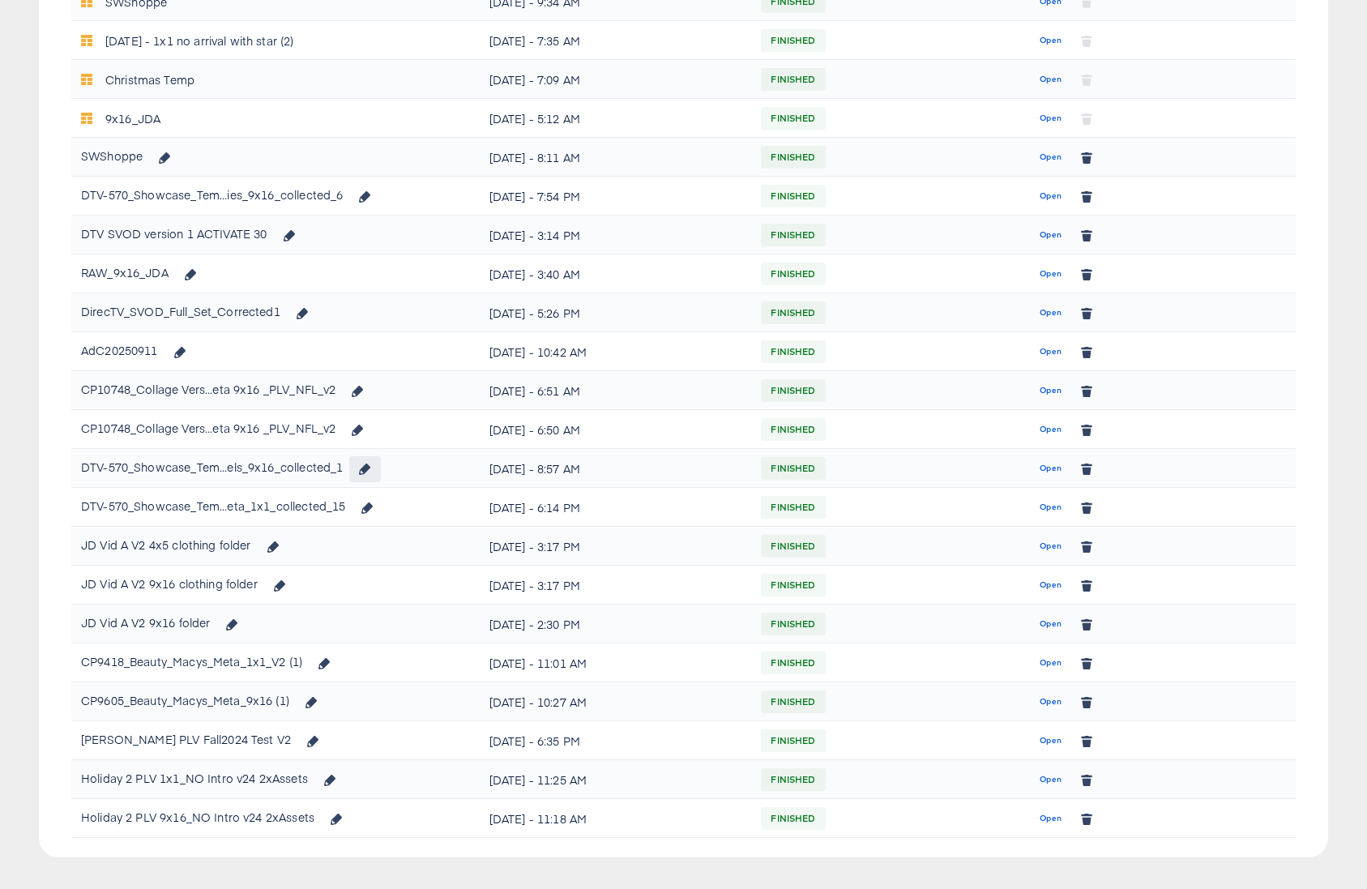
scroll to position [881, 0]
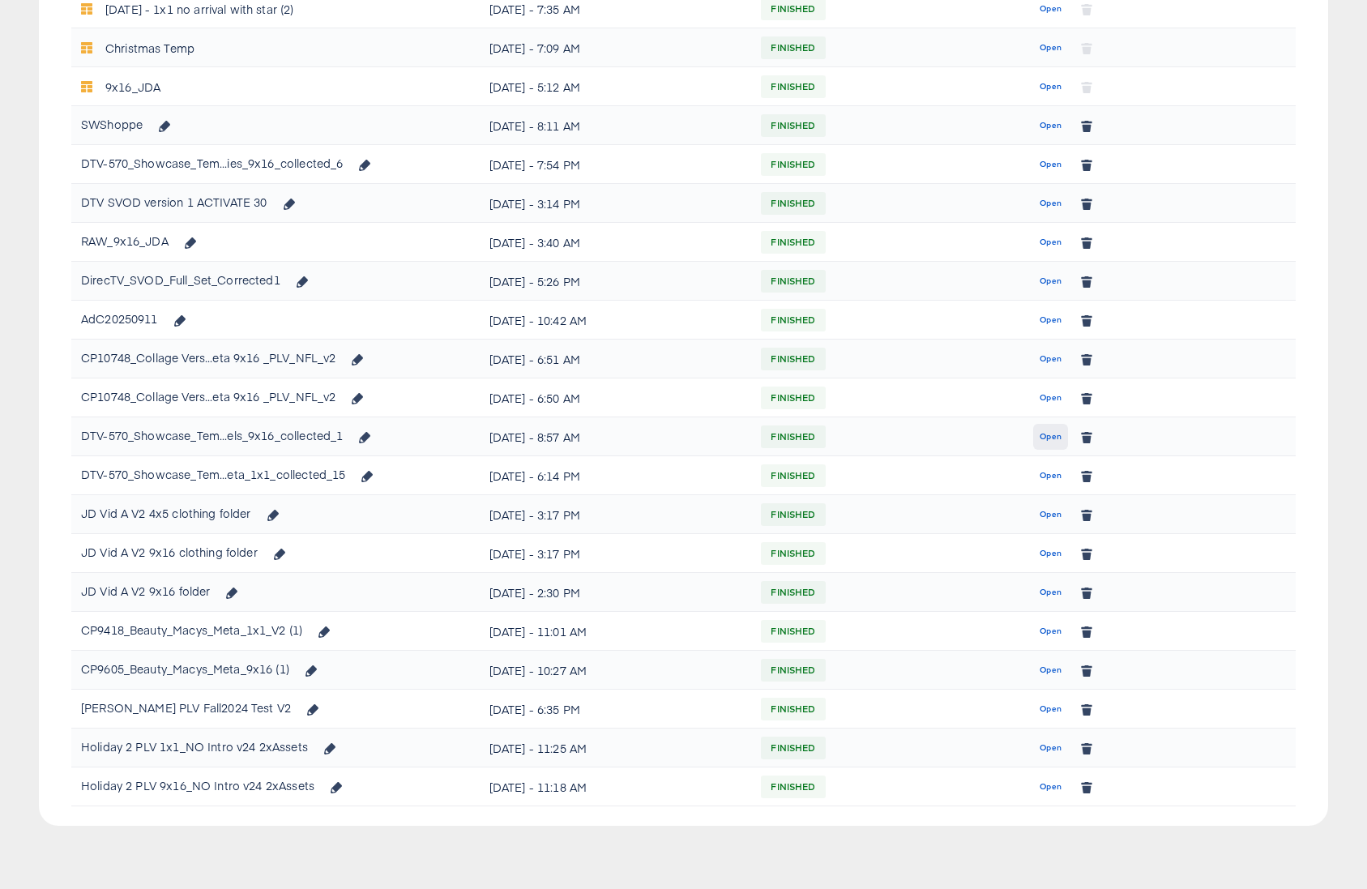
click at [1048, 437] on span "Open" at bounding box center [1050, 436] width 22 height 15
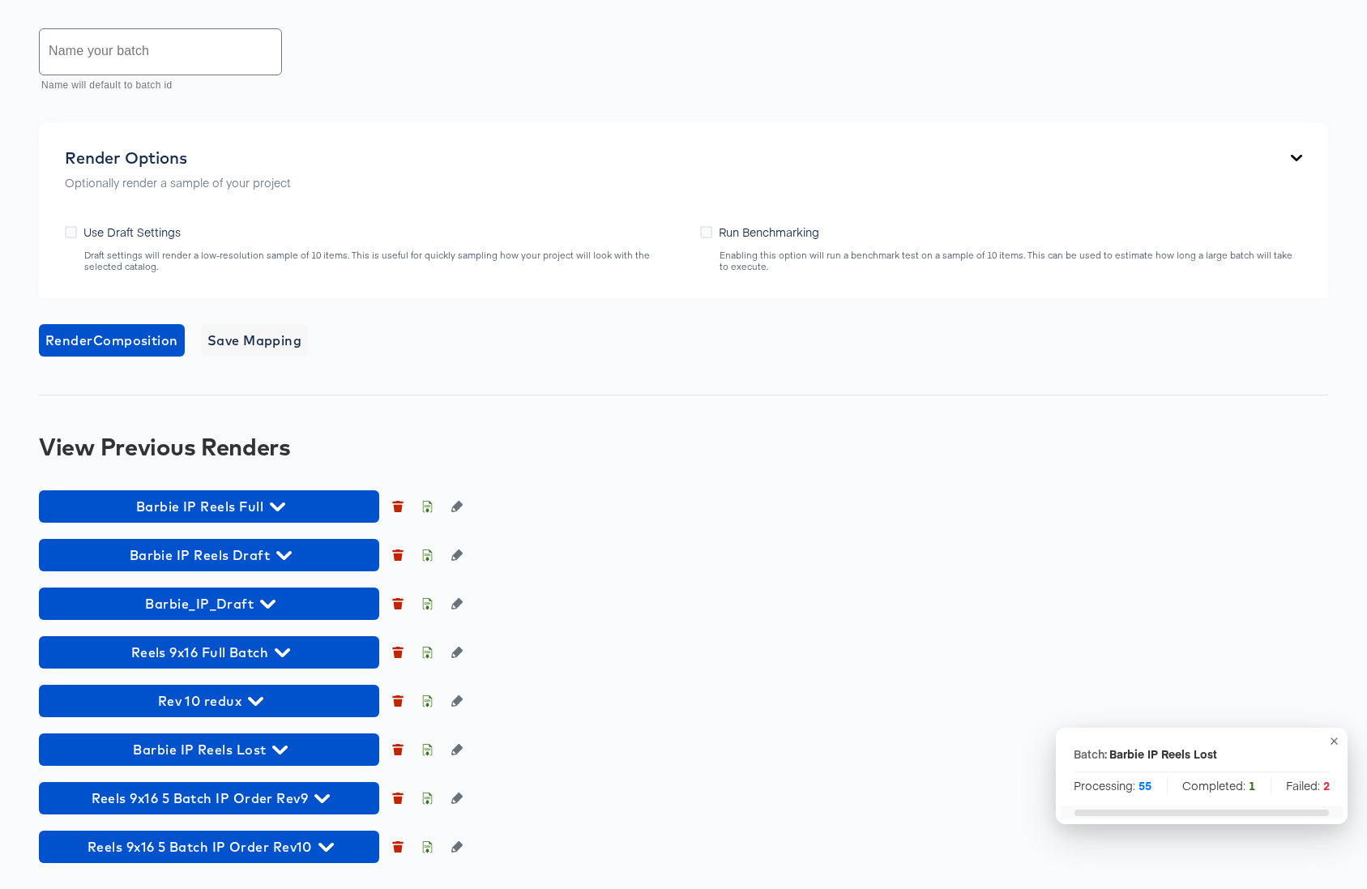
scroll to position [1262, 0]
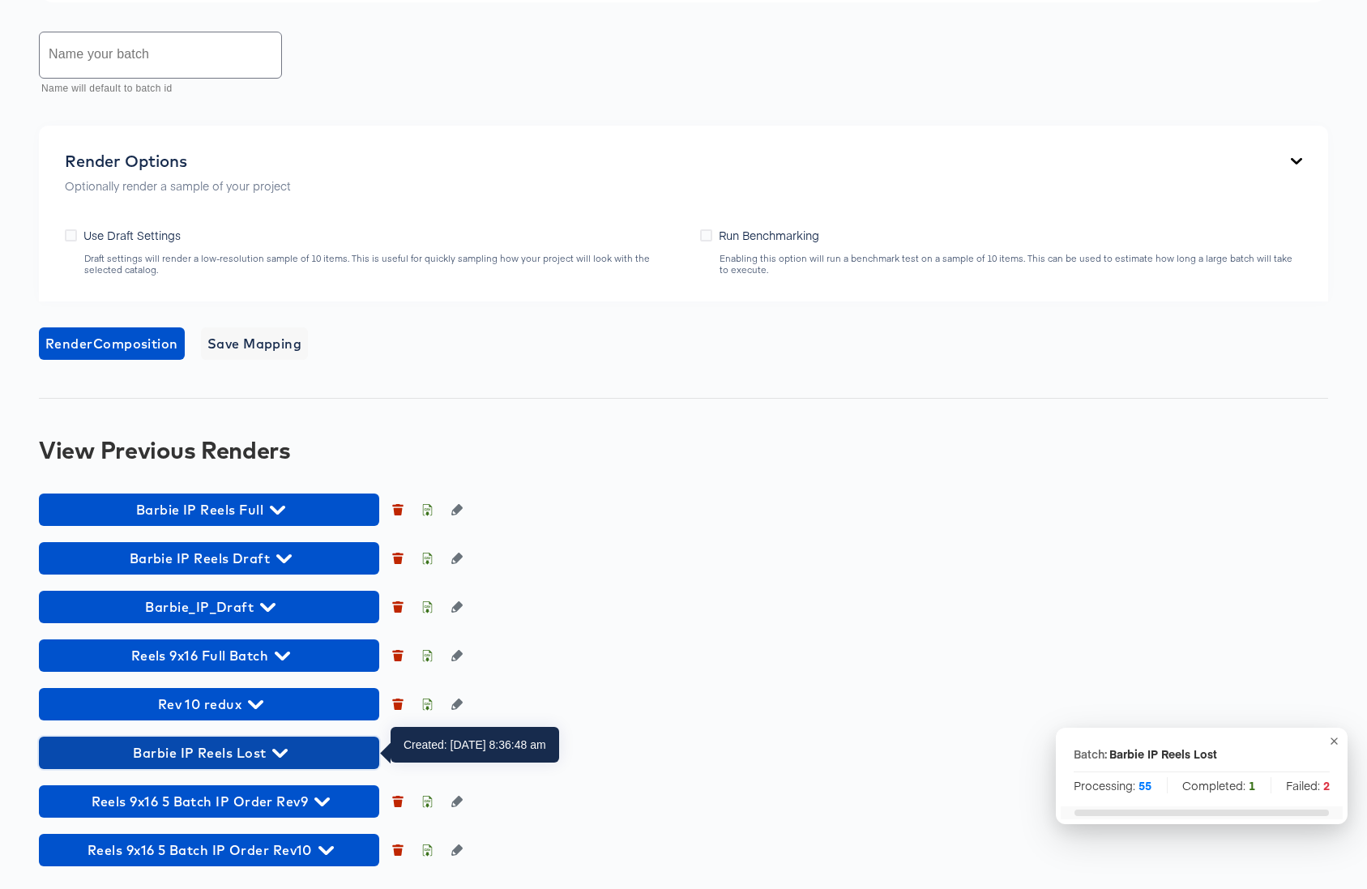
click at [280, 749] on icon "button" at bounding box center [279, 752] width 15 height 15
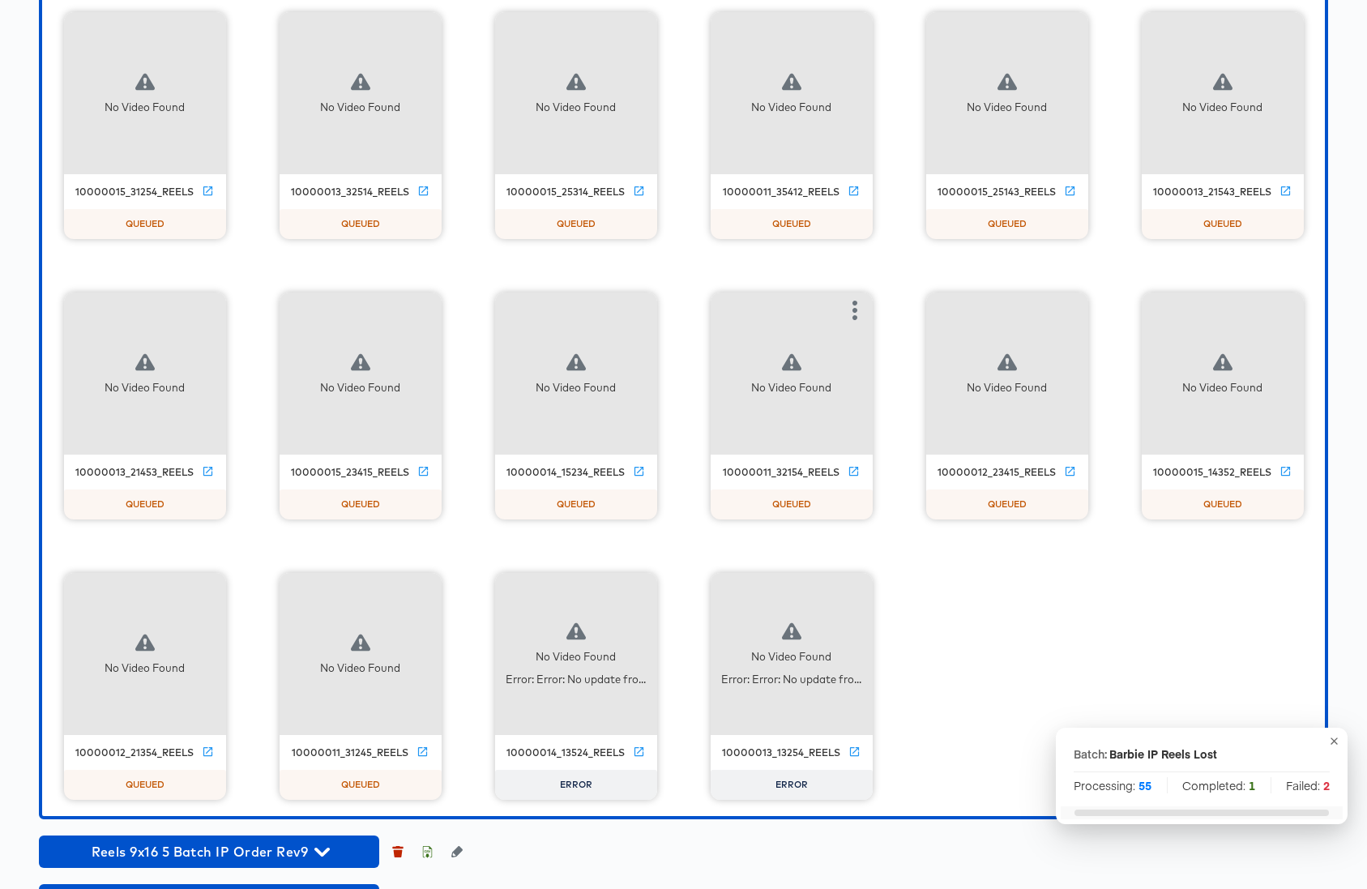
scroll to position [4152, 0]
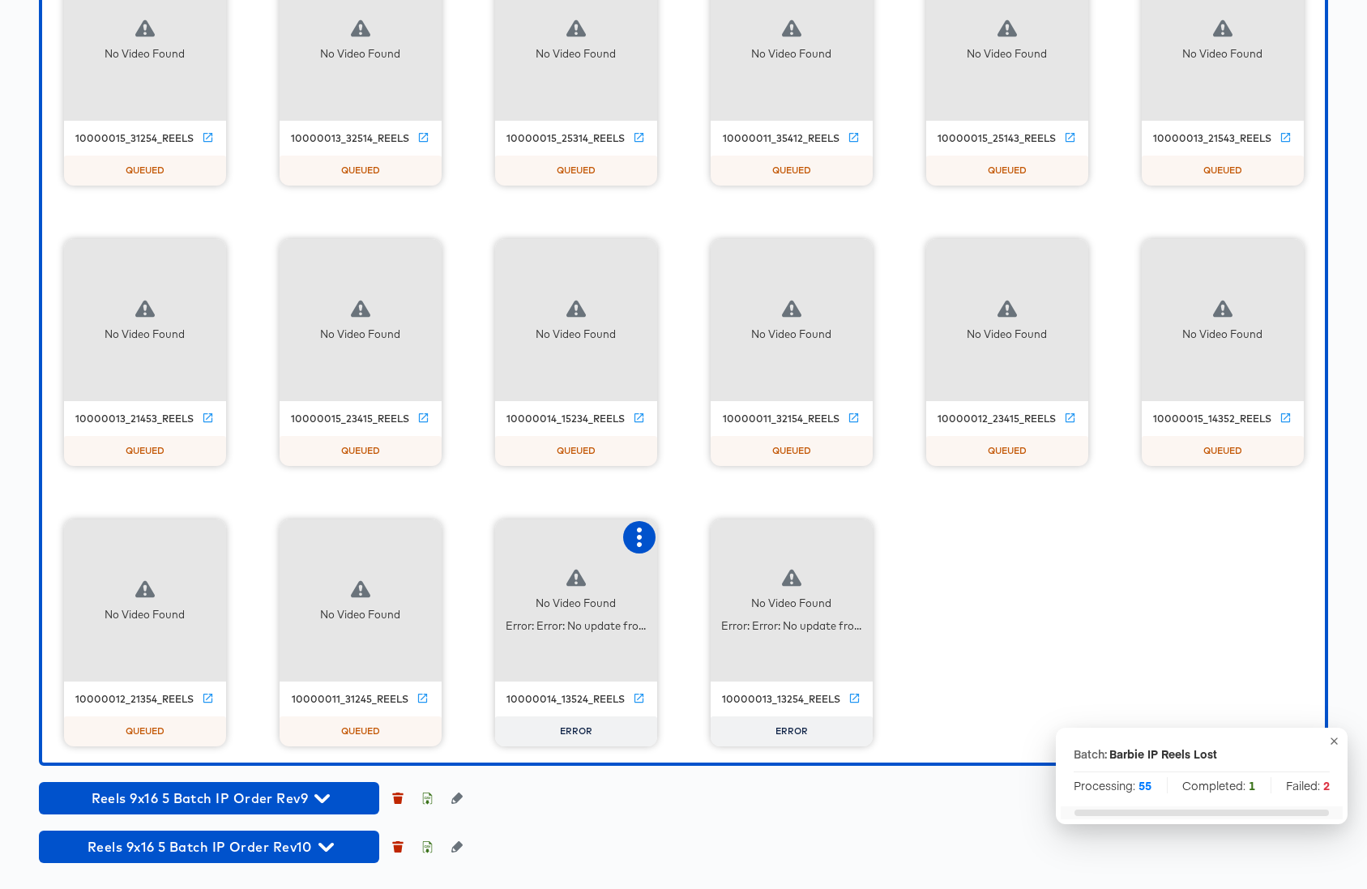
click at [635, 541] on icon "button" at bounding box center [638, 536] width 19 height 19
click at [707, 539] on div "Retry" at bounding box center [699, 535] width 32 height 13
click at [852, 537] on icon "button" at bounding box center [854, 536] width 5 height 19
click at [907, 538] on div "Retry" at bounding box center [914, 535] width 32 height 13
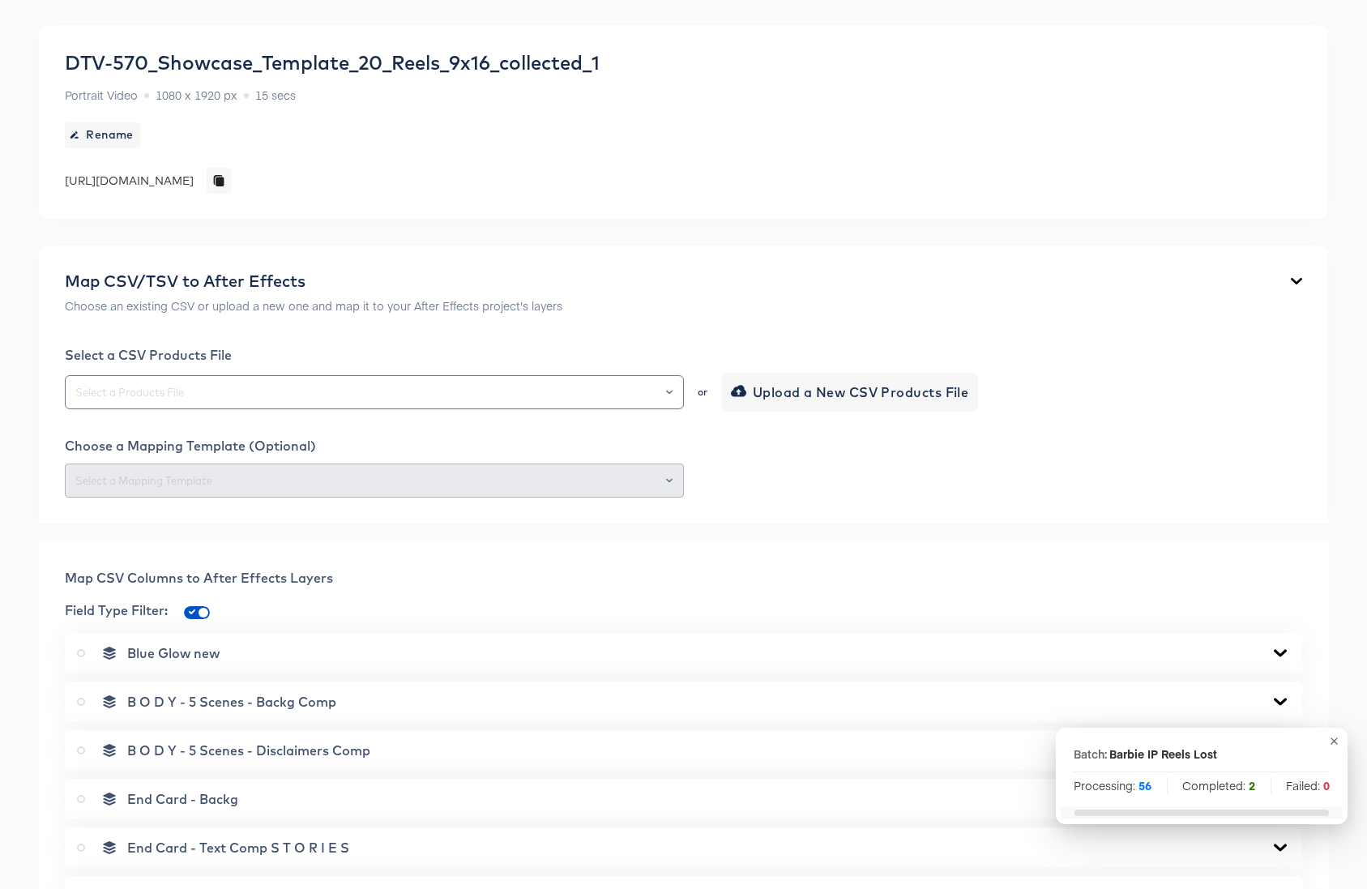
scroll to position [0, 0]
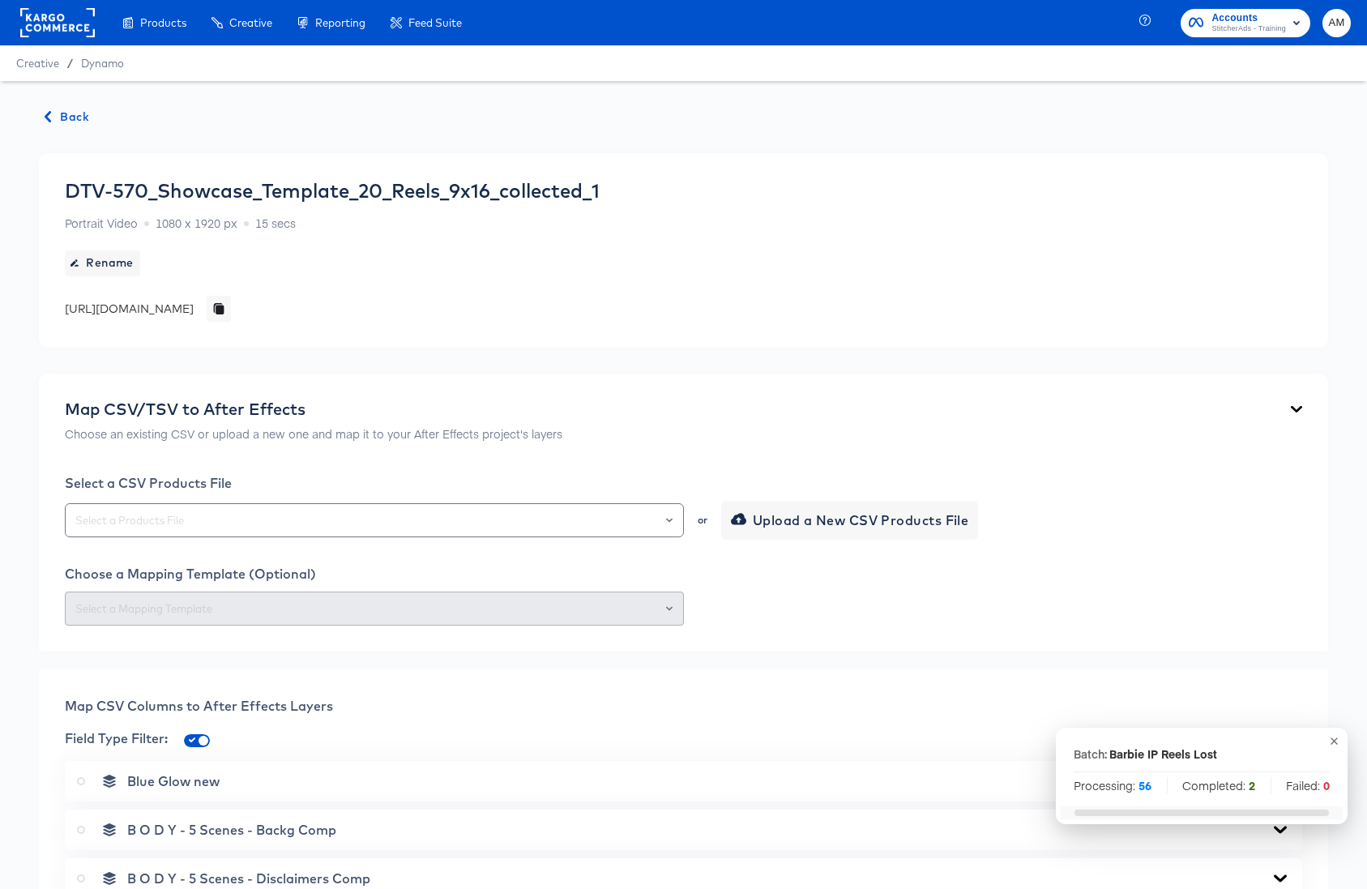
click at [61, 116] on span "Back" at bounding box center [67, 117] width 44 height 20
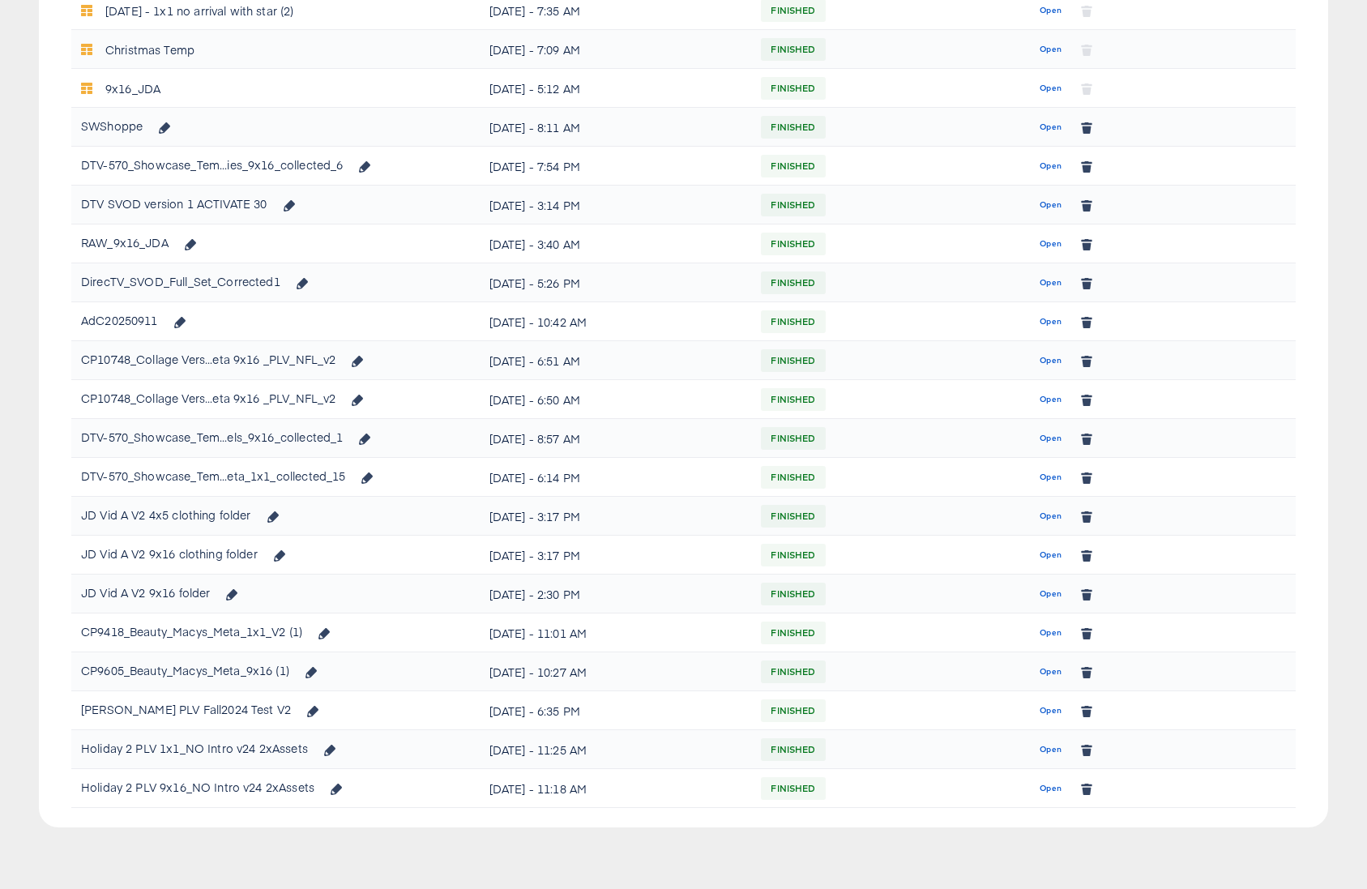
scroll to position [881, 0]
click at [1045, 475] on span "Open" at bounding box center [1050, 475] width 22 height 15
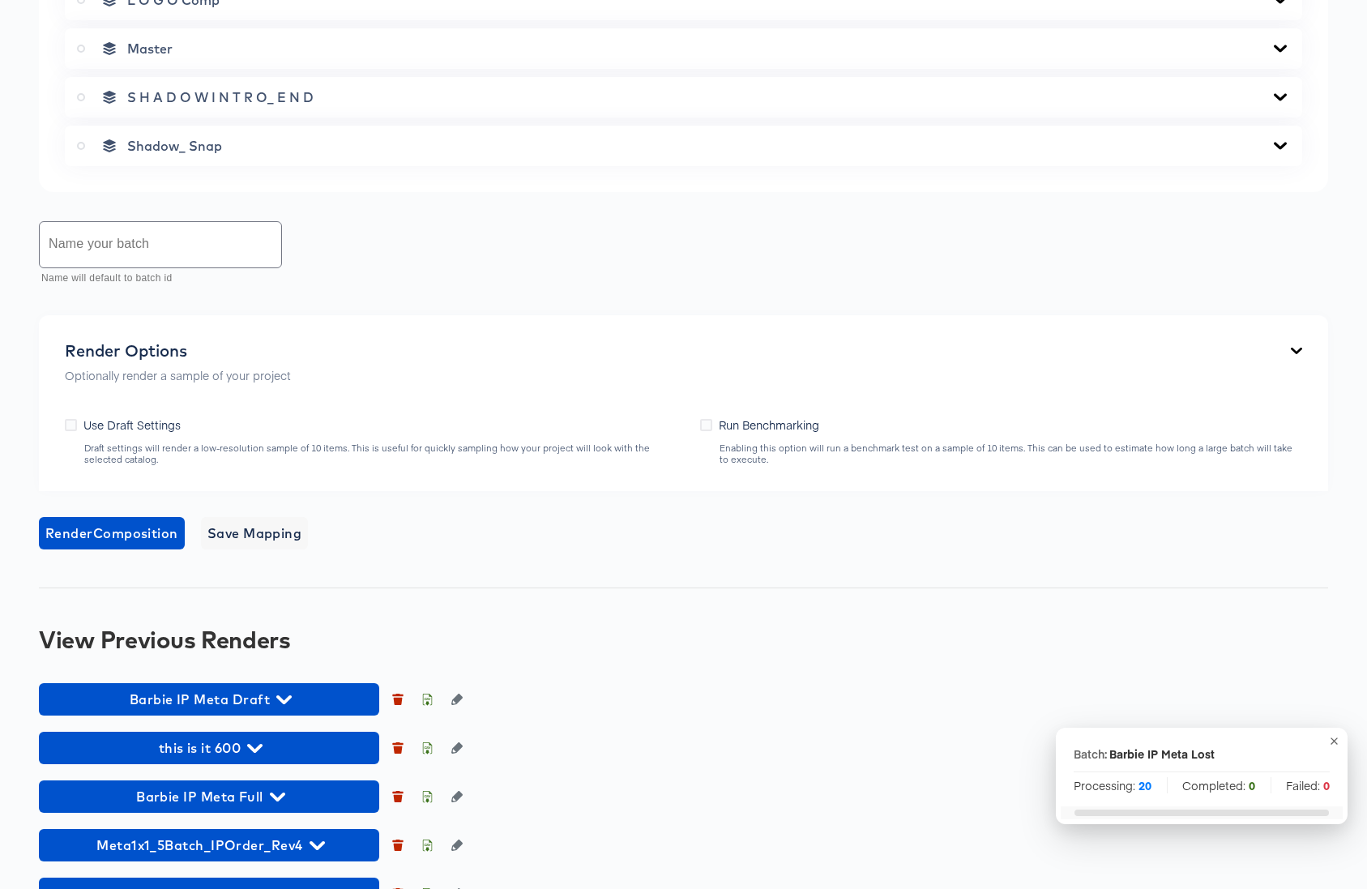
scroll to position [1314, 0]
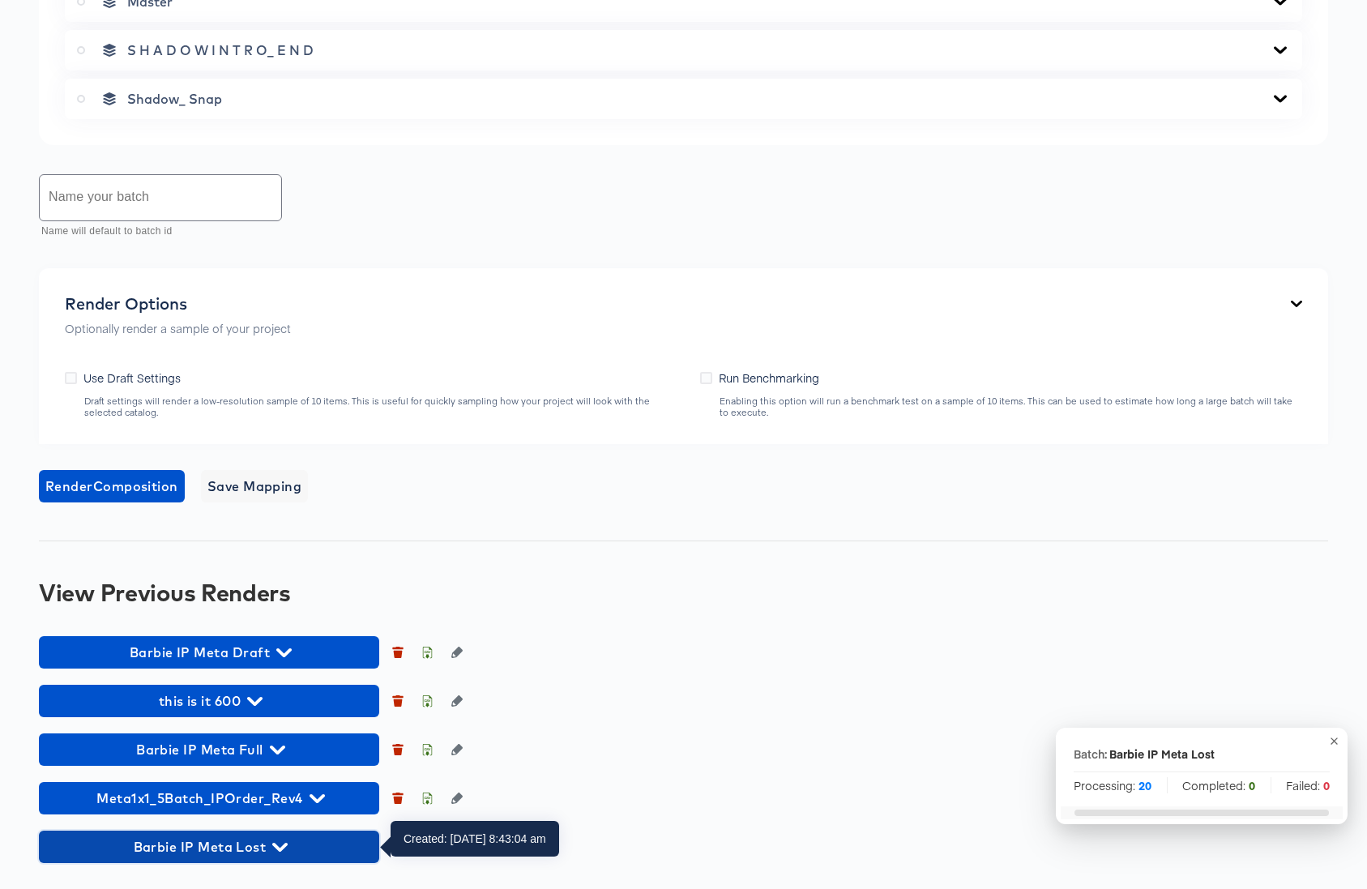
click at [284, 845] on icon "button" at bounding box center [279, 847] width 15 height 9
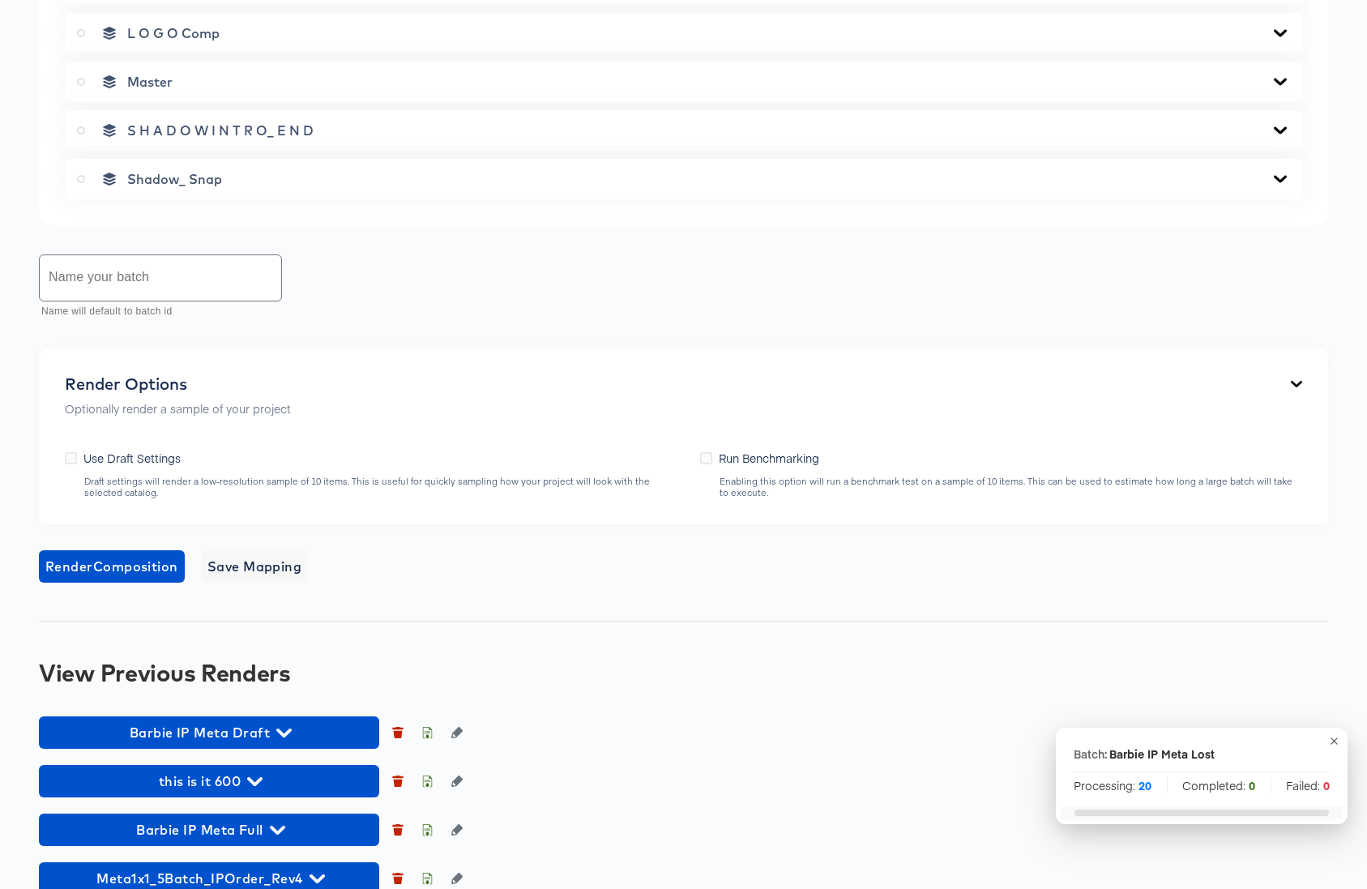
scroll to position [0, 0]
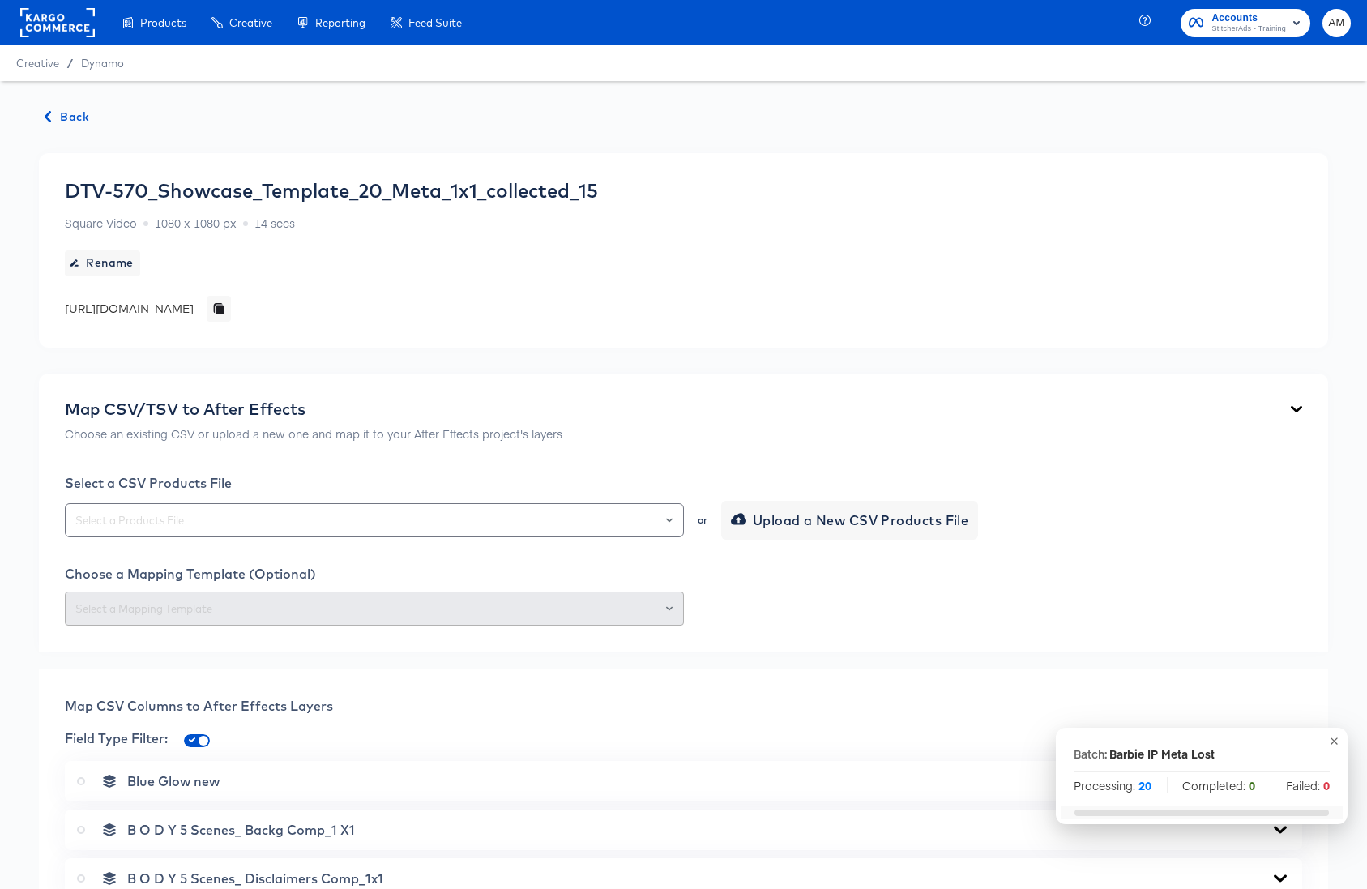
click at [77, 112] on span "Back" at bounding box center [67, 117] width 44 height 20
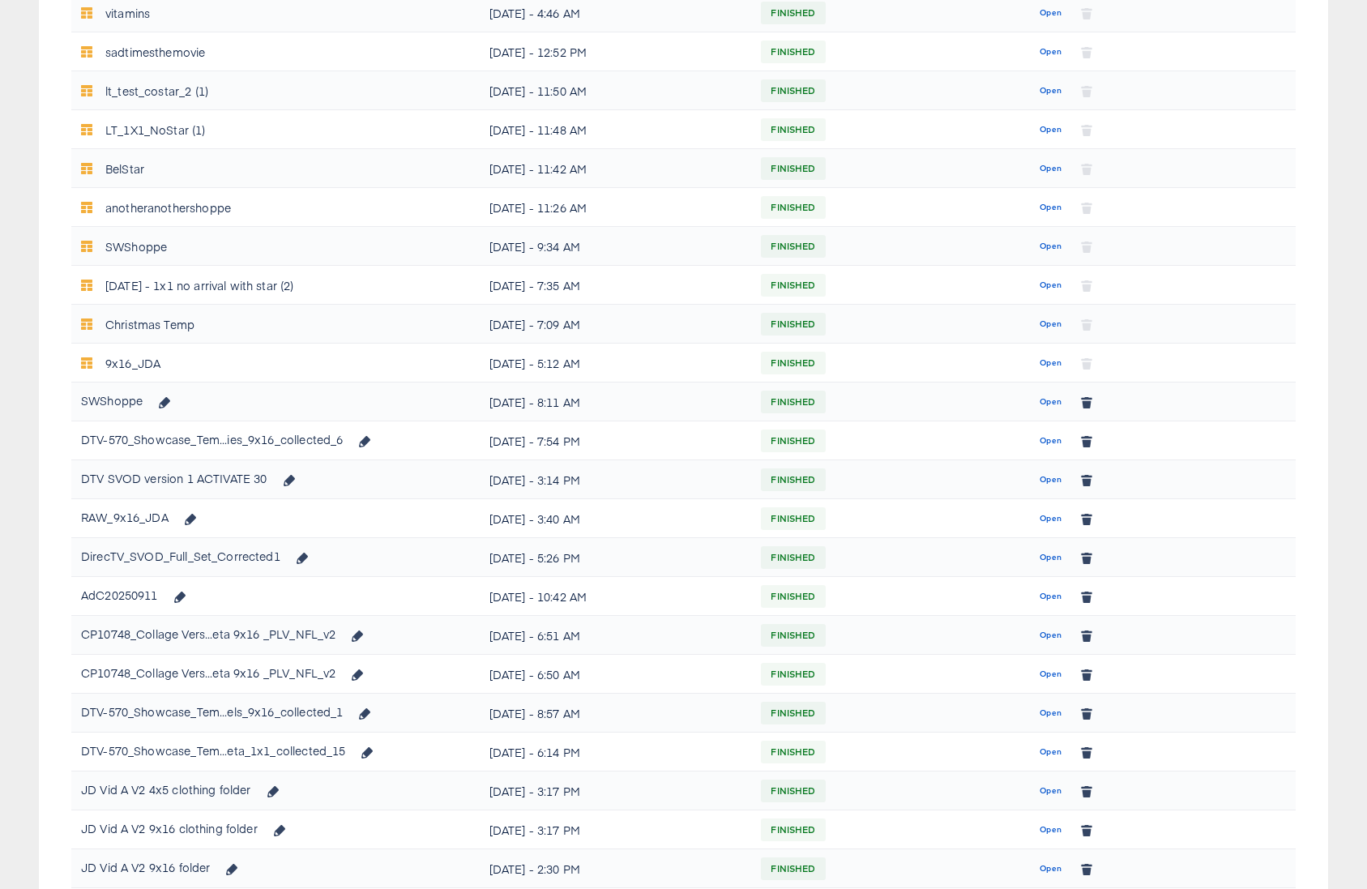
scroll to position [661, 0]
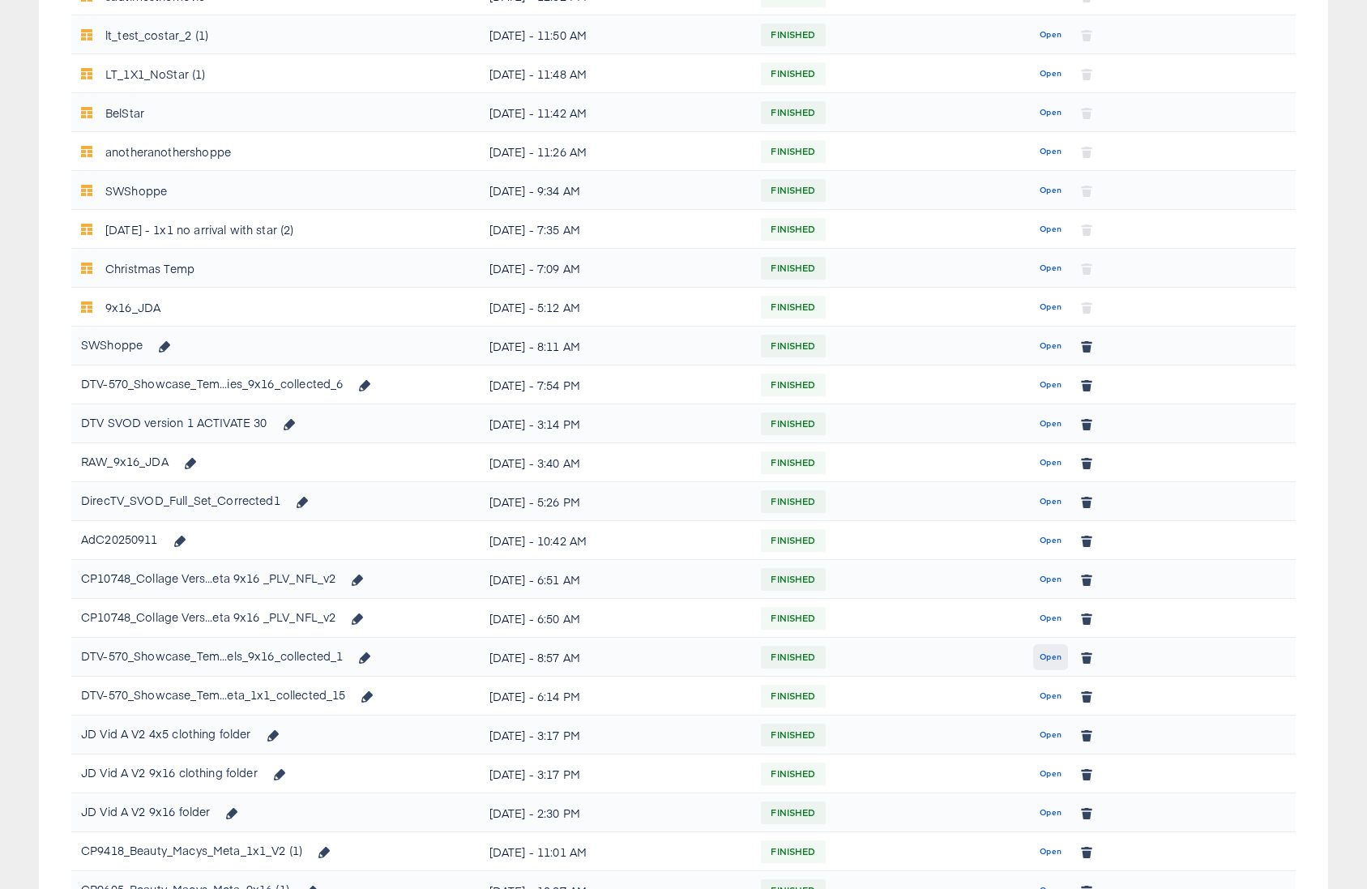
click at [1052, 656] on span "Open" at bounding box center [1050, 657] width 22 height 15
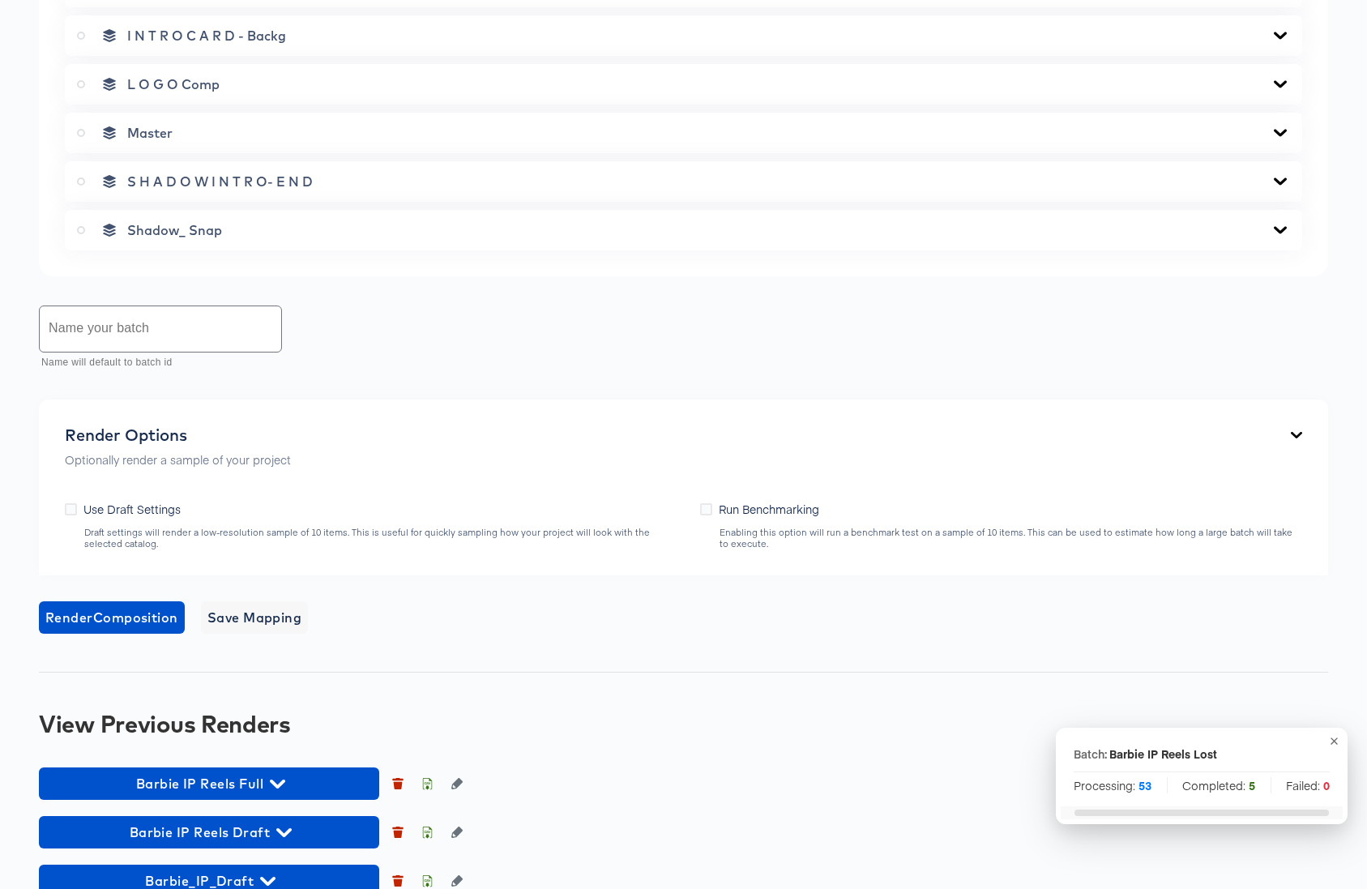
scroll to position [1265, 0]
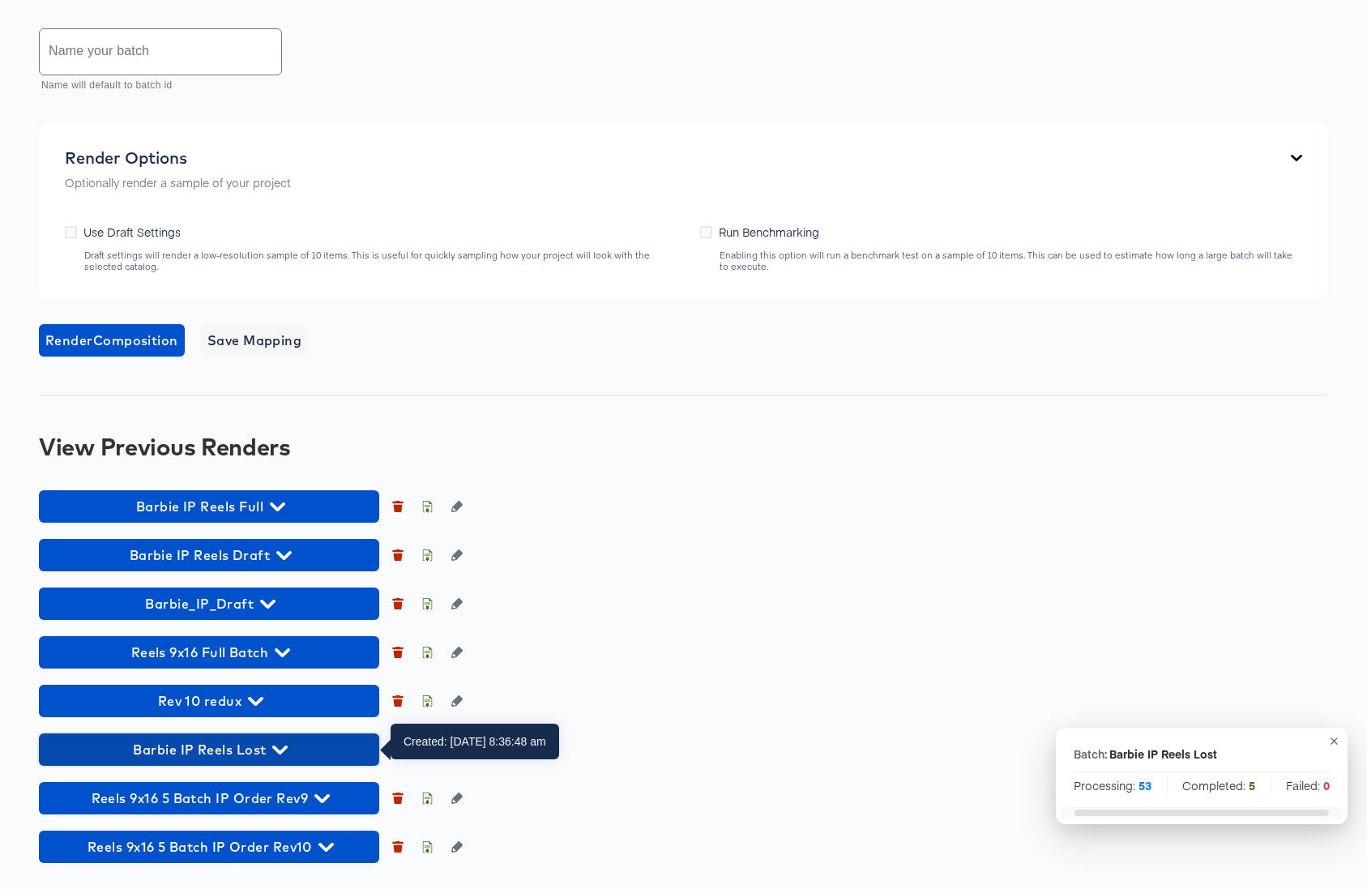
click at [281, 746] on icon "button" at bounding box center [279, 749] width 15 height 15
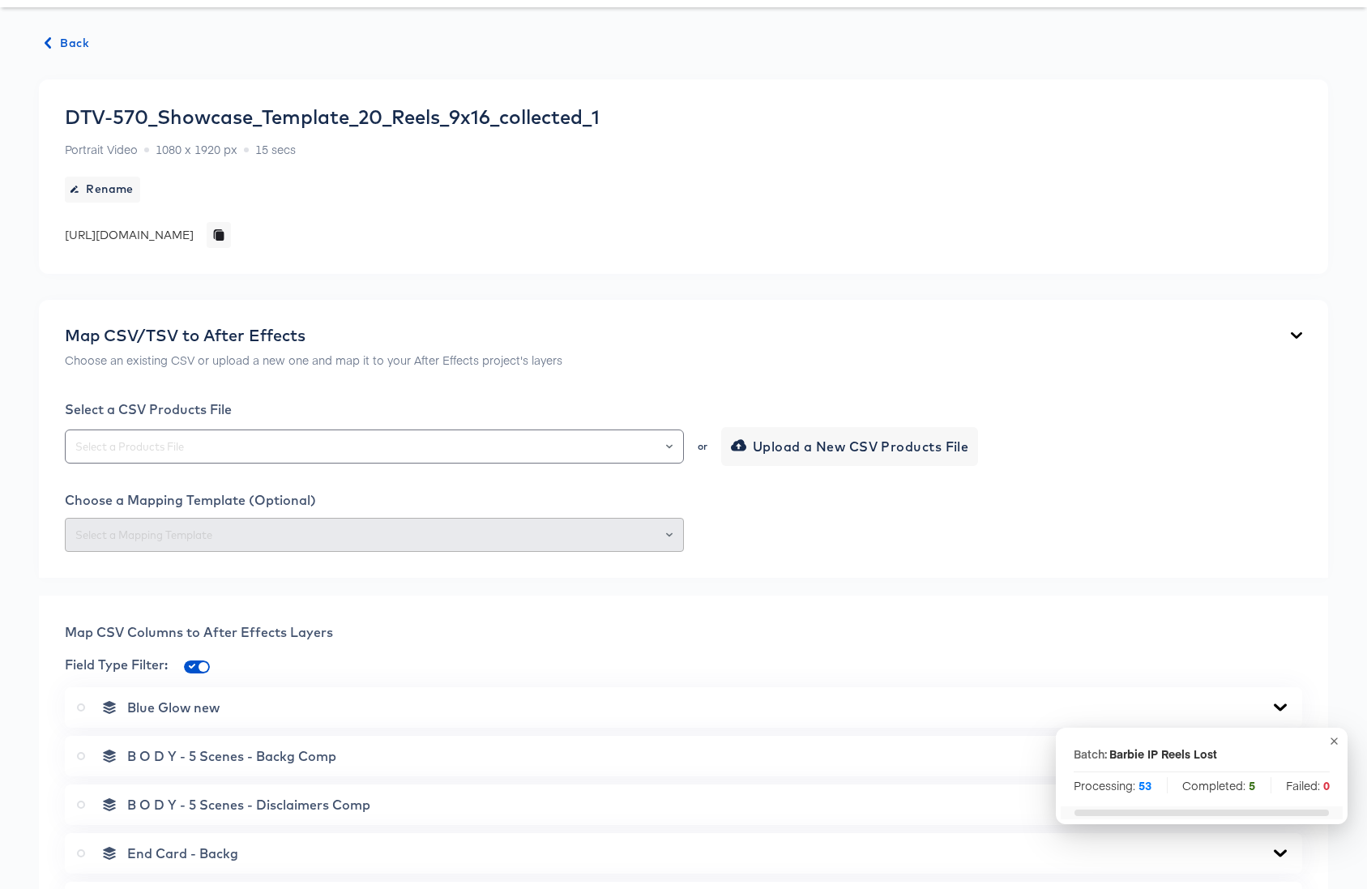
scroll to position [0, 0]
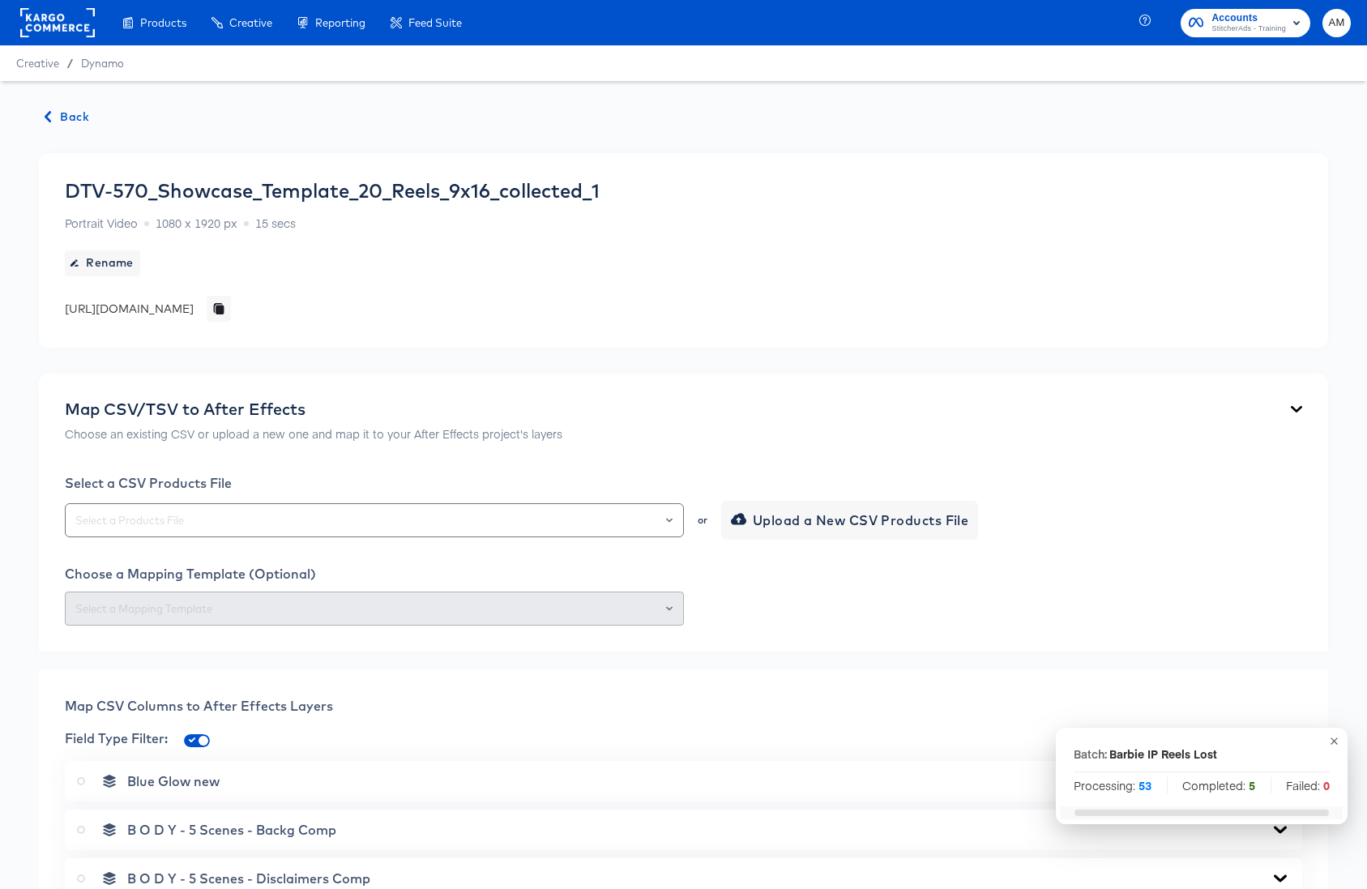
click at [71, 115] on span "Back" at bounding box center [67, 117] width 44 height 20
